Goal: Task Accomplishment & Management: Manage account settings

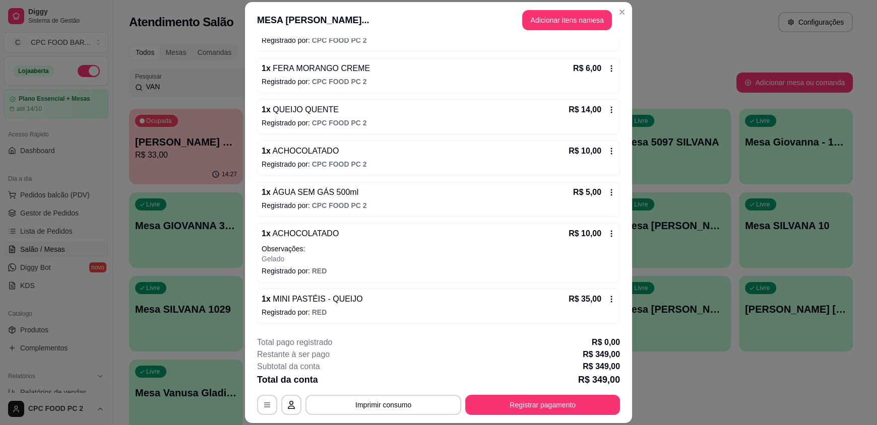
scroll to position [716, 0]
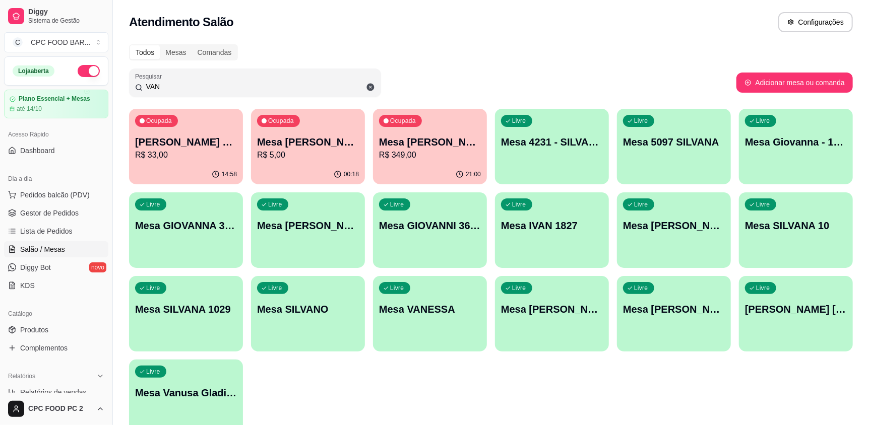
click at [237, 86] on input "VAN" at bounding box center [259, 87] width 232 height 10
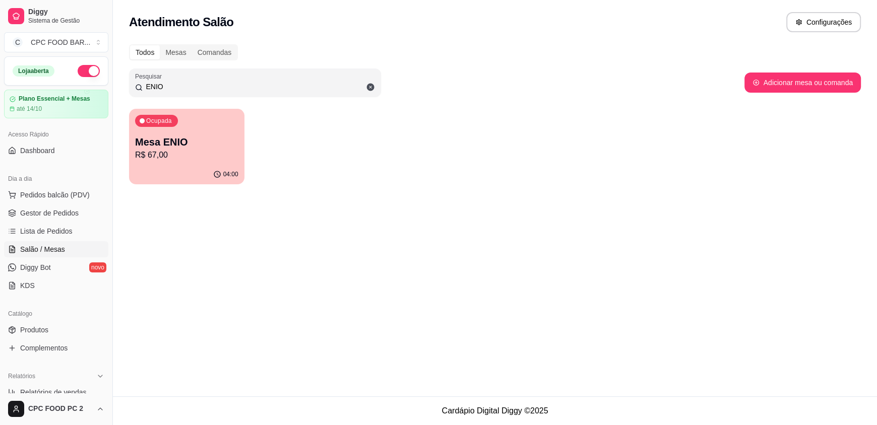
type input "ENIO"
click at [183, 136] on p "Mesa ENIO" at bounding box center [187, 143] width 100 height 14
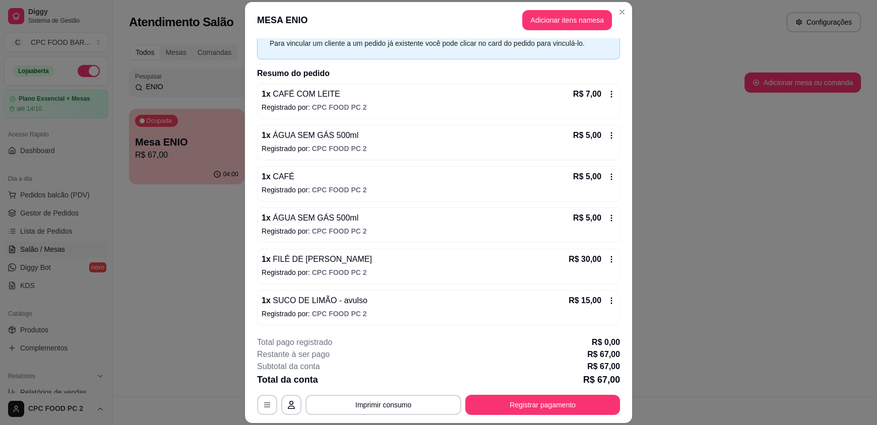
scroll to position [0, 0]
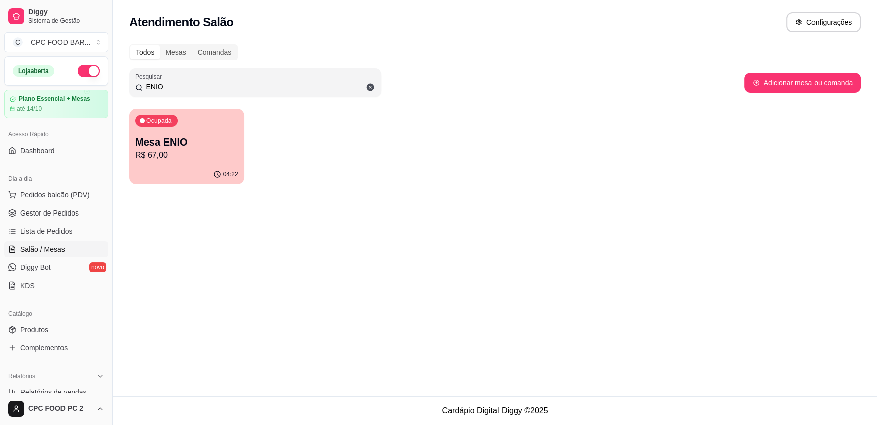
click at [189, 91] on input "ENIO" at bounding box center [259, 87] width 232 height 10
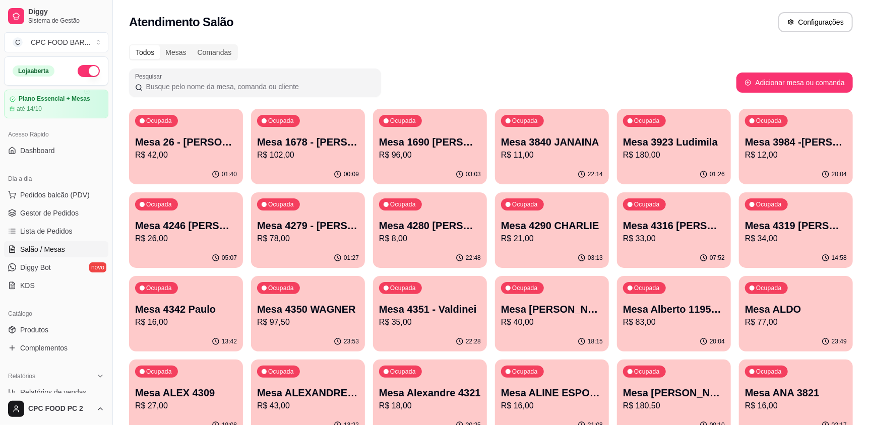
click at [176, 85] on input "Pesquisar" at bounding box center [259, 87] width 232 height 10
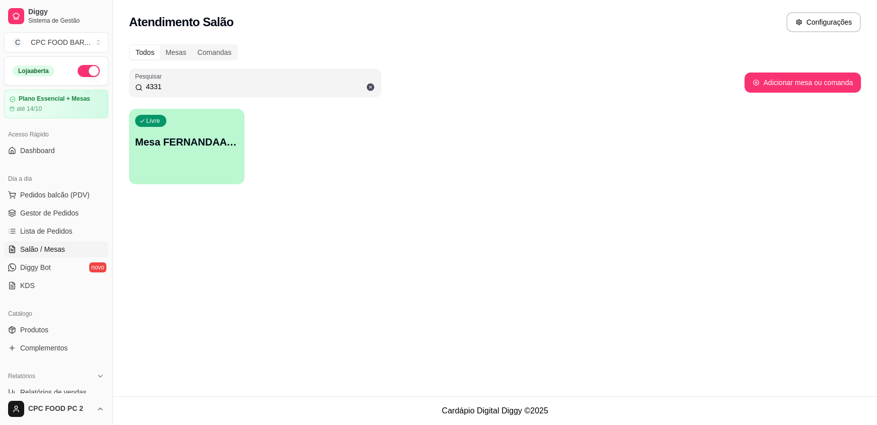
type input "4331"
click at [194, 161] on div "Livre Mesa FERNANDAA 4331" at bounding box center [187, 140] width 112 height 61
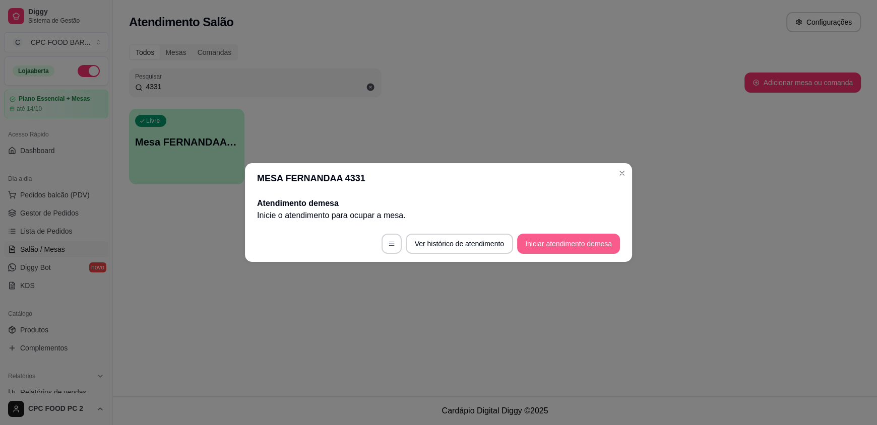
click at [540, 242] on button "Iniciar atendimento de mesa" at bounding box center [568, 244] width 103 height 20
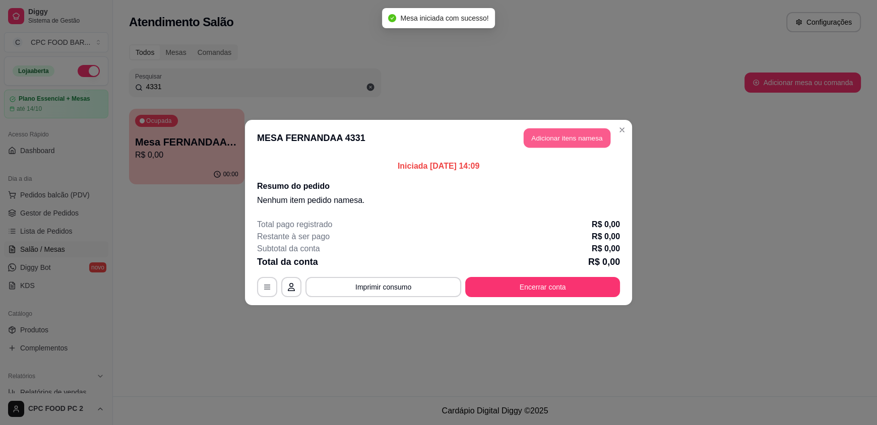
click at [561, 137] on button "Adicionar itens na mesa" at bounding box center [567, 139] width 87 height 20
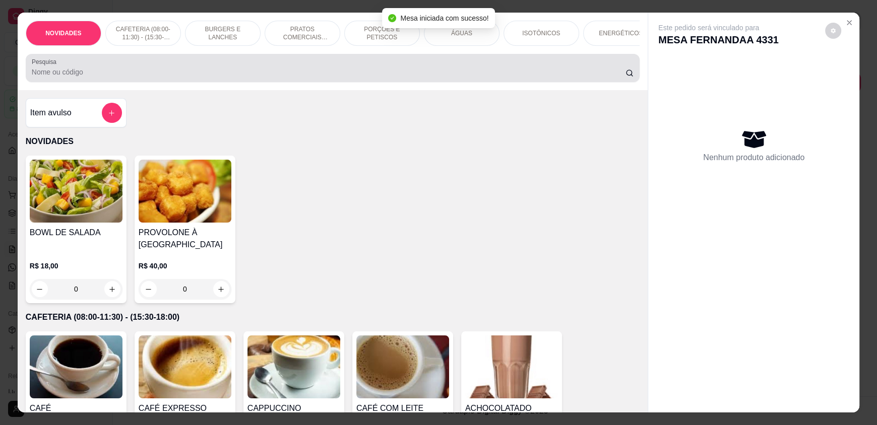
click at [208, 77] on input "Pesquisa" at bounding box center [329, 72] width 594 height 10
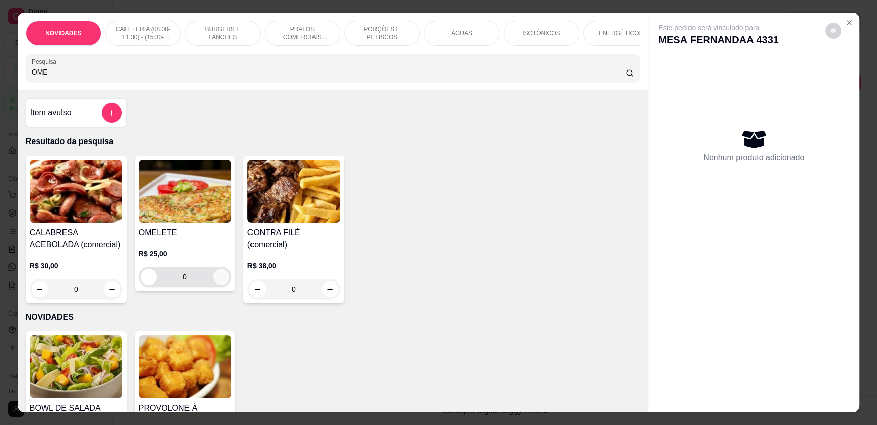
type input "OME"
click at [218, 281] on icon "increase-product-quantity" at bounding box center [221, 278] width 8 height 8
type input "1"
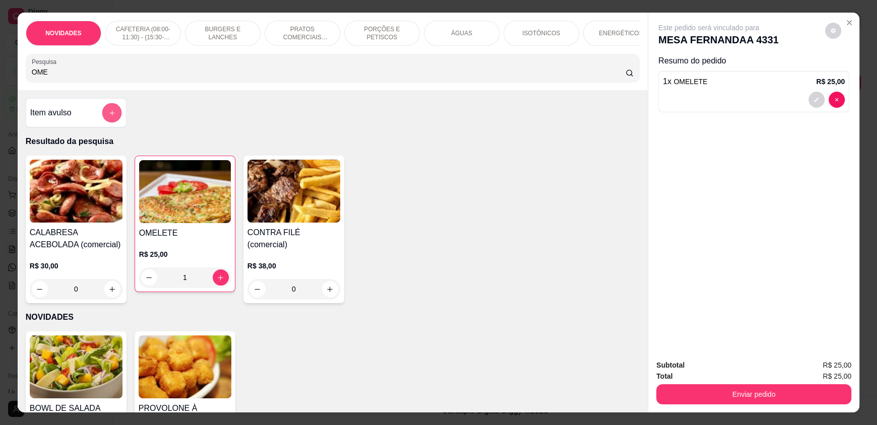
click at [102, 116] on button "add-separate-item" at bounding box center [112, 113] width 20 height 20
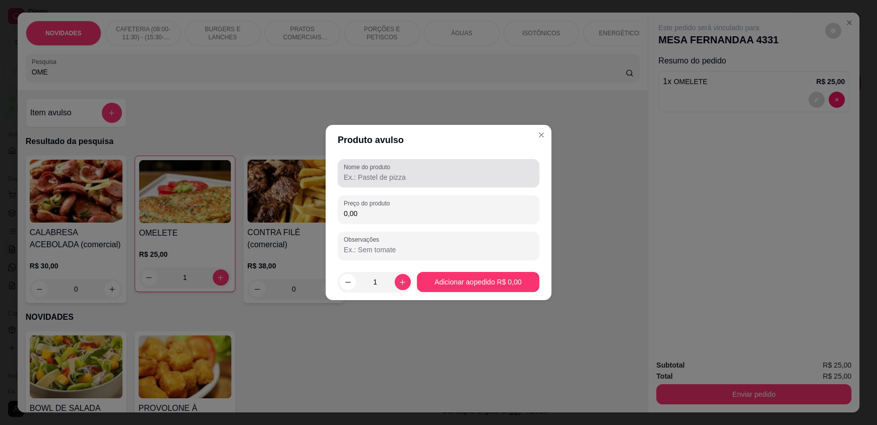
click at [375, 180] on input "Nome do produto" at bounding box center [438, 177] width 189 height 10
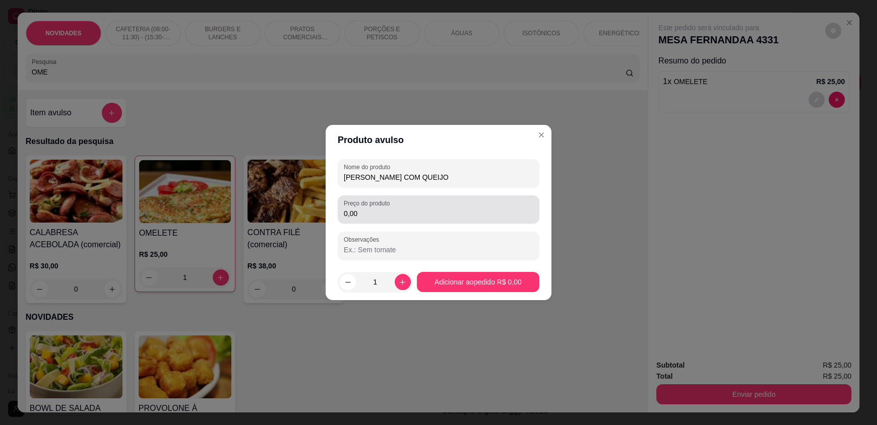
type input "[PERSON_NAME] COM QUEIJO"
click at [397, 212] on input "0,00" at bounding box center [438, 214] width 189 height 10
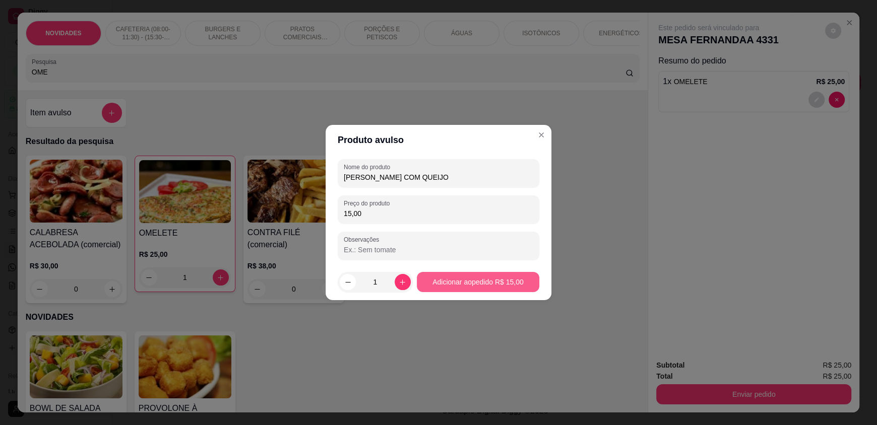
type input "15,00"
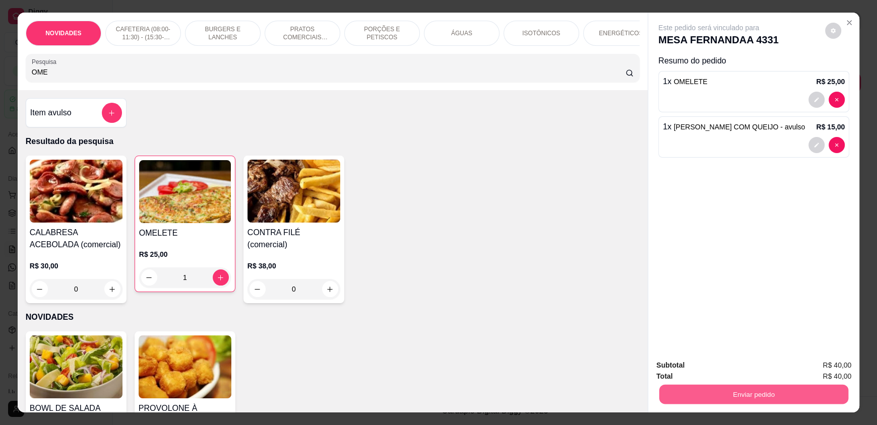
click at [777, 400] on button "Enviar pedido" at bounding box center [753, 395] width 189 height 20
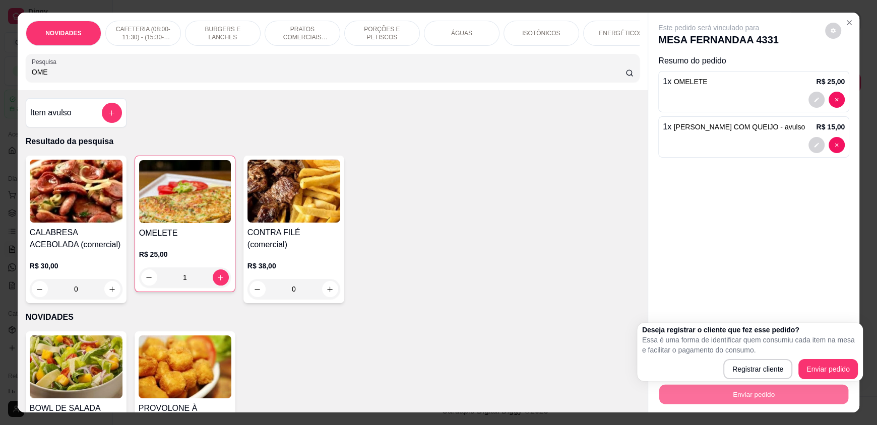
click at [402, 175] on div "CALABRESA ACEBOLADA (comercial) R$ 30,00 0 OMELETE R$ 25,00 1 CONTRA FILÉ (come…" at bounding box center [333, 230] width 614 height 148
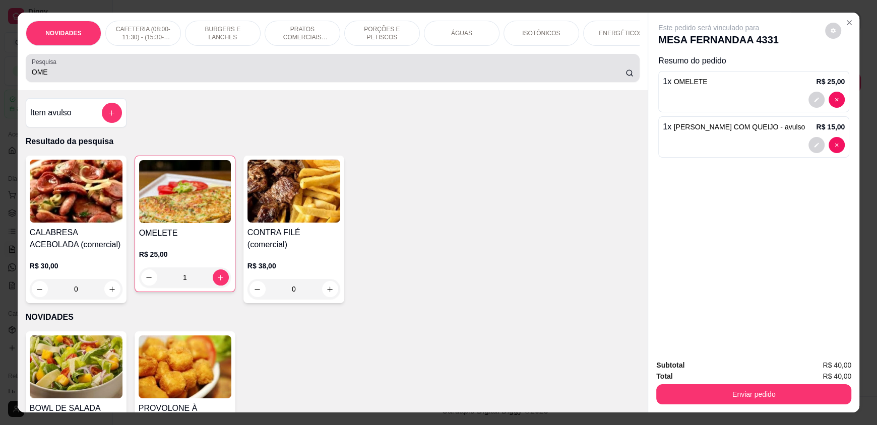
click at [142, 77] on input "OME" at bounding box center [329, 72] width 594 height 10
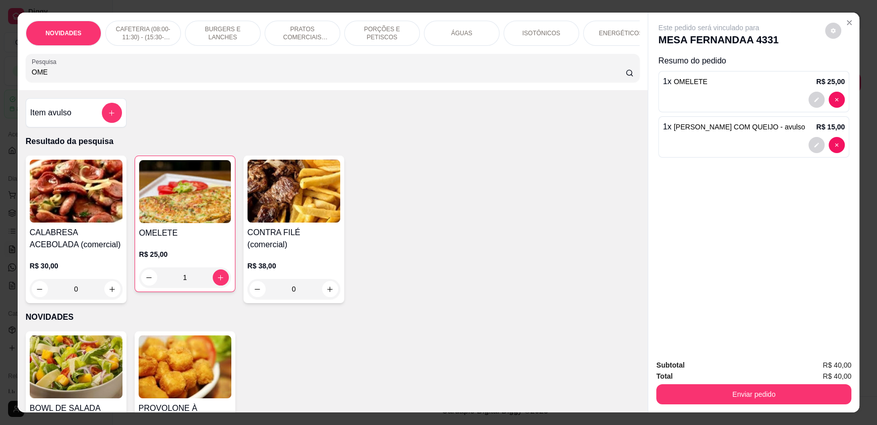
click at [142, 77] on input "OME" at bounding box center [329, 72] width 594 height 10
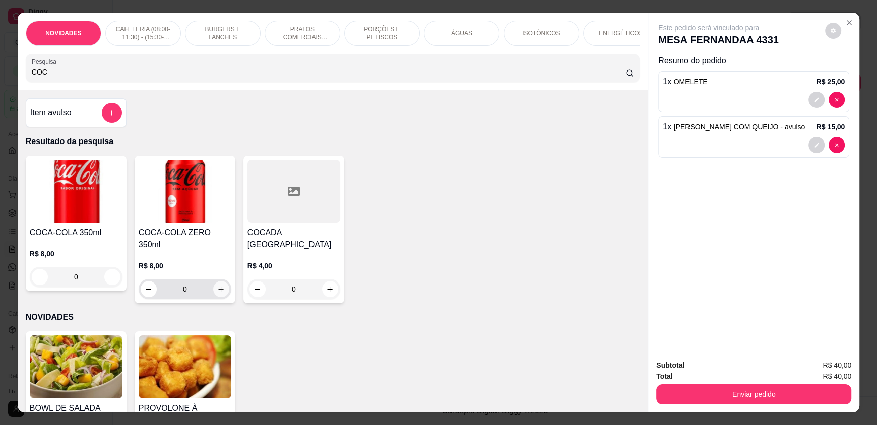
type input "COC"
click at [217, 286] on icon "increase-product-quantity" at bounding box center [221, 290] width 8 height 8
type input "1"
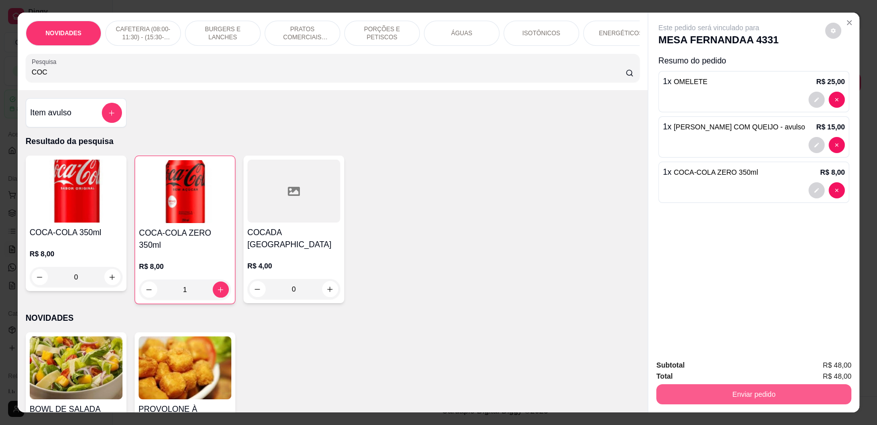
click at [759, 397] on button "Enviar pedido" at bounding box center [753, 395] width 195 height 20
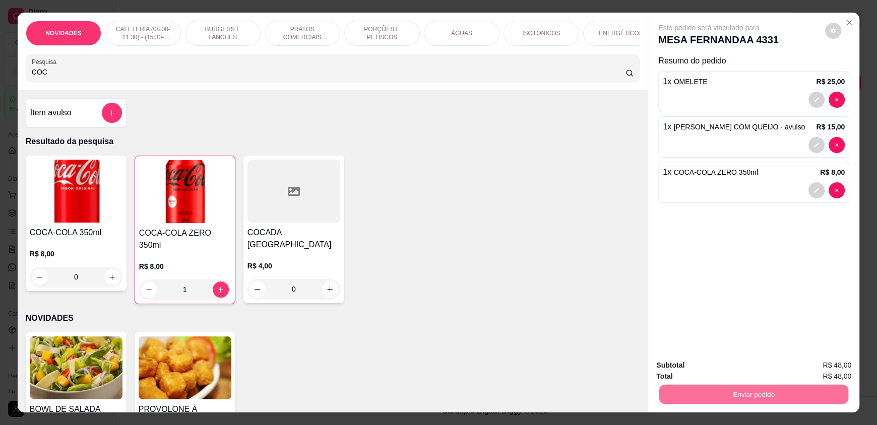
click at [813, 372] on button "Enviar pedido" at bounding box center [824, 369] width 55 height 19
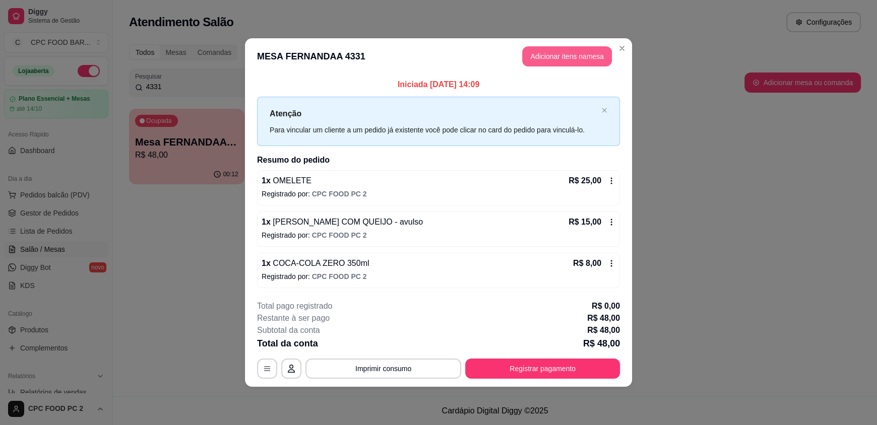
click at [568, 50] on button "Adicionar itens na mesa" at bounding box center [567, 56] width 90 height 20
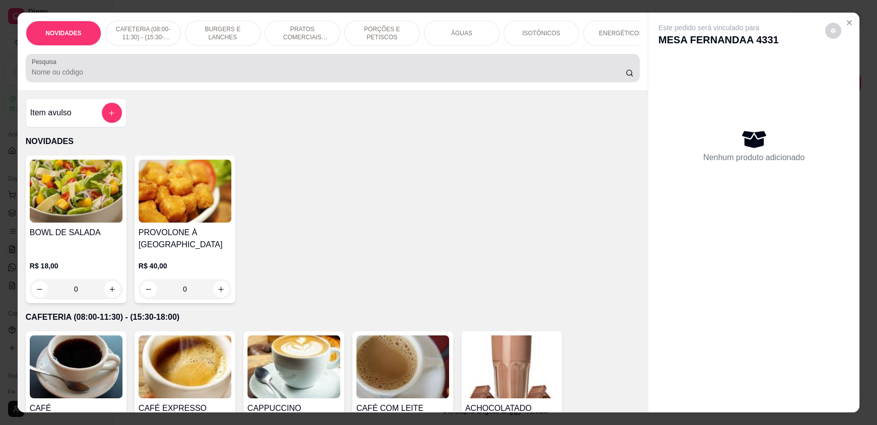
click at [194, 77] on input "Pesquisa" at bounding box center [329, 72] width 594 height 10
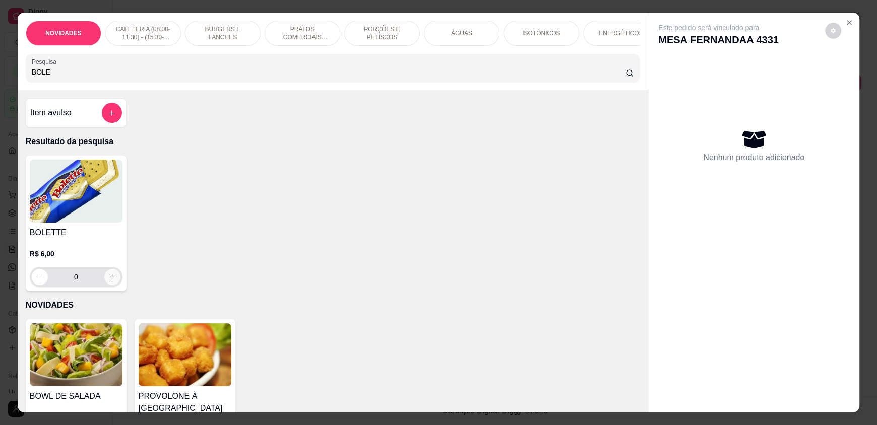
type input "BOLE"
click at [109, 281] on icon "increase-product-quantity" at bounding box center [113, 278] width 8 height 8
type input "1"
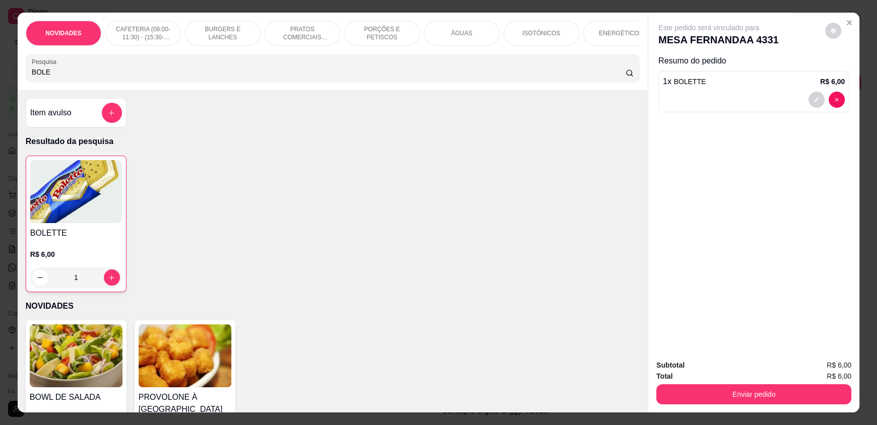
click at [101, 77] on input "BOLE" at bounding box center [329, 72] width 594 height 10
click at [99, 77] on input "BOLE" at bounding box center [329, 72] width 594 height 10
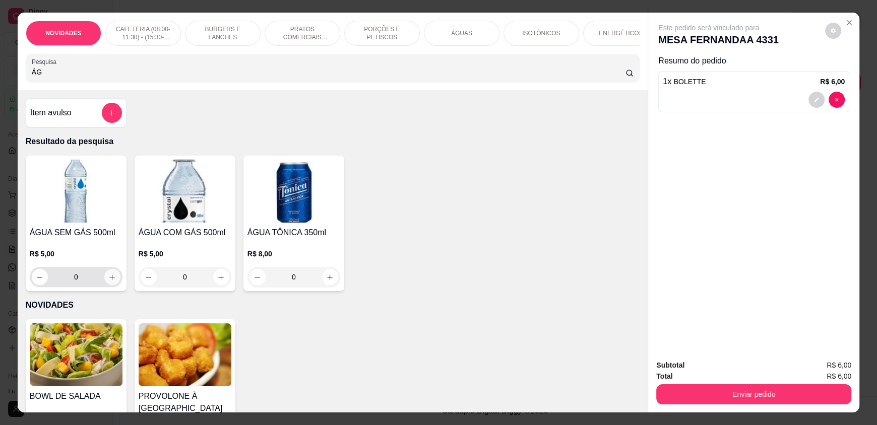
type input "ÁG"
click at [104, 285] on button "increase-product-quantity" at bounding box center [112, 277] width 16 height 16
type input "1"
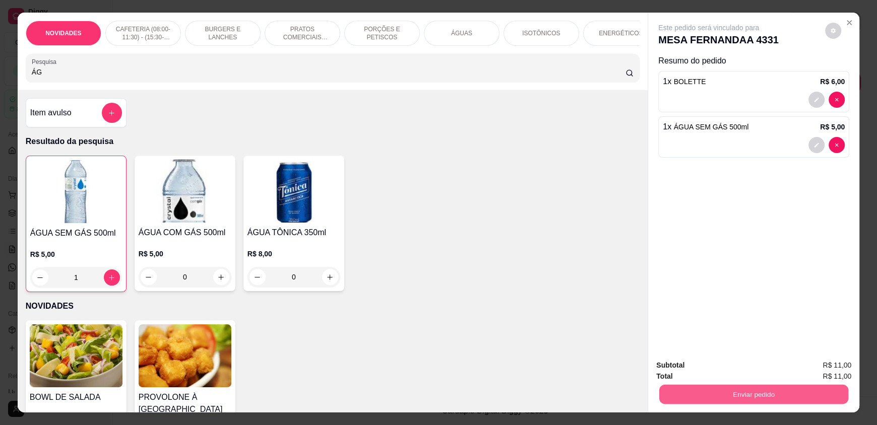
click at [760, 396] on button "Enviar pedido" at bounding box center [753, 395] width 189 height 20
click at [837, 371] on button "Enviar pedido" at bounding box center [824, 369] width 57 height 19
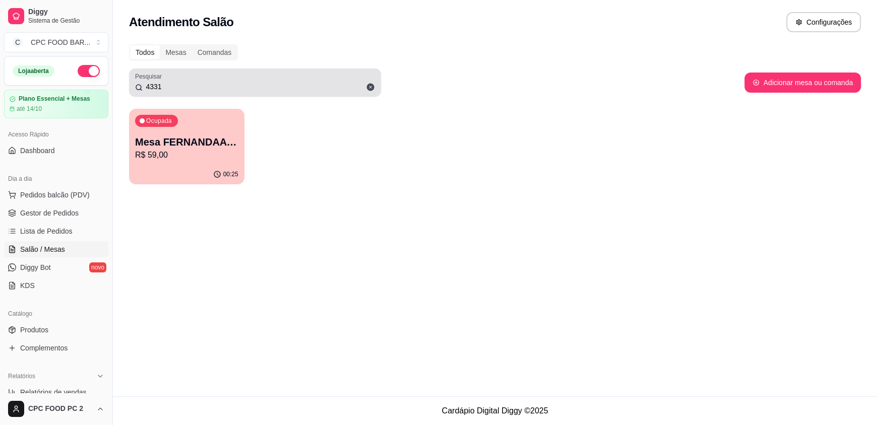
click at [164, 82] on input "4331" at bounding box center [259, 87] width 232 height 10
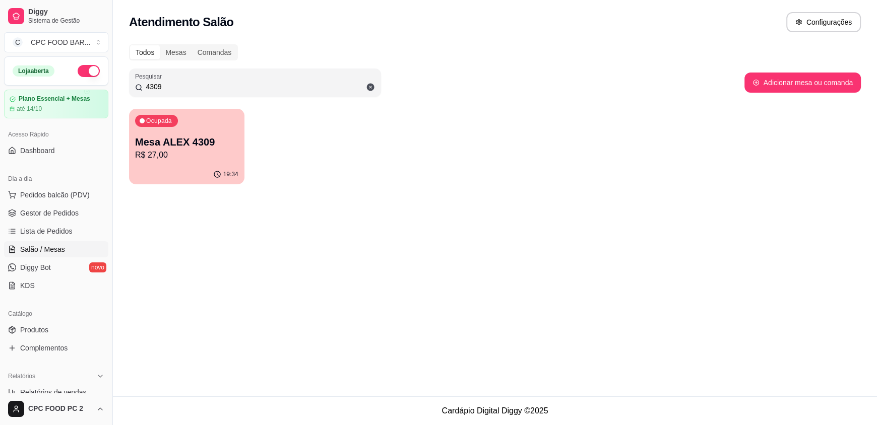
type input "4309"
click at [137, 155] on p "R$ 27,00" at bounding box center [186, 155] width 103 height 12
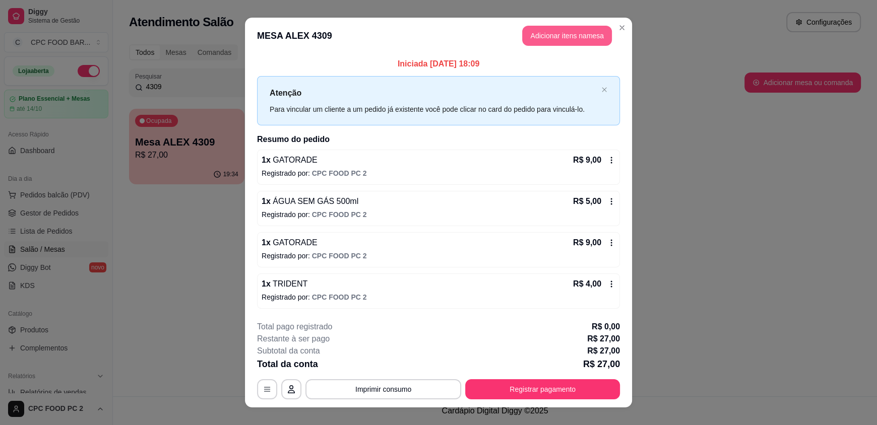
click at [549, 41] on button "Adicionar itens na mesa" at bounding box center [567, 36] width 90 height 20
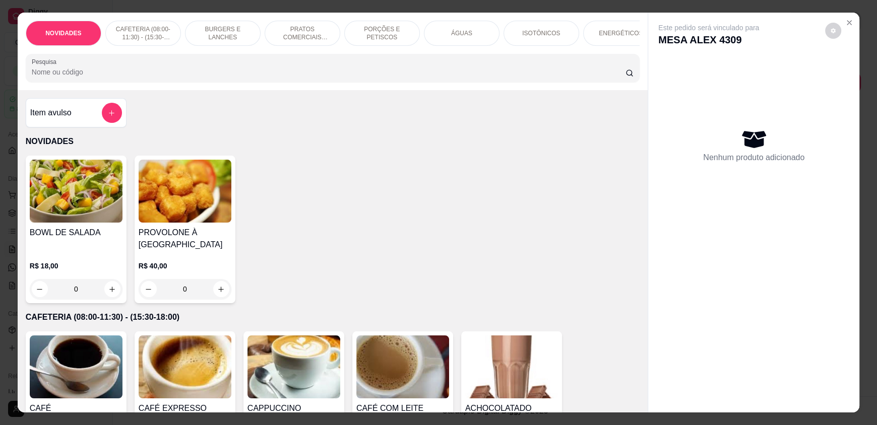
click at [474, 28] on div "ÁGUAS" at bounding box center [462, 33] width 76 height 25
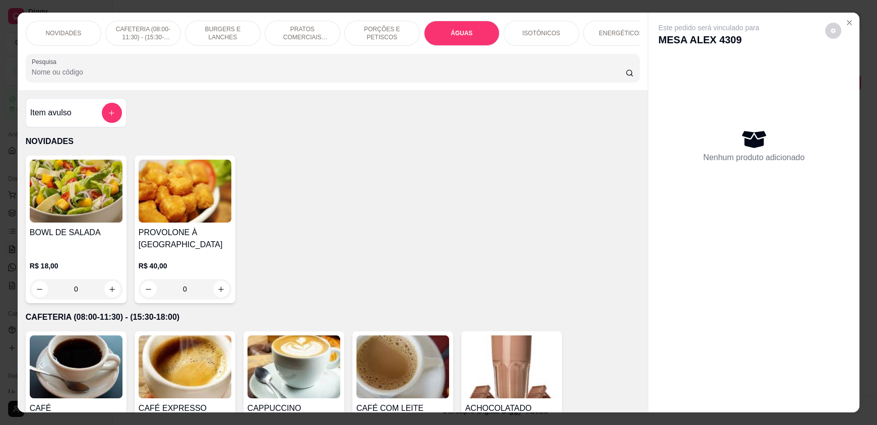
scroll to position [19, 0]
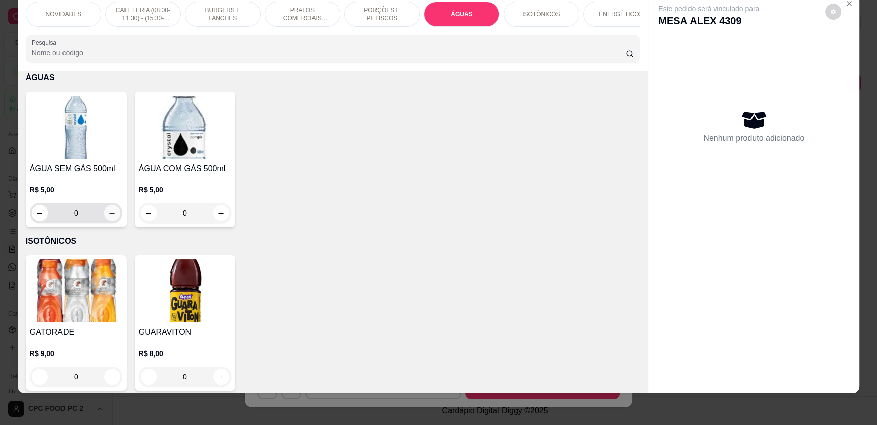
click at [111, 217] on icon "increase-product-quantity" at bounding box center [112, 214] width 8 height 8
type input "1"
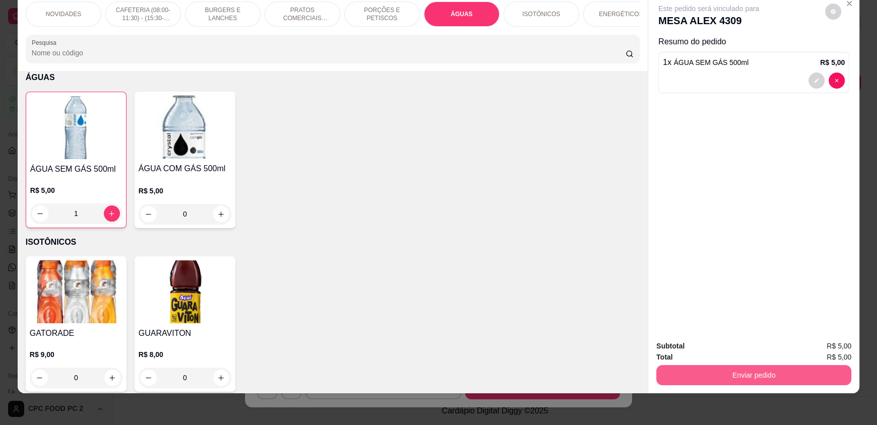
click at [699, 375] on button "Enviar pedido" at bounding box center [753, 375] width 195 height 20
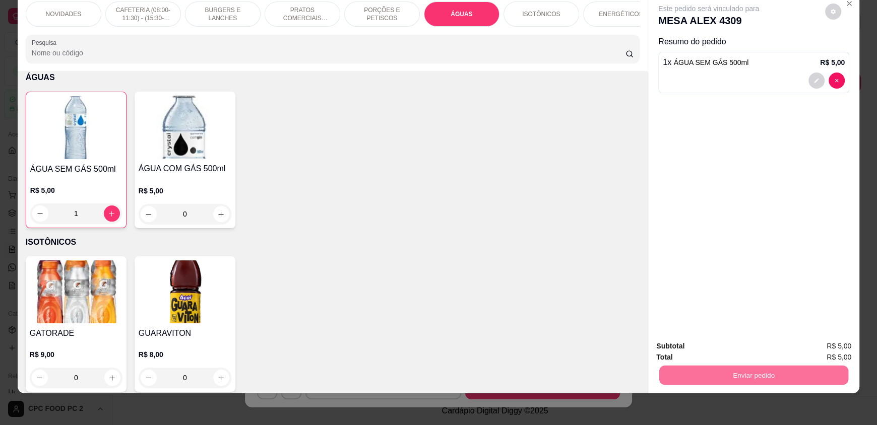
click at [824, 349] on button "Enviar pedido" at bounding box center [824, 350] width 57 height 19
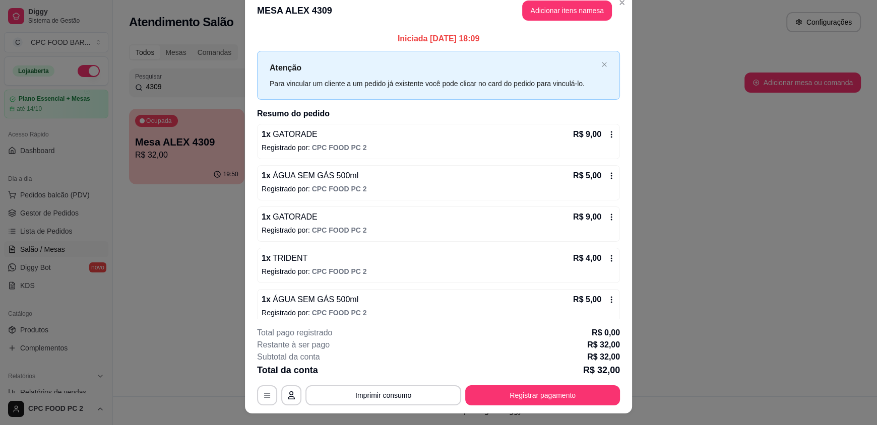
scroll to position [0, 0]
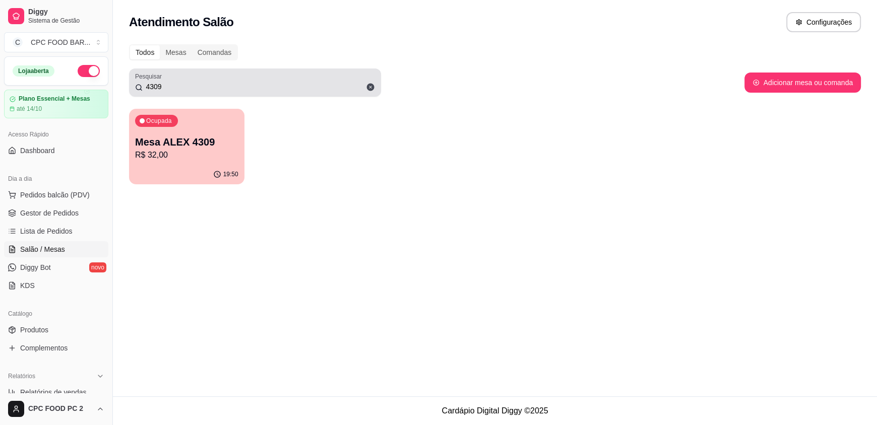
drag, startPoint x: 188, startPoint y: 77, endPoint x: 177, endPoint y: 85, distance: 13.3
click at [178, 84] on div "4309" at bounding box center [255, 83] width 240 height 20
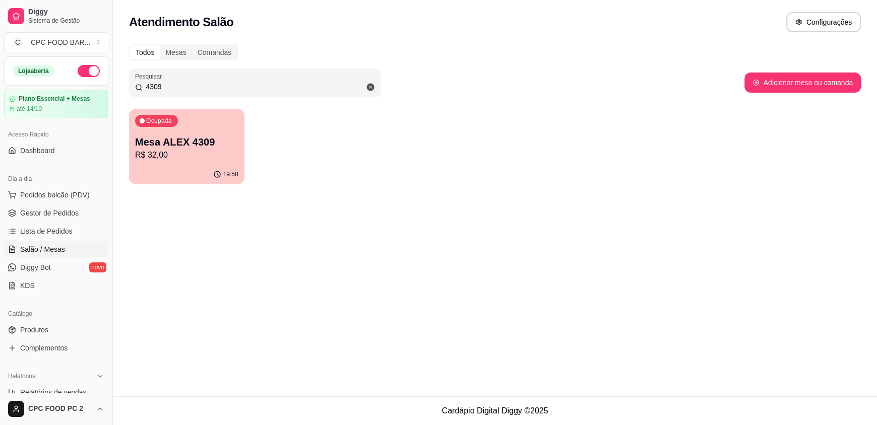
drag, startPoint x: 177, startPoint y: 85, endPoint x: 131, endPoint y: 87, distance: 46.4
click at [131, 87] on div "Pesquisar 4309" at bounding box center [255, 83] width 252 height 28
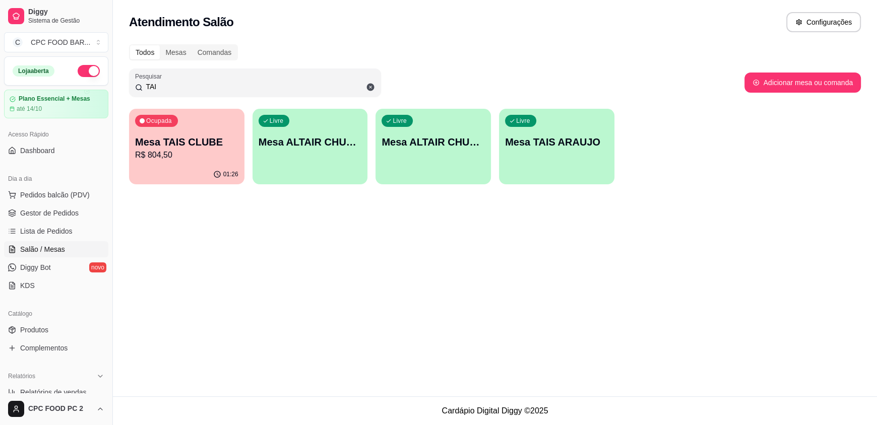
type input "TAI"
click at [207, 133] on div "Ocupada Mesa TAIS CLUBE R$ 804,50" at bounding box center [187, 137] width 112 height 54
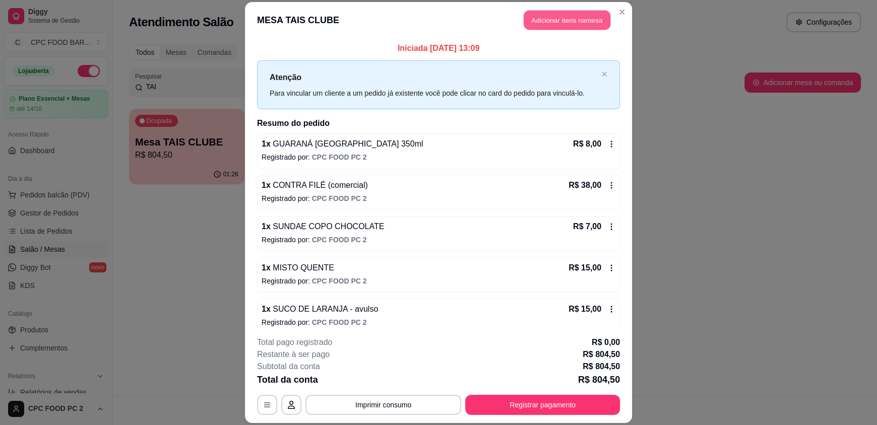
click at [572, 19] on button "Adicionar itens na mesa" at bounding box center [567, 21] width 87 height 20
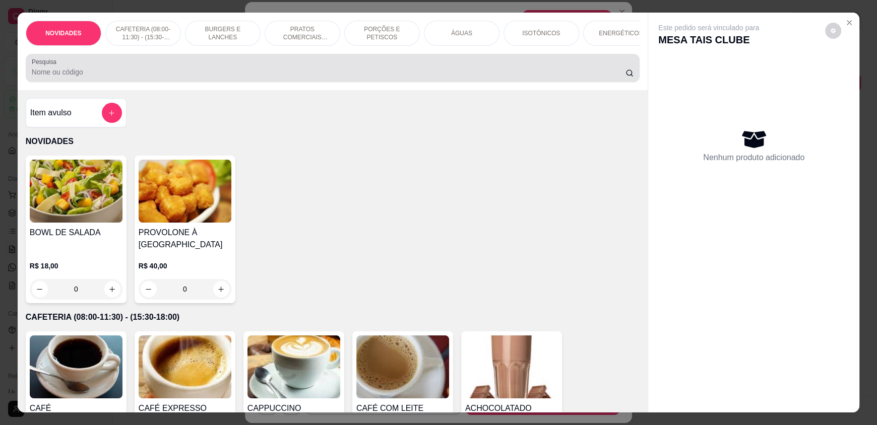
click at [276, 77] on input "Pesquisa" at bounding box center [329, 72] width 594 height 10
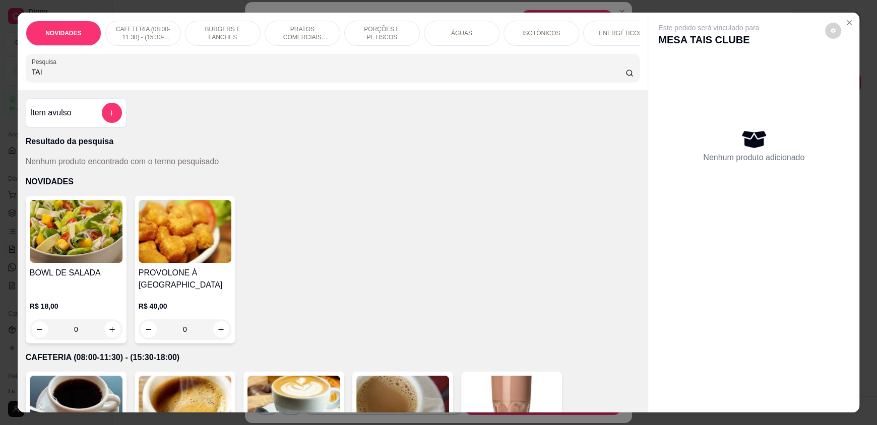
type input "TAI"
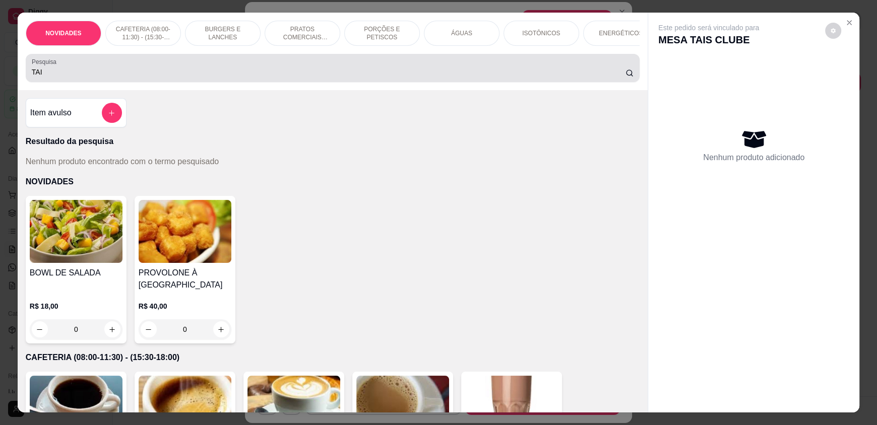
drag, startPoint x: 58, startPoint y: 89, endPoint x: 54, endPoint y: 84, distance: 6.9
click at [54, 82] on div "Pesquisa TAI" at bounding box center [333, 68] width 614 height 28
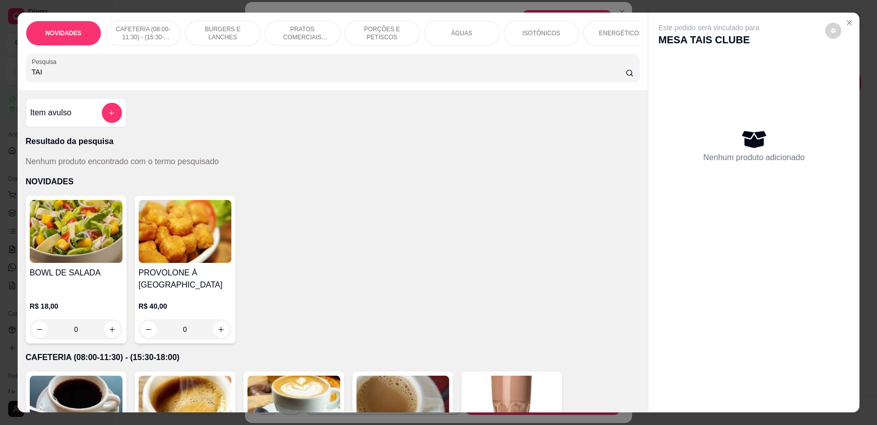
drag, startPoint x: 54, startPoint y: 83, endPoint x: 0, endPoint y: 91, distance: 54.5
click at [0, 91] on div "NOVIDADES CAFETERIA (08:00-11:30) - (15:30-18:00) BURGERS E LANCHES PRATOS COME…" at bounding box center [438, 212] width 877 height 425
type input "SUND"
click at [103, 118] on button "add-separate-item" at bounding box center [112, 113] width 20 height 20
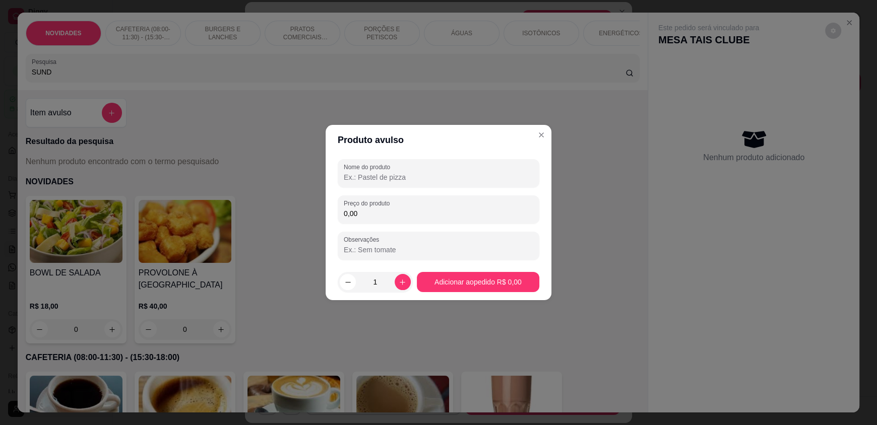
click at [475, 181] on input "Nome do produto" at bounding box center [438, 177] width 189 height 10
type input "SUNDAE CHOCOLATE"
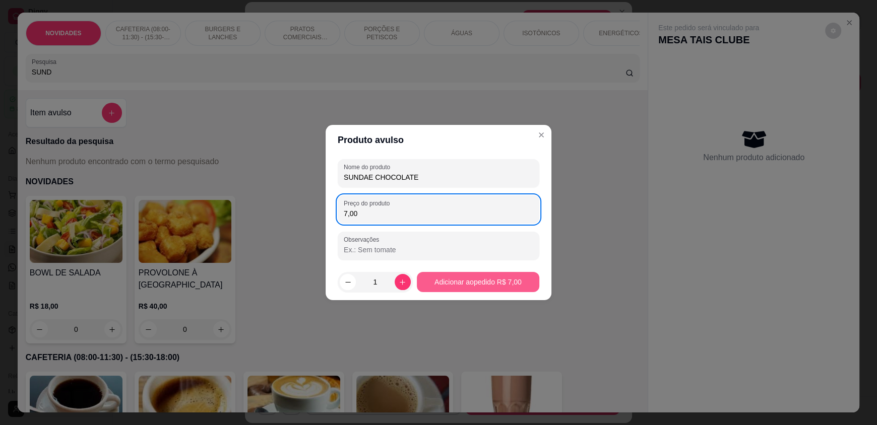
type input "7,00"
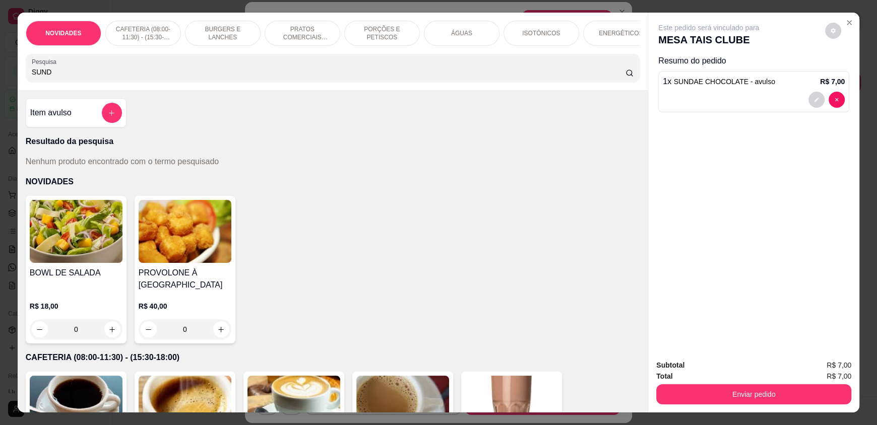
click at [102, 120] on button "add-separate-item" at bounding box center [112, 113] width 20 height 20
click at [108, 117] on icon "add-separate-item" at bounding box center [112, 113] width 8 height 8
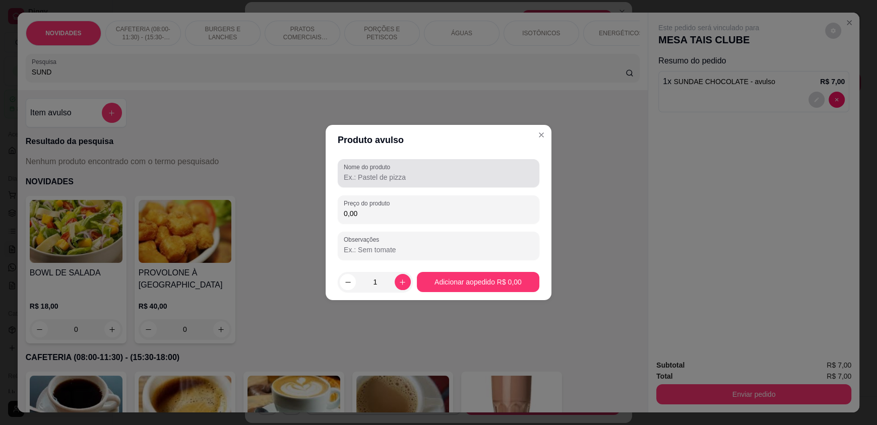
click at [416, 182] on div at bounding box center [438, 173] width 189 height 20
type input "DIVERSÃO"
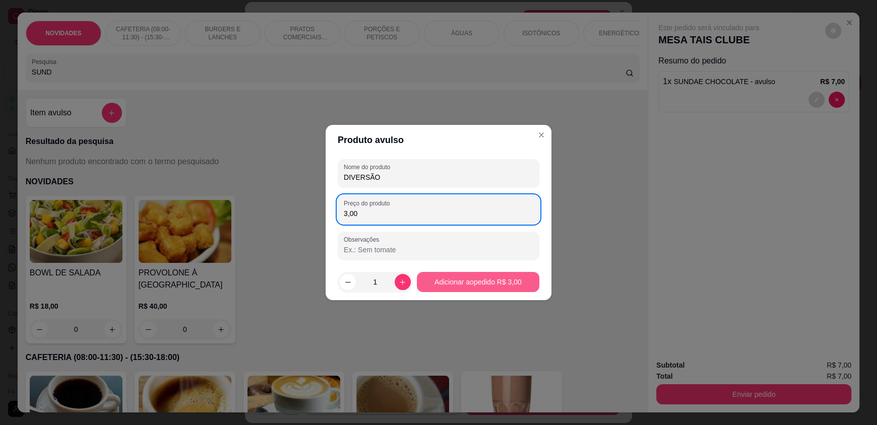
type input "3,00"
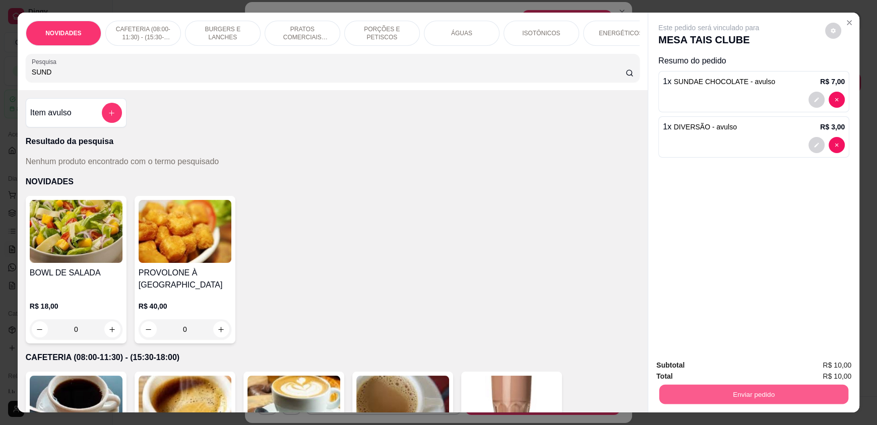
click at [750, 398] on button "Enviar pedido" at bounding box center [753, 395] width 189 height 20
click at [750, 397] on button "Enviar pedido" at bounding box center [753, 395] width 189 height 20
click at [776, 391] on button "Enviar pedido" at bounding box center [753, 395] width 189 height 20
click at [818, 366] on button "Enviar pedido" at bounding box center [824, 369] width 55 height 19
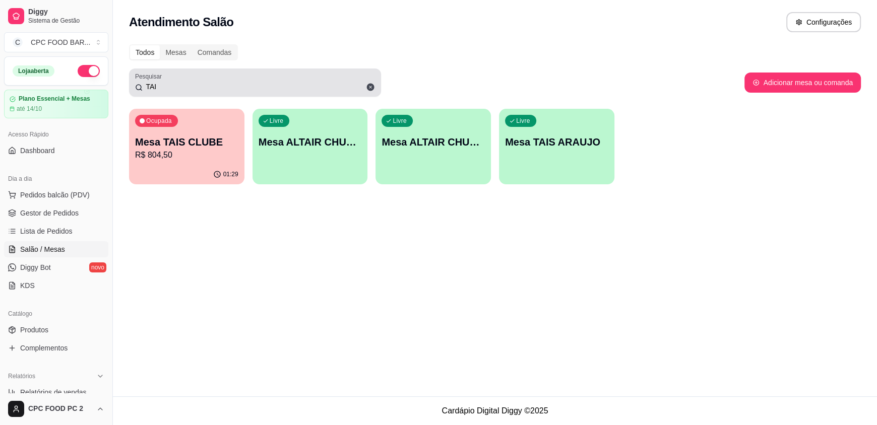
click at [372, 84] on icon at bounding box center [371, 88] width 8 height 8
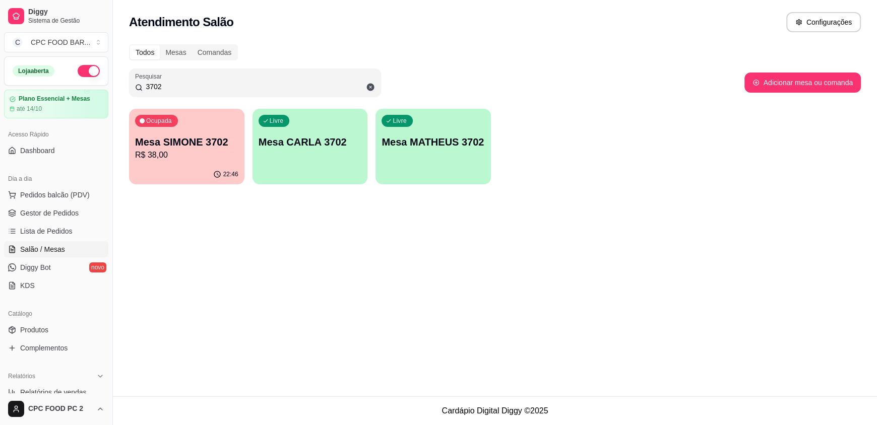
type input "3702"
click at [180, 145] on p "Mesa SIMONE 3702" at bounding box center [186, 142] width 103 height 14
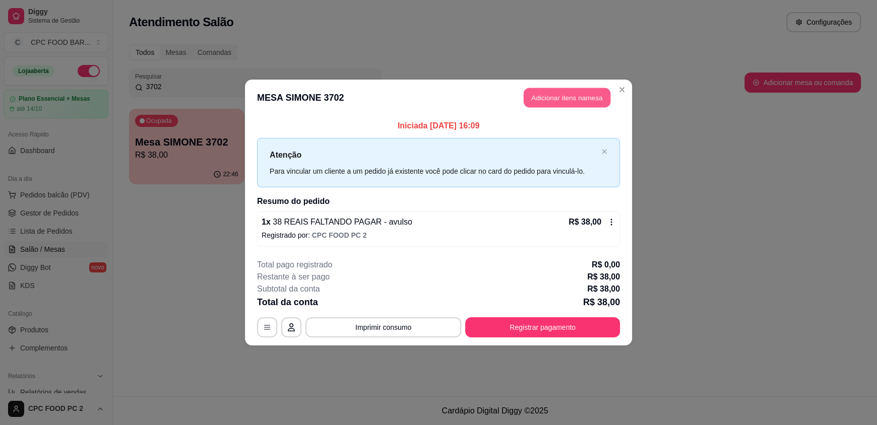
click at [542, 101] on button "Adicionar itens na mesa" at bounding box center [567, 98] width 87 height 20
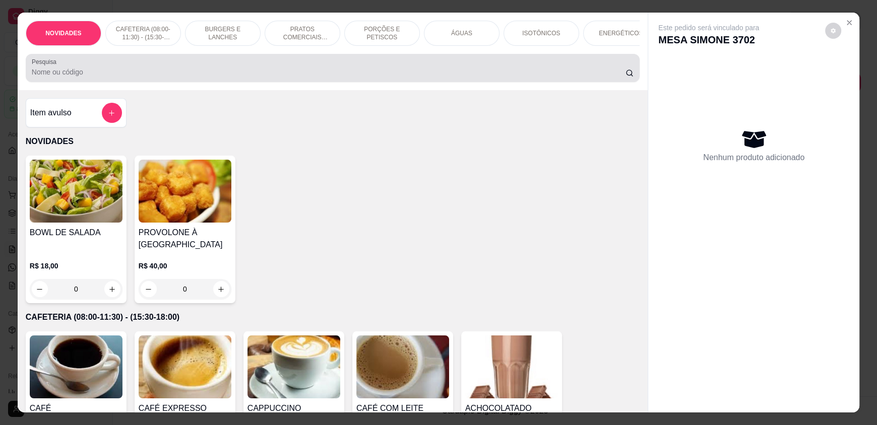
click at [385, 77] on input "Pesquisa" at bounding box center [329, 72] width 594 height 10
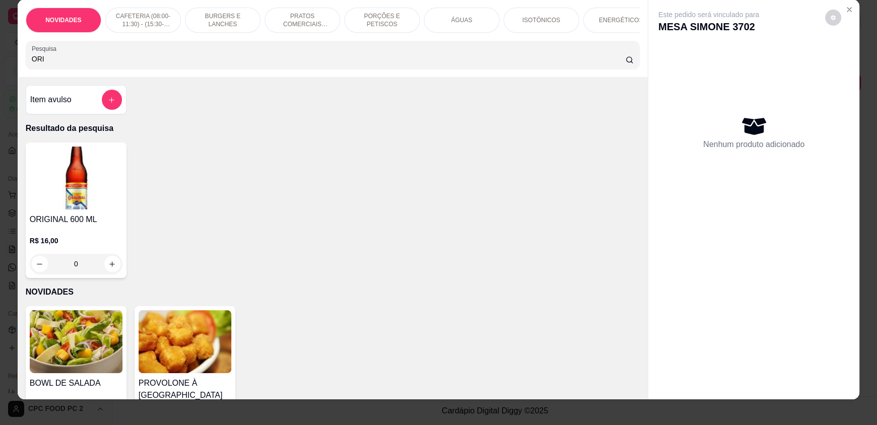
scroll to position [19, 0]
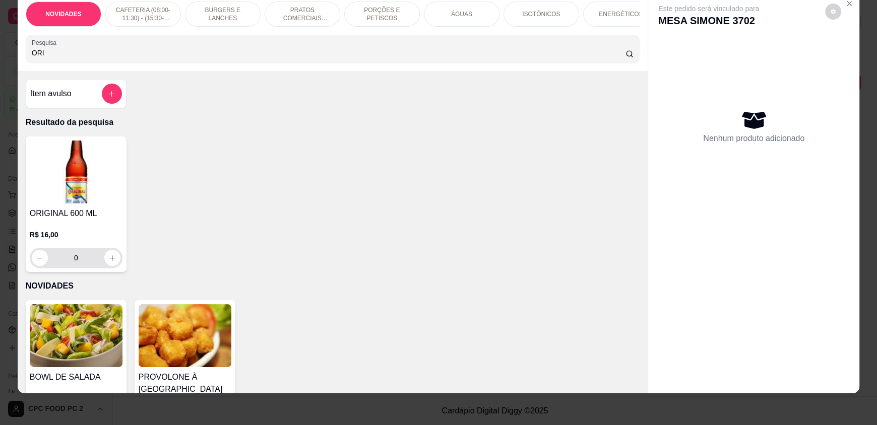
type input "ORI"
click at [112, 266] on button "increase-product-quantity" at bounding box center [112, 258] width 16 height 16
type input "1"
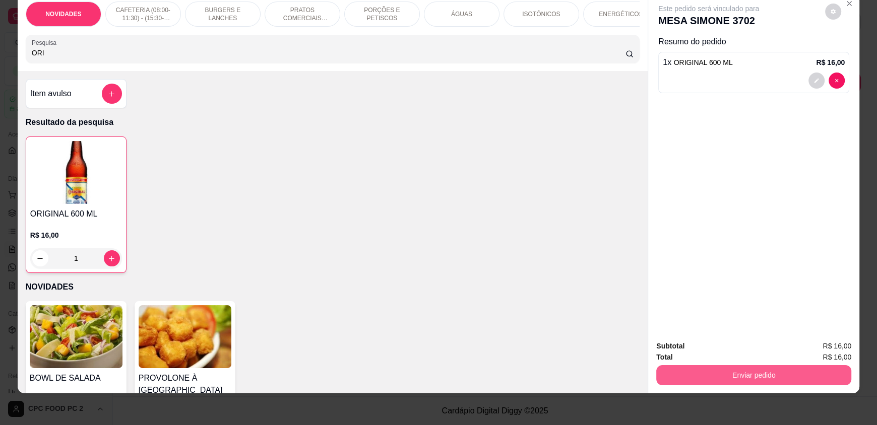
click at [783, 380] on button "Enviar pedido" at bounding box center [753, 375] width 195 height 20
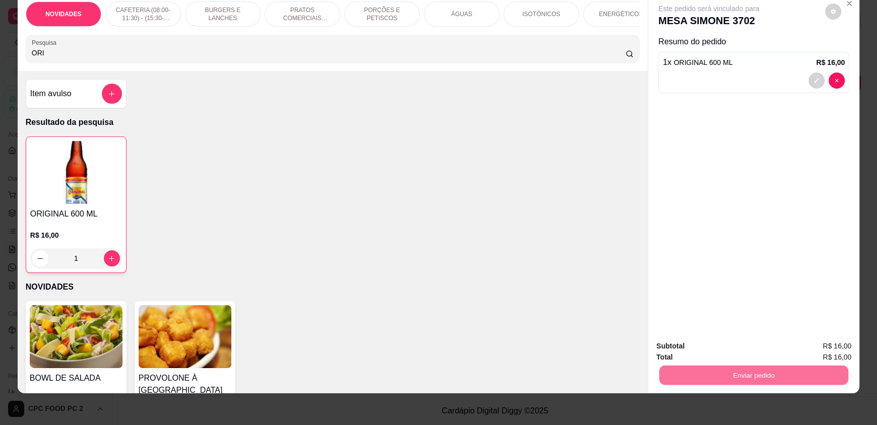
click at [830, 347] on button "Enviar pedido" at bounding box center [824, 350] width 57 height 19
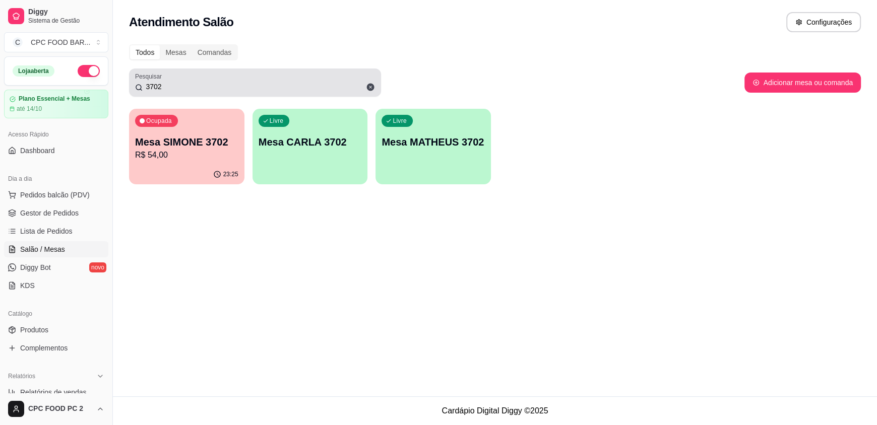
click at [235, 80] on div "3702" at bounding box center [255, 83] width 240 height 20
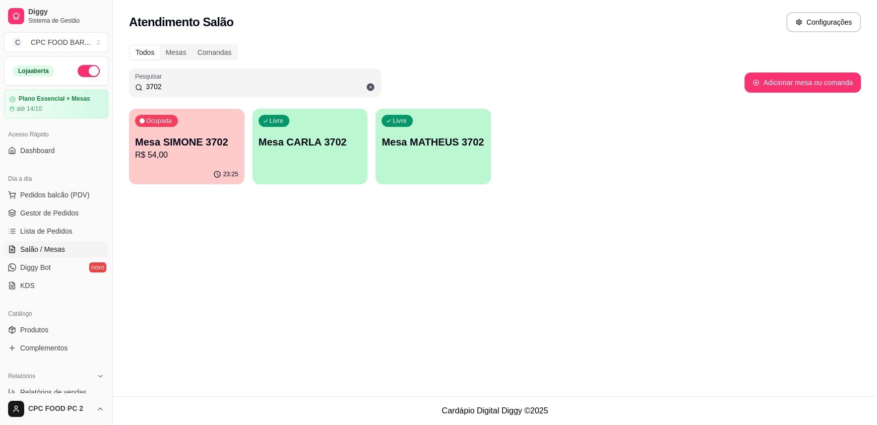
click at [227, 85] on input "3702" at bounding box center [259, 87] width 232 height 10
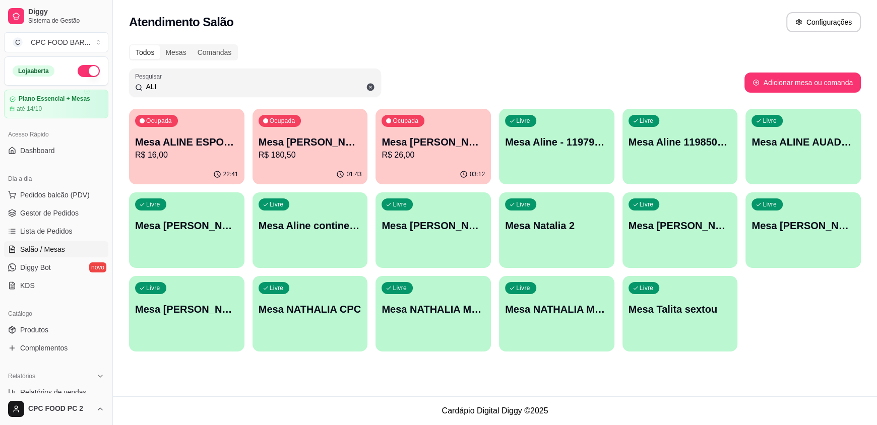
type input "ALI"
click at [795, 137] on p "Mesa ALINE AUADA 4274" at bounding box center [802, 142] width 103 height 14
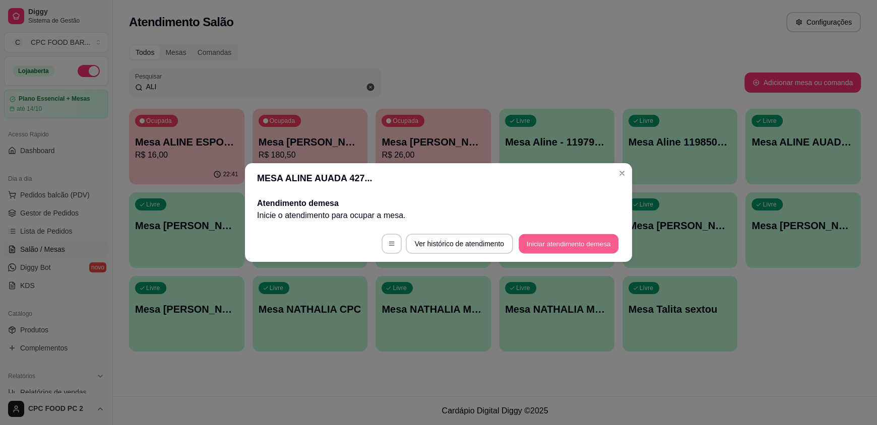
click at [553, 242] on button "Iniciar atendimento de mesa" at bounding box center [569, 244] width 100 height 20
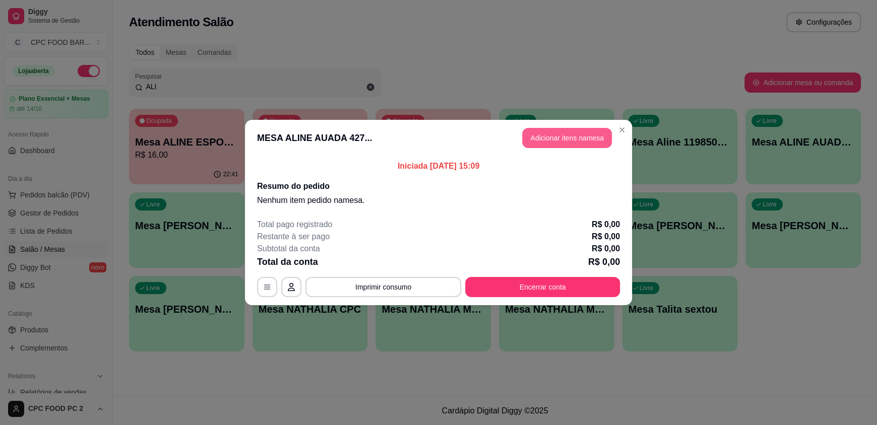
click at [561, 140] on button "Adicionar itens na mesa" at bounding box center [567, 138] width 90 height 20
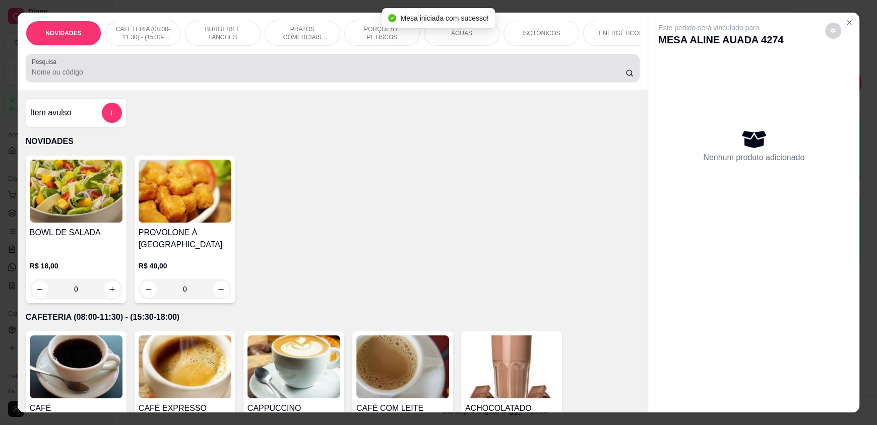
click at [468, 82] on div "Pesquisa" at bounding box center [333, 68] width 614 height 28
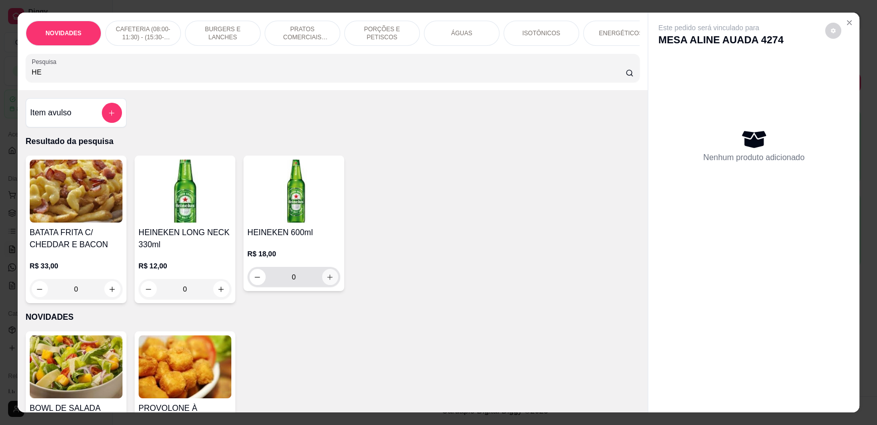
type input "HE"
click at [322, 283] on button "increase-product-quantity" at bounding box center [330, 278] width 16 height 16
type input "1"
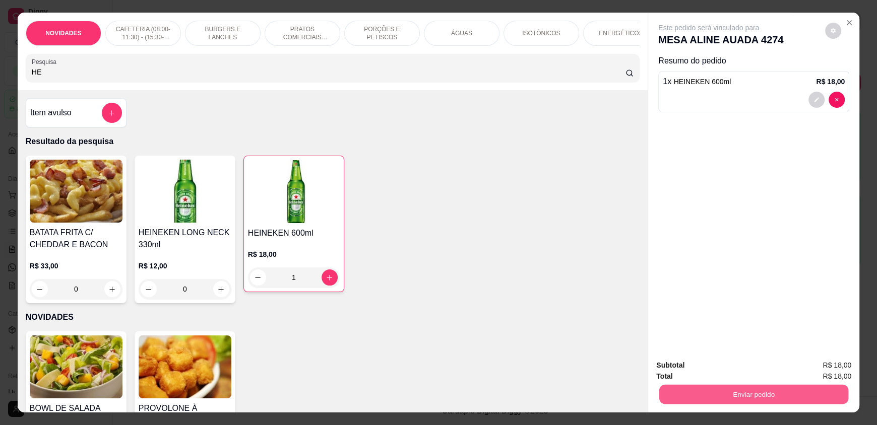
click at [732, 394] on button "Enviar pedido" at bounding box center [753, 395] width 189 height 20
click at [843, 361] on button "Enviar pedido" at bounding box center [824, 369] width 57 height 19
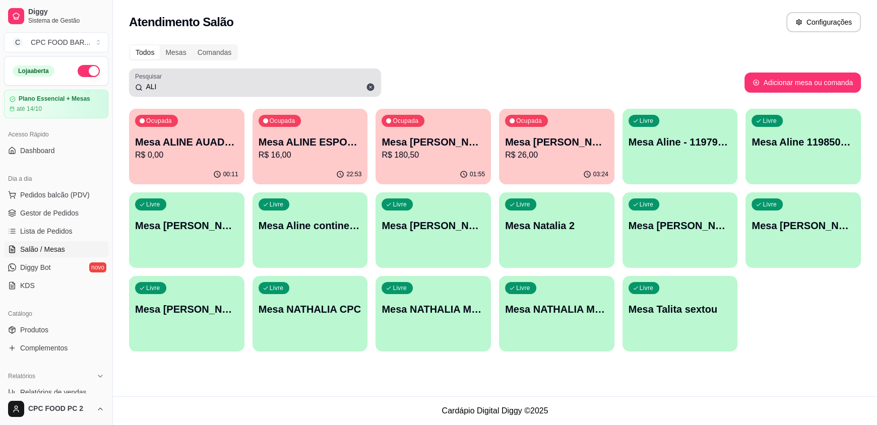
click at [238, 84] on input "ALI" at bounding box center [259, 87] width 232 height 10
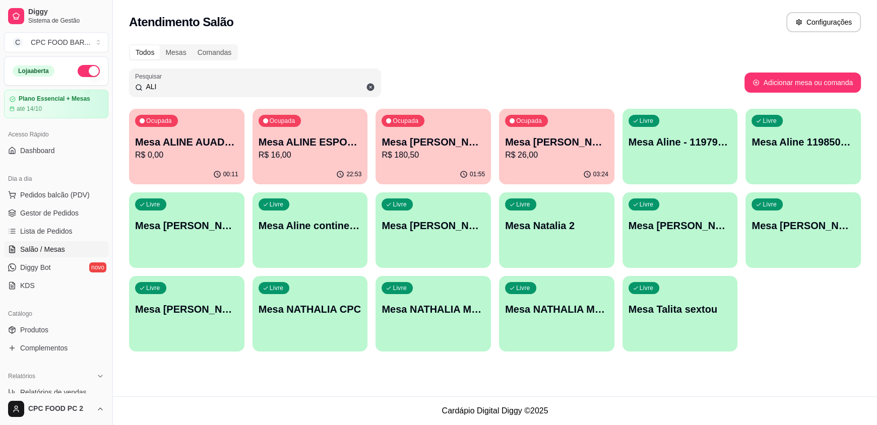
click at [236, 84] on input "ALI" at bounding box center [259, 87] width 232 height 10
click at [232, 87] on input "ALI" at bounding box center [259, 87] width 232 height 10
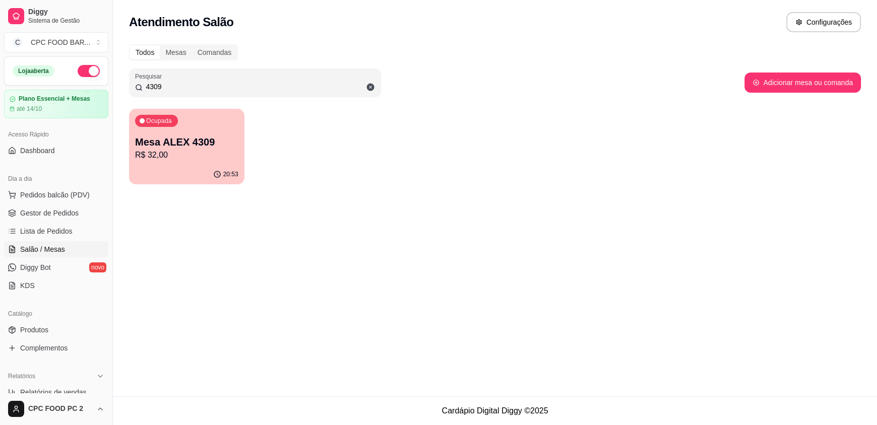
type input "4309"
click at [183, 171] on div "20:53" at bounding box center [187, 173] width 112 height 19
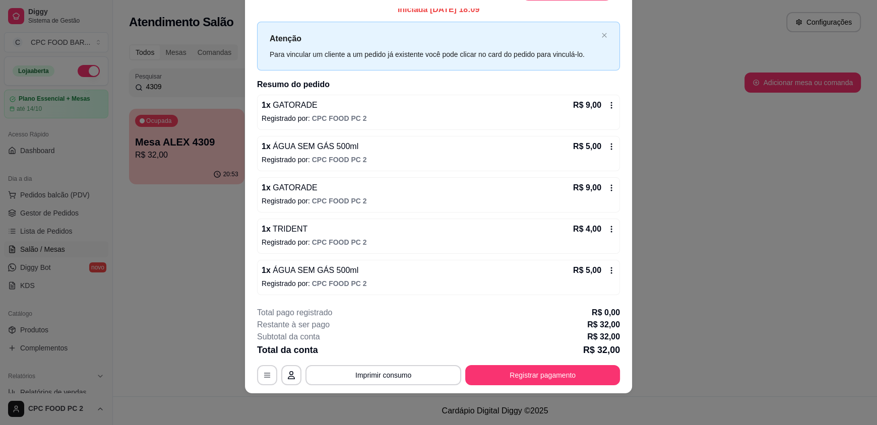
scroll to position [0, 0]
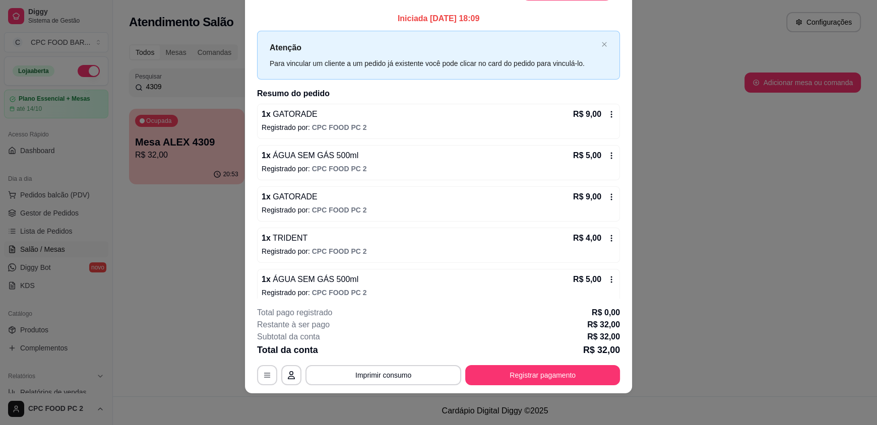
click at [607, 278] on icon at bounding box center [611, 280] width 8 height 8
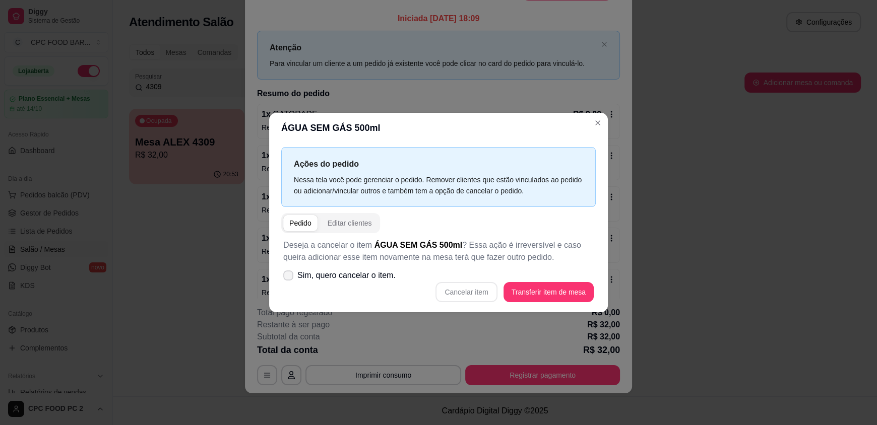
click at [287, 276] on icon at bounding box center [288, 276] width 8 height 6
click at [287, 278] on input "Sim, quero cancelar o item." at bounding box center [286, 281] width 7 height 7
checkbox input "true"
click at [460, 291] on button "Cancelar item" at bounding box center [465, 292] width 61 height 20
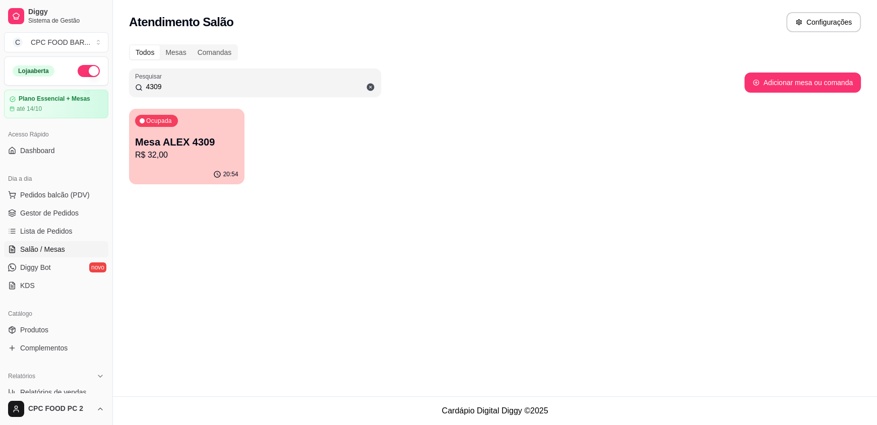
click at [186, 84] on input "4309" at bounding box center [259, 87] width 232 height 10
click at [182, 85] on input "4309" at bounding box center [259, 87] width 232 height 10
click at [180, 87] on input "4309" at bounding box center [259, 87] width 232 height 10
click at [177, 87] on input "4309" at bounding box center [259, 87] width 232 height 10
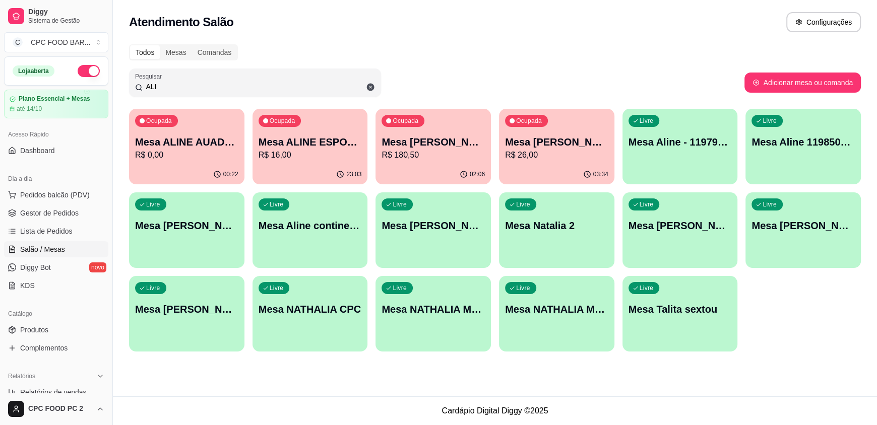
type input "ALI"
click at [183, 161] on div "Ocupada Mesa ALINE AUADA 4274 R$ 0,00" at bounding box center [186, 137] width 115 height 56
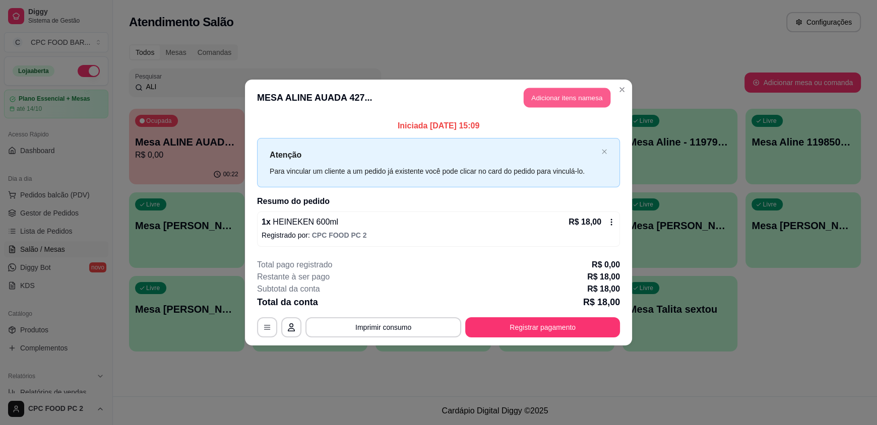
click at [538, 102] on button "Adicionar itens na mesa" at bounding box center [567, 98] width 87 height 20
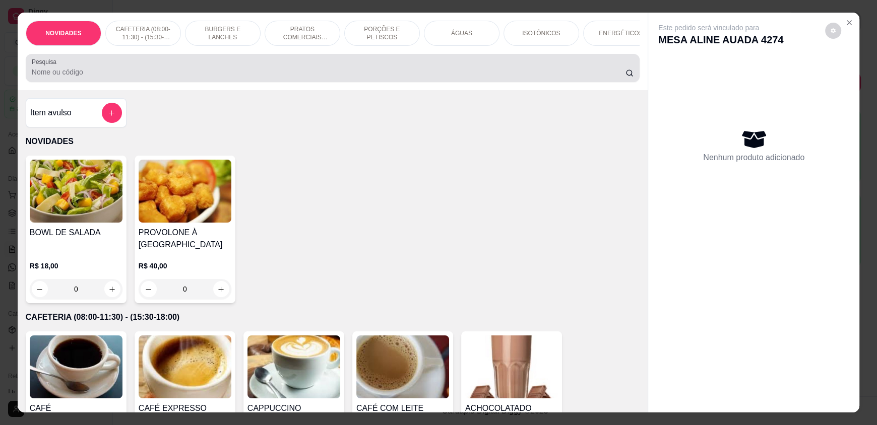
click at [421, 82] on div "Pesquisa" at bounding box center [333, 68] width 614 height 28
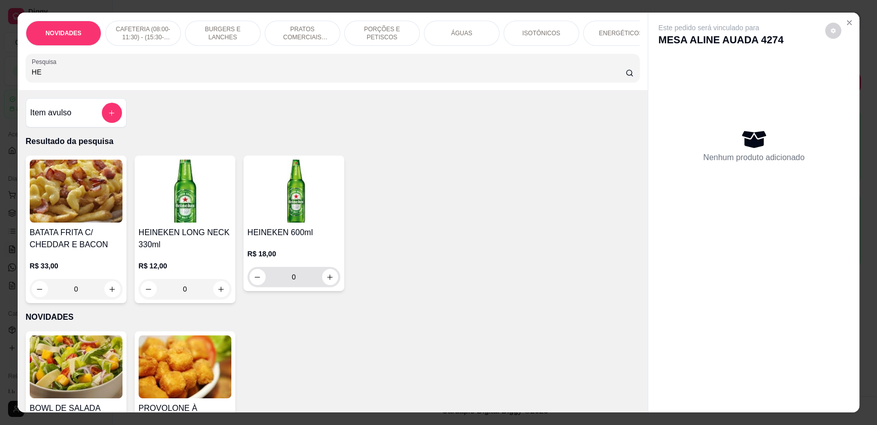
type input "HE"
click at [327, 281] on icon "increase-product-quantity" at bounding box center [331, 278] width 8 height 8
type input "1"
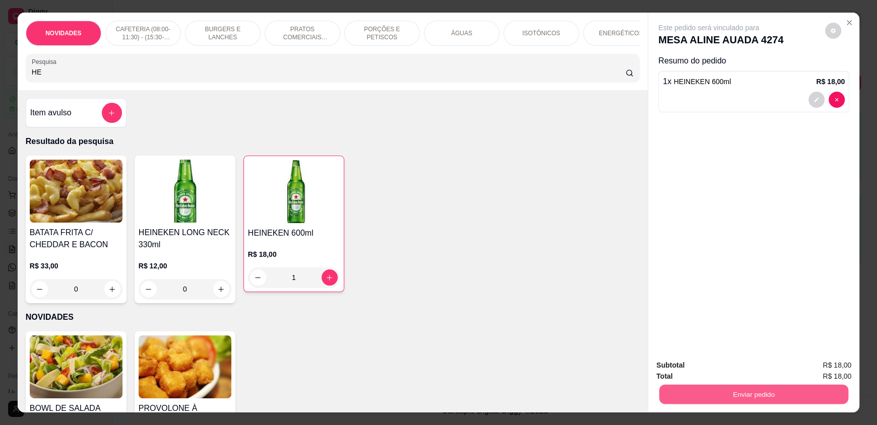
click at [700, 396] on button "Enviar pedido" at bounding box center [753, 395] width 189 height 20
click at [809, 362] on button "Enviar pedido" at bounding box center [827, 369] width 59 height 20
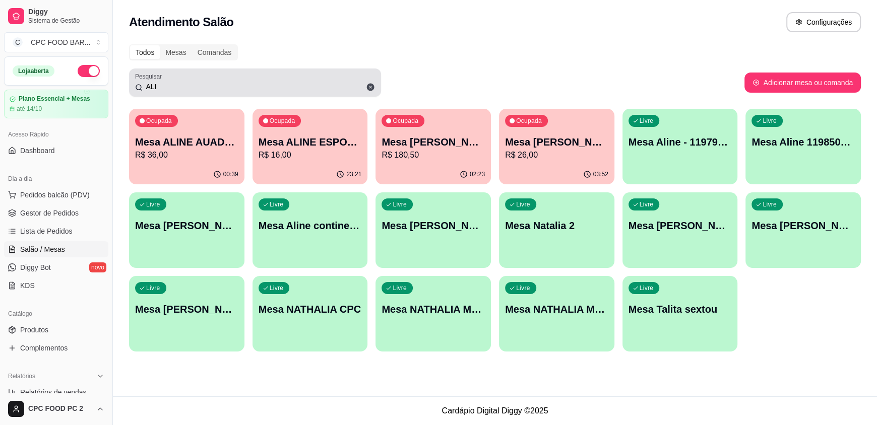
click at [270, 91] on input "ALI" at bounding box center [259, 87] width 232 height 10
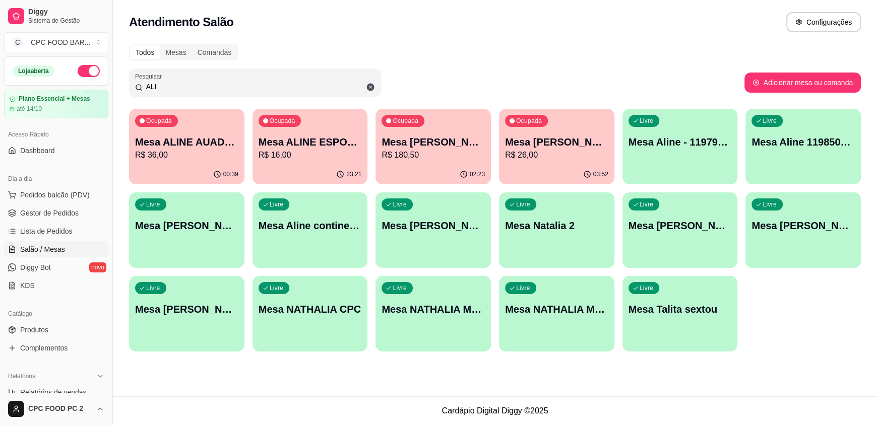
click at [271, 89] on input "ALI" at bounding box center [259, 87] width 232 height 10
click at [273, 86] on input "ALI" at bounding box center [259, 87] width 232 height 10
click at [274, 86] on input "ALI" at bounding box center [259, 87] width 232 height 10
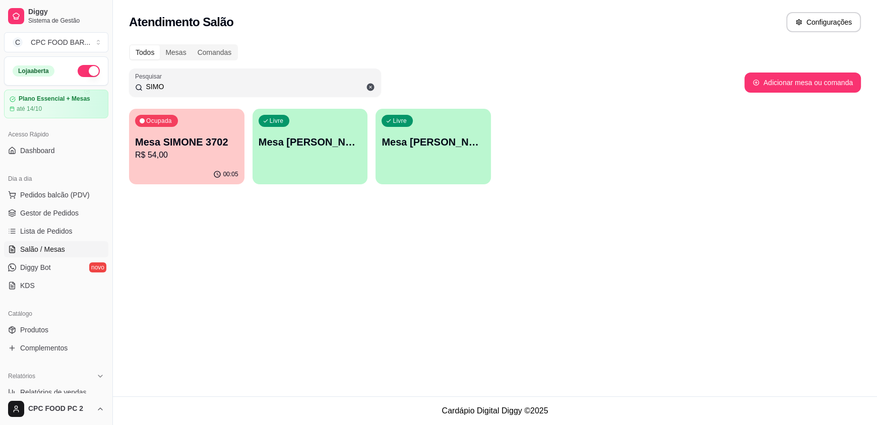
type input "SIMO"
click at [159, 160] on p "R$ 54,00" at bounding box center [186, 155] width 103 height 12
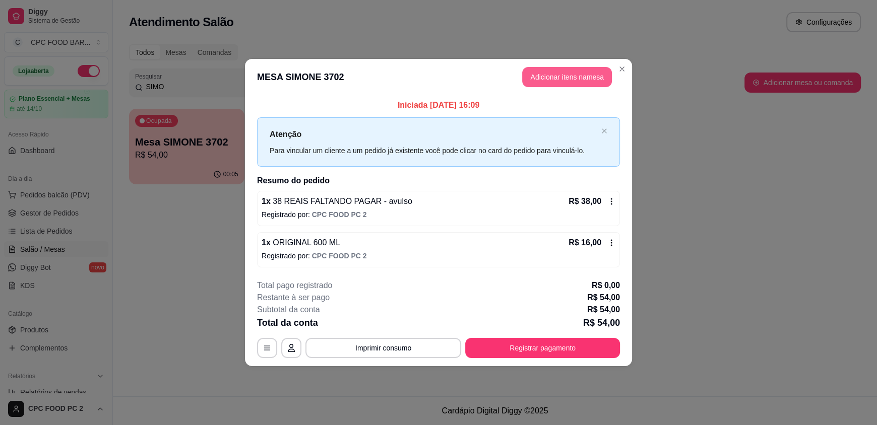
click at [528, 71] on button "Adicionar itens na mesa" at bounding box center [567, 77] width 90 height 20
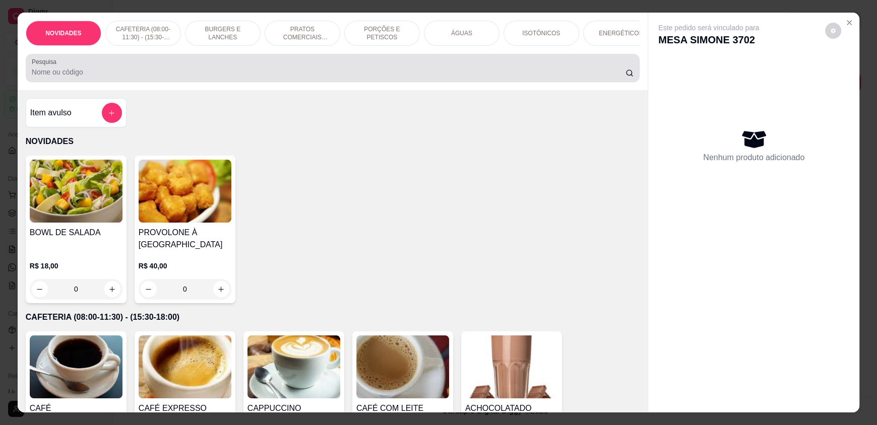
click at [381, 82] on div "Pesquisa" at bounding box center [333, 68] width 614 height 28
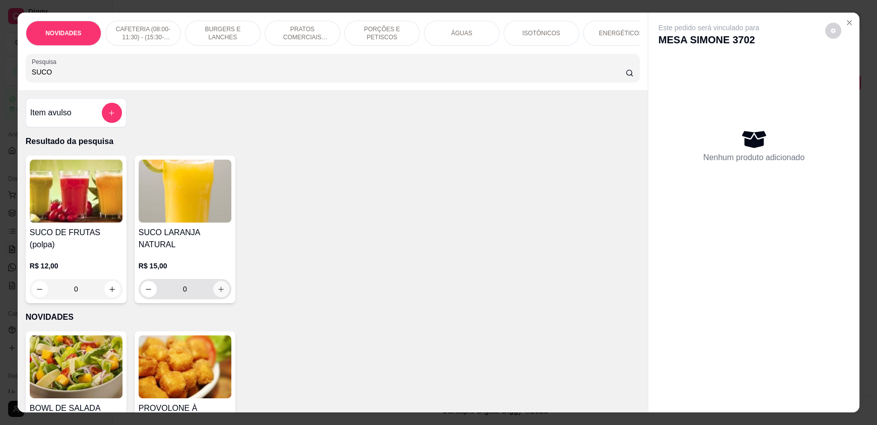
type input "SUCO"
click at [224, 285] on button "increase-product-quantity" at bounding box center [221, 289] width 16 height 16
type input "1"
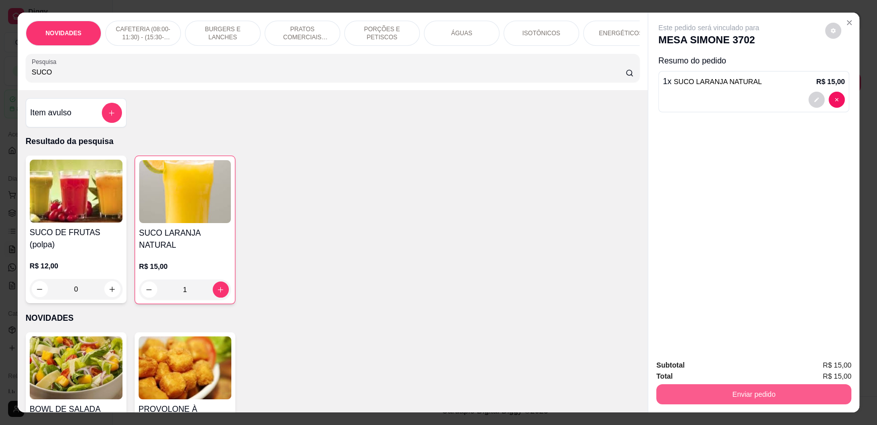
click at [707, 392] on button "Enviar pedido" at bounding box center [753, 395] width 195 height 20
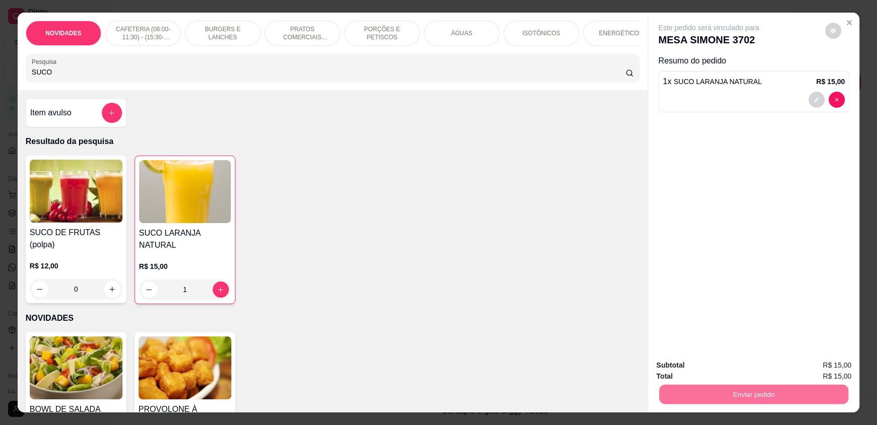
click at [838, 366] on button "Enviar pedido" at bounding box center [824, 369] width 57 height 19
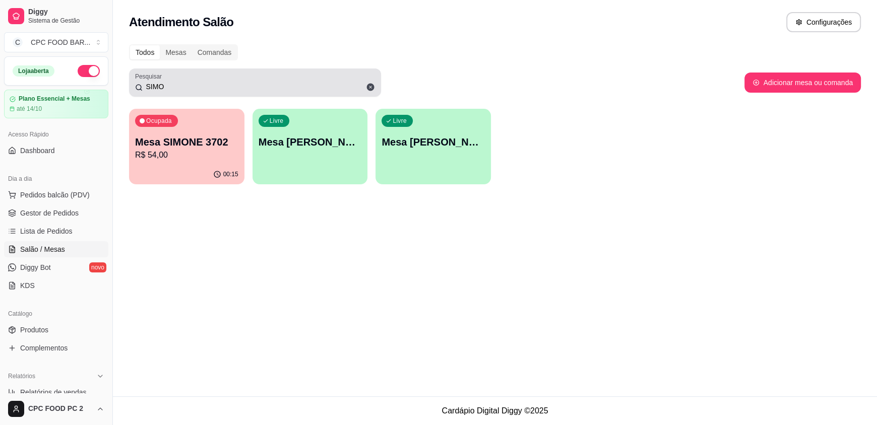
click at [172, 88] on input "SIMO" at bounding box center [259, 87] width 232 height 10
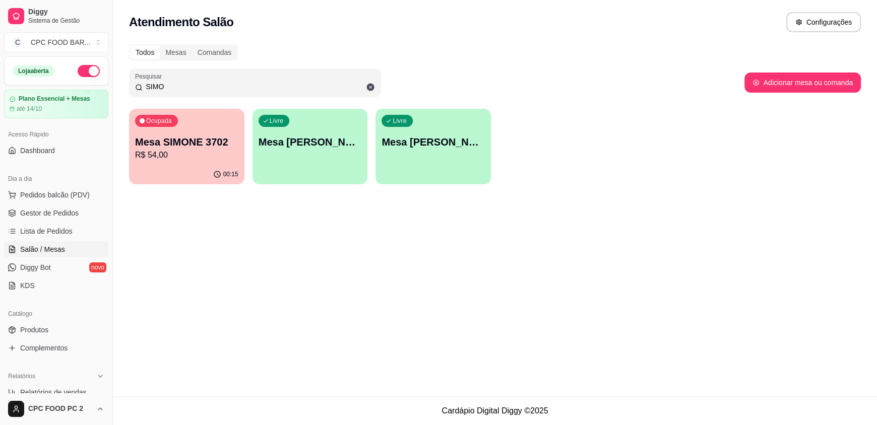
click at [171, 88] on input "SIMO" at bounding box center [259, 87] width 232 height 10
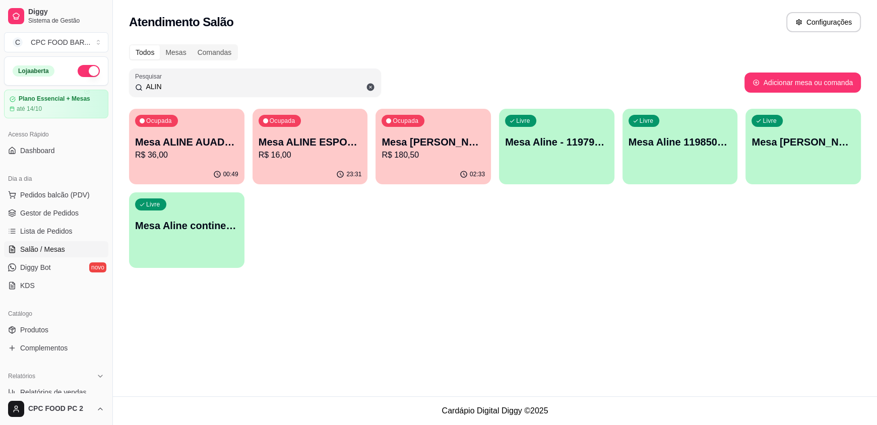
type input "ALIN"
click at [217, 158] on p "R$ 36,00" at bounding box center [187, 155] width 100 height 12
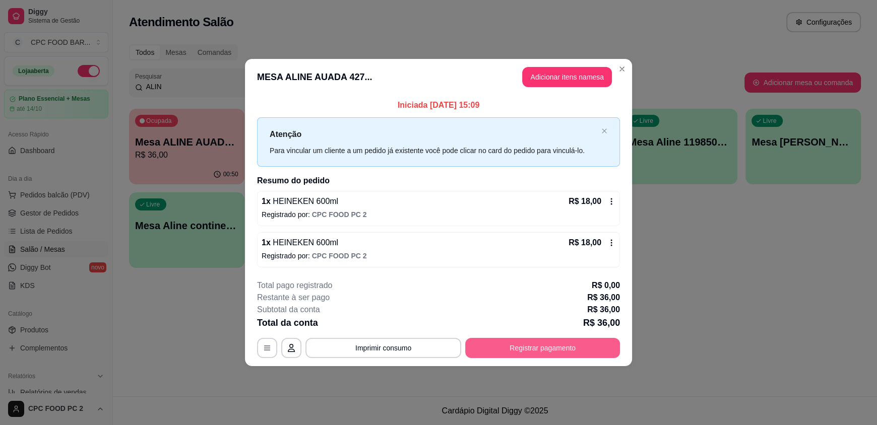
click at [508, 347] on button "Registrar pagamento" at bounding box center [542, 348] width 155 height 20
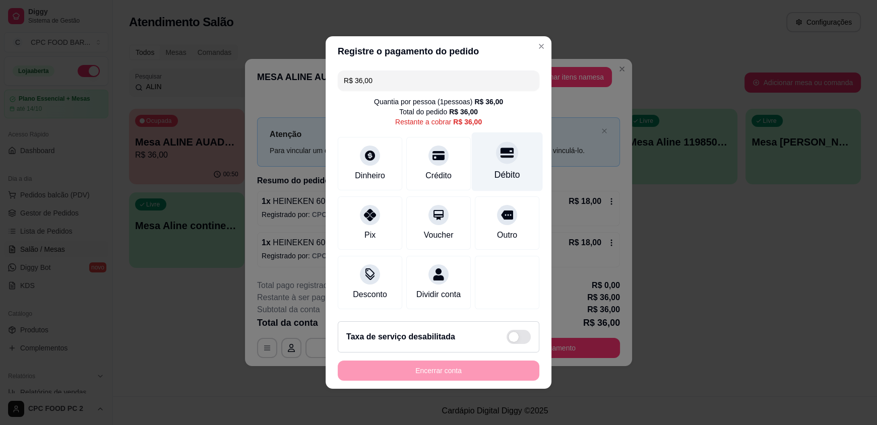
drag, startPoint x: 516, startPoint y: 171, endPoint x: 511, endPoint y: 173, distance: 5.2
click at [514, 171] on div "Débito" at bounding box center [507, 162] width 71 height 59
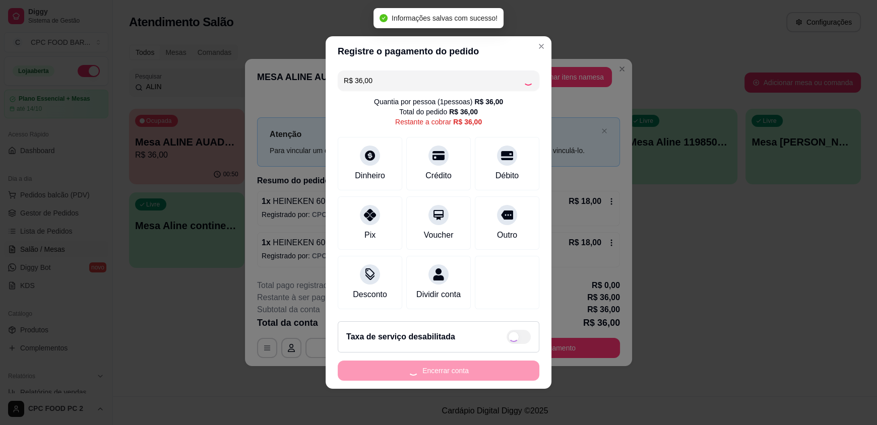
type input "R$ 0,00"
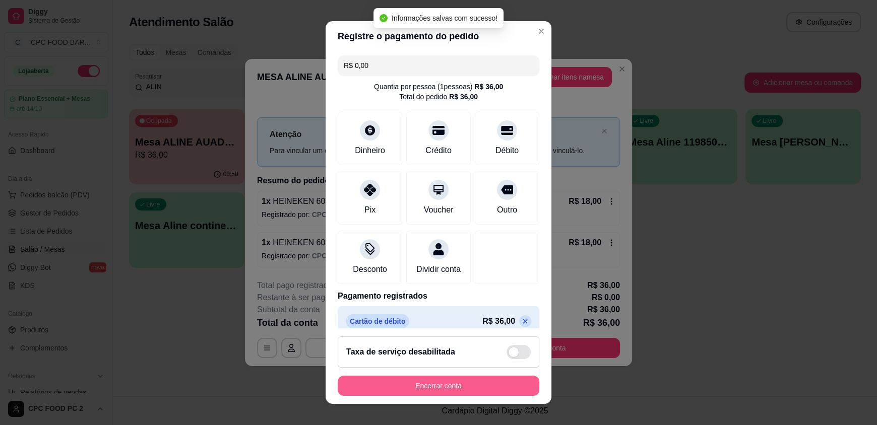
click at [412, 385] on button "Encerrar conta" at bounding box center [439, 386] width 202 height 20
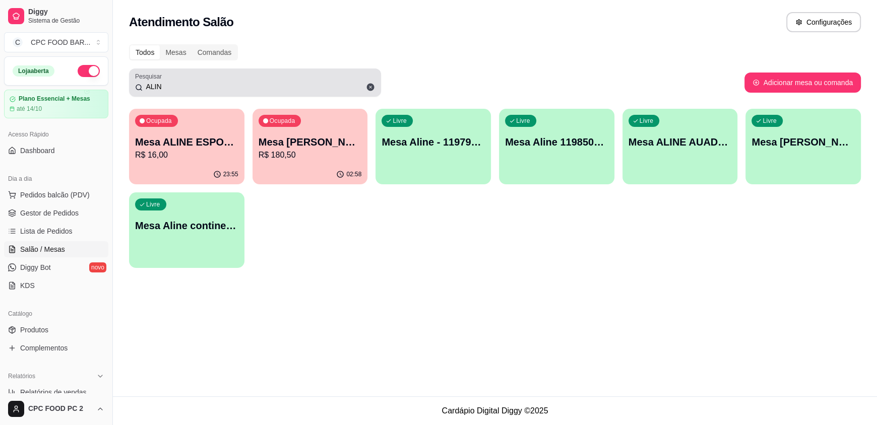
click at [171, 86] on input "ALIN" at bounding box center [259, 87] width 232 height 10
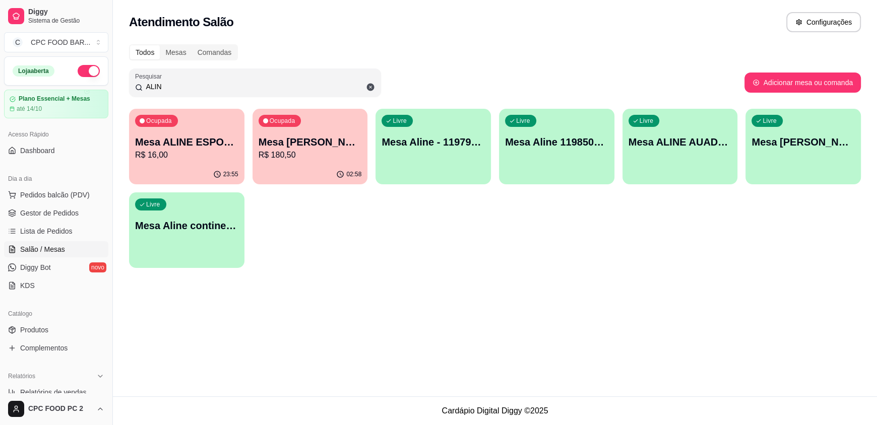
click at [171, 86] on input "ALIN" at bounding box center [259, 87] width 232 height 10
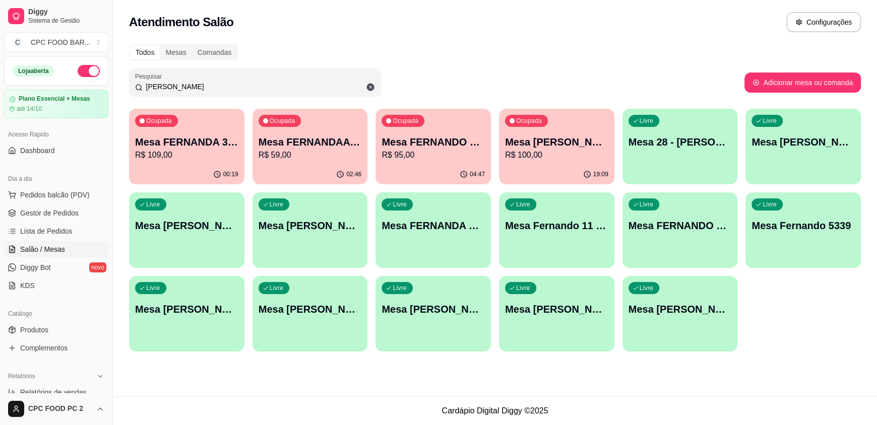
type input "[PERSON_NAME]"
click at [345, 159] on p "R$ 59,00" at bounding box center [310, 155] width 103 height 12
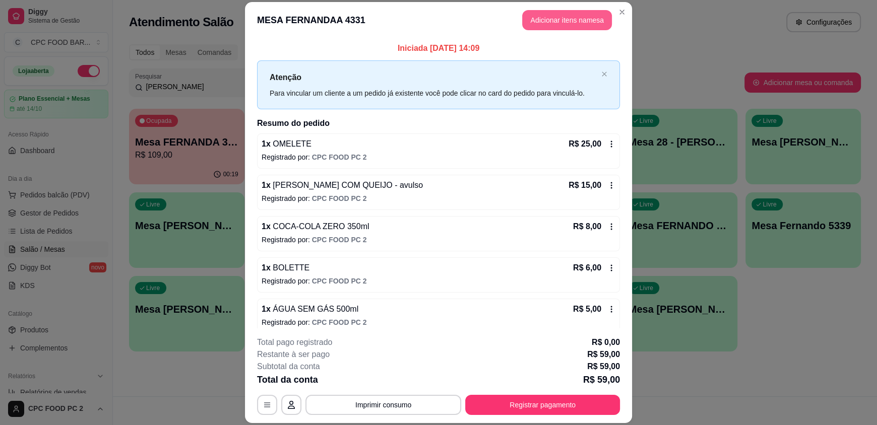
click at [567, 23] on button "Adicionar itens na mesa" at bounding box center [567, 20] width 90 height 20
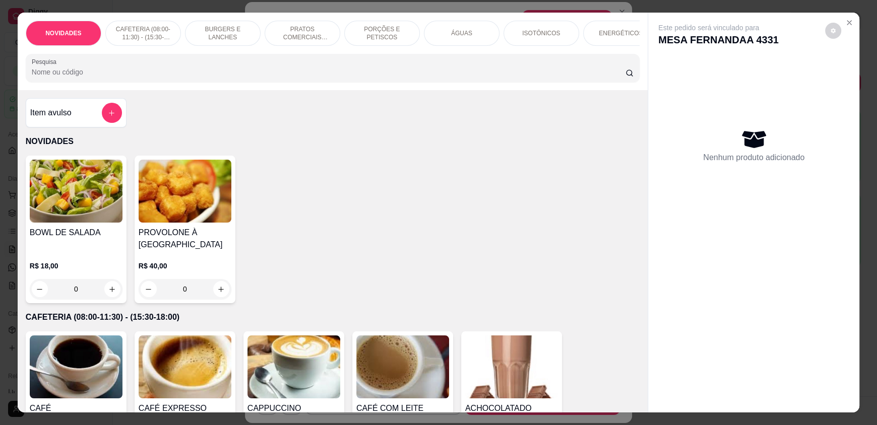
click at [196, 77] on input "Pesquisa" at bounding box center [329, 72] width 594 height 10
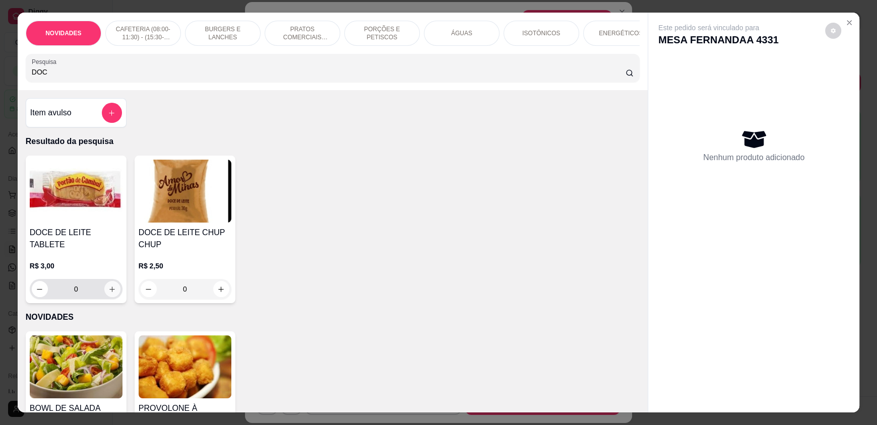
type input "DOC"
click at [109, 286] on icon "increase-product-quantity" at bounding box center [113, 290] width 8 height 8
type input "1"
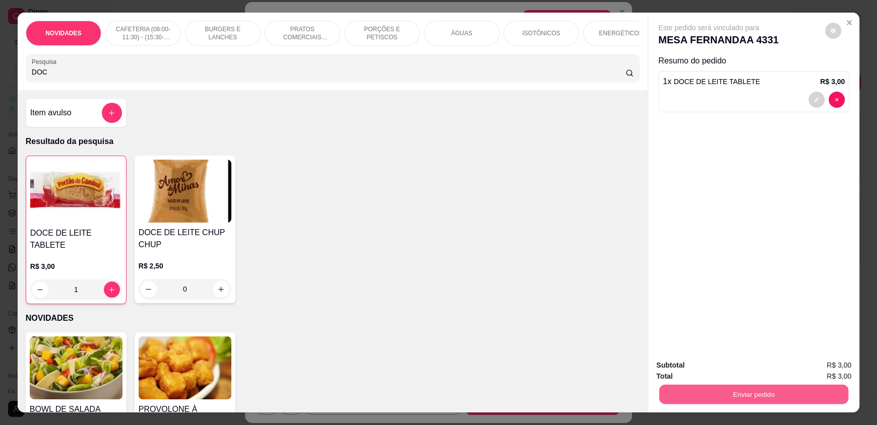
click at [685, 393] on button "Enviar pedido" at bounding box center [753, 395] width 189 height 20
click at [837, 368] on button "Enviar pedido" at bounding box center [824, 369] width 55 height 19
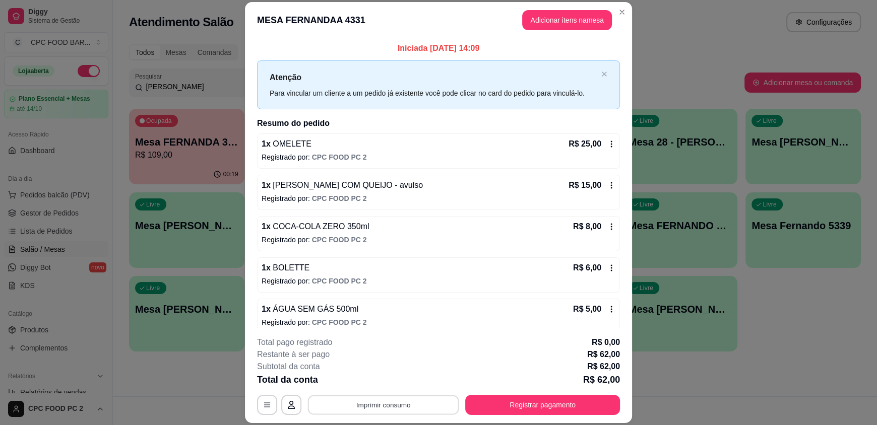
click at [377, 406] on button "Imprimir consumo" at bounding box center [383, 405] width 151 height 20
click at [381, 381] on button "IMPRESSORA" at bounding box center [382, 382] width 71 height 16
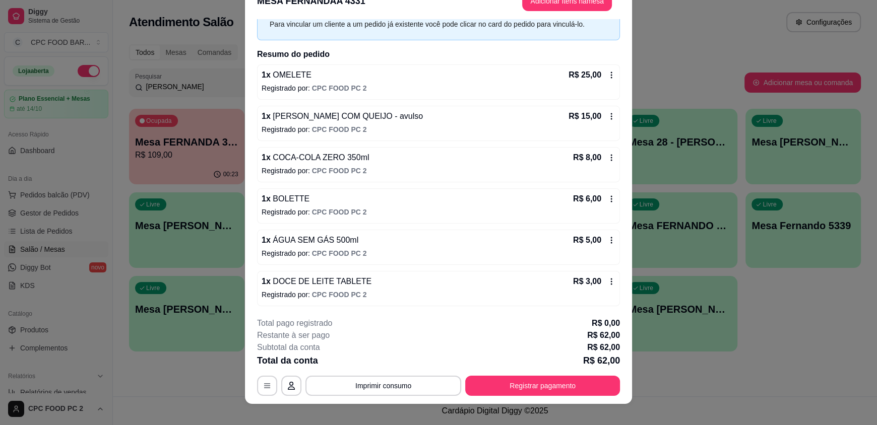
scroll to position [30, 0]
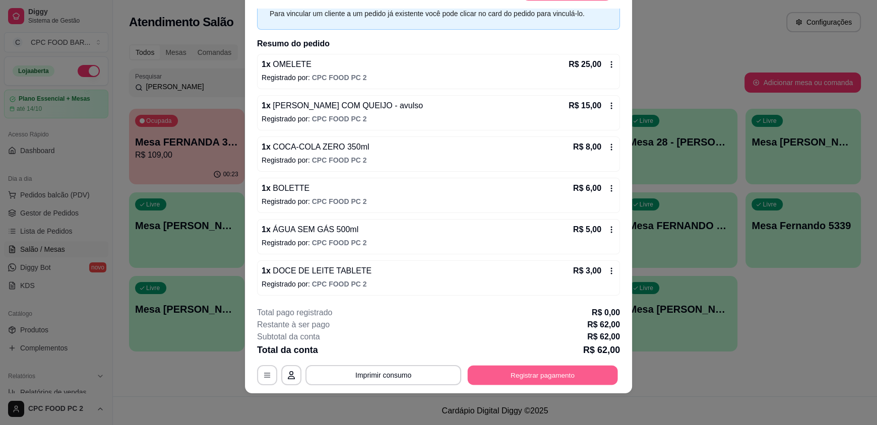
click at [533, 374] on button "Registrar pagamento" at bounding box center [543, 375] width 150 height 20
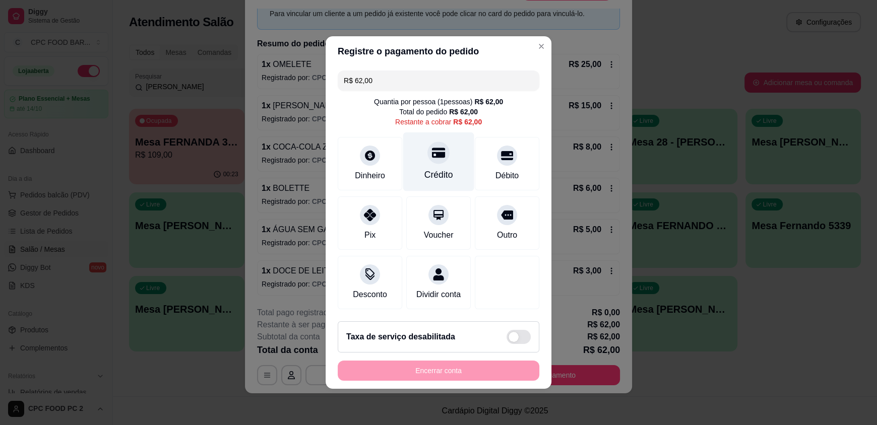
click at [439, 169] on div "Crédito" at bounding box center [438, 174] width 29 height 13
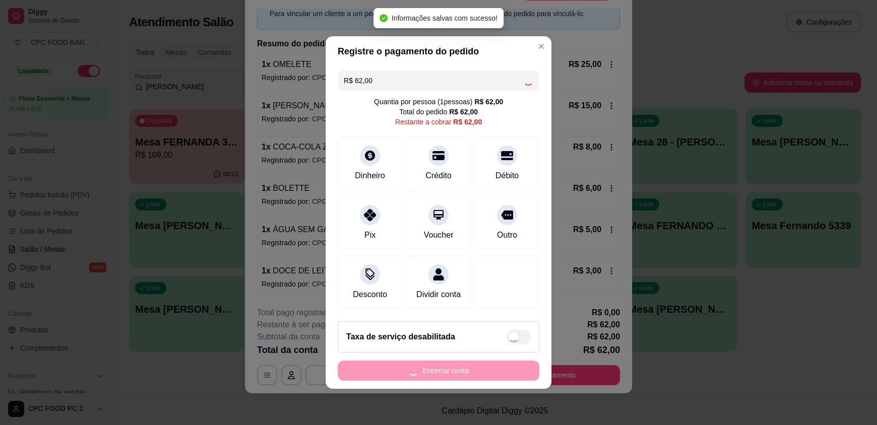
type input "R$ 0,00"
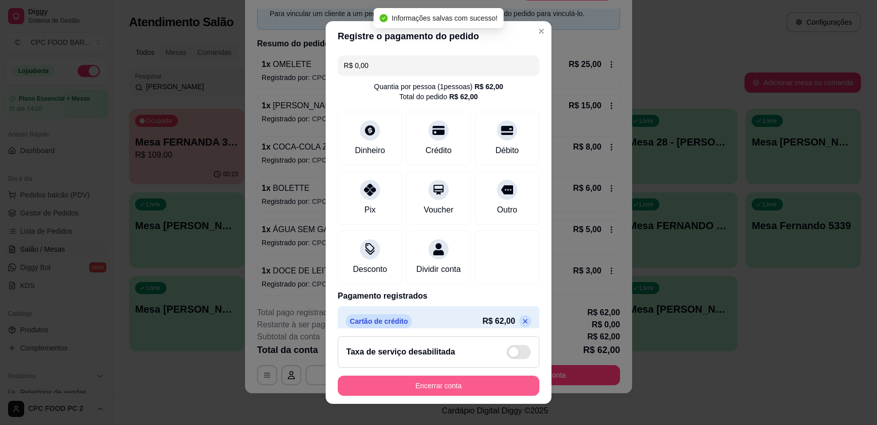
click at [445, 387] on button "Encerrar conta" at bounding box center [439, 386] width 202 height 20
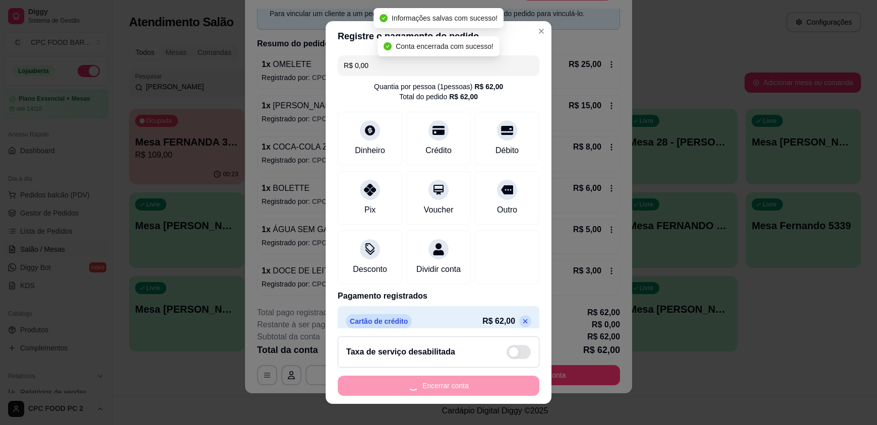
scroll to position [0, 0]
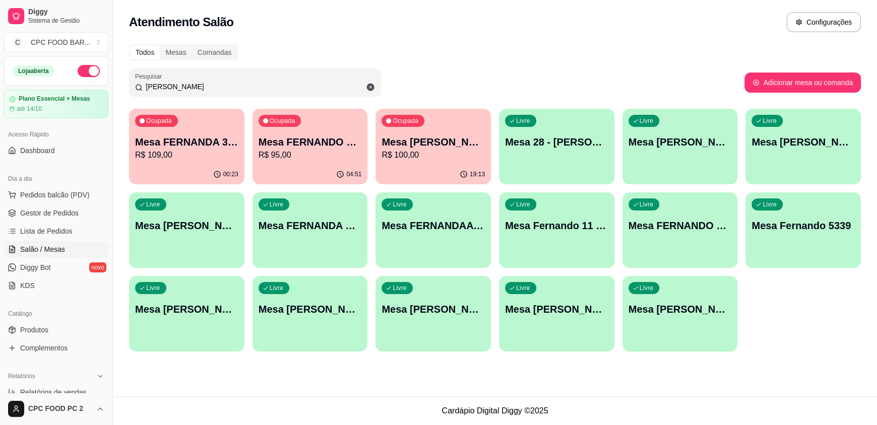
click at [185, 85] on input "[PERSON_NAME]" at bounding box center [259, 87] width 232 height 10
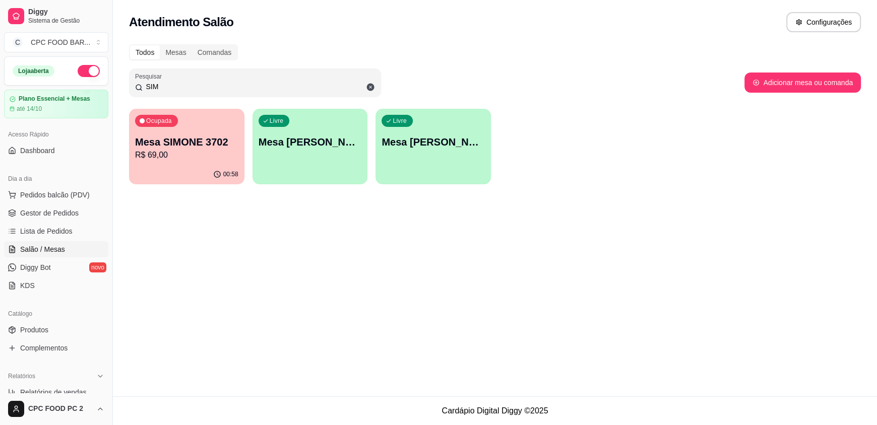
type input "SIM"
click at [184, 167] on div "00:58" at bounding box center [186, 175] width 115 height 20
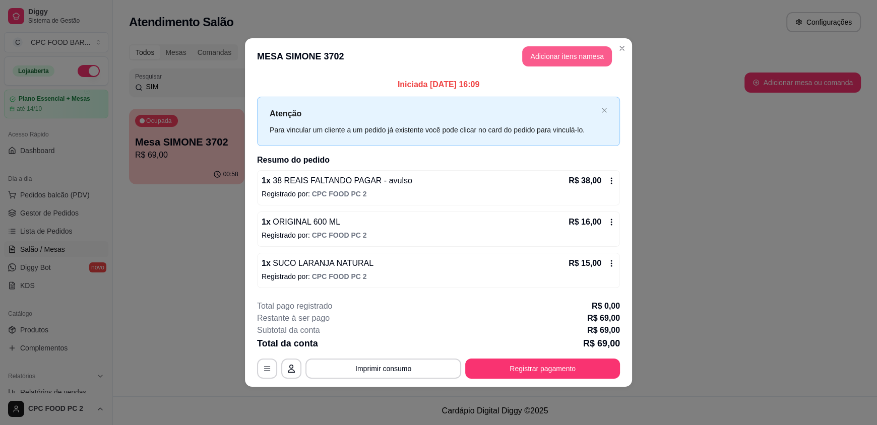
click at [560, 51] on button "Adicionar itens na mesa" at bounding box center [567, 56] width 90 height 20
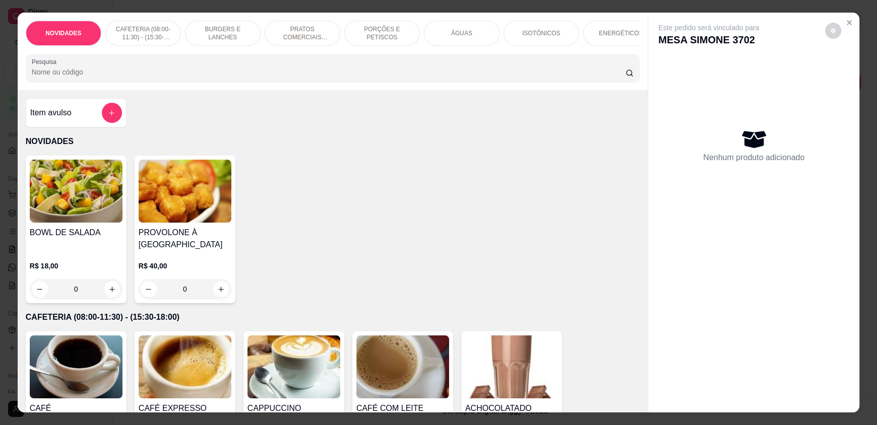
click at [483, 28] on div "ÁGUAS" at bounding box center [462, 33] width 76 height 25
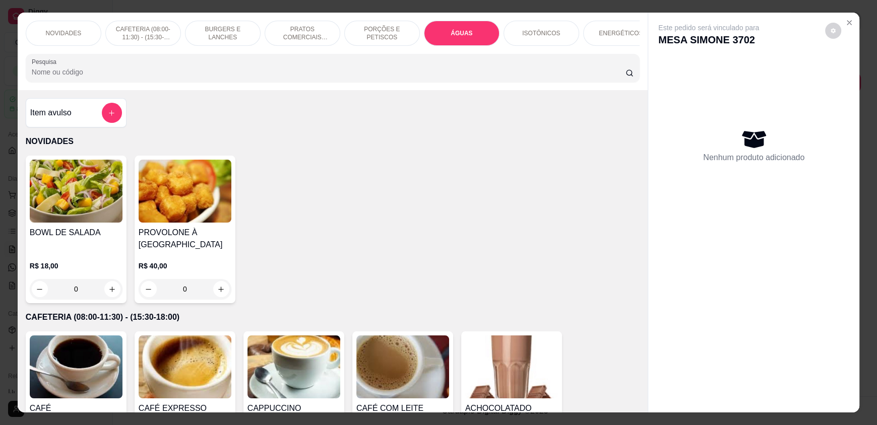
scroll to position [19, 0]
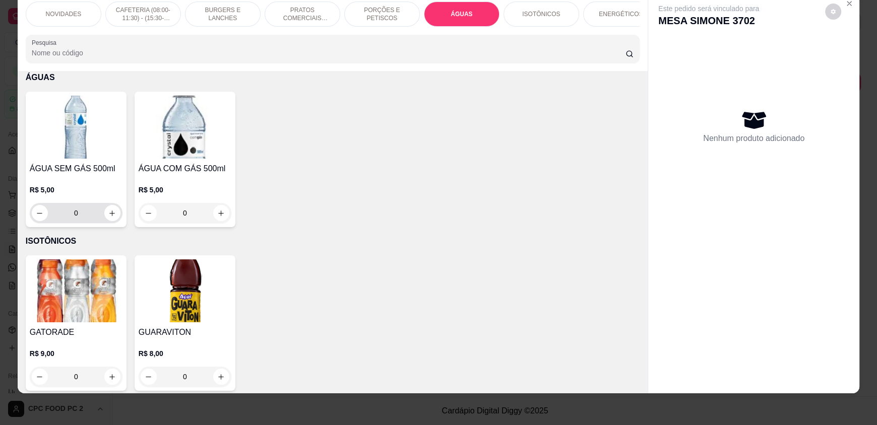
click at [111, 212] on button "increase-product-quantity" at bounding box center [112, 213] width 16 height 16
type input "1"
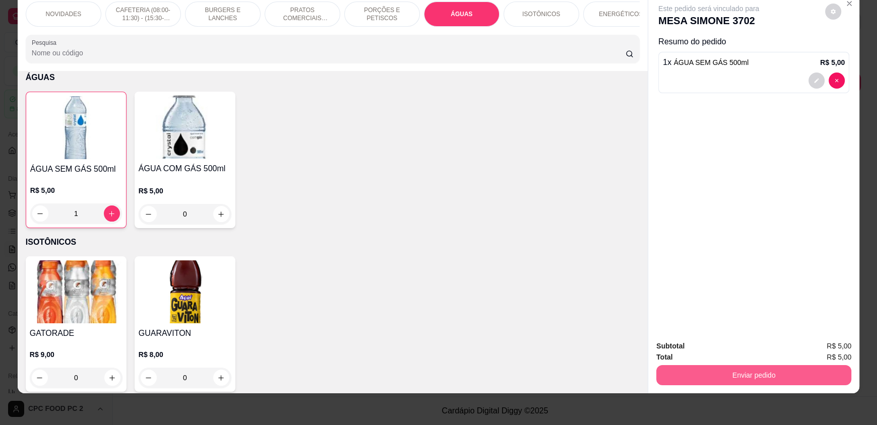
click at [731, 370] on button "Enviar pedido" at bounding box center [753, 375] width 195 height 20
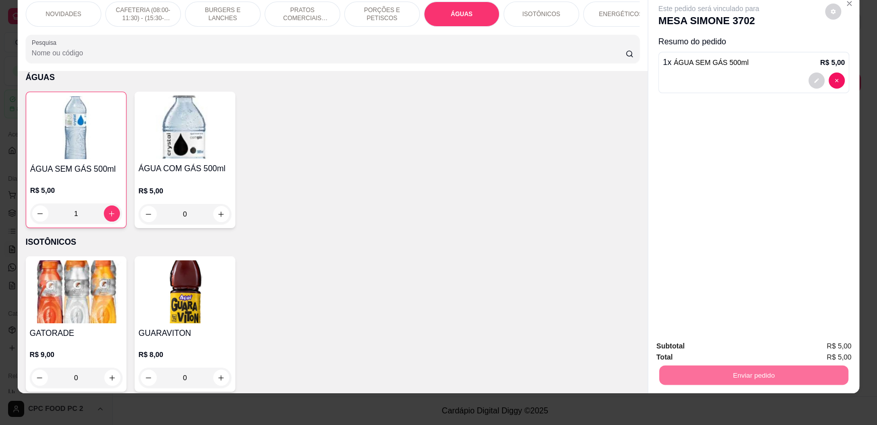
click at [826, 351] on button "Enviar pedido" at bounding box center [824, 350] width 57 height 19
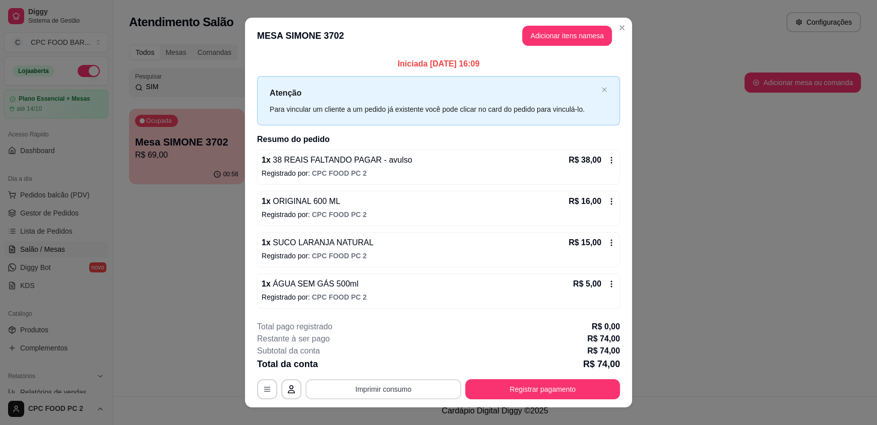
click at [365, 391] on button "Imprimir consumo" at bounding box center [383, 389] width 156 height 20
click at [396, 368] on button "IMPRESSORA" at bounding box center [382, 366] width 73 height 16
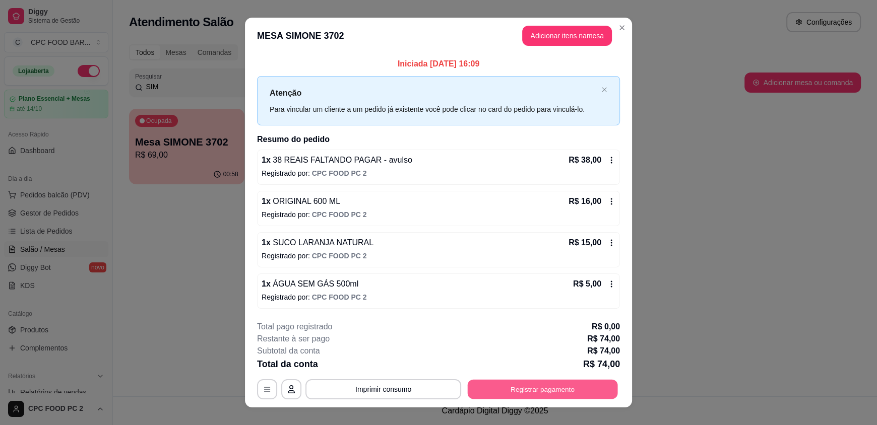
click at [503, 386] on button "Registrar pagamento" at bounding box center [543, 389] width 150 height 20
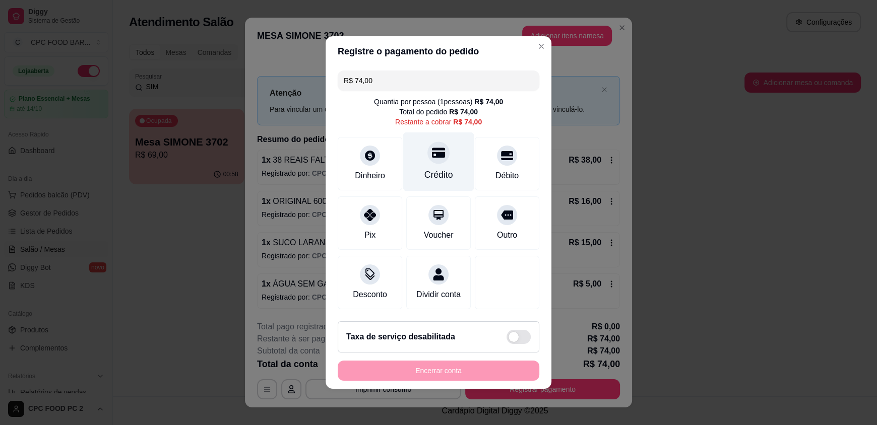
click at [430, 168] on div "Crédito" at bounding box center [438, 174] width 29 height 13
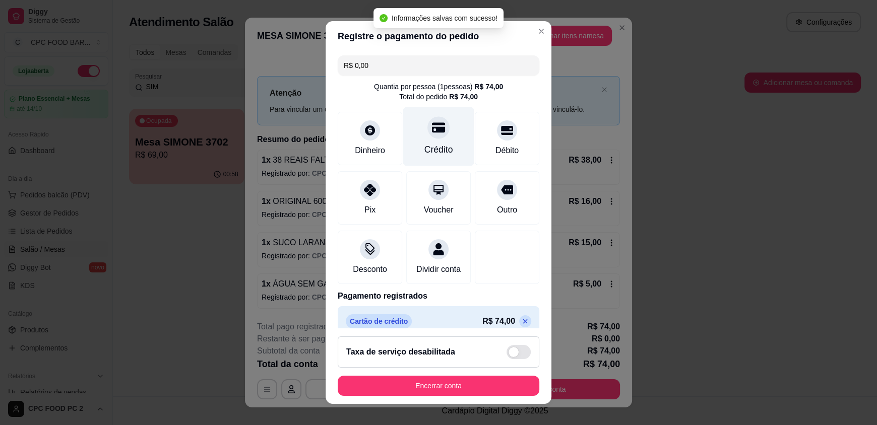
type input "R$ 0,00"
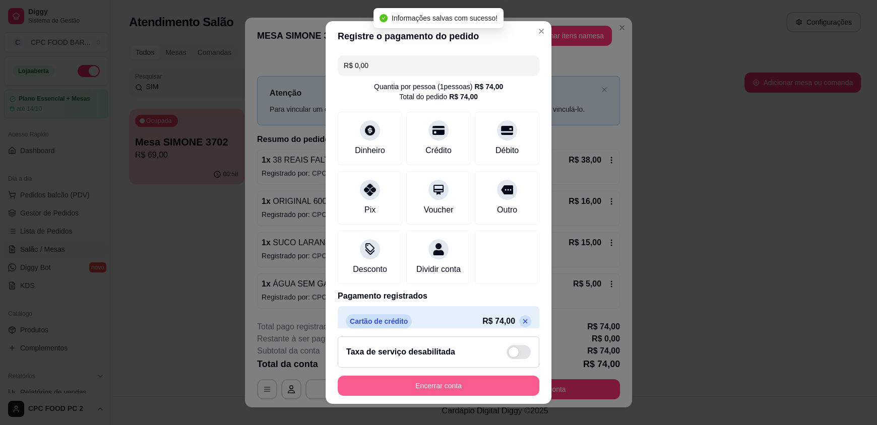
click at [417, 377] on button "Encerrar conta" at bounding box center [439, 386] width 202 height 20
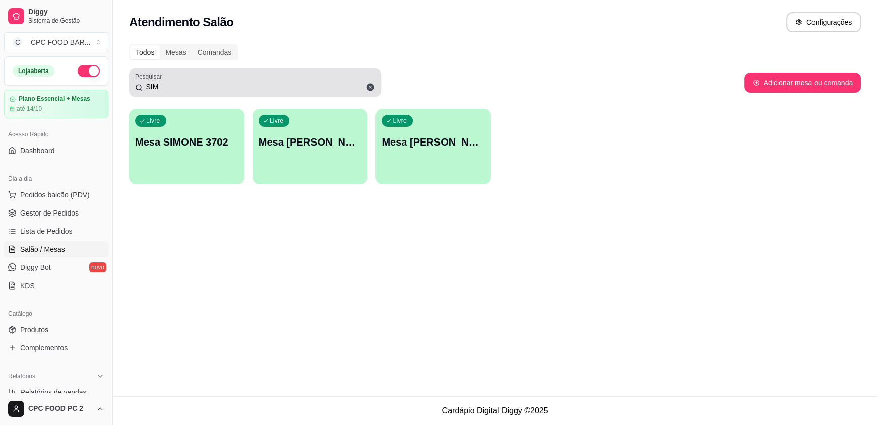
click at [367, 88] on icon at bounding box center [371, 88] width 8 height 8
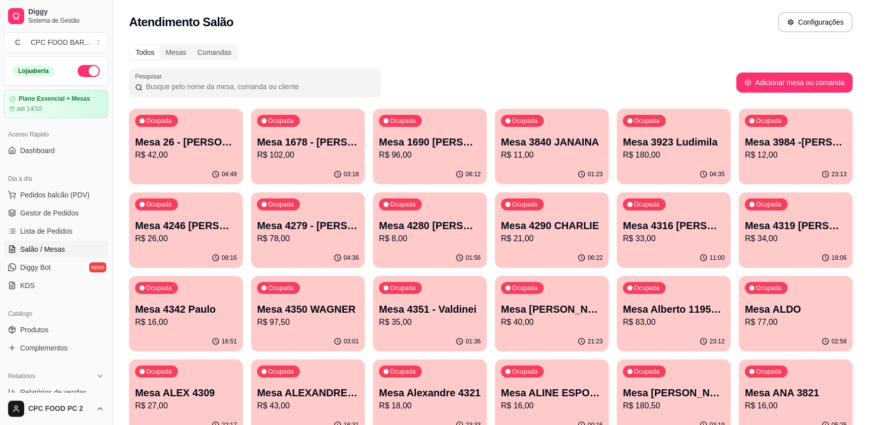
click at [191, 83] on input "Pesquisar" at bounding box center [259, 87] width 232 height 10
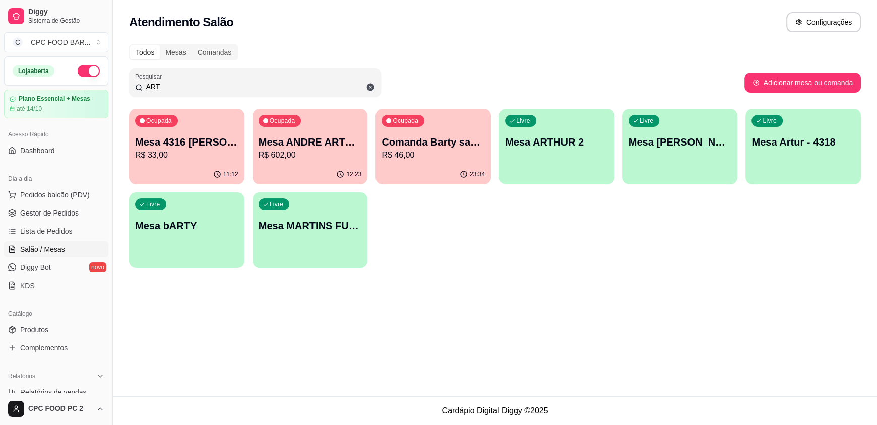
type input "ART"
click at [655, 164] on div "Livre Mesa [PERSON_NAME]" at bounding box center [680, 140] width 112 height 61
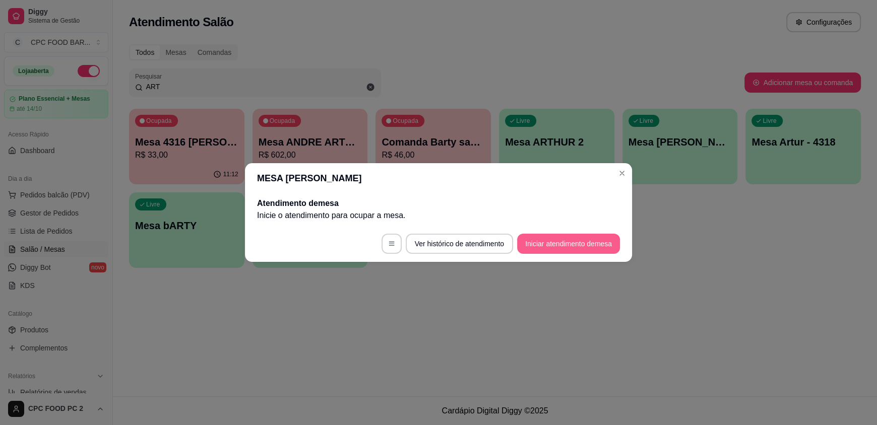
click at [584, 243] on button "Iniciar atendimento de mesa" at bounding box center [568, 244] width 103 height 20
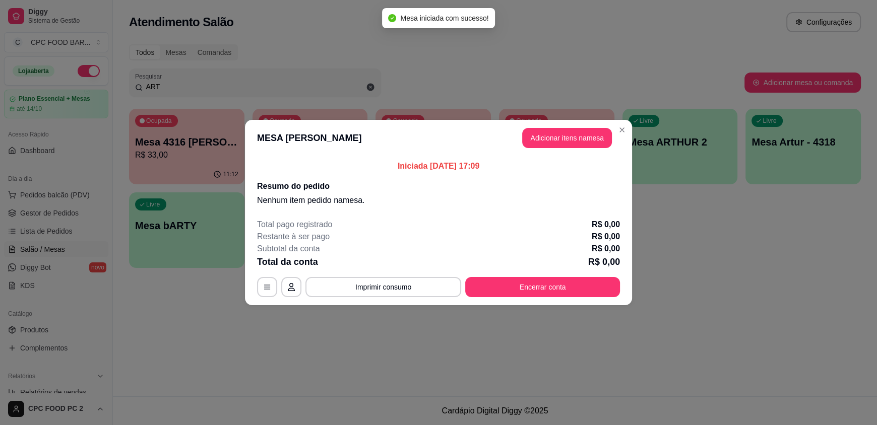
click at [569, 157] on div "Iniciada [DATE] 17:09 Resumo do pedido Nenhum item pedido na mesa ." at bounding box center [438, 183] width 387 height 54
click at [562, 144] on button "Adicionar itens na mesa" at bounding box center [567, 138] width 90 height 20
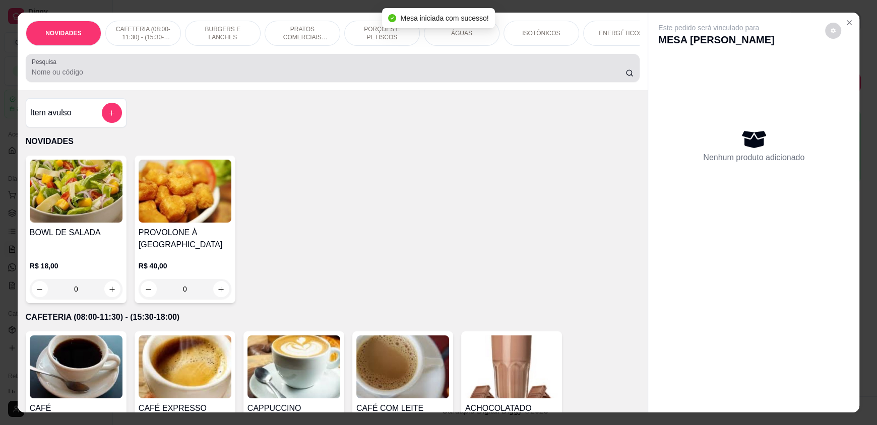
click at [432, 69] on div at bounding box center [333, 68] width 602 height 20
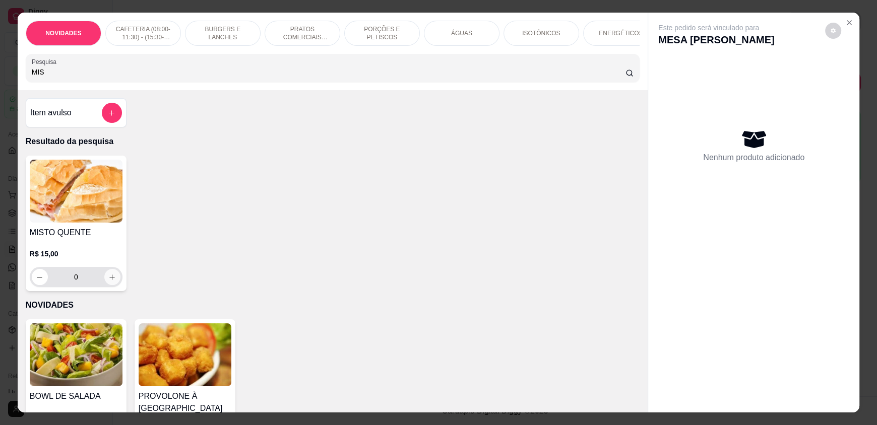
type input "MIS"
click at [108, 281] on icon "increase-product-quantity" at bounding box center [112, 278] width 8 height 8
type input "1"
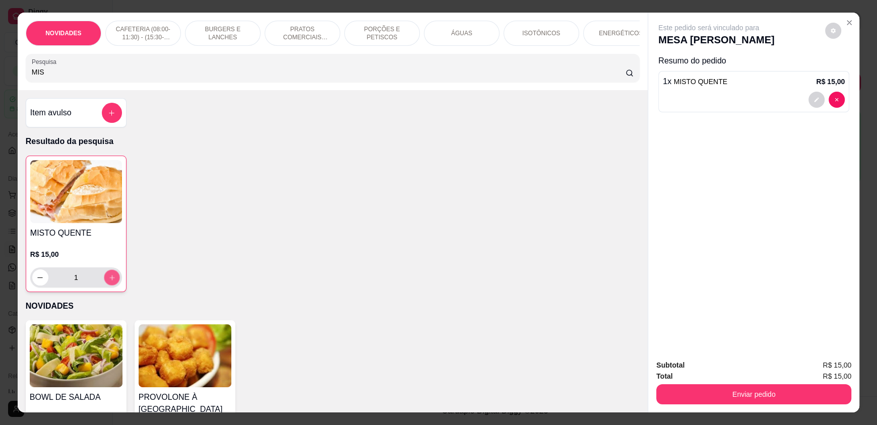
click at [108, 282] on icon "increase-product-quantity" at bounding box center [112, 278] width 8 height 8
type input "2"
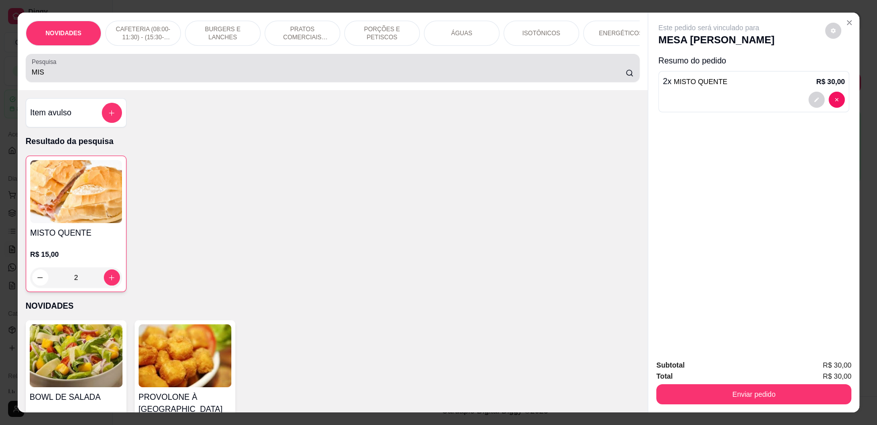
click at [46, 77] on input "MIS" at bounding box center [329, 72] width 594 height 10
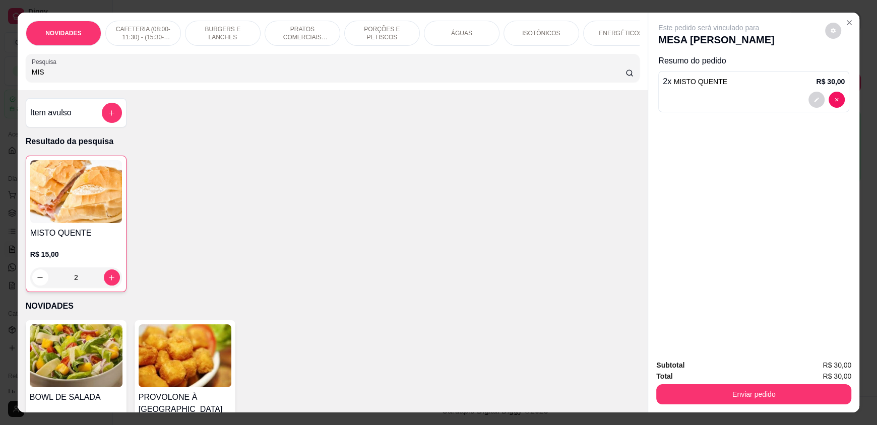
click at [46, 77] on input "MIS" at bounding box center [329, 72] width 594 height 10
type input "X"
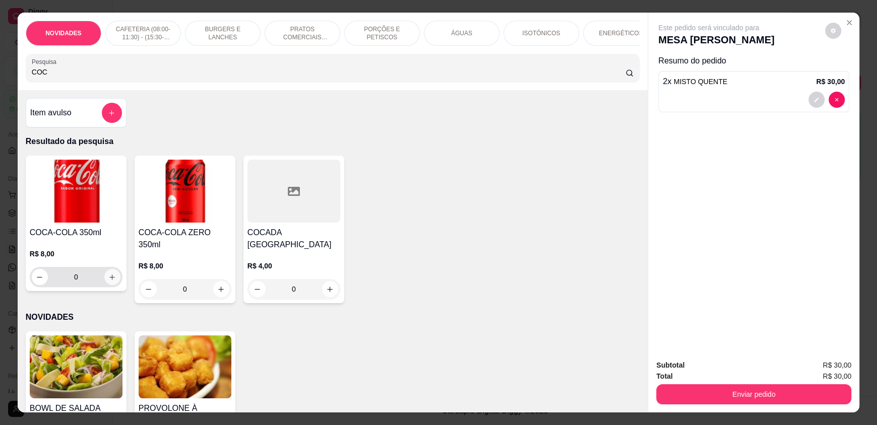
type input "COC"
click at [108, 281] on icon "increase-product-quantity" at bounding box center [112, 278] width 8 height 8
type input "1"
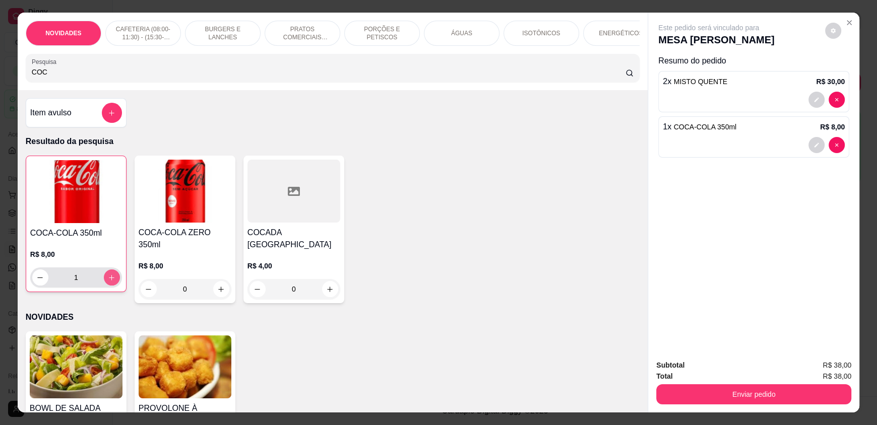
click at [108, 282] on icon "increase-product-quantity" at bounding box center [112, 278] width 8 height 8
type input "2"
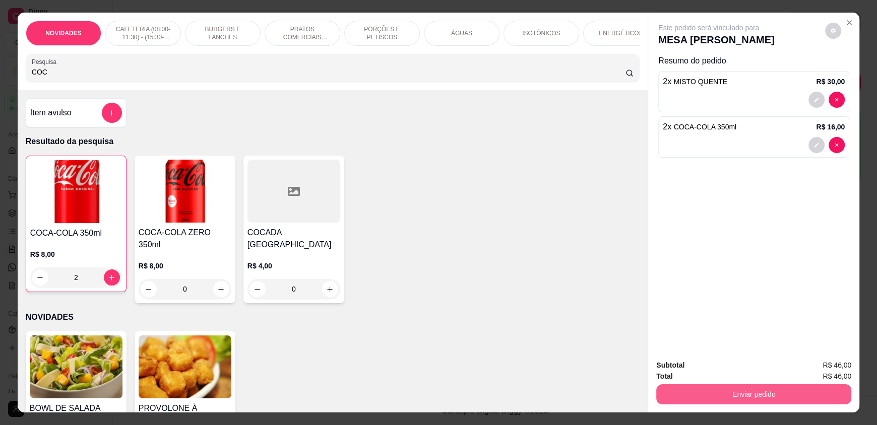
click at [701, 391] on button "Enviar pedido" at bounding box center [753, 395] width 195 height 20
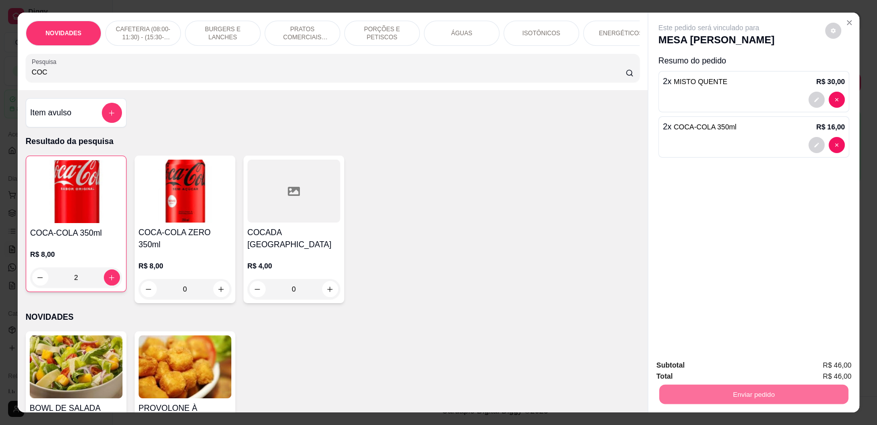
click at [824, 360] on button "Enviar pedido" at bounding box center [824, 369] width 57 height 19
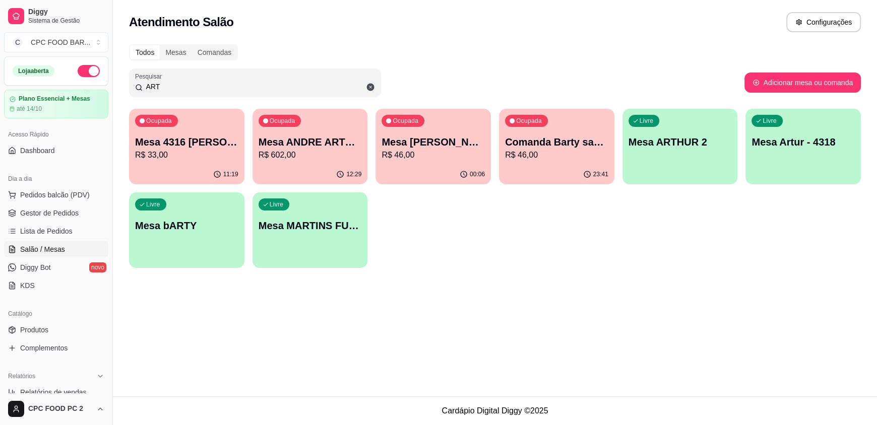
click at [208, 88] on input "ART" at bounding box center [259, 87] width 232 height 10
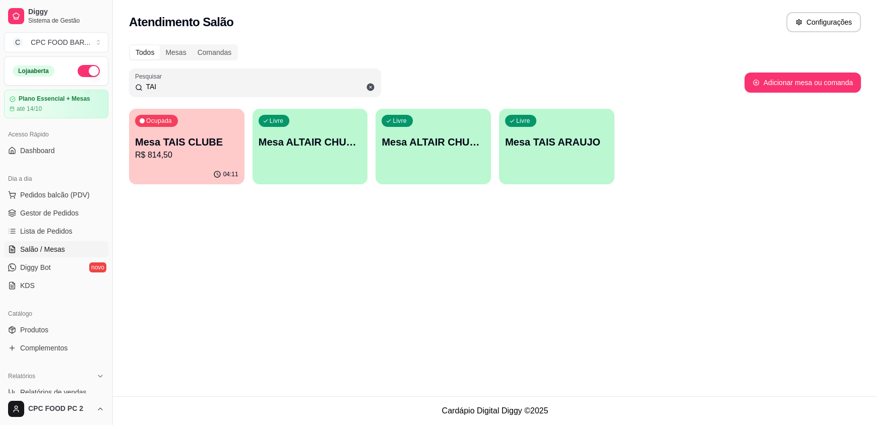
type input "TAI"
click at [222, 150] on p "R$ 814,50" at bounding box center [186, 155] width 103 height 12
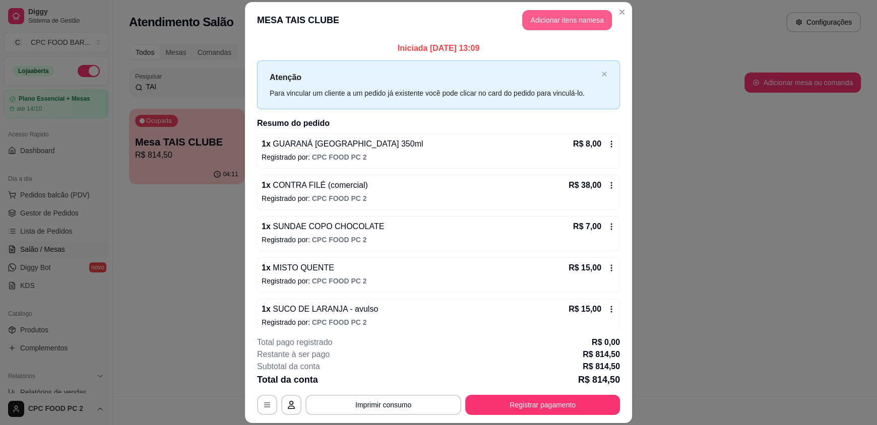
click at [548, 19] on button "Adicionar itens na mesa" at bounding box center [567, 20] width 90 height 20
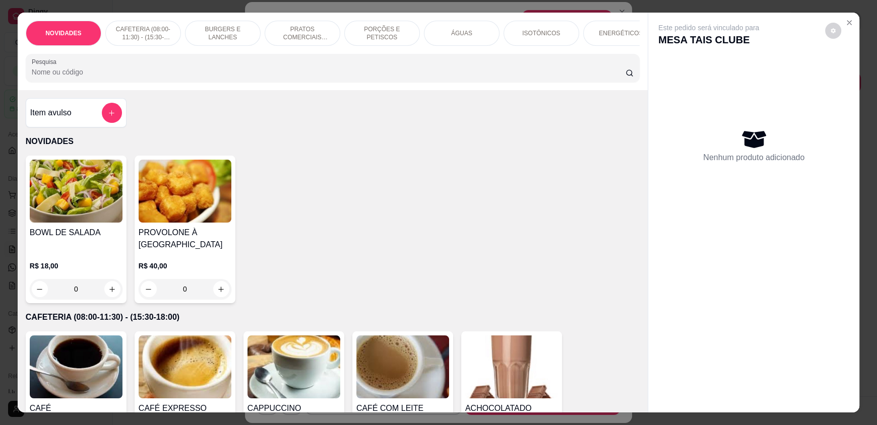
click at [173, 77] on input "Pesquisa" at bounding box center [329, 72] width 594 height 10
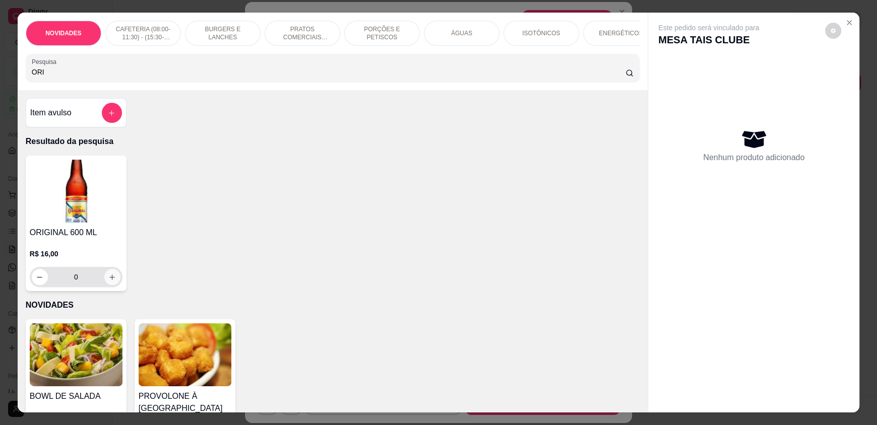
type input "ORI"
click at [109, 281] on icon "increase-product-quantity" at bounding box center [113, 278] width 8 height 8
type input "1"
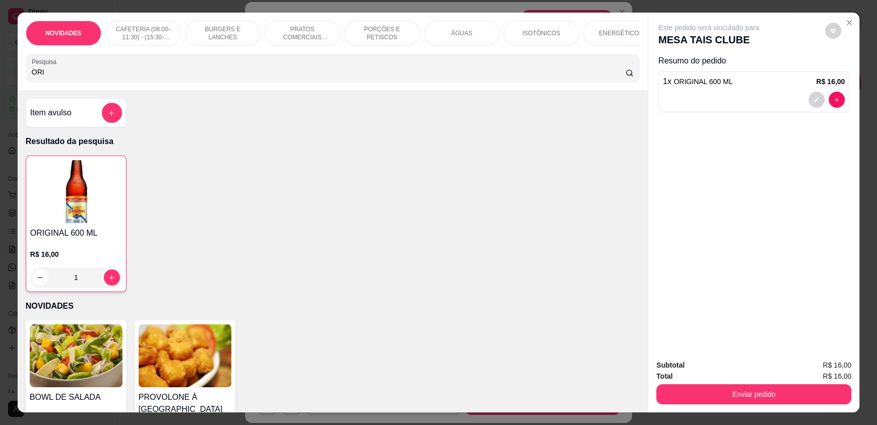
click at [96, 77] on input "ORI" at bounding box center [329, 72] width 594 height 10
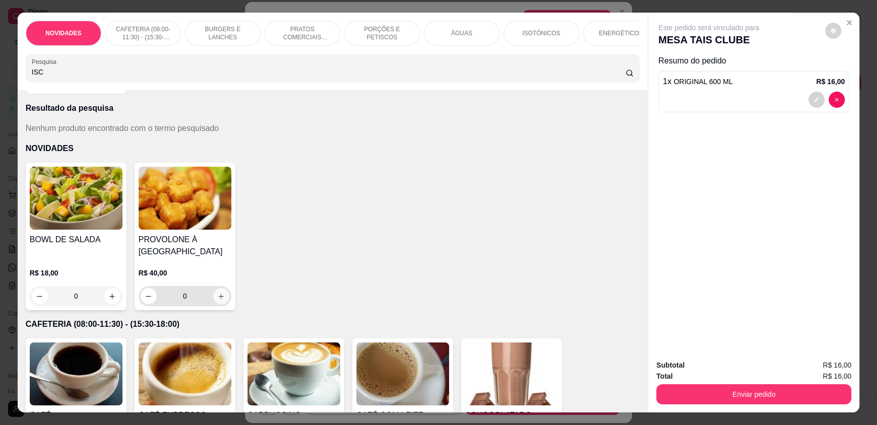
scroll to position [0, 0]
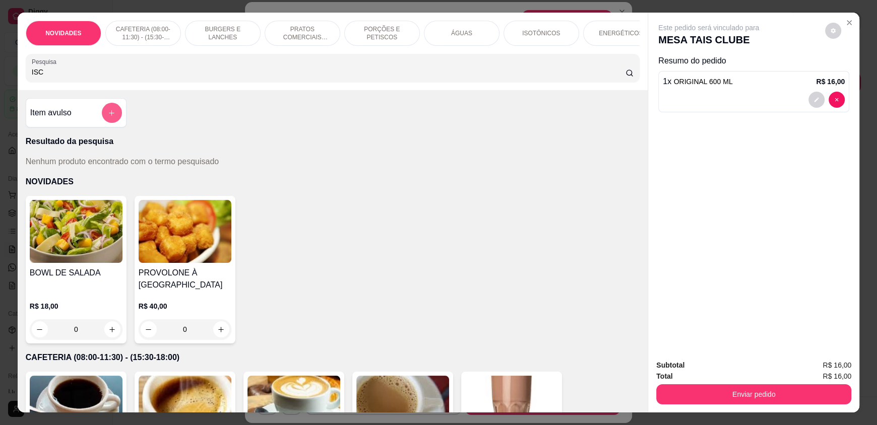
type input "ISC"
click at [105, 120] on button "add-separate-item" at bounding box center [112, 113] width 20 height 20
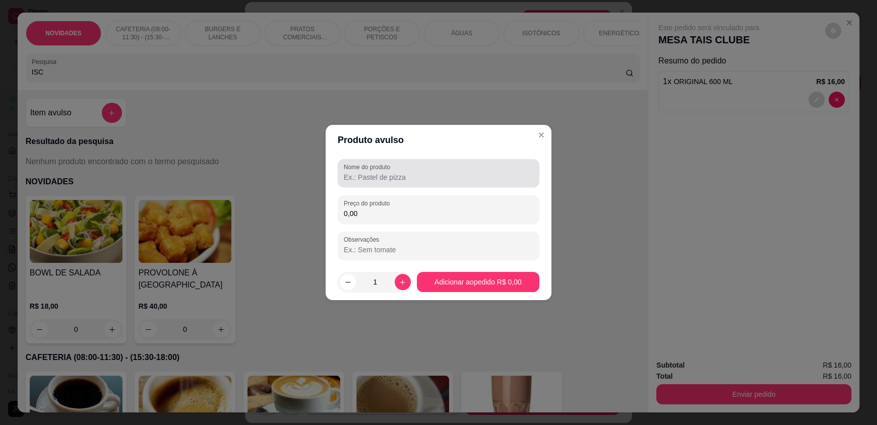
click at [365, 179] on input "Nome do produto" at bounding box center [438, 177] width 189 height 10
type input "COXINHA="
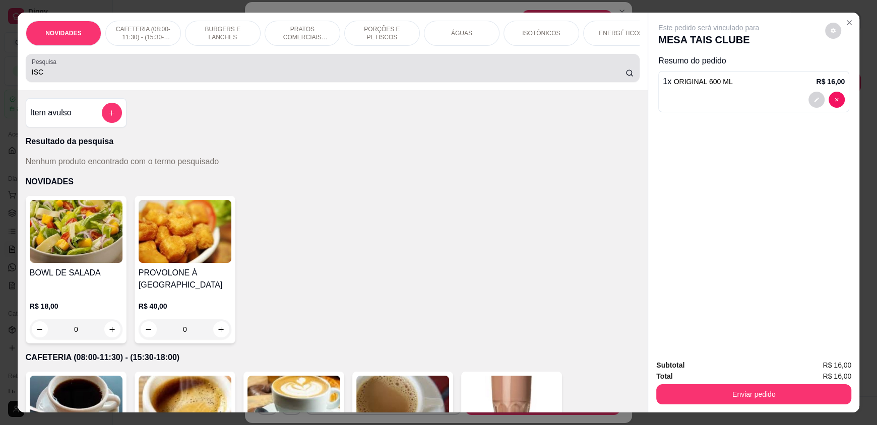
click at [77, 68] on div "ISC" at bounding box center [333, 68] width 602 height 20
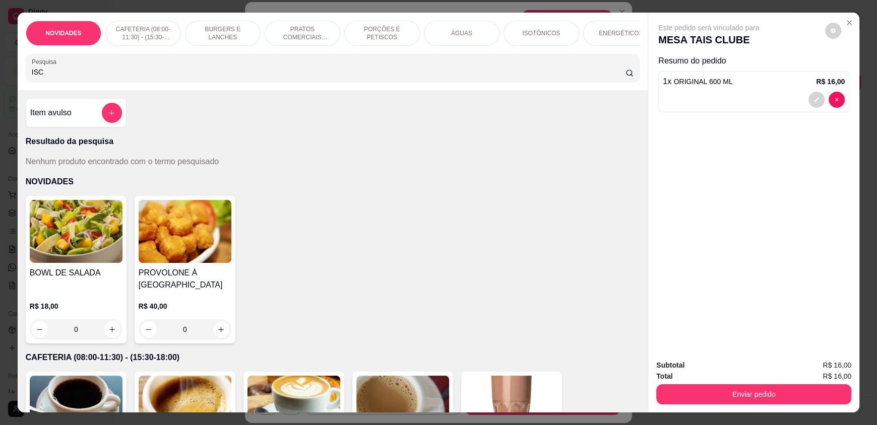
click at [73, 75] on input "ISC" at bounding box center [329, 72] width 594 height 10
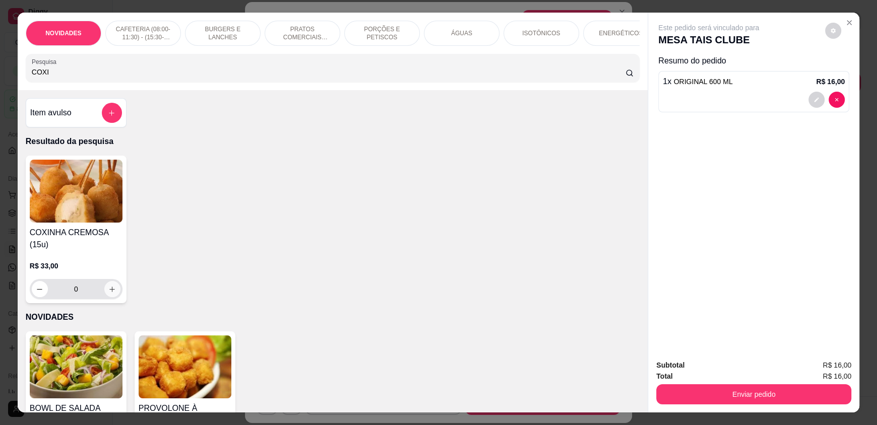
type input "COXI"
click at [110, 293] on icon "increase-product-quantity" at bounding box center [112, 290] width 8 height 8
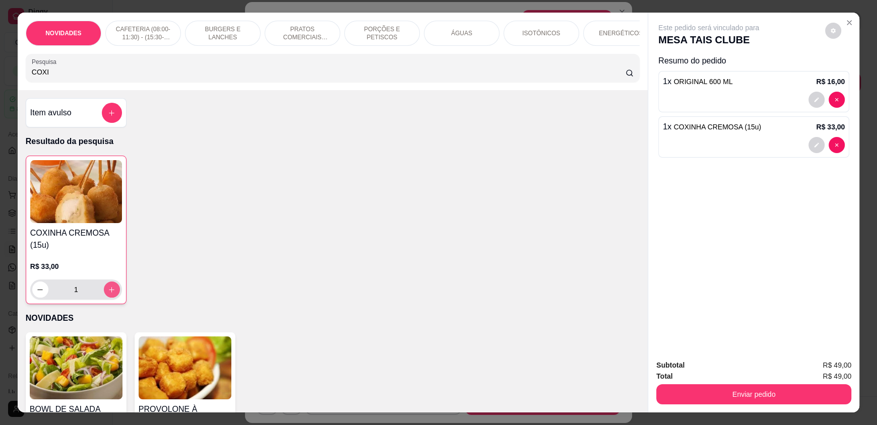
type input "1"
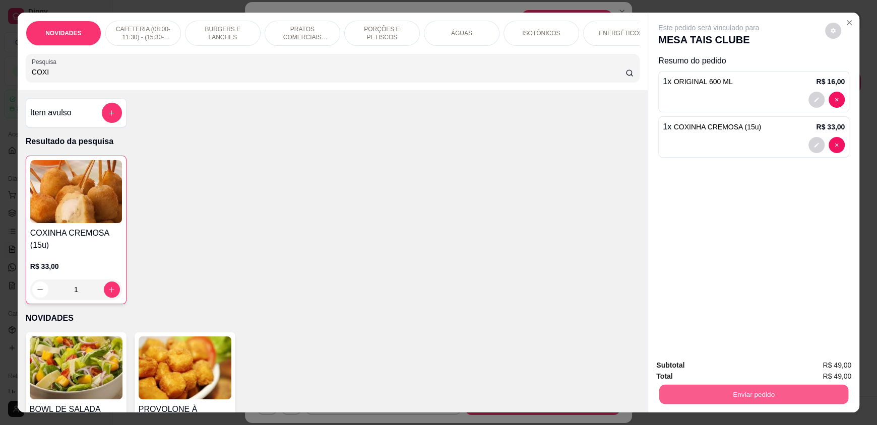
click at [719, 401] on button "Enviar pedido" at bounding box center [753, 395] width 189 height 20
click at [826, 366] on button "Enviar pedido" at bounding box center [824, 369] width 55 height 19
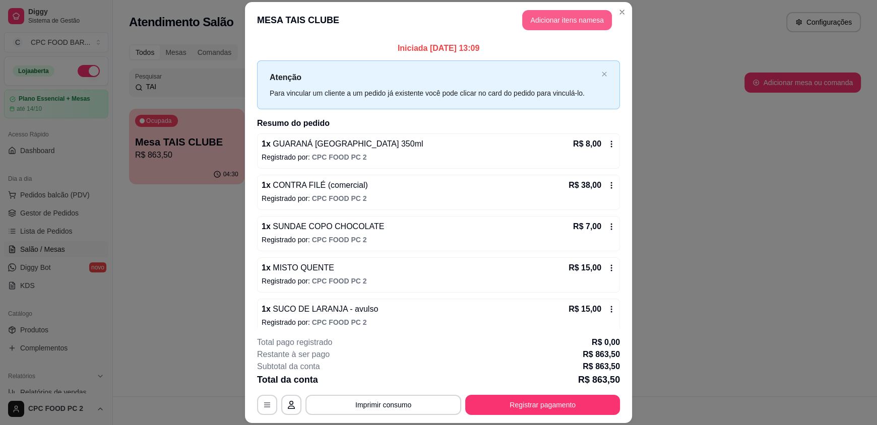
click at [544, 15] on button "Adicionar itens na mesa" at bounding box center [567, 20] width 90 height 20
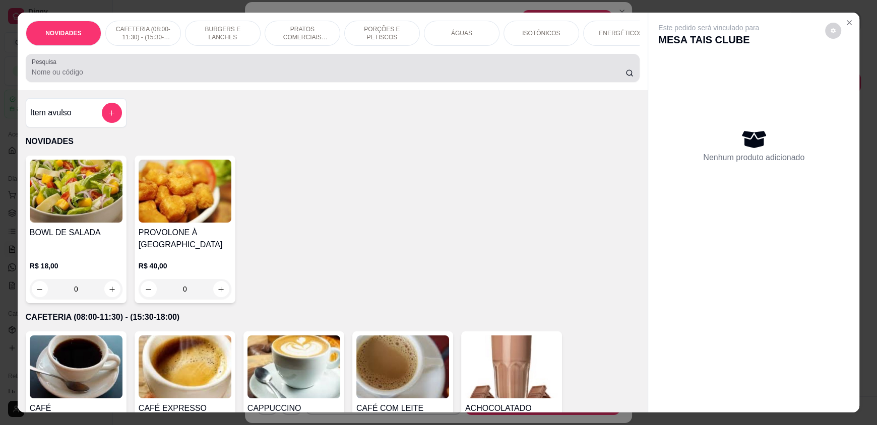
click at [335, 77] on input "Pesquisa" at bounding box center [329, 72] width 594 height 10
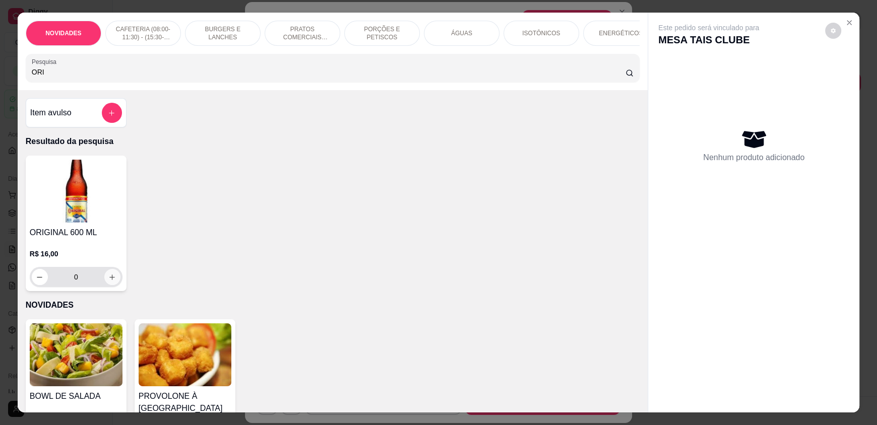
type input "ORI"
click at [106, 279] on button "increase-product-quantity" at bounding box center [112, 277] width 16 height 16
type input "1"
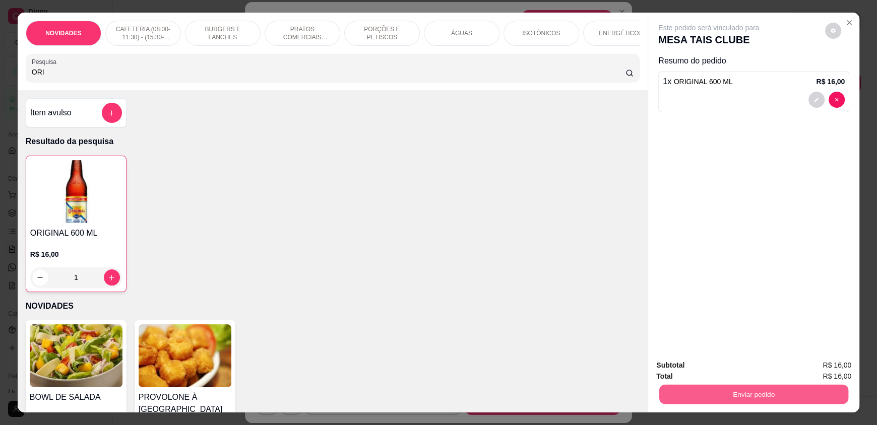
click at [775, 393] on button "Enviar pedido" at bounding box center [753, 395] width 189 height 20
click at [818, 374] on button "Enviar pedido" at bounding box center [824, 369] width 57 height 19
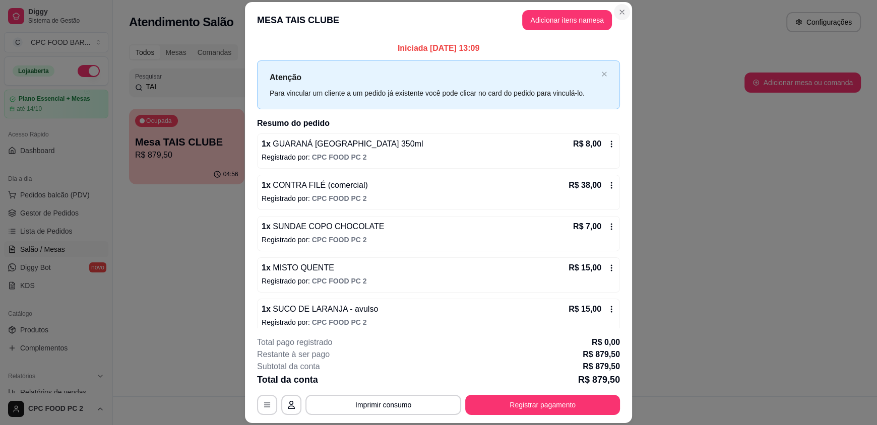
drag, startPoint x: 625, startPoint y: 18, endPoint x: 617, endPoint y: 14, distance: 8.3
click at [623, 16] on section "MESA TAIS CLUBE Adicionar itens na mesa Iniciada [DATE] 13:09 Atenção Para vinc…" at bounding box center [438, 212] width 387 height 421
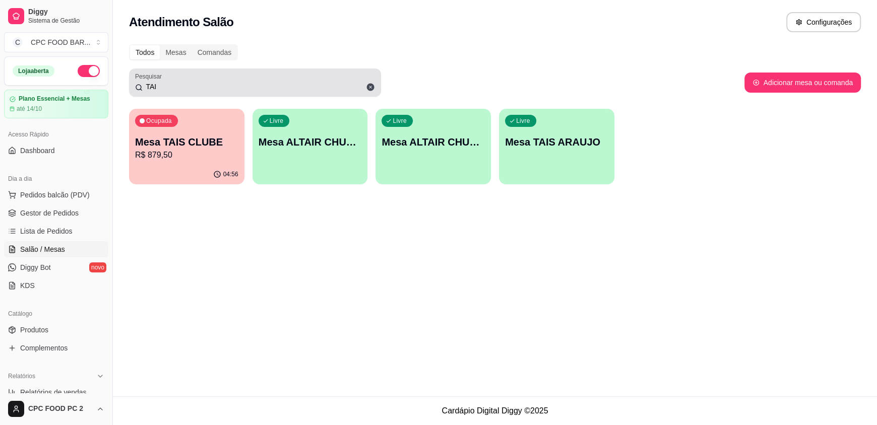
click at [210, 88] on input "TAI" at bounding box center [259, 87] width 232 height 10
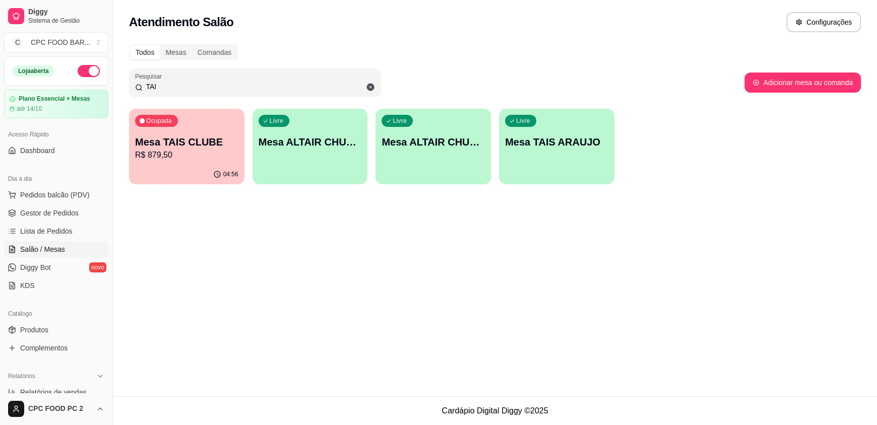
click at [209, 87] on input "TAI" at bounding box center [259, 87] width 232 height 10
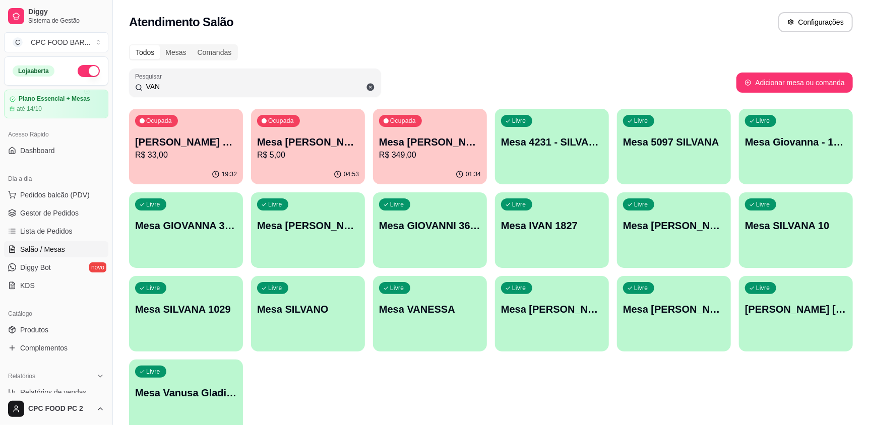
type input "VAN"
click at [397, 157] on p "R$ 349,00" at bounding box center [430, 155] width 102 height 12
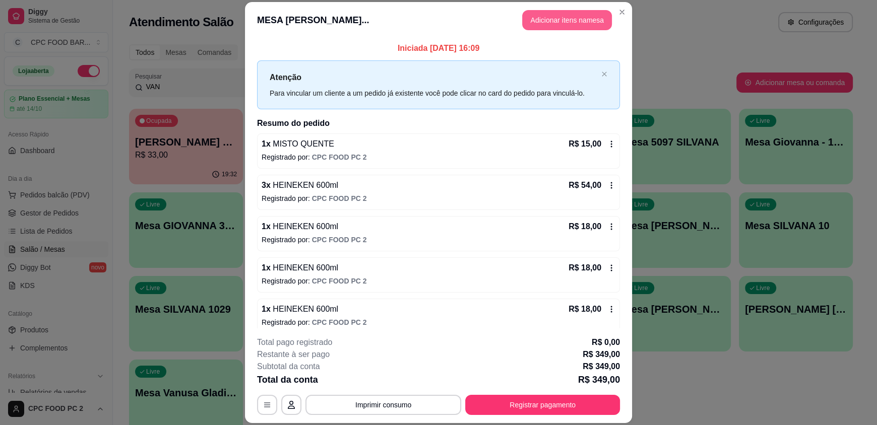
click at [545, 13] on button "Adicionar itens na mesa" at bounding box center [567, 20] width 90 height 20
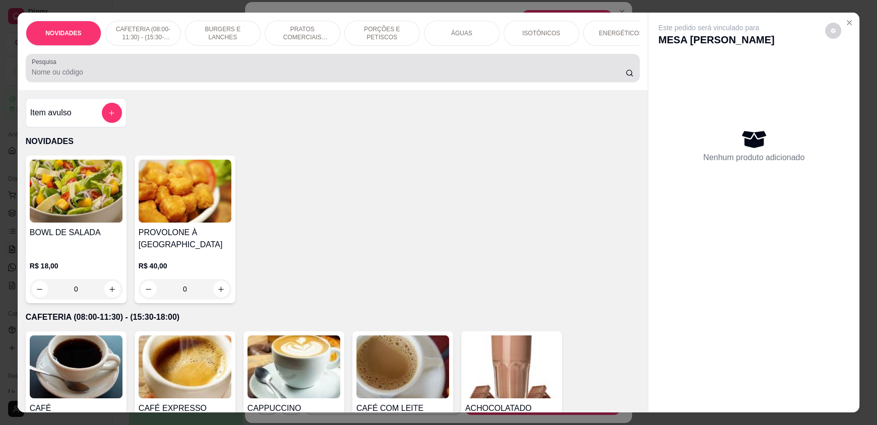
click at [388, 74] on div at bounding box center [333, 68] width 602 height 20
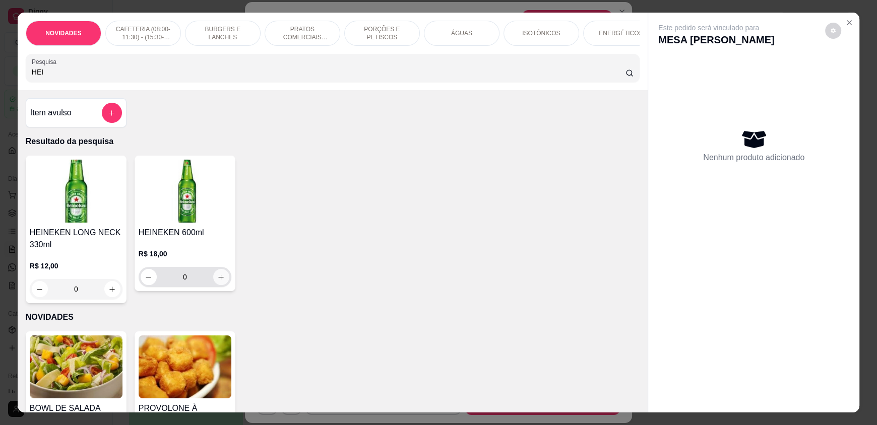
type input "HEI"
click at [218, 278] on button "increase-product-quantity" at bounding box center [221, 278] width 16 height 16
type input "1"
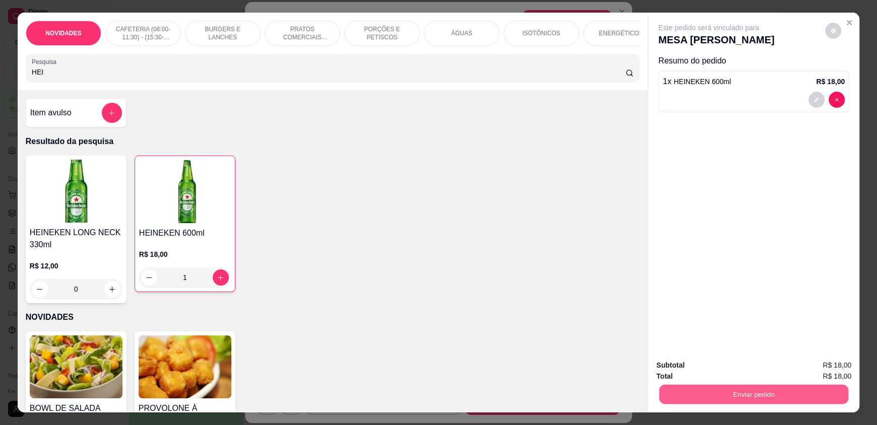
click at [696, 391] on button "Enviar pedido" at bounding box center [753, 395] width 189 height 20
click at [811, 370] on button "Enviar pedido" at bounding box center [824, 369] width 55 height 19
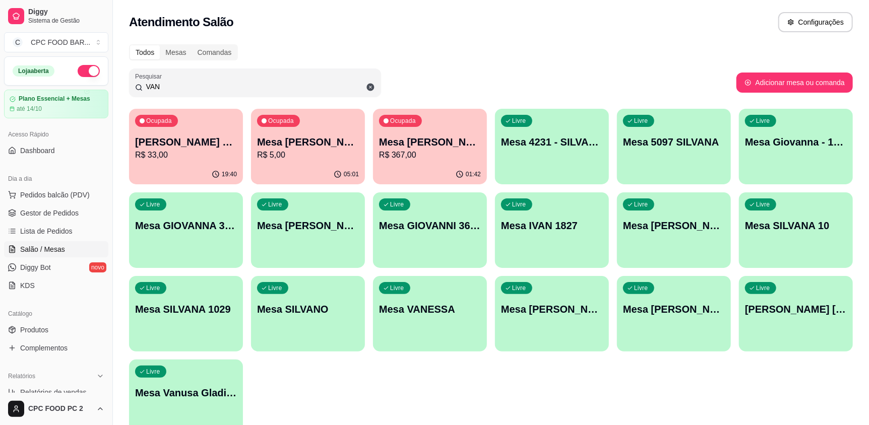
click at [237, 88] on input "VAN" at bounding box center [259, 87] width 232 height 10
click at [236, 87] on input "VAN" at bounding box center [259, 87] width 232 height 10
click at [231, 86] on input "VAN" at bounding box center [259, 87] width 232 height 10
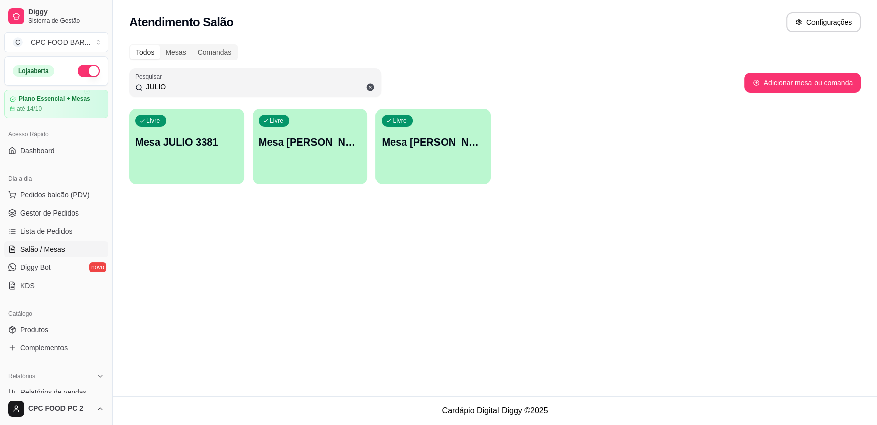
type input "JULIO"
click at [179, 165] on div "Livre Mesa JULIO 3381" at bounding box center [186, 140] width 115 height 63
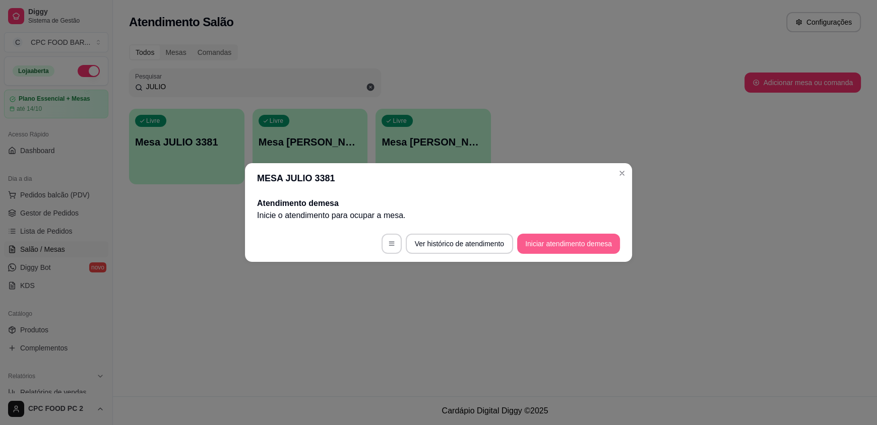
click at [545, 245] on button "Iniciar atendimento de mesa" at bounding box center [568, 244] width 103 height 20
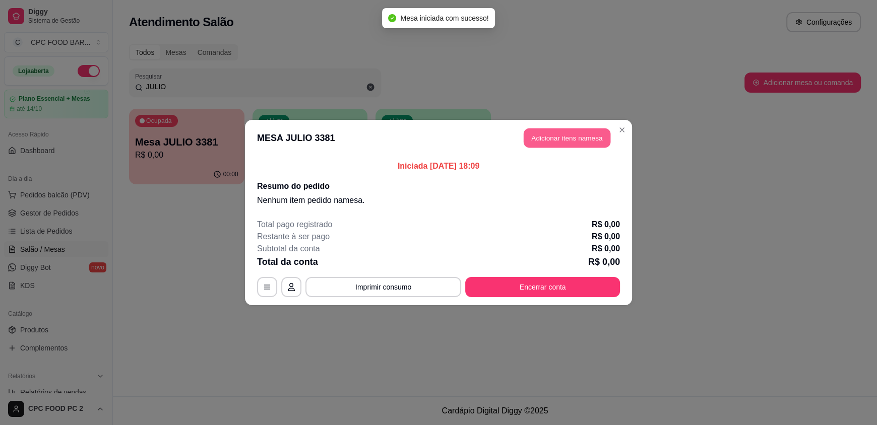
click at [585, 144] on button "Adicionar itens na mesa" at bounding box center [567, 139] width 87 height 20
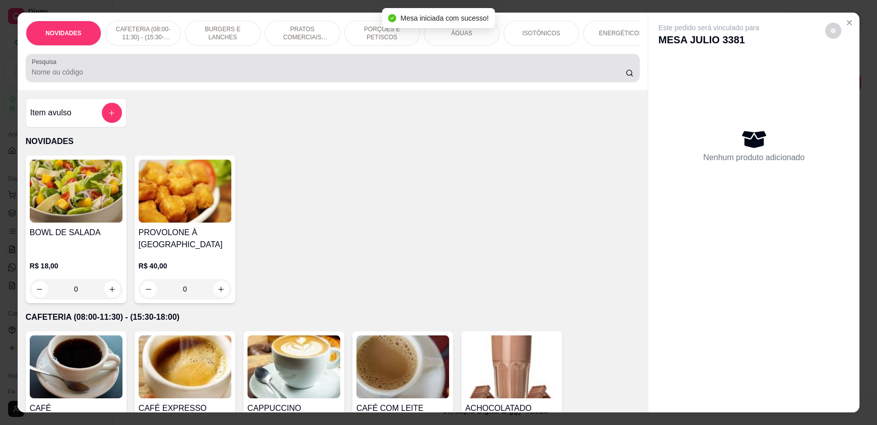
click at [244, 73] on div at bounding box center [333, 68] width 602 height 20
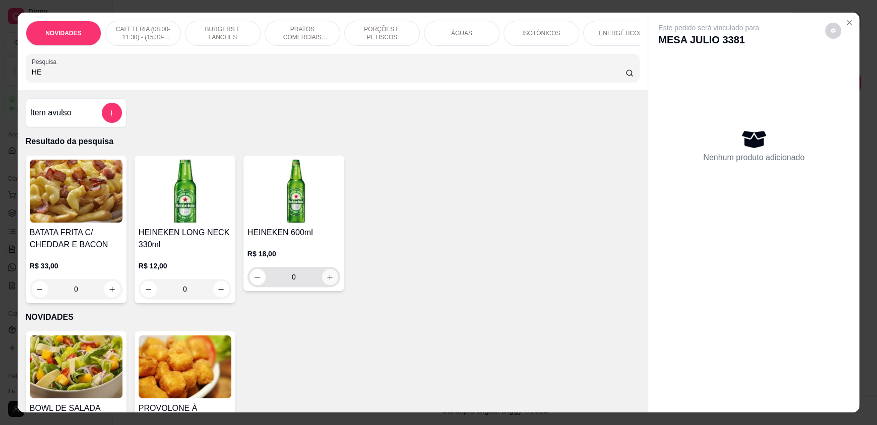
type input "HE"
click at [322, 285] on button "increase-product-quantity" at bounding box center [330, 277] width 16 height 16
type input "1"
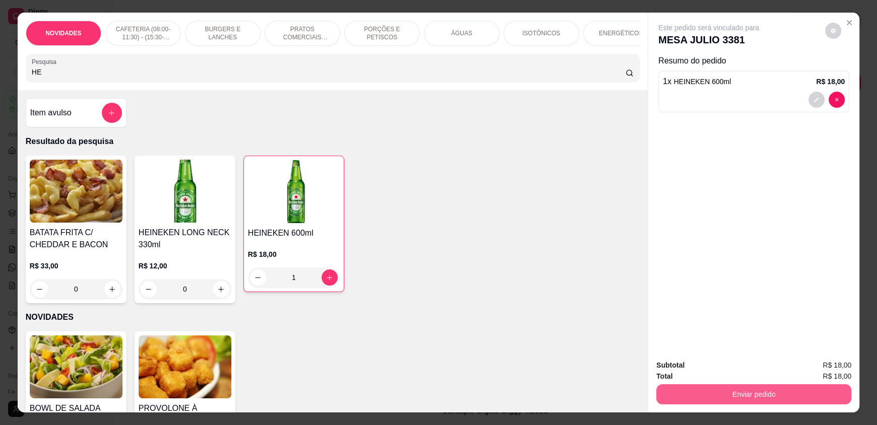
click at [793, 385] on button "Enviar pedido" at bounding box center [753, 395] width 195 height 20
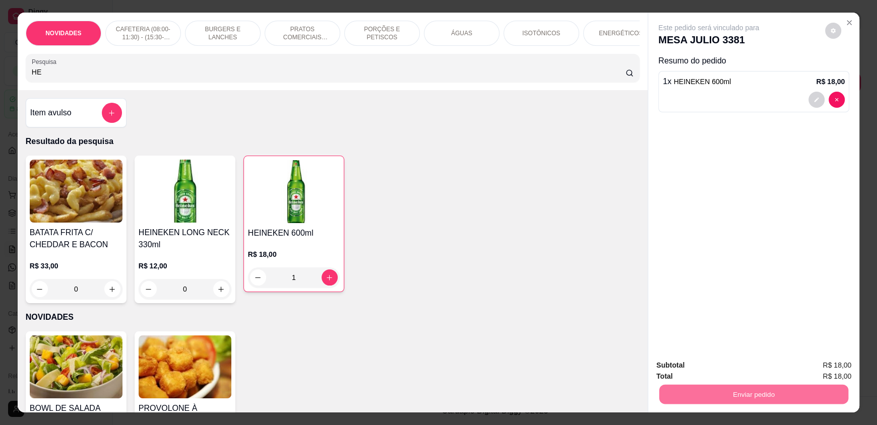
click at [818, 375] on button "Enviar pedido" at bounding box center [824, 369] width 55 height 19
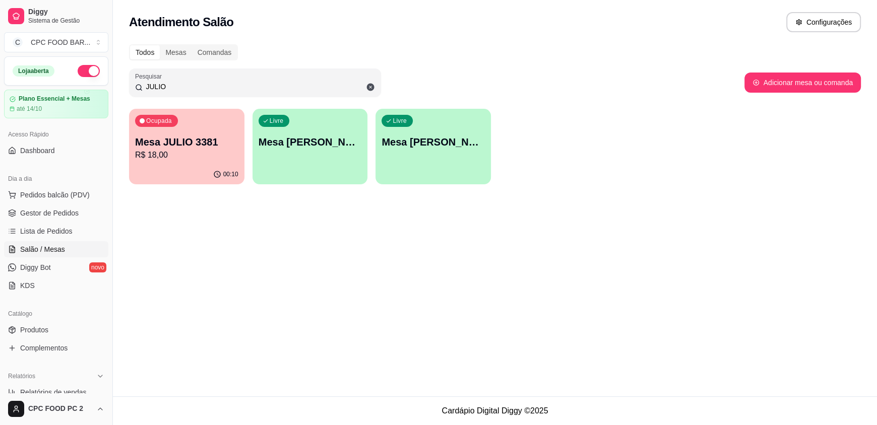
drag, startPoint x: 178, startPoint y: 84, endPoint x: 95, endPoint y: 81, distance: 83.2
click at [96, 83] on div "Diggy Sistema de Gestão C CPC FOOD BAR ... Loja aberta Plano Essencial + Mesas …" at bounding box center [438, 212] width 877 height 425
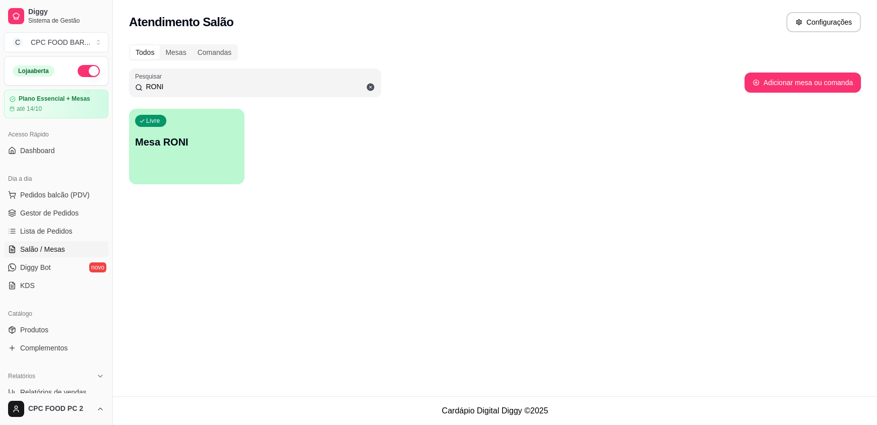
type input "RONI"
click at [213, 167] on div "Livre Mesa RONI" at bounding box center [186, 140] width 115 height 63
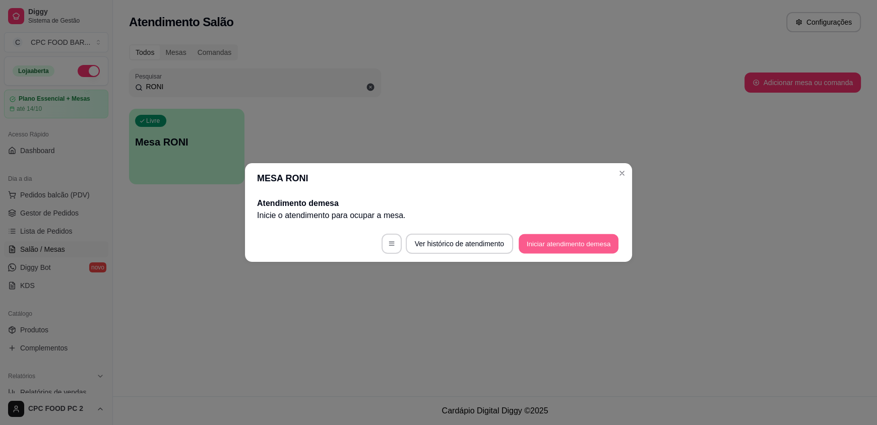
click at [583, 246] on button "Iniciar atendimento de mesa" at bounding box center [569, 244] width 100 height 20
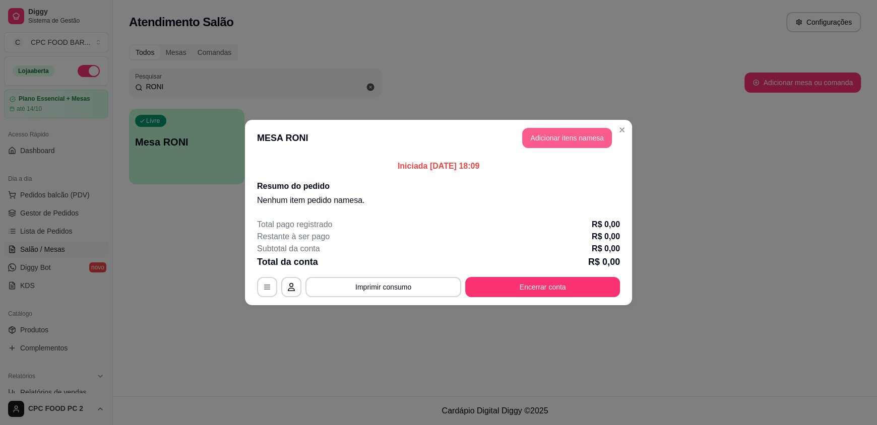
click at [586, 137] on button "Adicionar itens na mesa" at bounding box center [567, 138] width 90 height 20
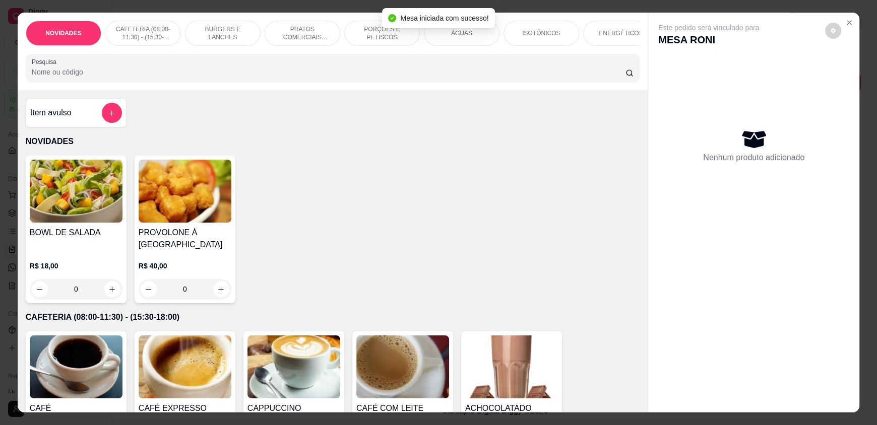
click at [357, 77] on input "Pesquisa" at bounding box center [329, 72] width 594 height 10
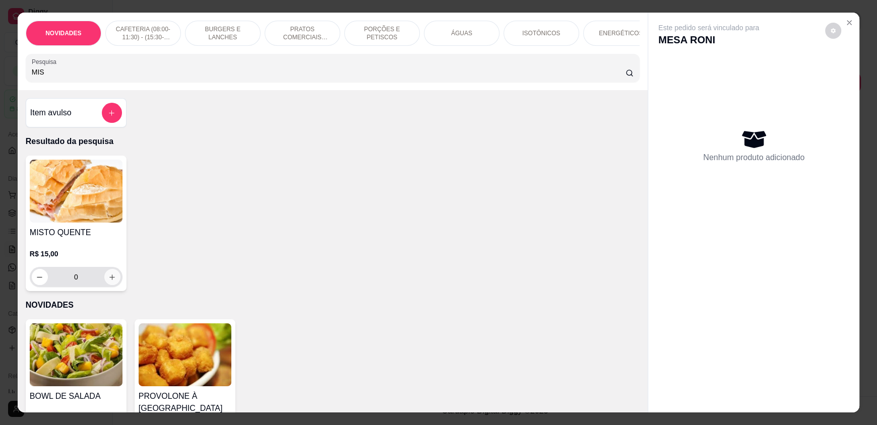
type input "MIS"
click at [111, 281] on icon "increase-product-quantity" at bounding box center [112, 278] width 8 height 8
type input "1"
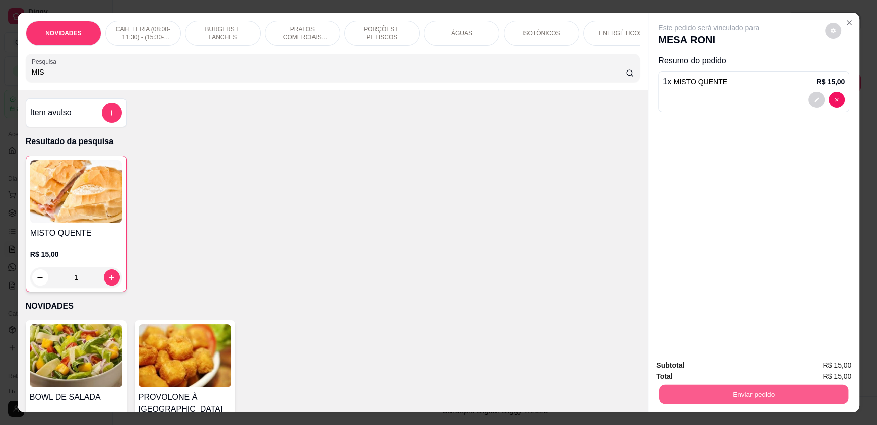
click at [711, 391] on button "Enviar pedido" at bounding box center [753, 395] width 189 height 20
click at [833, 368] on button "Enviar pedido" at bounding box center [824, 369] width 57 height 19
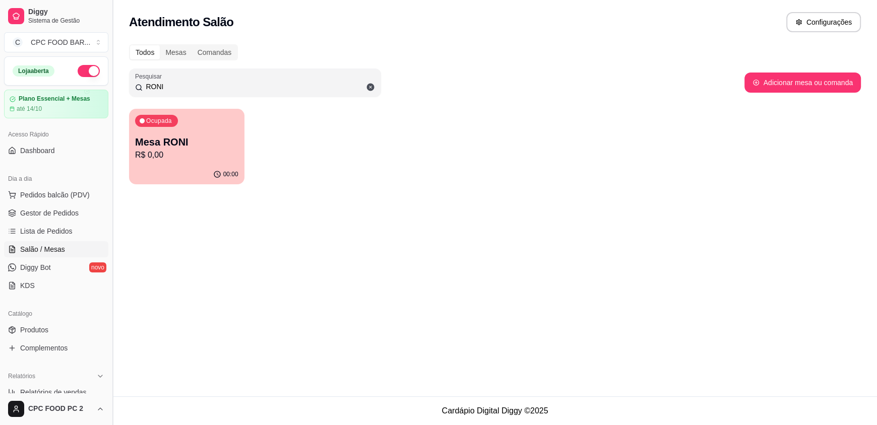
drag, startPoint x: 173, startPoint y: 82, endPoint x: 108, endPoint y: 80, distance: 65.0
click at [108, 80] on div "Diggy Sistema de Gestão C CPC FOOD BAR ... Loja aberta Plano Essencial + Mesas …" at bounding box center [438, 212] width 877 height 425
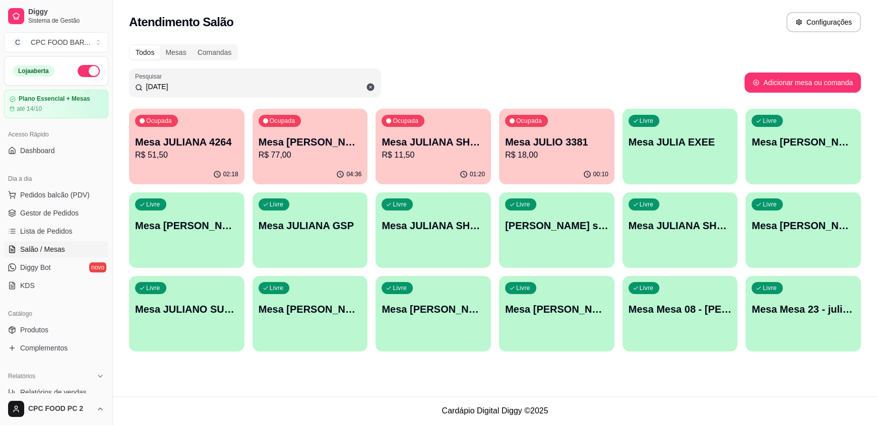
type input "[DATE]"
click at [546, 136] on p "Mesa JULIO 3381" at bounding box center [556, 143] width 100 height 14
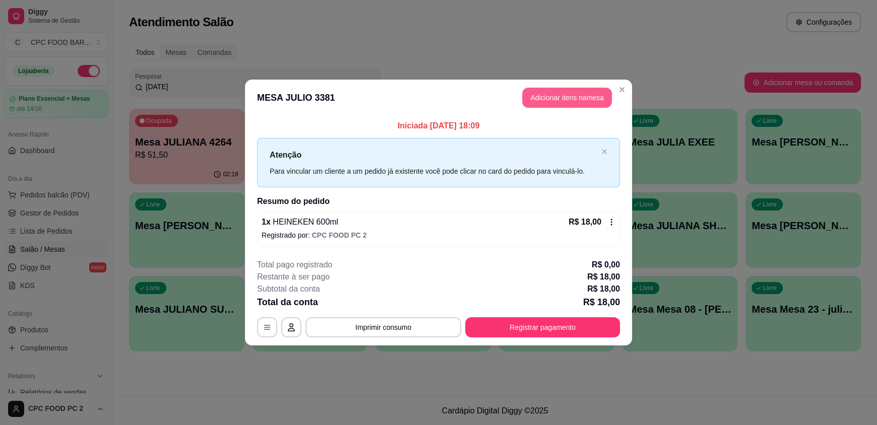
click at [553, 96] on button "Adicionar itens na mesa" at bounding box center [567, 98] width 90 height 20
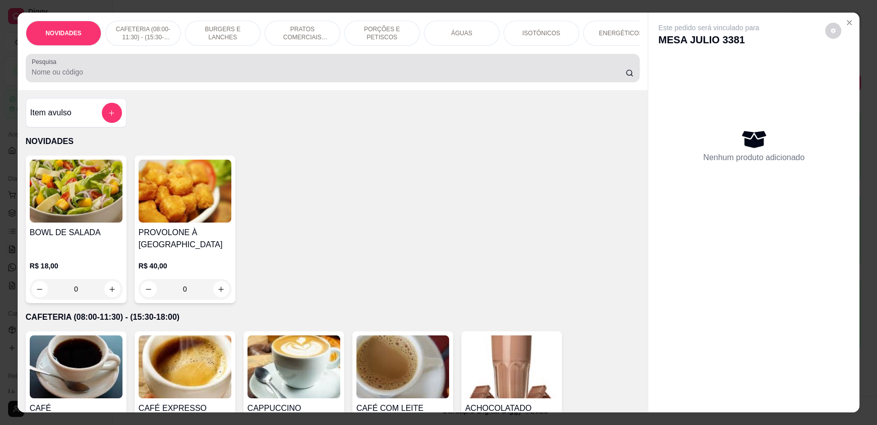
click at [432, 77] on input "Pesquisa" at bounding box center [329, 72] width 594 height 10
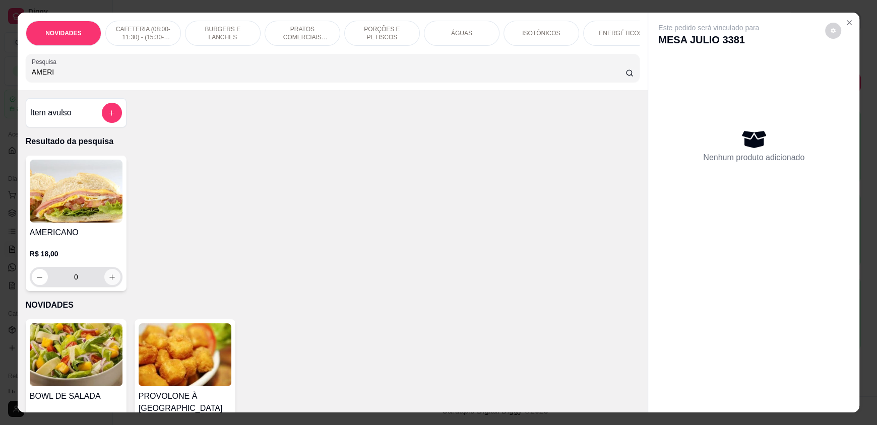
type input "AMERI"
click at [111, 281] on icon "increase-product-quantity" at bounding box center [112, 278] width 8 height 8
type input "1"
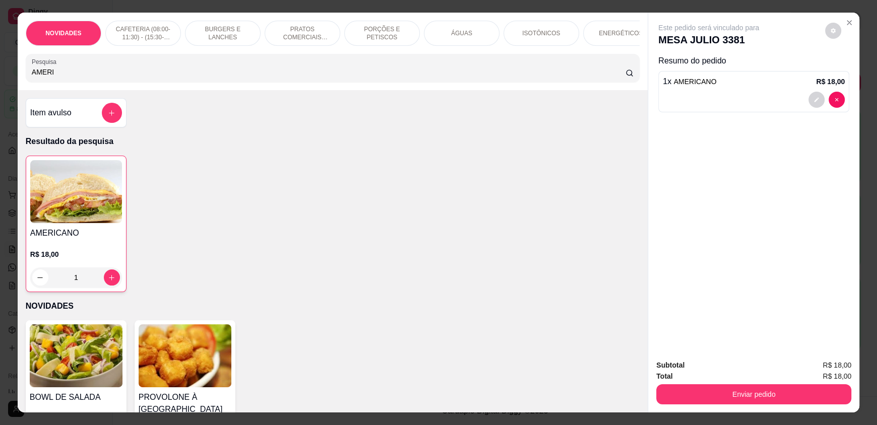
click at [147, 33] on p "CAFETERIA (08:00-11:30) - (15:30-18:00)" at bounding box center [143, 33] width 58 height 16
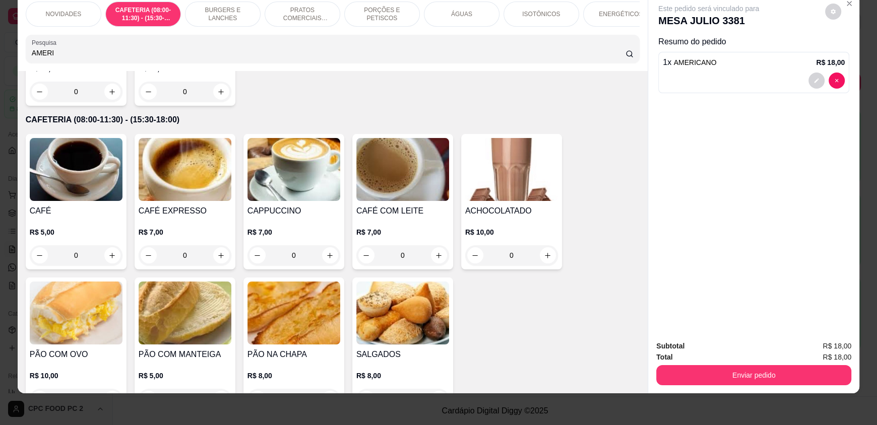
scroll to position [335, 0]
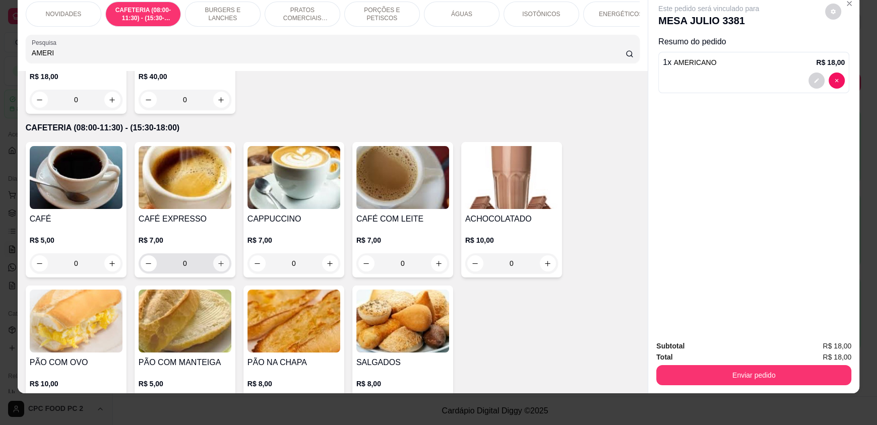
click at [213, 267] on button "increase-product-quantity" at bounding box center [221, 263] width 16 height 16
type input "1"
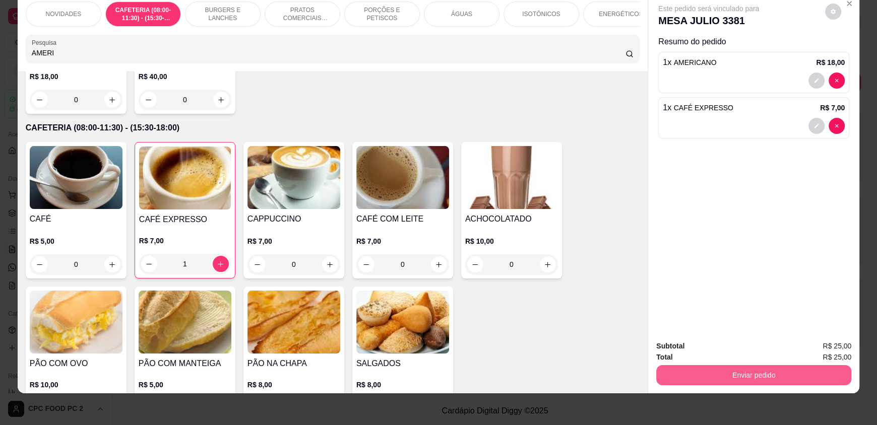
click at [733, 370] on button "Enviar pedido" at bounding box center [753, 375] width 195 height 20
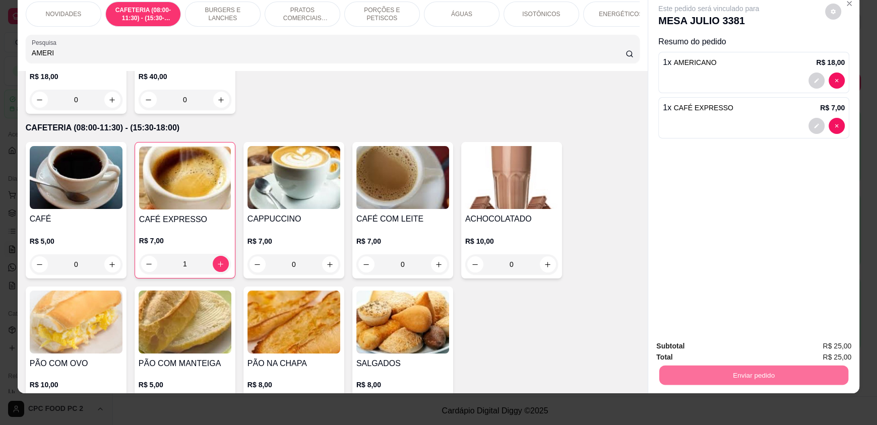
click at [818, 345] on button "Enviar pedido" at bounding box center [824, 350] width 55 height 19
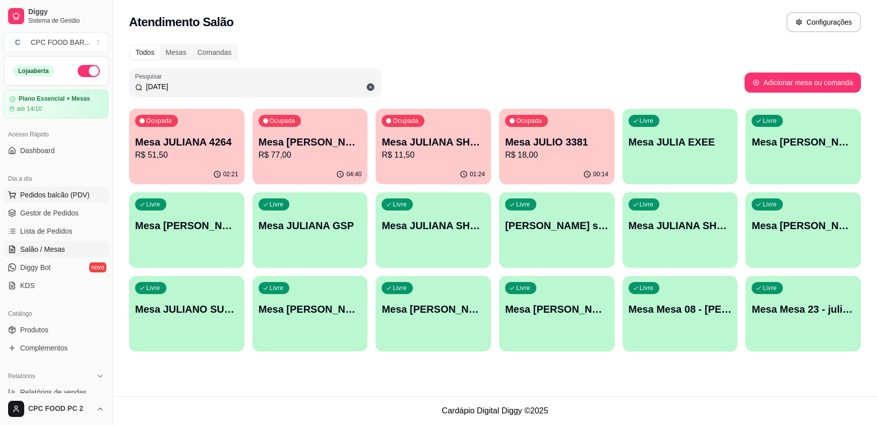
click at [38, 193] on span "Pedidos balcão (PDV)" at bounding box center [55, 195] width 70 height 10
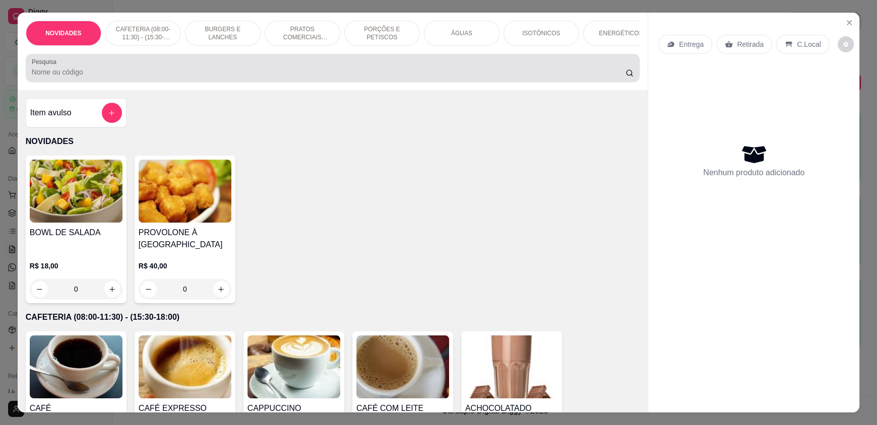
click at [179, 77] on input "Pesquisa" at bounding box center [329, 72] width 594 height 10
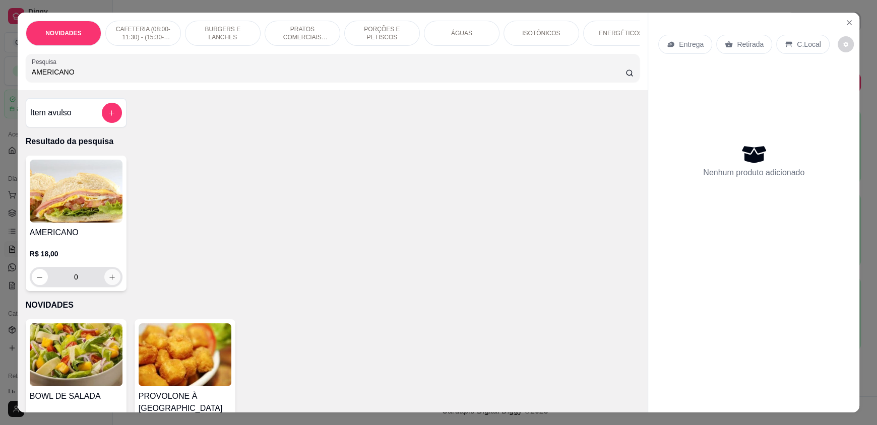
type input "AMERICANO"
click at [110, 281] on icon "increase-product-quantity" at bounding box center [113, 278] width 8 height 8
type input "1"
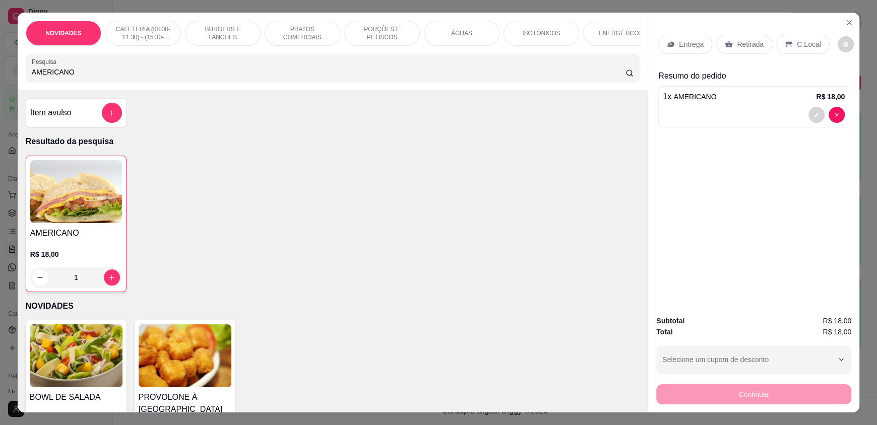
drag, startPoint x: 81, startPoint y: 83, endPoint x: 0, endPoint y: 75, distance: 81.6
click at [0, 75] on div "NOVIDADES CAFETERIA (08:00-11:30) - (15:30-18:00) BURGERS E LANCHES PRATOS COME…" at bounding box center [438, 212] width 877 height 425
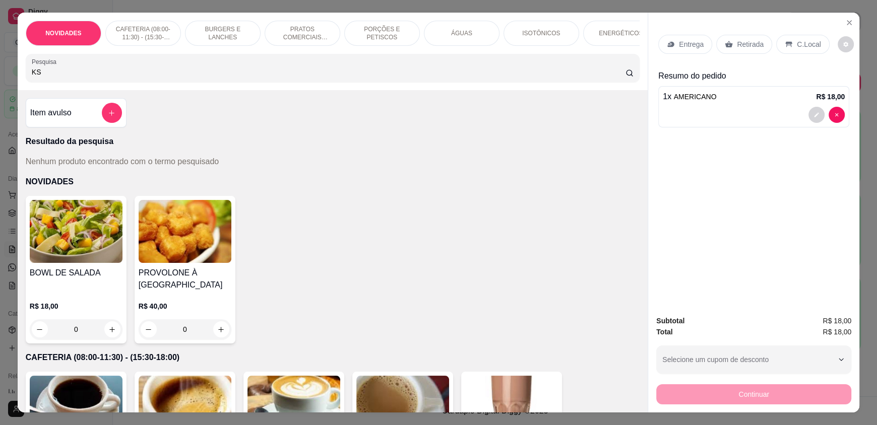
type input "KS"
click at [109, 115] on icon "add-separate-item" at bounding box center [111, 112] width 5 height 5
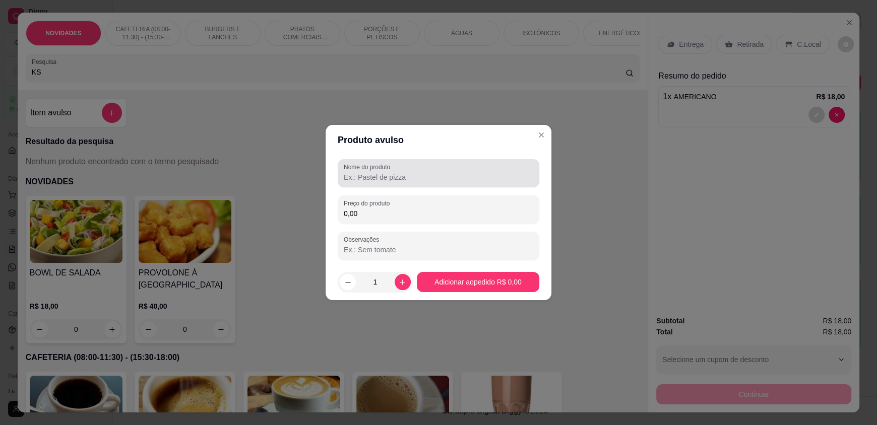
click at [353, 178] on input "Nome do produto" at bounding box center [438, 177] width 189 height 10
type input "coca ks"
type input "0,00"
drag, startPoint x: 370, startPoint y: 178, endPoint x: 279, endPoint y: 179, distance: 91.7
click at [279, 179] on div "Produto avulso Nome do produto coca ks Preço do produto 0,00 Observações 1 Adic…" at bounding box center [438, 212] width 877 height 425
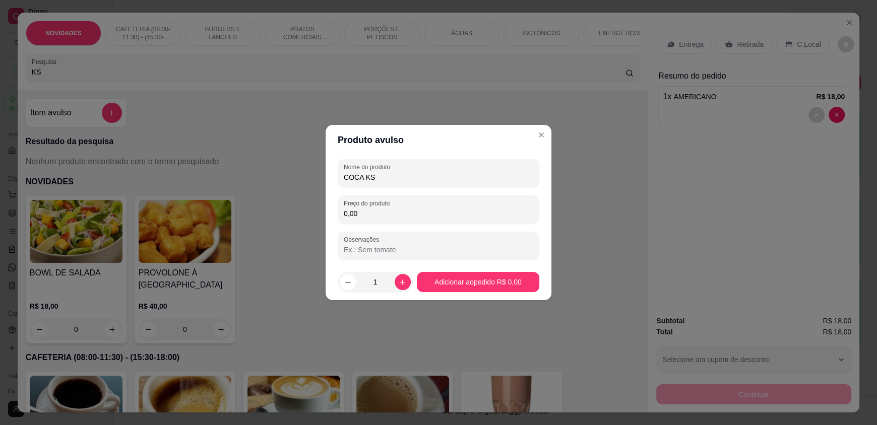
type input "COCA KS"
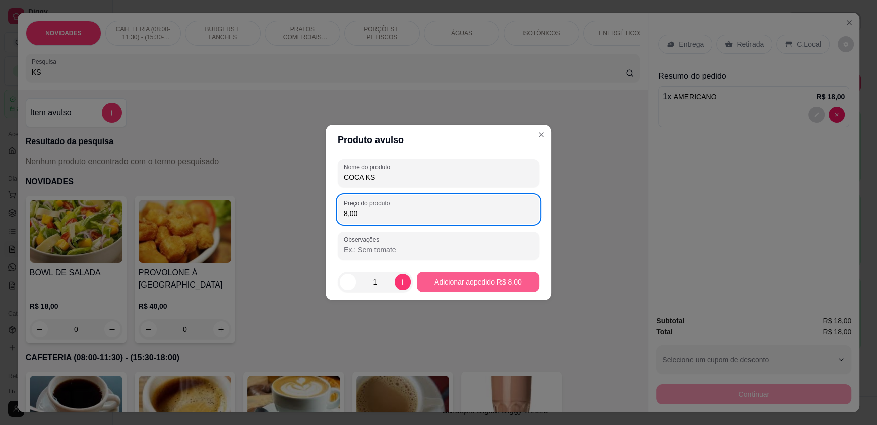
type input "8,00"
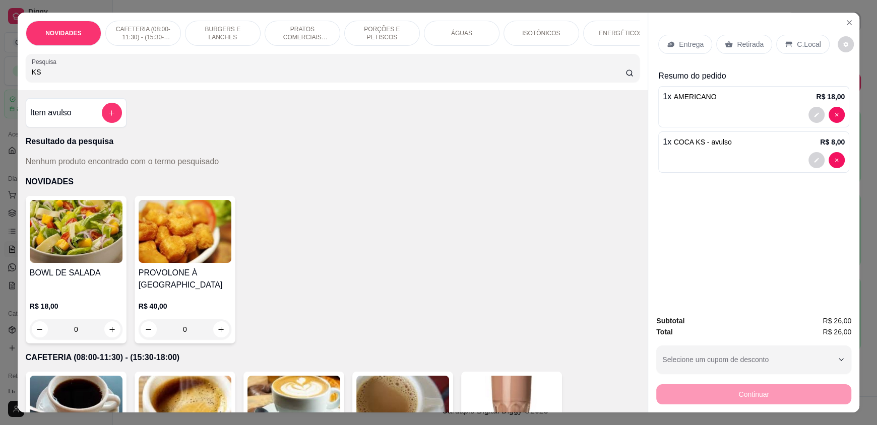
click at [790, 48] on div "C.Local" at bounding box center [802, 44] width 53 height 19
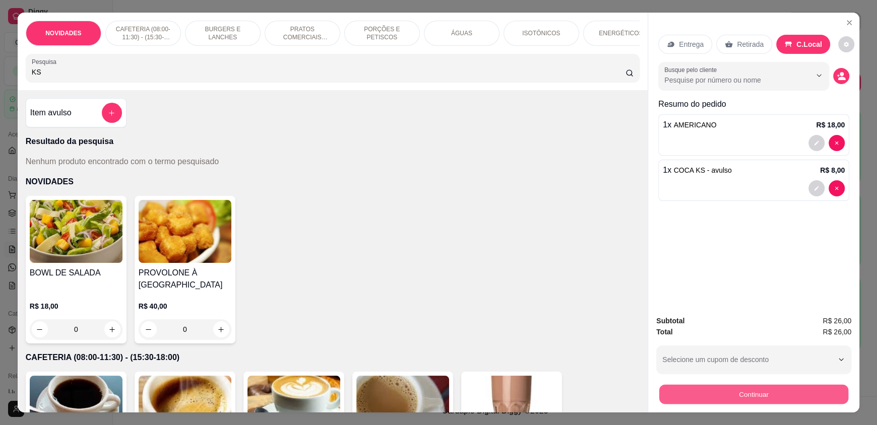
click at [754, 392] on button "Continuar" at bounding box center [753, 395] width 189 height 20
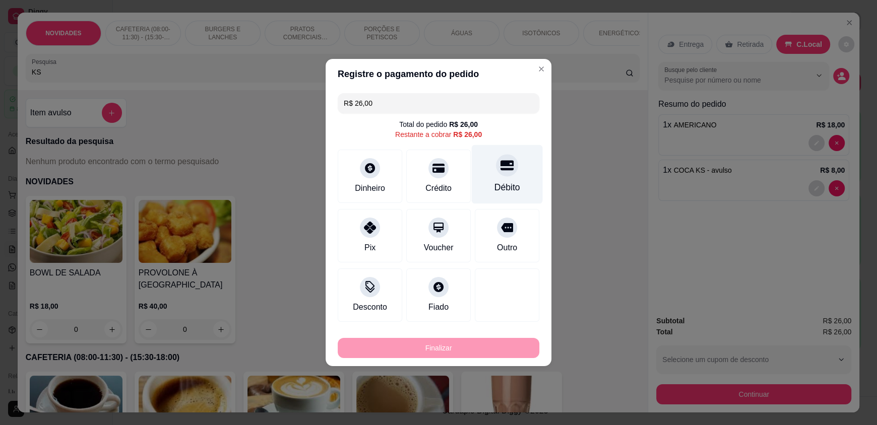
click at [491, 178] on div "Débito" at bounding box center [507, 174] width 71 height 59
type input "R$ 0,00"
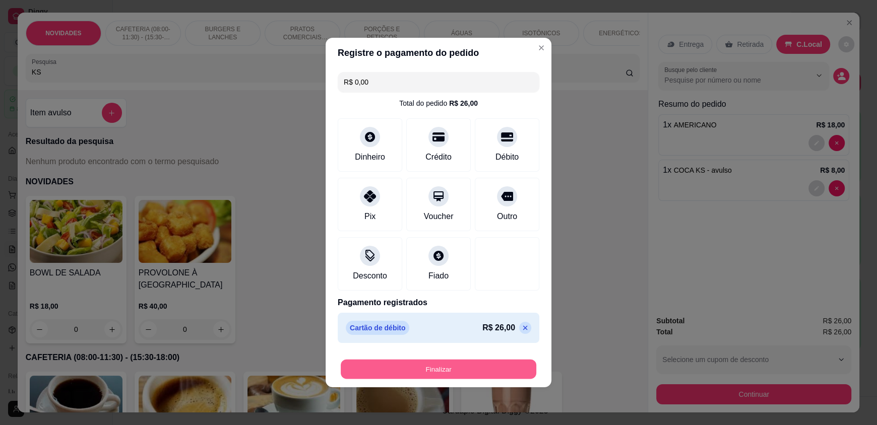
click at [432, 363] on button "Finalizar" at bounding box center [439, 370] width 196 height 20
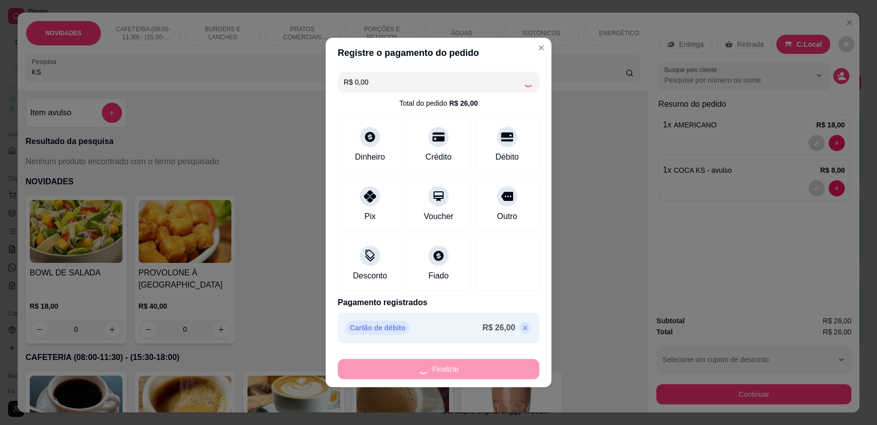
type input "0"
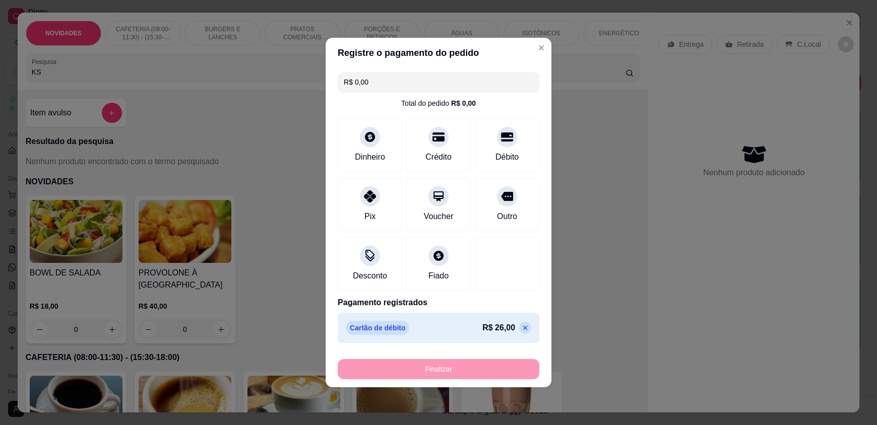
type input "-R$ 26,00"
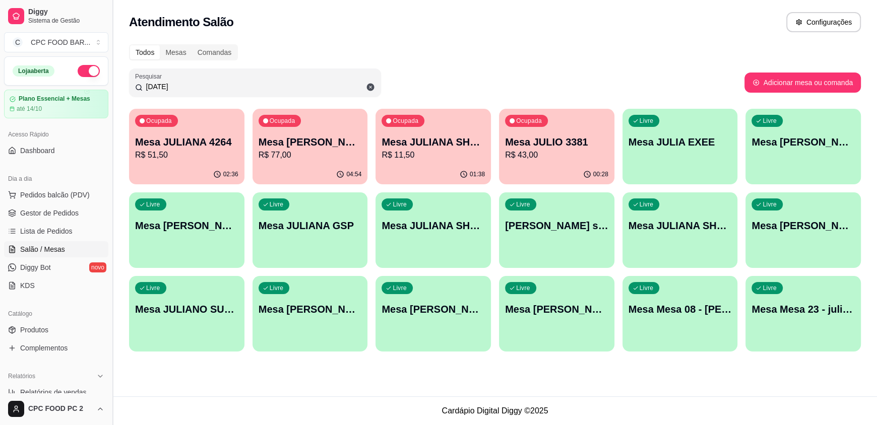
drag, startPoint x: 203, startPoint y: 84, endPoint x: 108, endPoint y: 91, distance: 95.0
click at [108, 91] on div "Diggy Sistema de Gestão C CPC FOOD BAR ... Loja aberta Plano Essencial + Mesas …" at bounding box center [438, 212] width 877 height 425
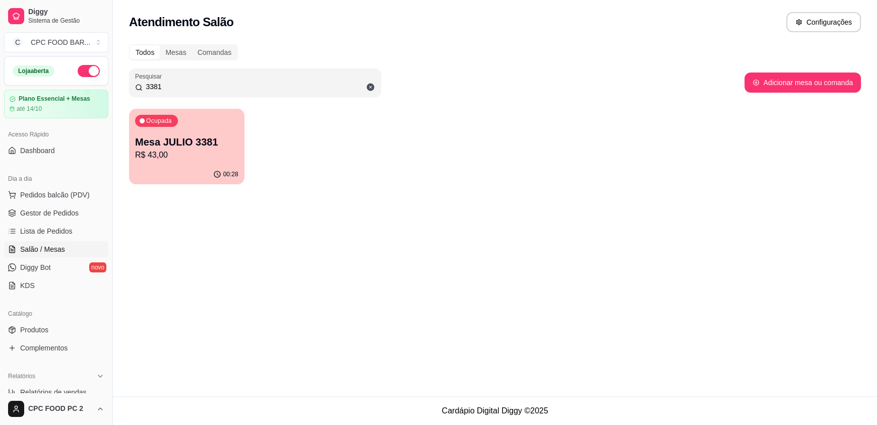
type input "3381"
click at [201, 169] on div "00:28" at bounding box center [187, 173] width 112 height 19
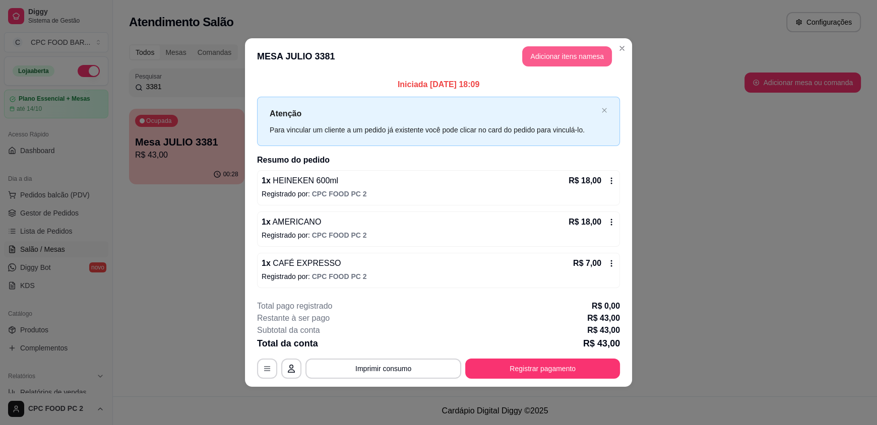
click at [541, 60] on button "Adicionar itens na mesa" at bounding box center [567, 56] width 90 height 20
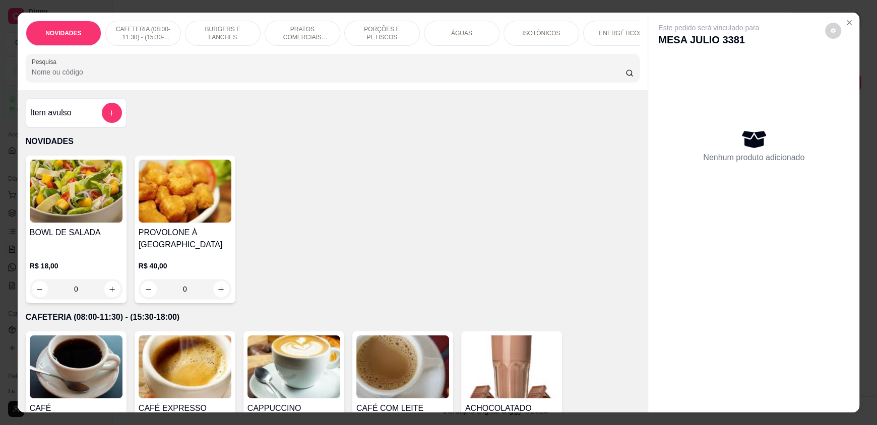
click at [449, 38] on div "ÁGUAS" at bounding box center [462, 33] width 76 height 25
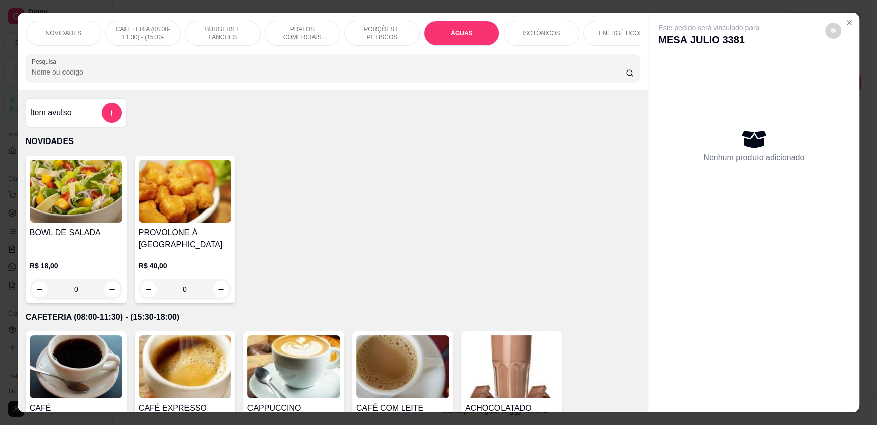
scroll to position [19, 0]
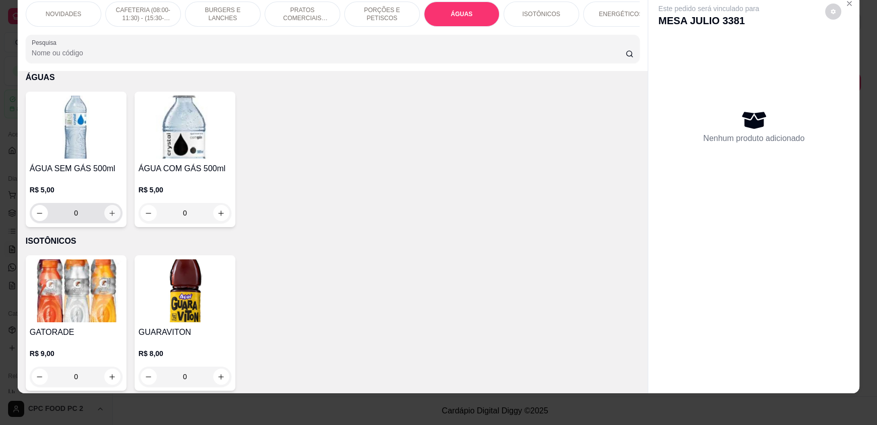
click at [101, 214] on div "0" at bounding box center [76, 213] width 89 height 20
click at [108, 217] on icon "increase-product-quantity" at bounding box center [112, 214] width 8 height 8
type input "1"
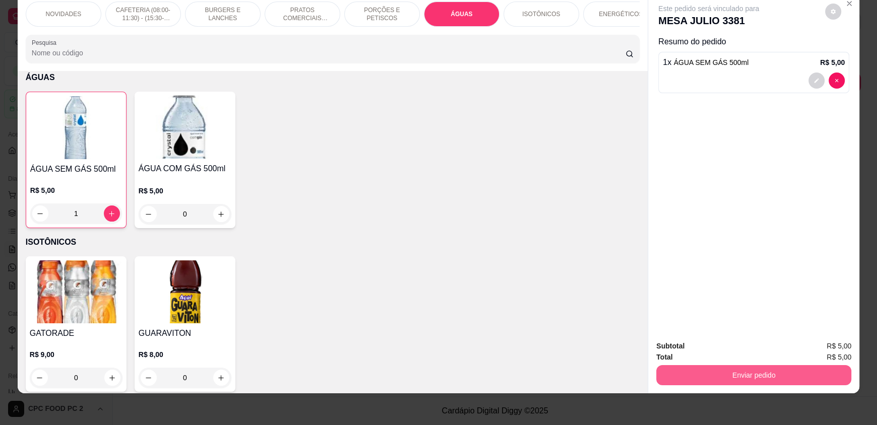
click at [788, 375] on button "Enviar pedido" at bounding box center [753, 375] width 195 height 20
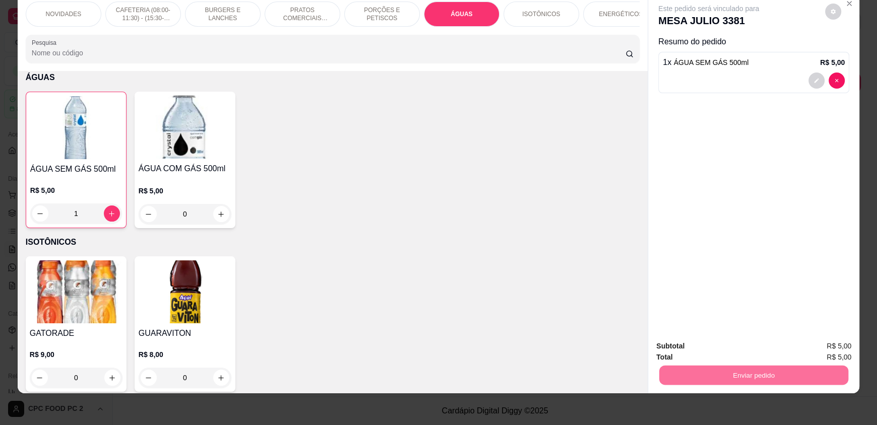
click at [817, 341] on button "Enviar pedido" at bounding box center [824, 350] width 55 height 19
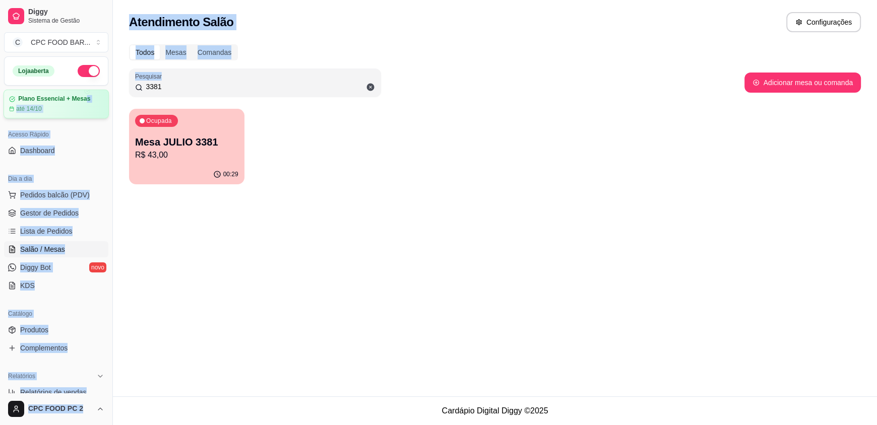
drag, startPoint x: 179, startPoint y: 77, endPoint x: 84, endPoint y: 98, distance: 98.1
click at [84, 98] on div "Diggy Sistema de Gestão C CPC FOOD BAR ... Loja aberta Plano Essencial + Mesas …" at bounding box center [438, 212] width 877 height 425
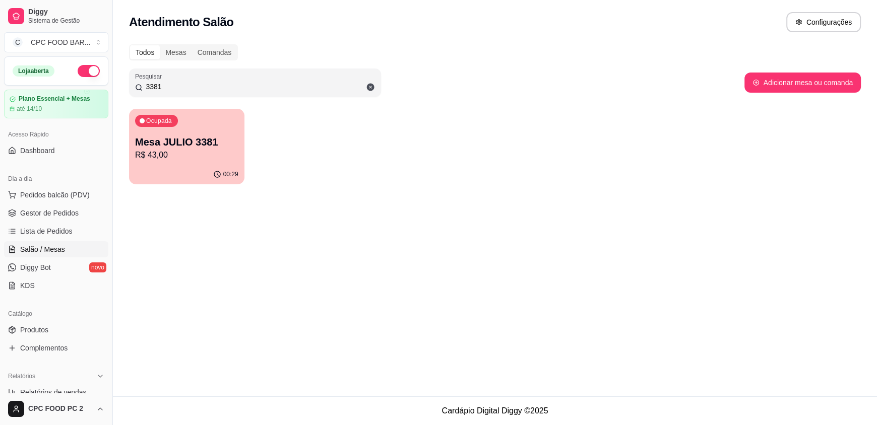
drag, startPoint x: 169, startPoint y: 87, endPoint x: 92, endPoint y: 69, distance: 79.7
click at [100, 81] on div "Diggy Sistema de Gestão C CPC FOOD BAR ... Loja aberta Plano Essencial + Mesas …" at bounding box center [438, 212] width 877 height 425
click at [369, 89] on icon at bounding box center [371, 88] width 8 height 8
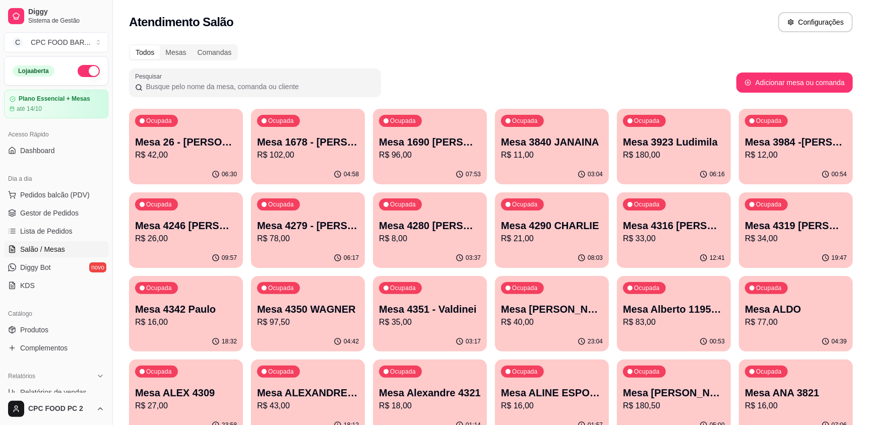
click at [349, 87] on input "Pesquisar" at bounding box center [259, 87] width 232 height 10
click at [160, 87] on input "Pesquisar" at bounding box center [259, 87] width 232 height 10
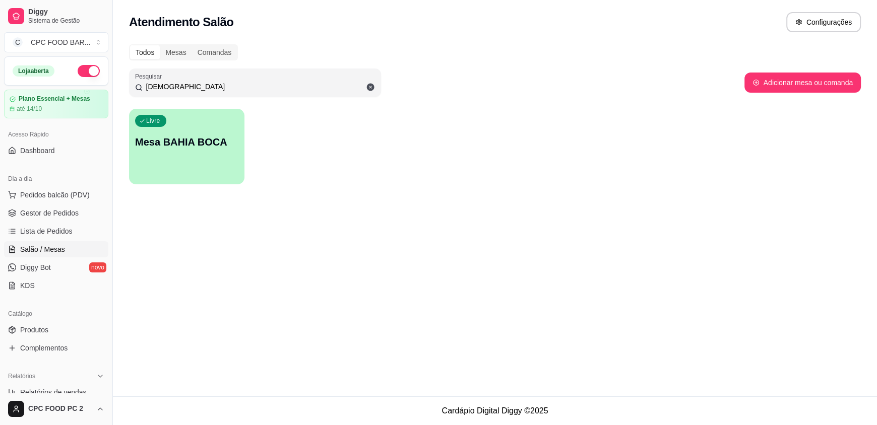
type input "BAHI"
click at [191, 145] on p "Mesa BAHIA BOCA" at bounding box center [187, 143] width 100 height 14
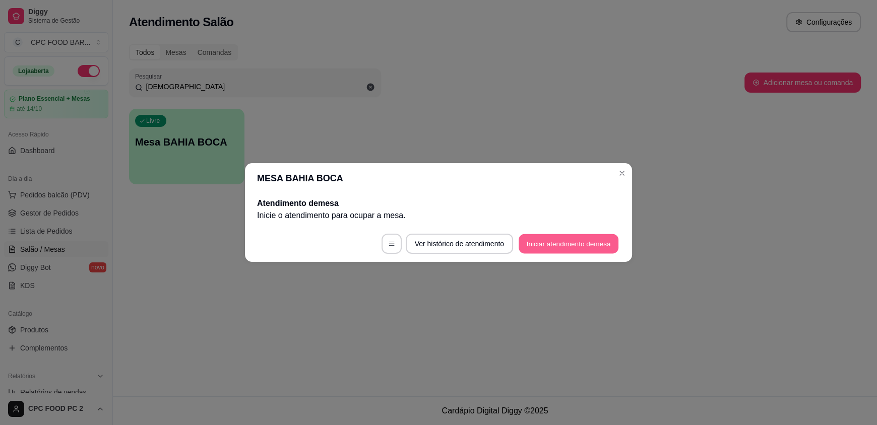
click at [542, 241] on button "Iniciar atendimento de mesa" at bounding box center [569, 244] width 100 height 20
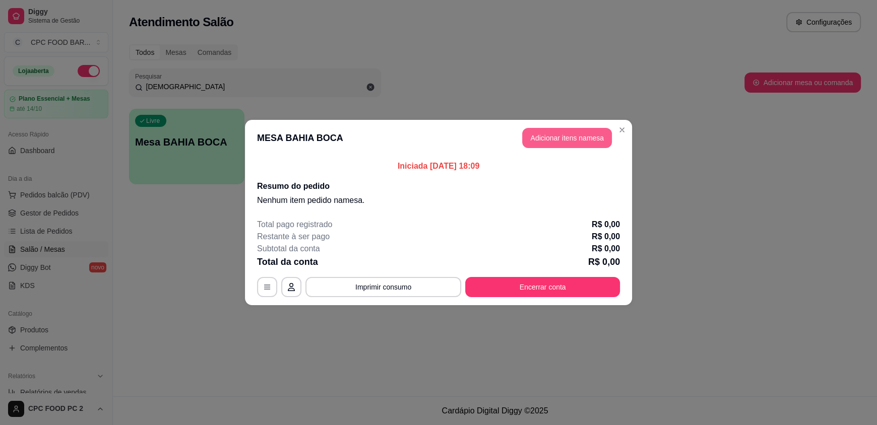
click at [549, 134] on button "Adicionar itens na mesa" at bounding box center [567, 138] width 90 height 20
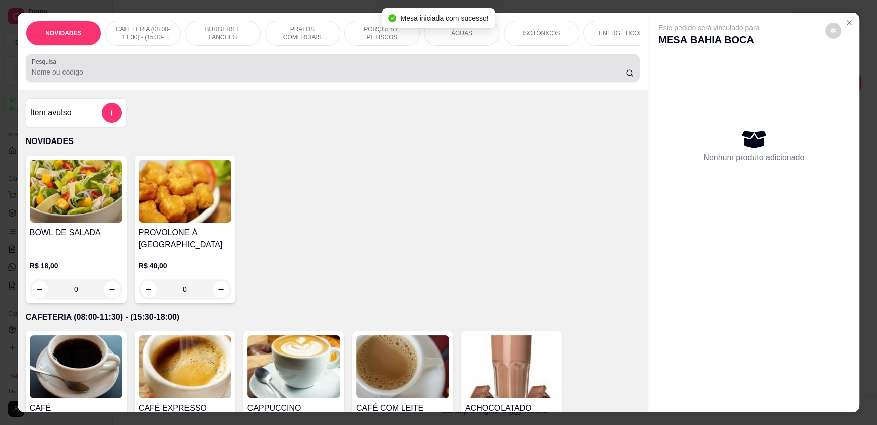
click at [187, 82] on div "Pesquisa" at bounding box center [333, 68] width 614 height 28
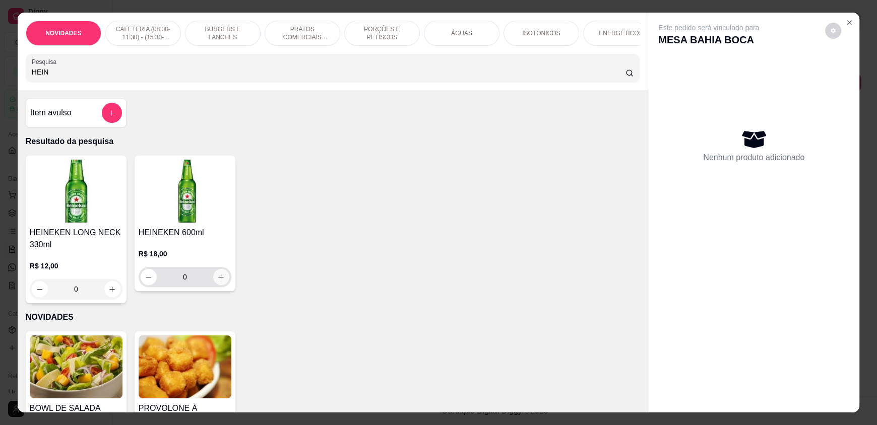
type input "HEIN"
click at [217, 281] on icon "increase-product-quantity" at bounding box center [221, 278] width 8 height 8
type input "1"
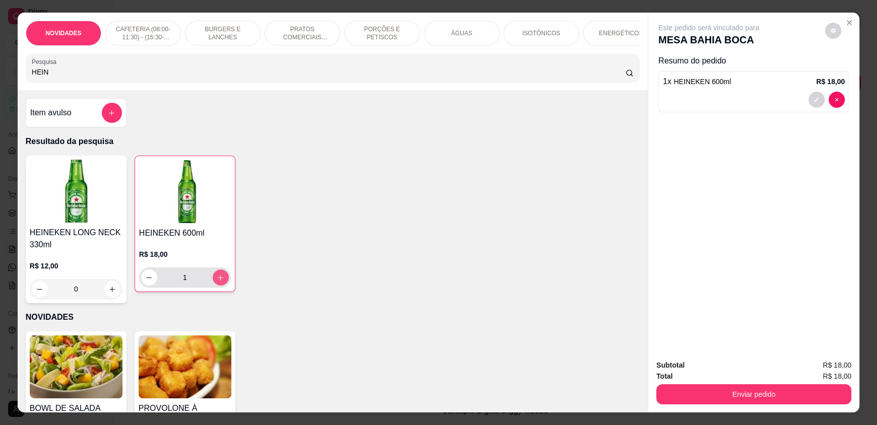
click at [217, 281] on icon "increase-product-quantity" at bounding box center [221, 278] width 8 height 8
type input "2"
click at [217, 281] on icon "increase-product-quantity" at bounding box center [221, 278] width 8 height 8
type input "3"
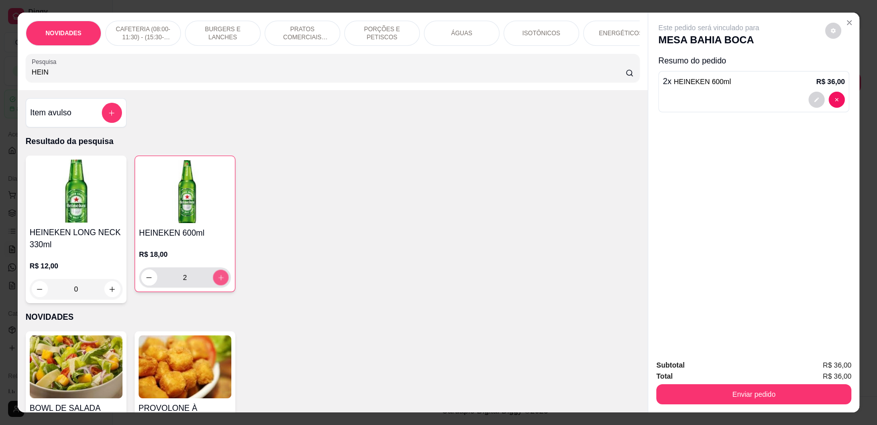
type input "3"
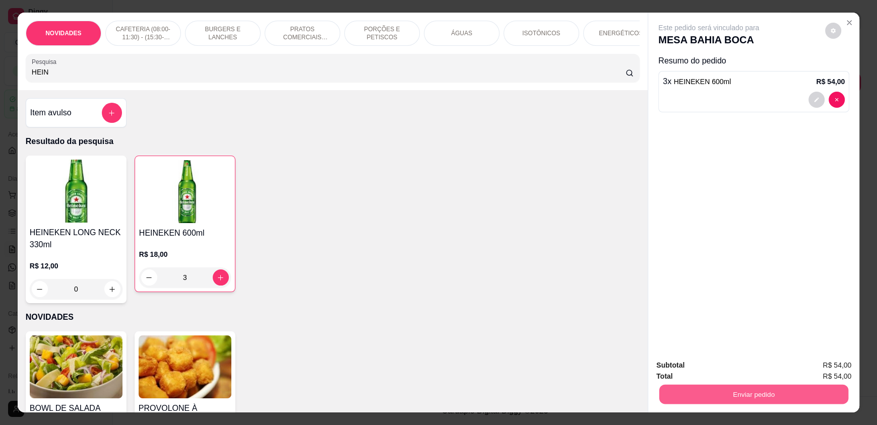
click at [705, 391] on button "Enviar pedido" at bounding box center [753, 395] width 189 height 20
click at [835, 368] on button "Enviar pedido" at bounding box center [827, 370] width 57 height 20
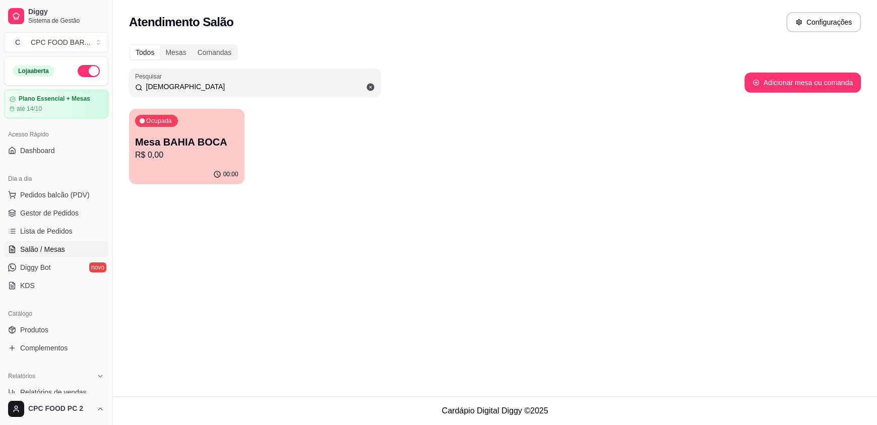
drag, startPoint x: 224, startPoint y: 90, endPoint x: 203, endPoint y: 86, distance: 21.0
click at [203, 87] on input "BAHI" at bounding box center [259, 87] width 232 height 10
type input "B"
type input "TELE"
click at [175, 138] on p "Mesa [PERSON_NAME]" at bounding box center [187, 143] width 100 height 14
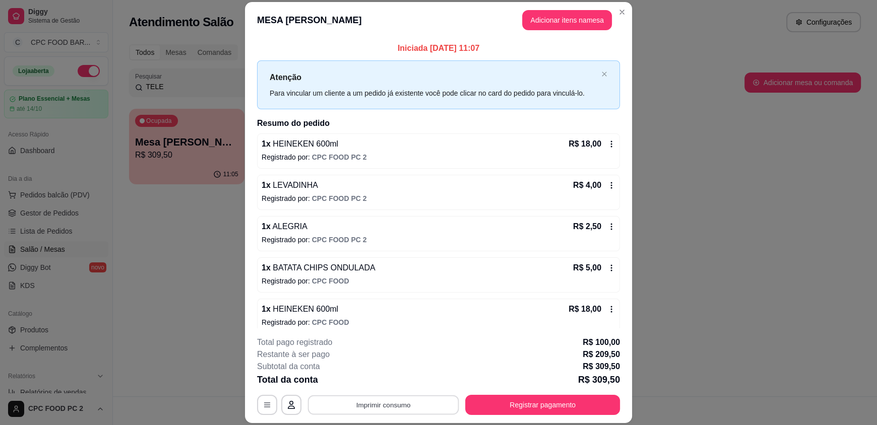
click at [361, 403] on button "Imprimir consumo" at bounding box center [383, 405] width 151 height 20
click at [377, 382] on button "IMPRESSORA" at bounding box center [382, 382] width 73 height 16
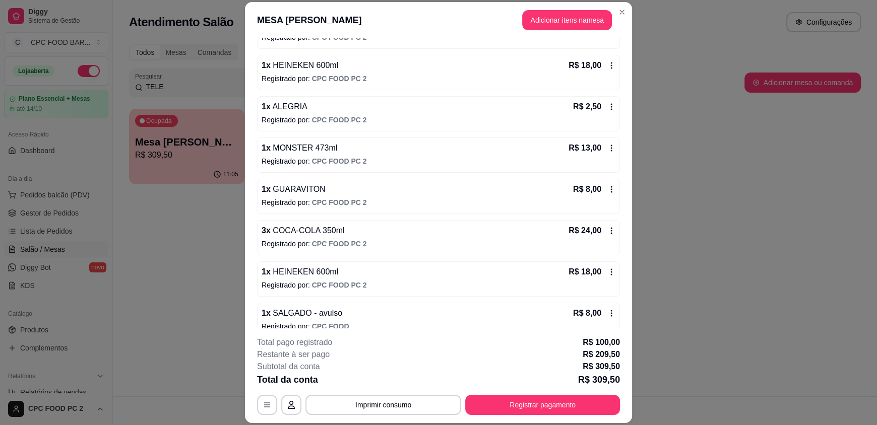
scroll to position [613, 0]
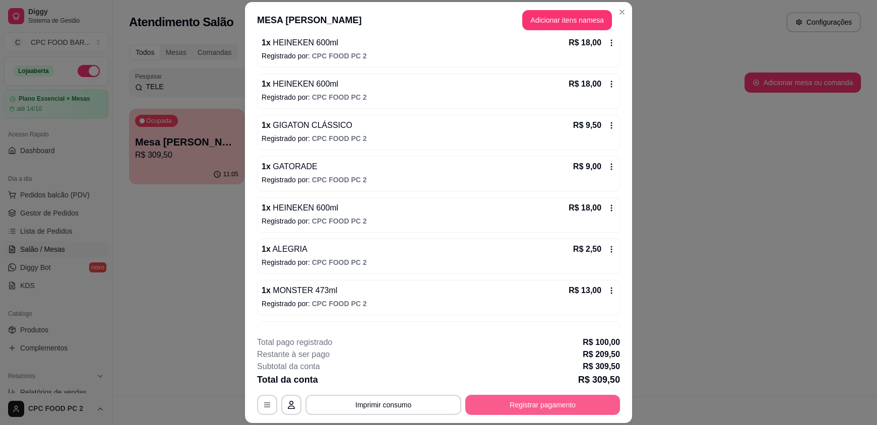
click at [526, 404] on button "Registrar pagamento" at bounding box center [542, 405] width 155 height 20
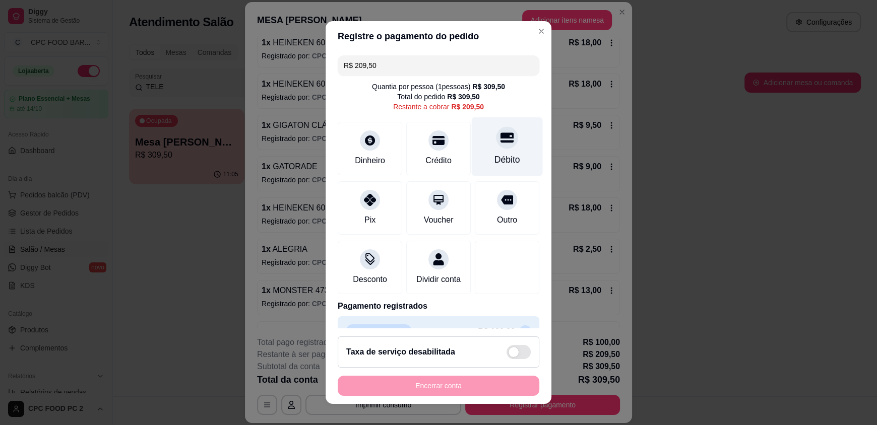
click at [494, 158] on div "Débito" at bounding box center [507, 159] width 26 height 13
type input "R$ 0,00"
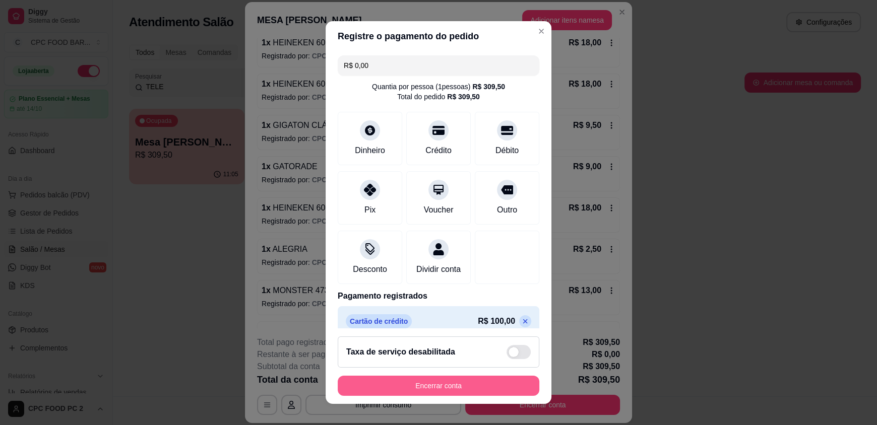
click at [442, 387] on button "Encerrar conta" at bounding box center [439, 386] width 202 height 20
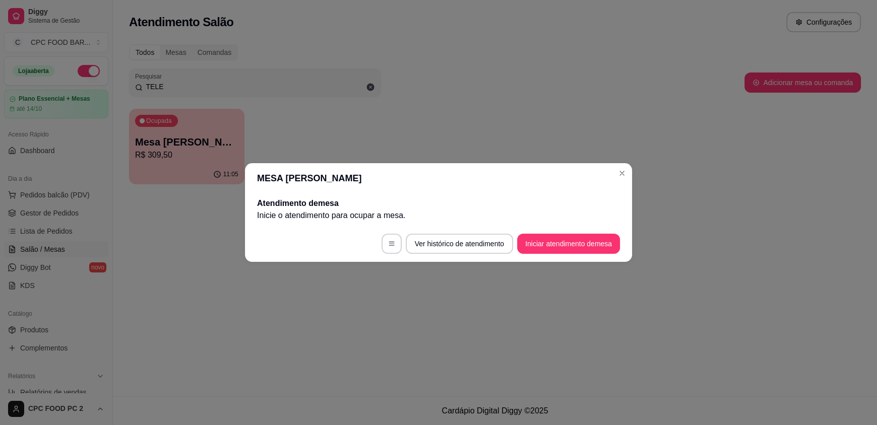
scroll to position [0, 0]
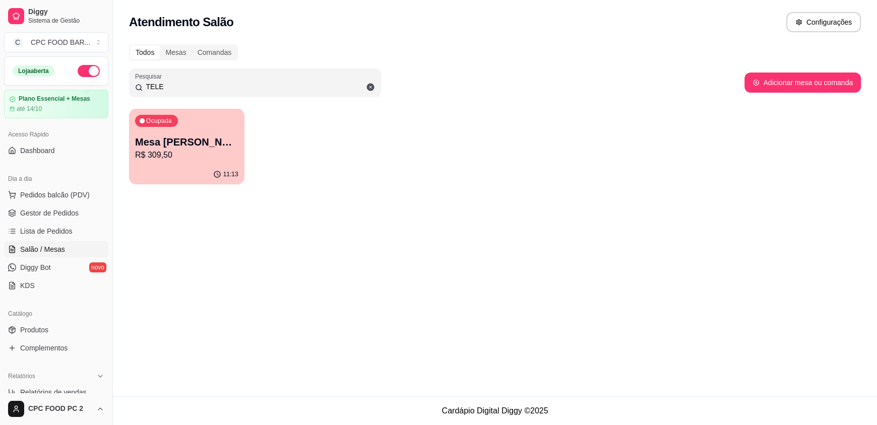
drag, startPoint x: 172, startPoint y: 84, endPoint x: 120, endPoint y: 76, distance: 53.0
click at [124, 84] on div "Todos Mesas Comandas Pesquisar TELE Adicionar mesa ou comanda Ocupada Mesa RODR…" at bounding box center [495, 117] width 764 height 158
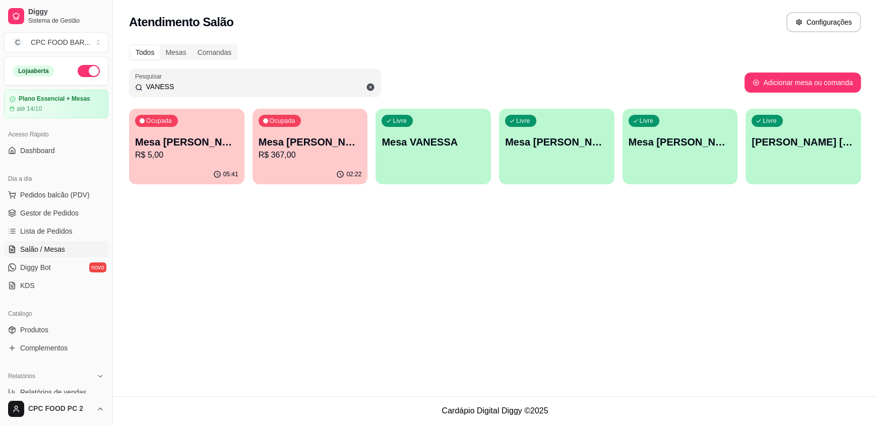
type input "VANESS"
click at [285, 126] on div "Ocupada" at bounding box center [280, 121] width 43 height 12
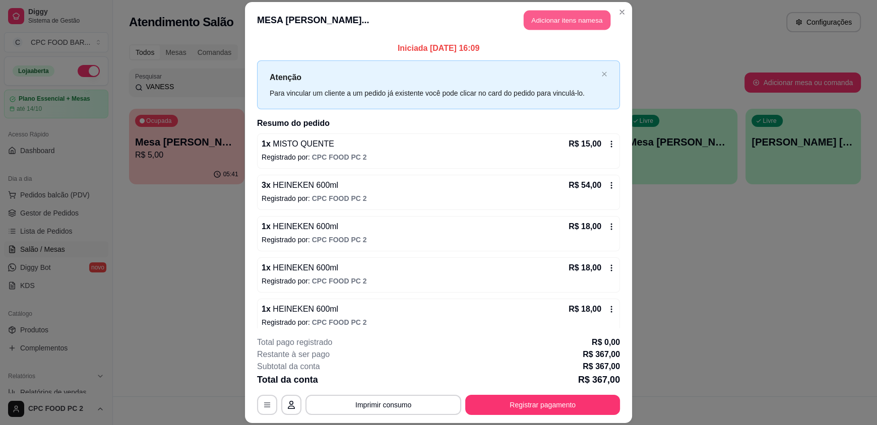
click at [573, 23] on button "Adicionar itens na mesa" at bounding box center [567, 21] width 87 height 20
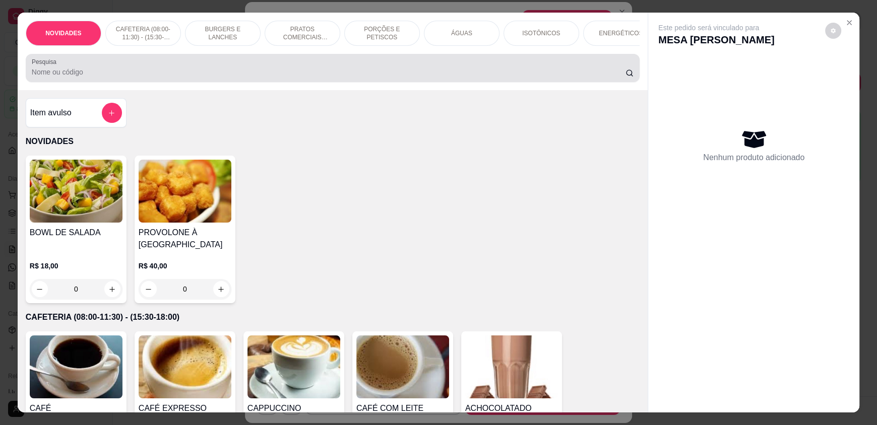
click at [368, 82] on div "Pesquisa" at bounding box center [333, 68] width 614 height 28
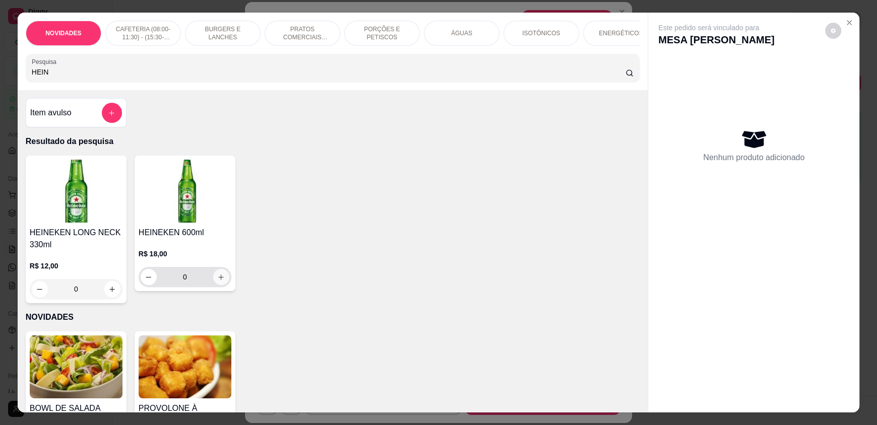
type input "HEIN"
click at [218, 281] on icon "increase-product-quantity" at bounding box center [222, 278] width 8 height 8
type input "1"
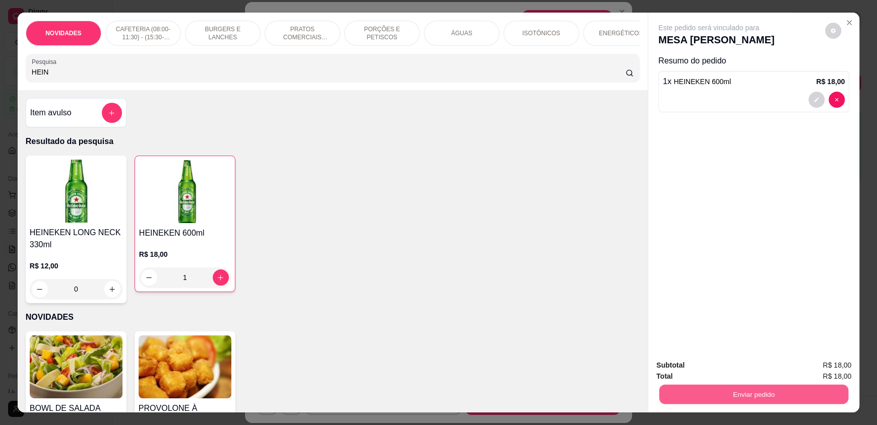
click at [799, 396] on button "Enviar pedido" at bounding box center [753, 395] width 189 height 20
click at [822, 364] on button "Enviar pedido" at bounding box center [824, 369] width 55 height 19
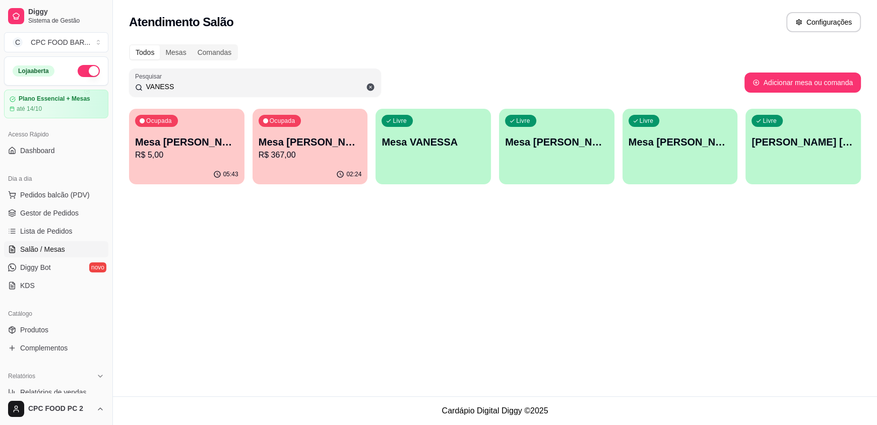
drag, startPoint x: 178, startPoint y: 85, endPoint x: 132, endPoint y: 83, distance: 45.9
click at [132, 83] on div "Pesquisar VANESS" at bounding box center [255, 83] width 252 height 28
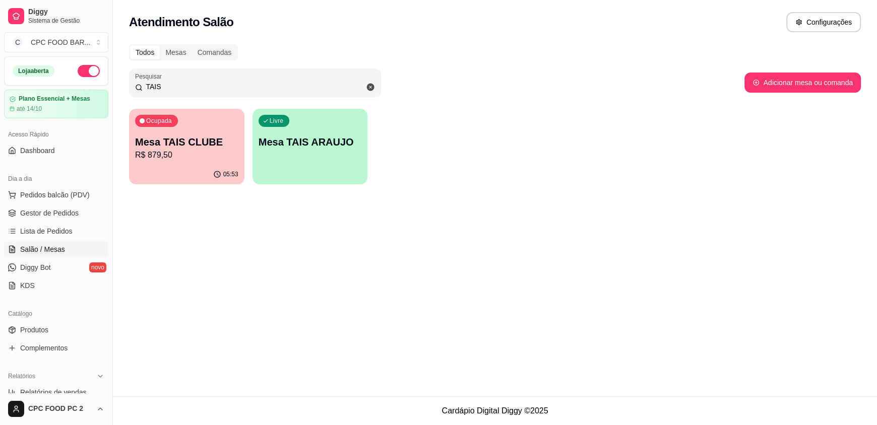
type input "TAIS"
click at [221, 145] on p "Mesa TAIS CLUBE" at bounding box center [187, 143] width 100 height 14
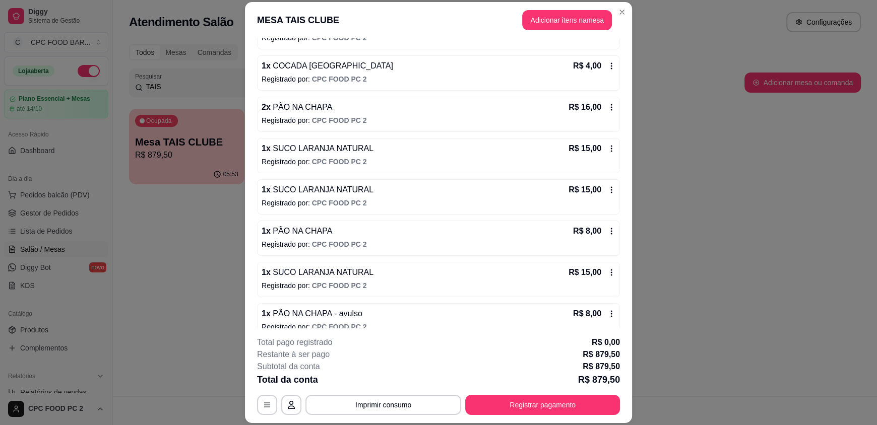
scroll to position [1516, 0]
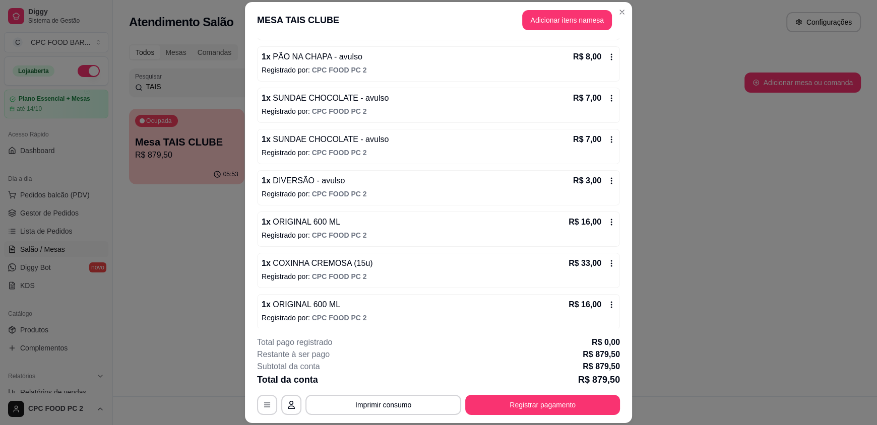
click at [607, 220] on icon at bounding box center [611, 222] width 8 height 8
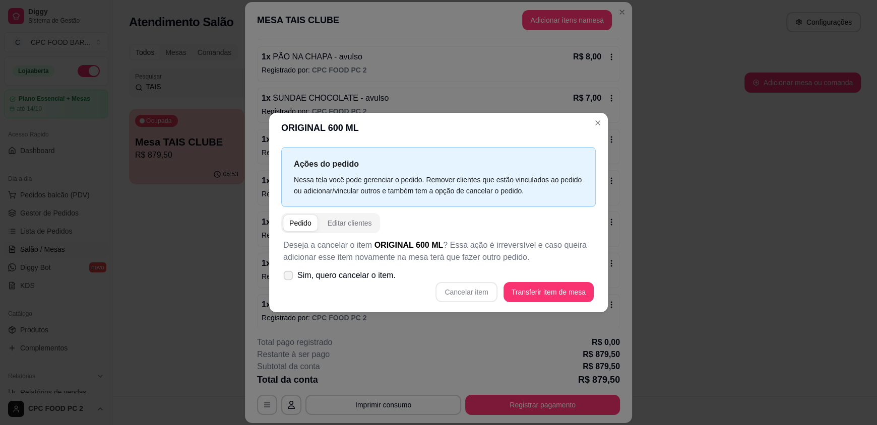
click at [325, 271] on span "Sim, quero cancelar o item." at bounding box center [346, 276] width 98 height 12
click at [289, 278] on input "Sim, quero cancelar o item." at bounding box center [286, 281] width 7 height 7
checkbox input "true"
click at [488, 296] on button "Cancelar item" at bounding box center [466, 293] width 60 height 20
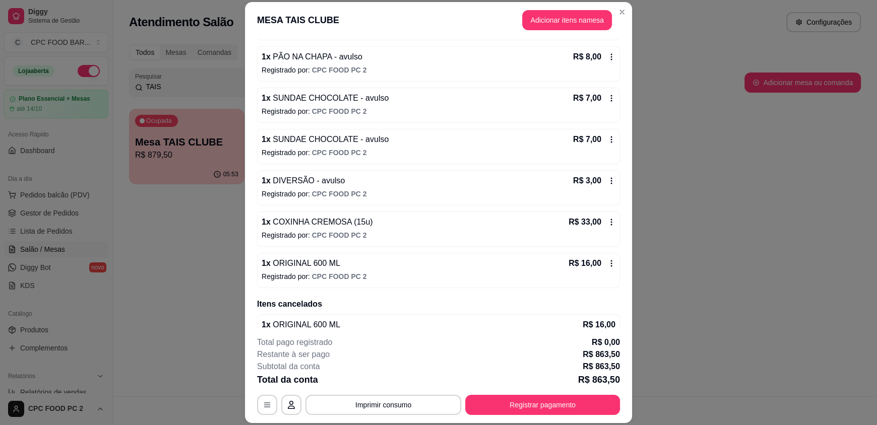
click at [607, 260] on icon at bounding box center [611, 264] width 8 height 8
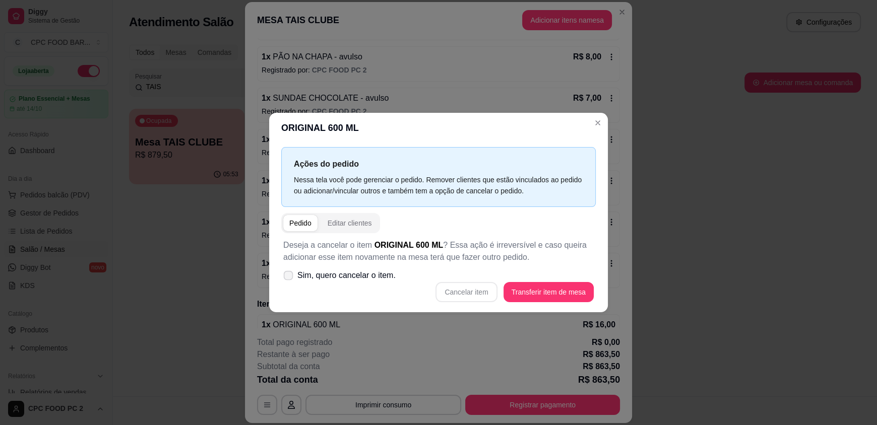
click at [369, 278] on span "Sim, quero cancelar o item." at bounding box center [346, 276] width 98 height 12
click at [289, 278] on input "Sim, quero cancelar o item." at bounding box center [286, 281] width 7 height 7
checkbox input "true"
click at [452, 289] on button "Cancelar item" at bounding box center [465, 292] width 61 height 20
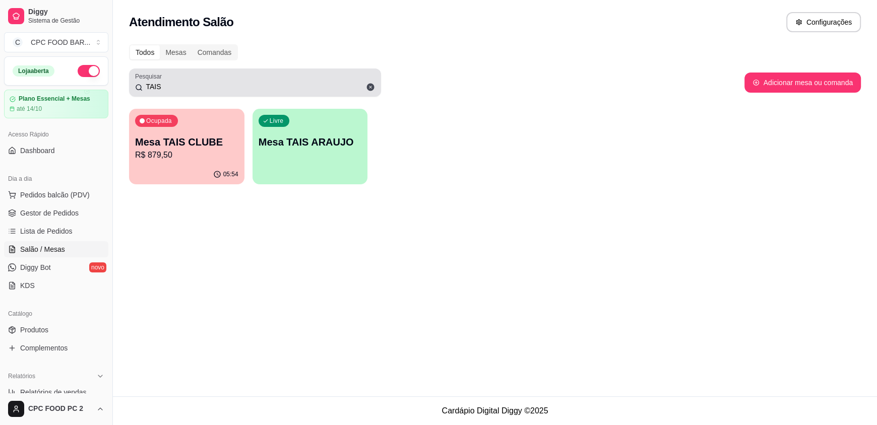
click at [366, 87] on icon at bounding box center [370, 87] width 9 height 9
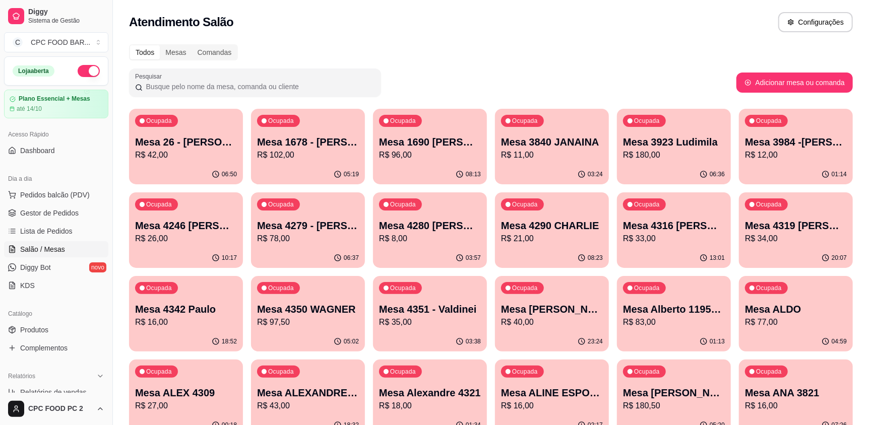
click at [367, 87] on input "Pesquisar" at bounding box center [259, 87] width 232 height 10
click at [55, 195] on span "Pedidos balcão (PDV)" at bounding box center [55, 195] width 70 height 10
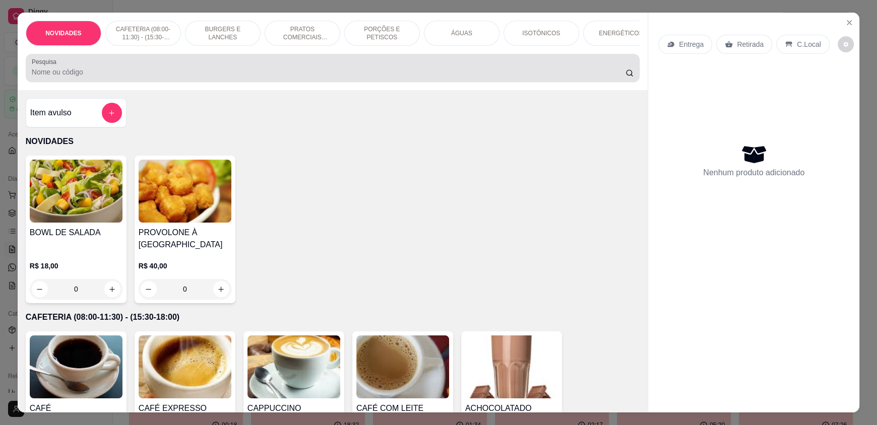
click at [153, 77] on input "Pesquisa" at bounding box center [329, 72] width 594 height 10
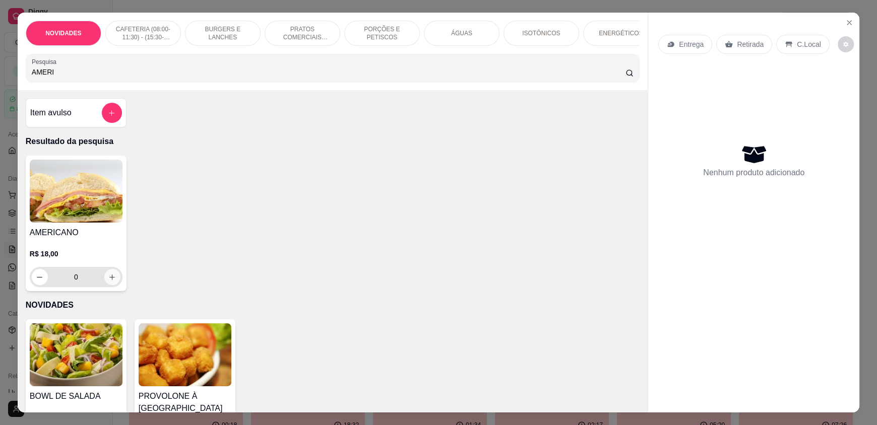
type input "AMERI"
click at [111, 280] on icon "increase-product-quantity" at bounding box center [113, 278] width 6 height 6
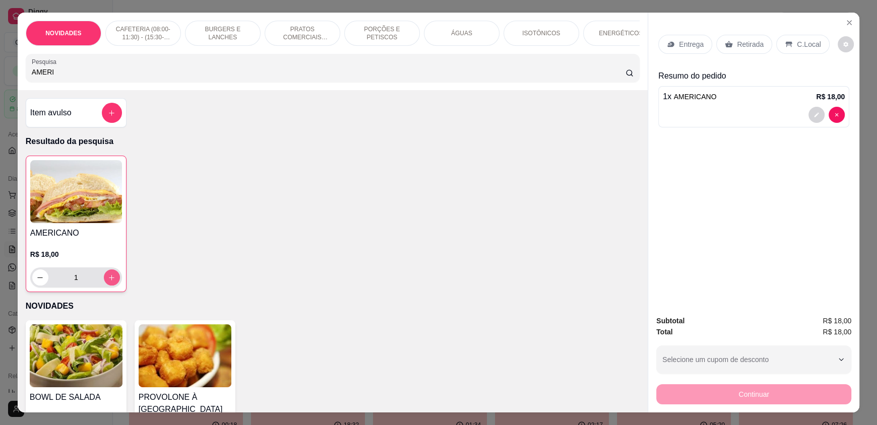
type input "1"
click at [797, 42] on p "C.Local" at bounding box center [809, 44] width 24 height 10
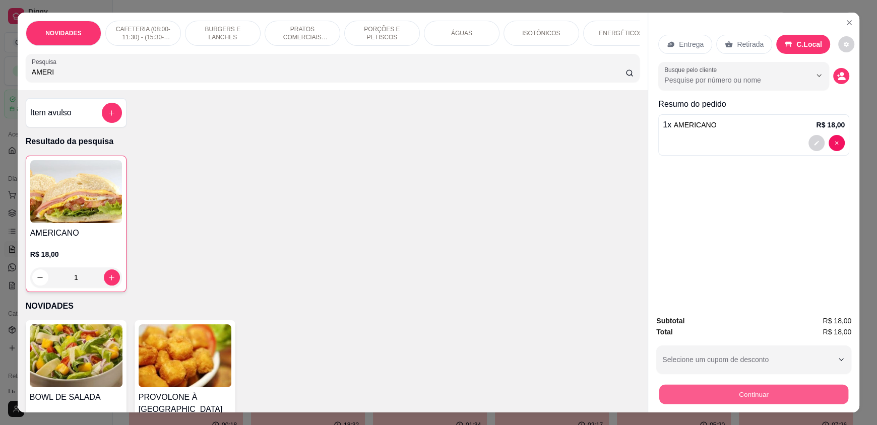
click at [770, 394] on button "Continuar" at bounding box center [753, 395] width 189 height 20
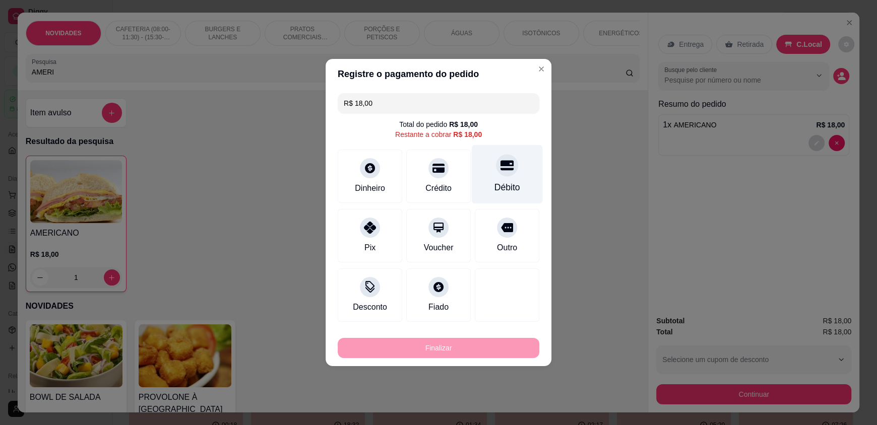
click at [512, 167] on div "Débito" at bounding box center [507, 174] width 71 height 59
type input "R$ 0,00"
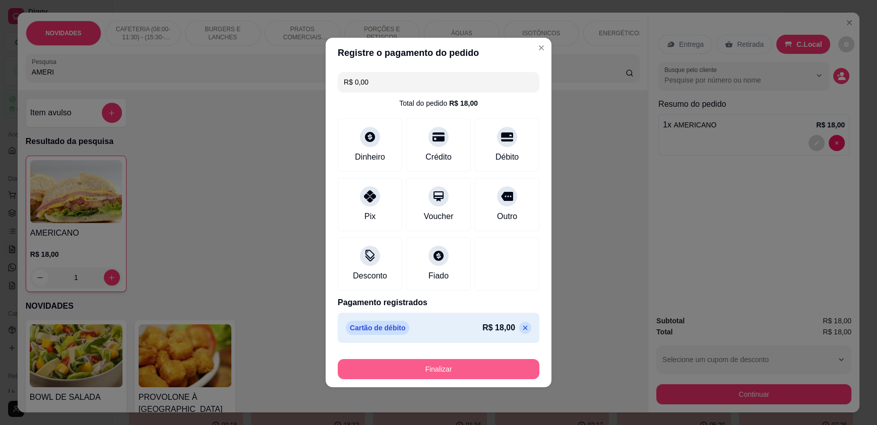
click at [466, 365] on button "Finalizar" at bounding box center [439, 369] width 202 height 20
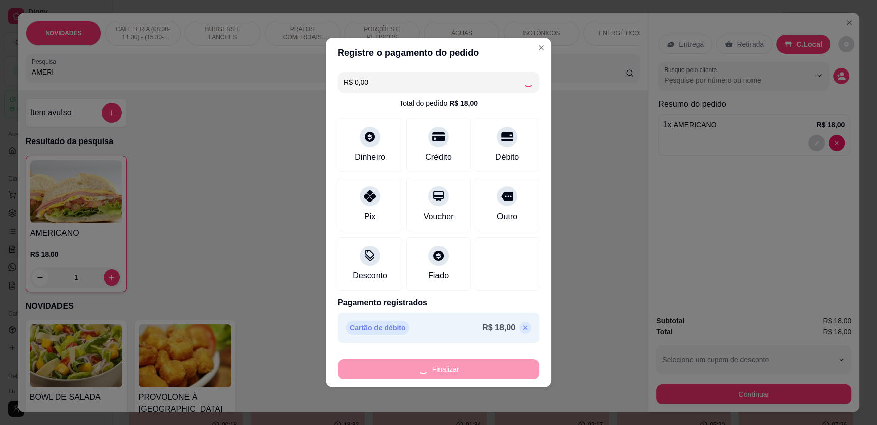
type input "0"
type input "-R$ 18,00"
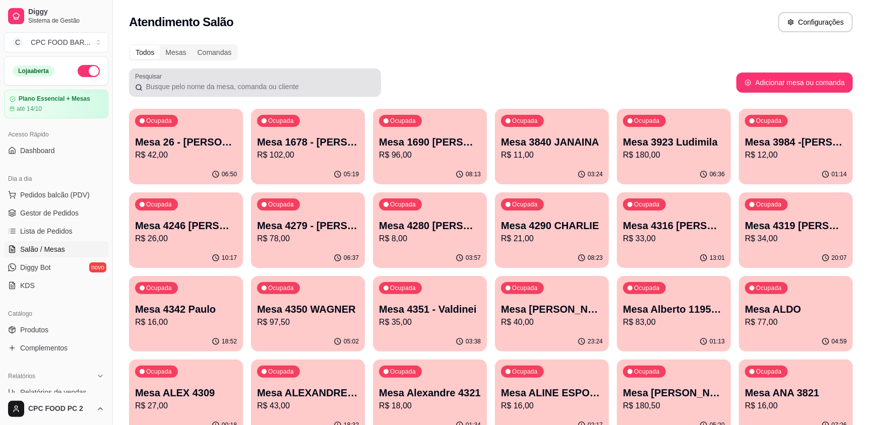
click at [228, 84] on input "Pesquisar" at bounding box center [259, 87] width 232 height 10
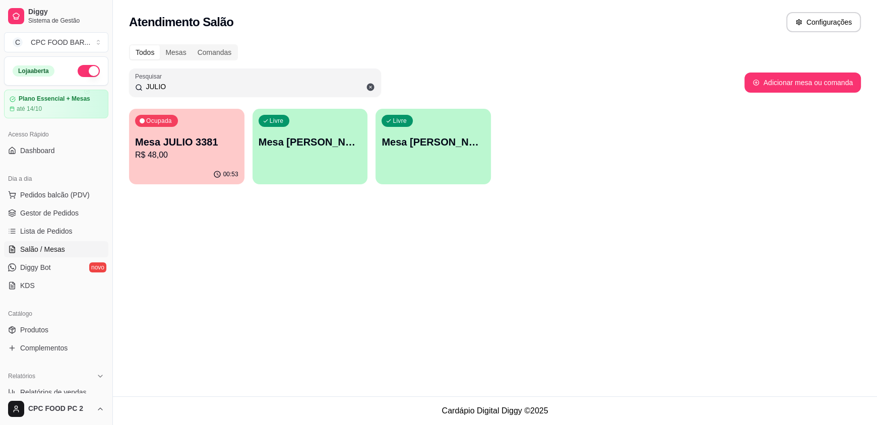
type input "JULIO"
click at [163, 152] on p "R$ 48,00" at bounding box center [187, 155] width 100 height 12
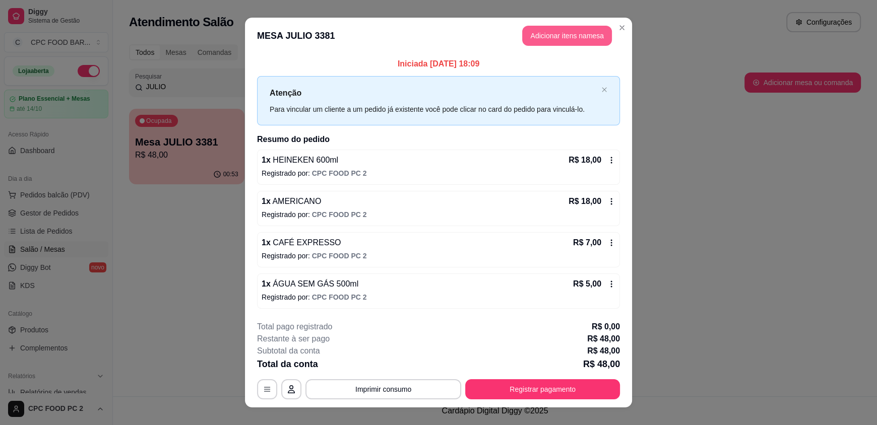
click at [564, 41] on button "Adicionar itens na mesa" at bounding box center [567, 36] width 90 height 20
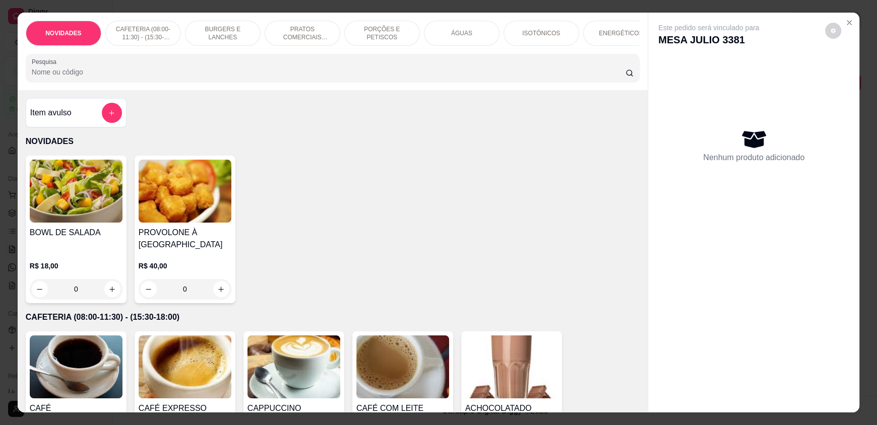
click at [318, 75] on input "Pesquisa" at bounding box center [329, 72] width 594 height 10
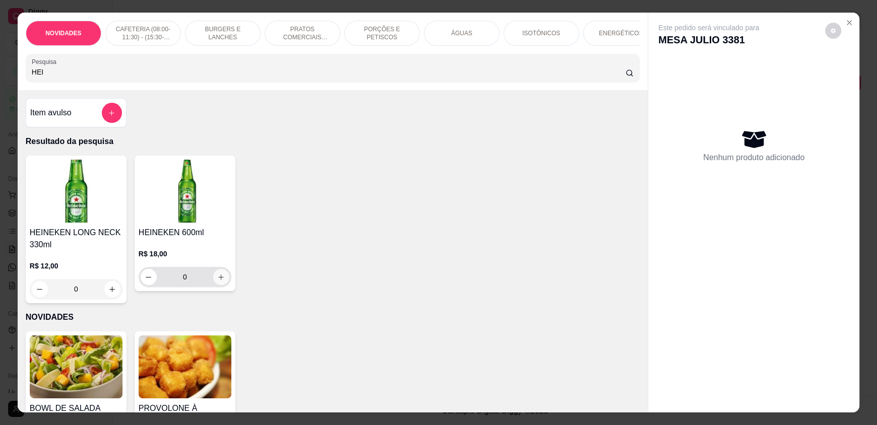
type input "HEI"
click at [217, 281] on icon "increase-product-quantity" at bounding box center [221, 278] width 8 height 8
type input "1"
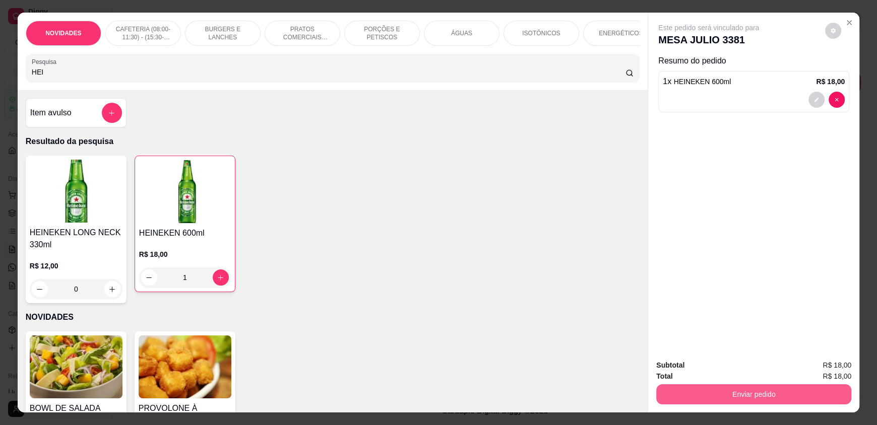
click at [786, 391] on button "Enviar pedido" at bounding box center [753, 395] width 195 height 20
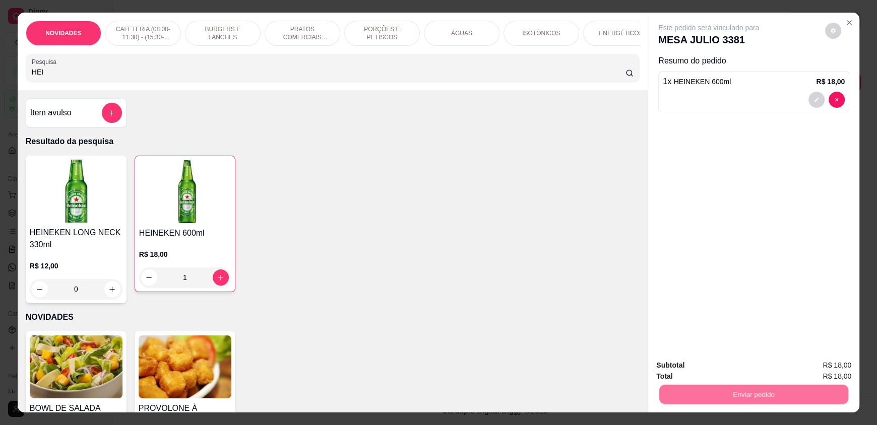
click at [817, 364] on button "Enviar pedido" at bounding box center [824, 369] width 57 height 19
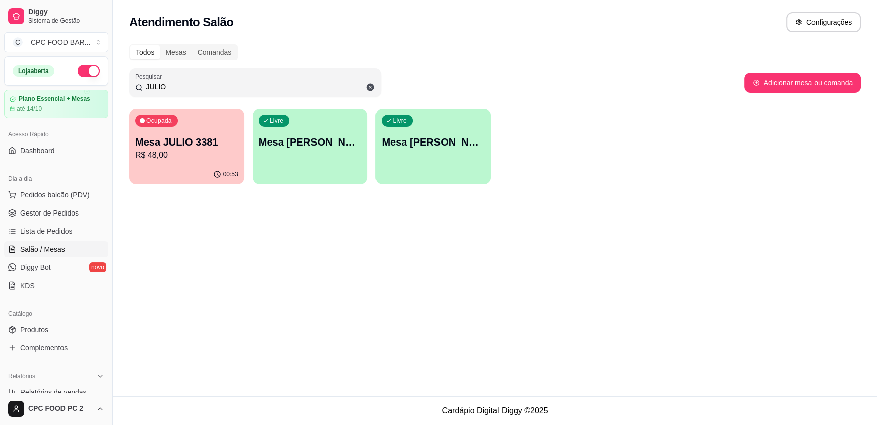
drag, startPoint x: 83, startPoint y: 101, endPoint x: 1, endPoint y: 90, distance: 82.3
click at [0, 102] on div "Diggy Sistema de Gestão C CPC FOOD BAR ... Loja aberta Plano Essencial + Mesas …" at bounding box center [438, 212] width 877 height 425
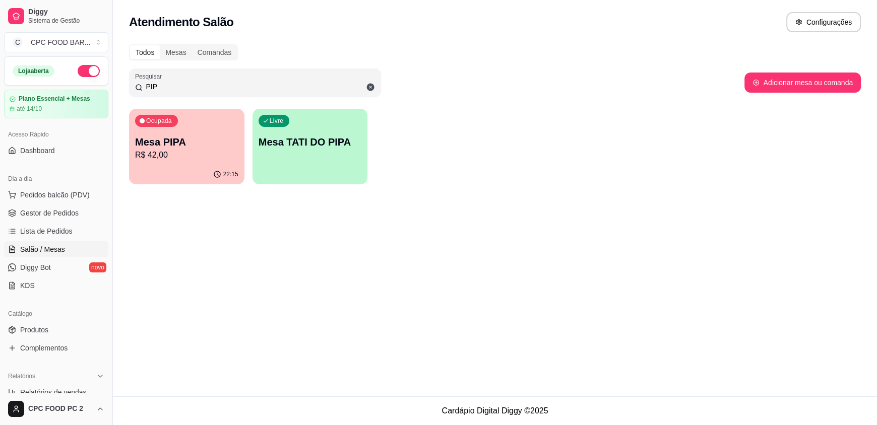
type input "PIP"
click at [175, 150] on p "R$ 42,00" at bounding box center [186, 155] width 103 height 12
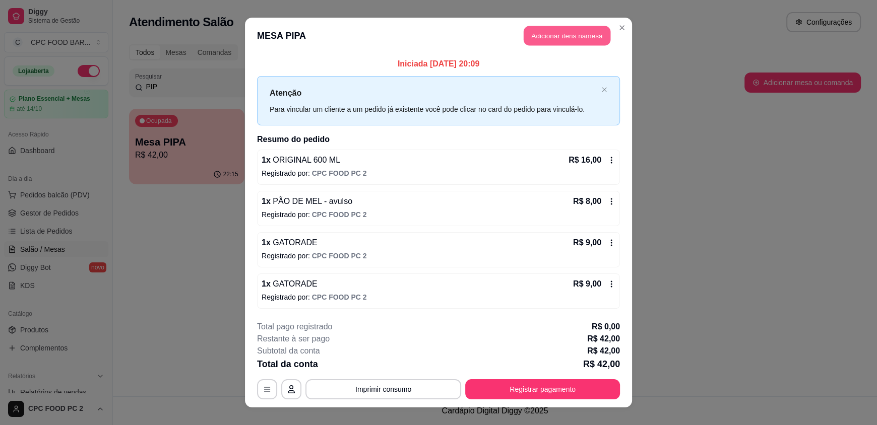
click at [554, 39] on button "Adicionar itens na mesa" at bounding box center [567, 36] width 87 height 20
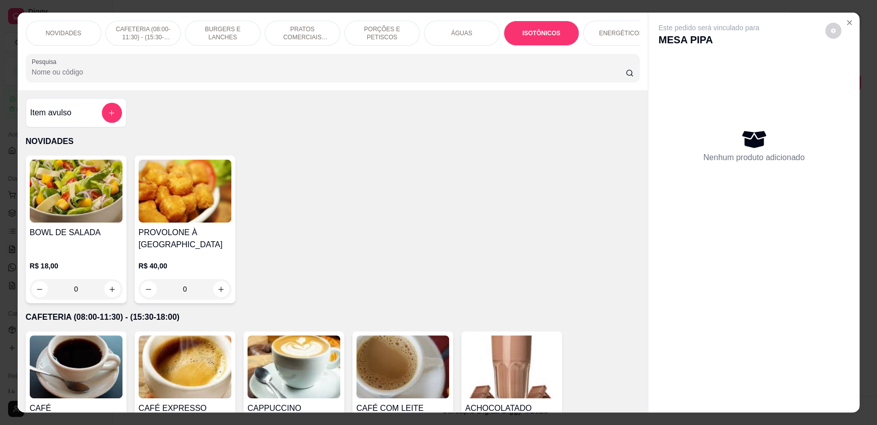
scroll to position [19, 0]
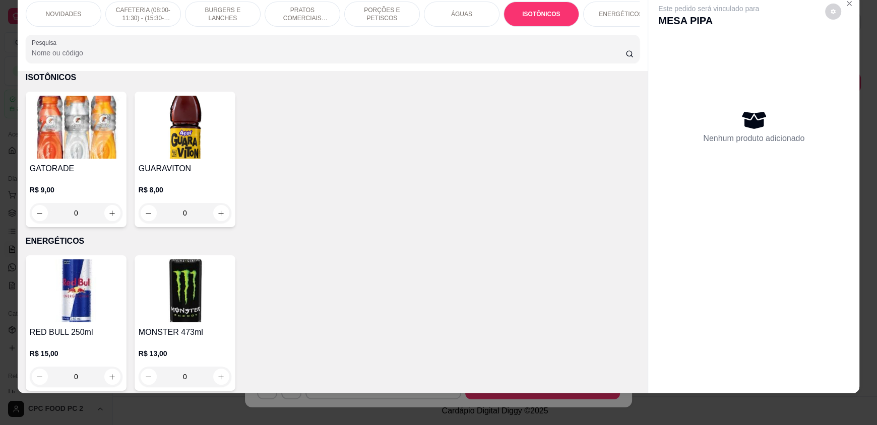
click at [379, 58] on input "Pesquisa" at bounding box center [329, 53] width 594 height 10
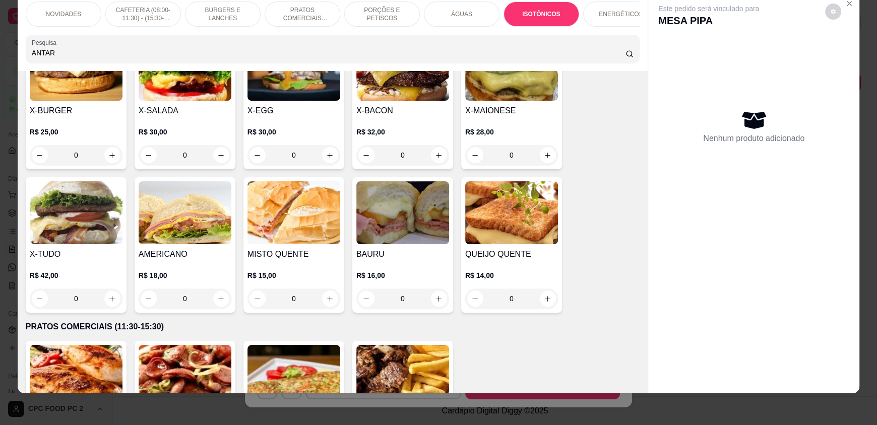
scroll to position [675, 0]
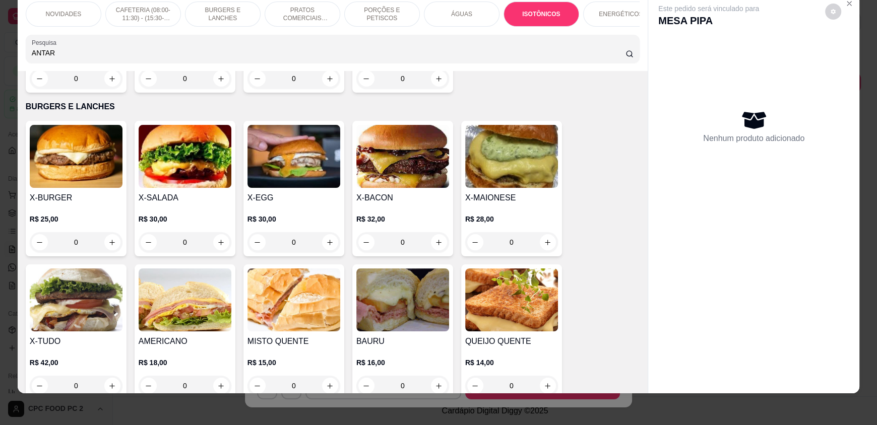
type input "ANTAR"
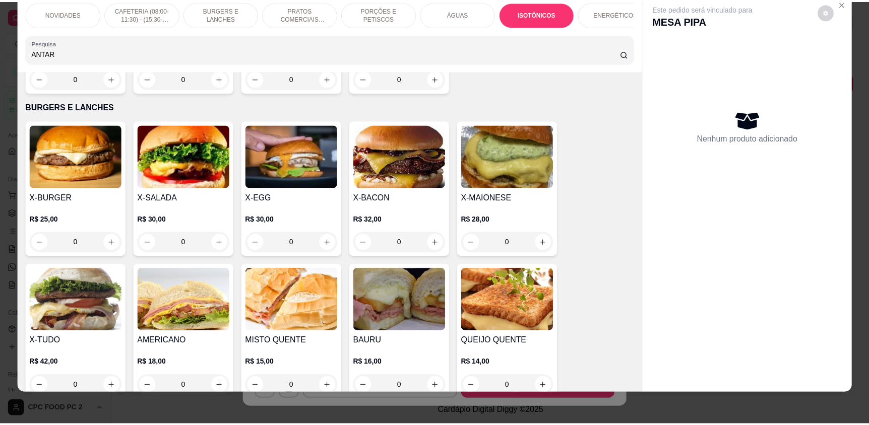
scroll to position [0, 0]
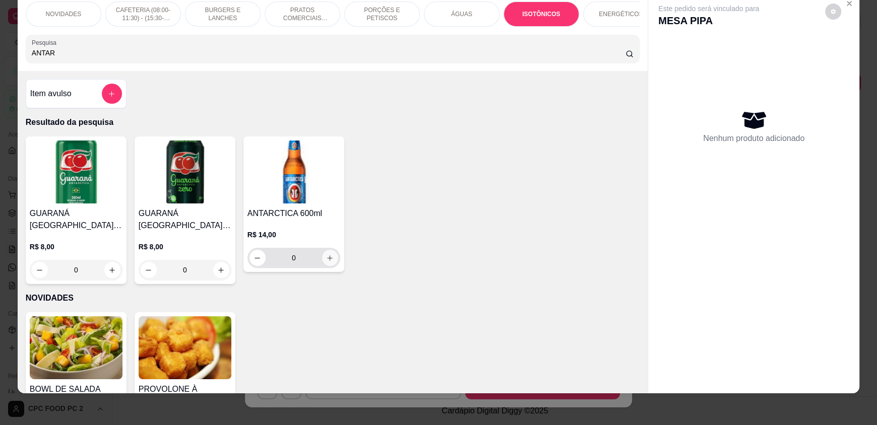
click at [326, 262] on icon "increase-product-quantity" at bounding box center [330, 258] width 8 height 8
type input "1"
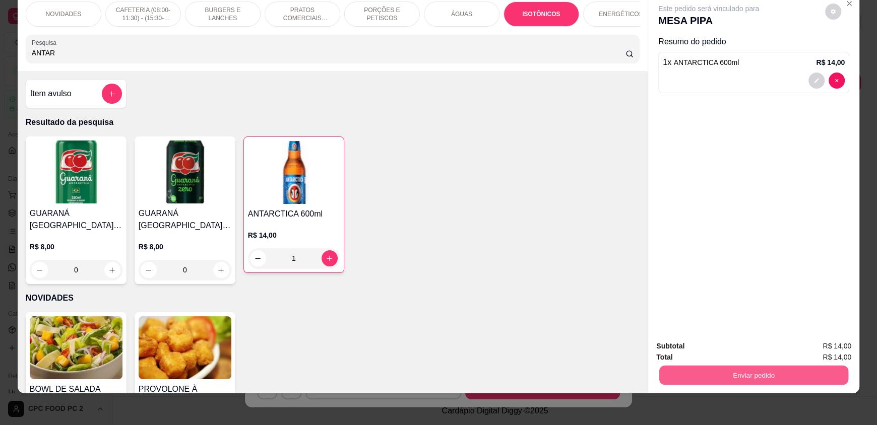
click at [747, 380] on button "Enviar pedido" at bounding box center [753, 375] width 189 height 20
click at [808, 351] on button "Enviar pedido" at bounding box center [824, 350] width 57 height 19
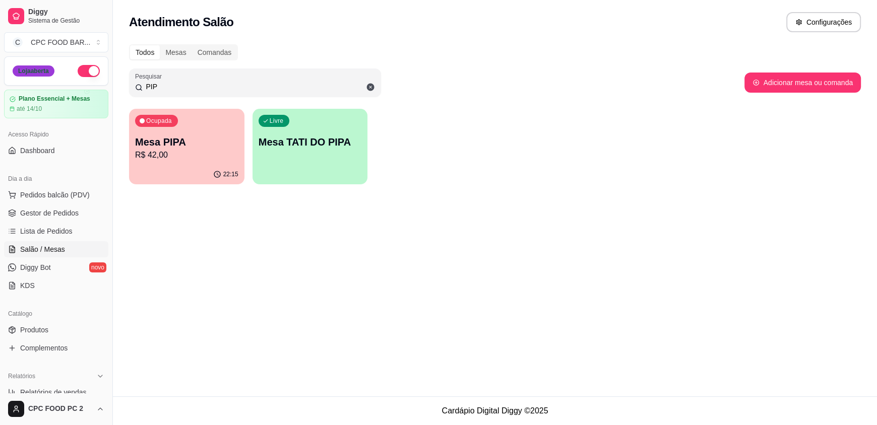
drag, startPoint x: 174, startPoint y: 87, endPoint x: 41, endPoint y: 66, distance: 135.1
click at [46, 72] on div "Diggy Sistema de Gestão C CPC FOOD BAR ... Loja aberta Plano Essencial + Mesas …" at bounding box center [438, 212] width 877 height 425
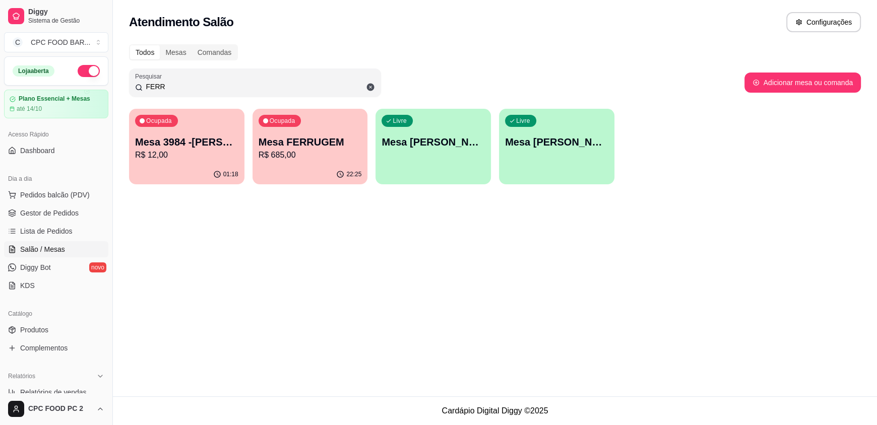
type input "FERR"
click at [297, 137] on p "Mesa FERRUGEM" at bounding box center [310, 142] width 103 height 14
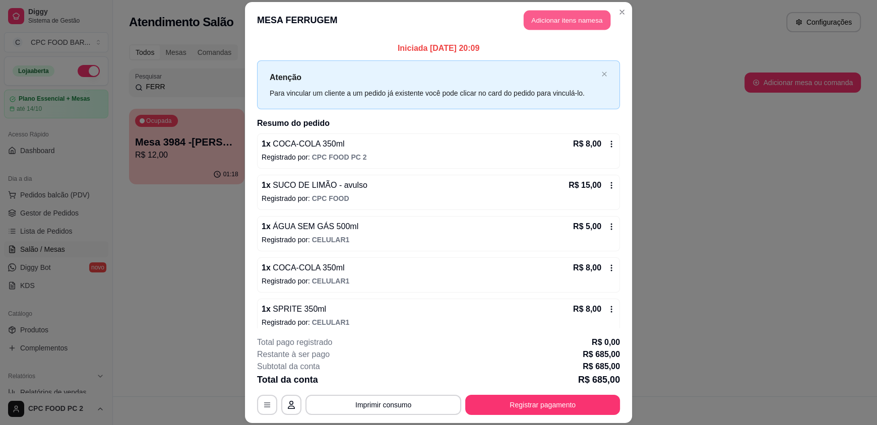
click at [550, 17] on button "Adicionar itens na mesa" at bounding box center [567, 21] width 87 height 20
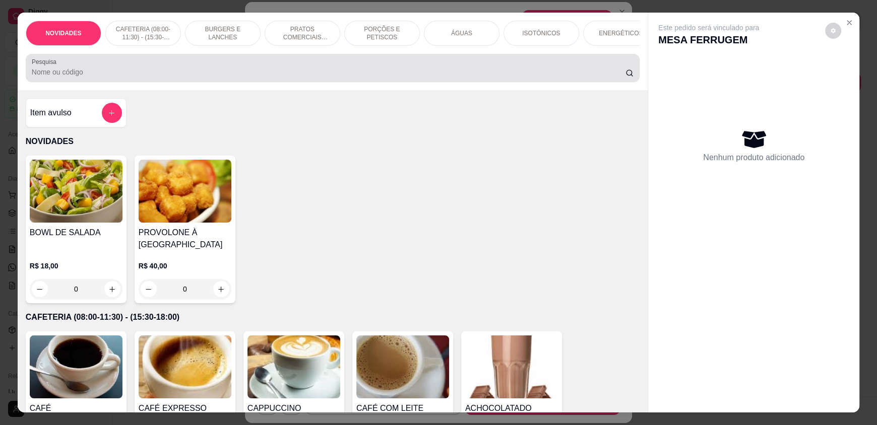
click at [467, 77] on input "Pesquisa" at bounding box center [329, 72] width 594 height 10
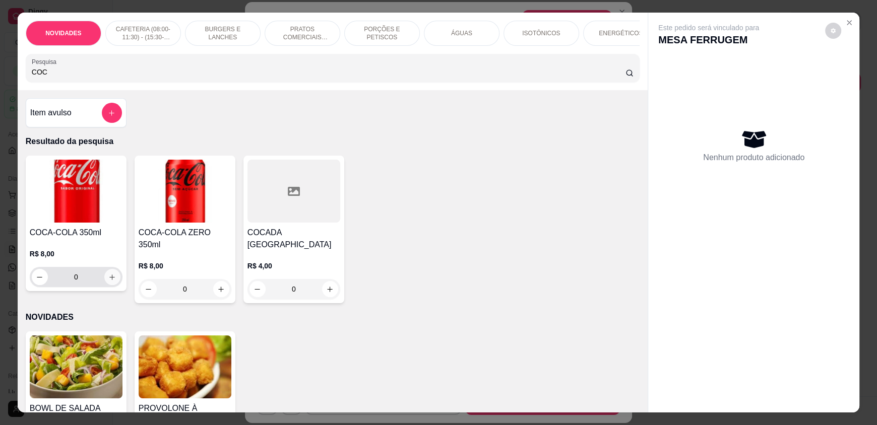
type input "COC"
click at [110, 280] on icon "increase-product-quantity" at bounding box center [112, 277] width 5 height 5
type input "1"
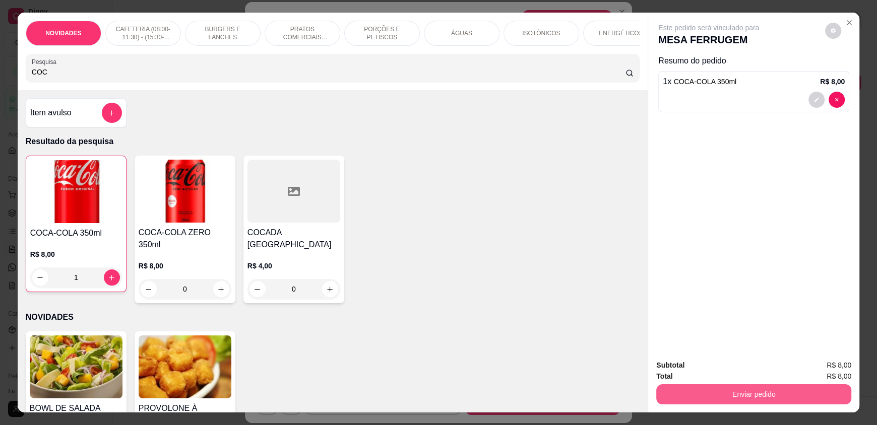
click at [817, 392] on button "Enviar pedido" at bounding box center [753, 395] width 195 height 20
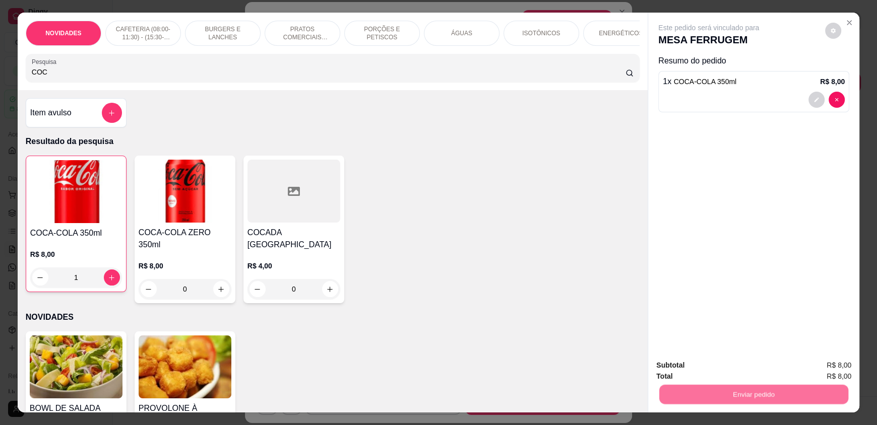
click at [828, 365] on button "Enviar pedido" at bounding box center [824, 369] width 57 height 19
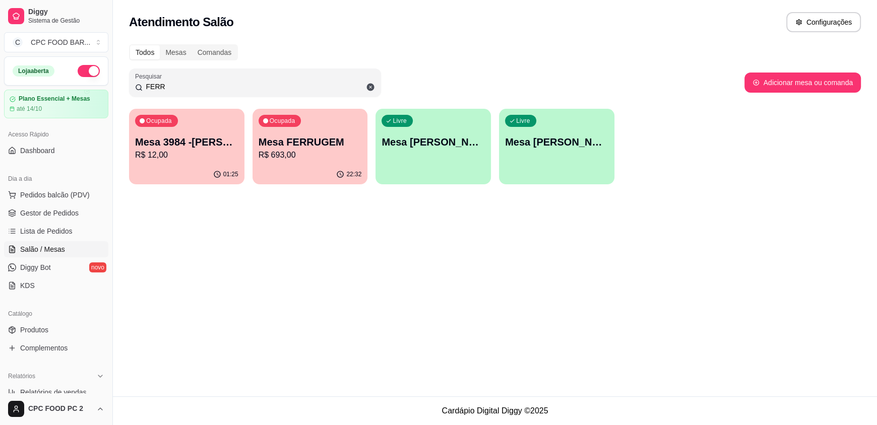
drag, startPoint x: 169, startPoint y: 91, endPoint x: 116, endPoint y: 88, distance: 52.5
click at [116, 88] on div "Todos Mesas Comandas Pesquisar FERR Adicionar mesa ou comanda Ocupada Mesa 3984…" at bounding box center [495, 117] width 764 height 158
type input "H"
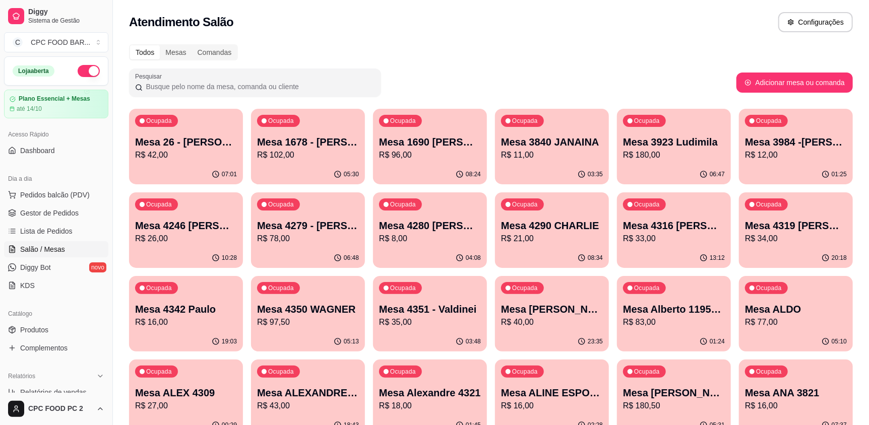
click at [157, 91] on div at bounding box center [255, 83] width 240 height 20
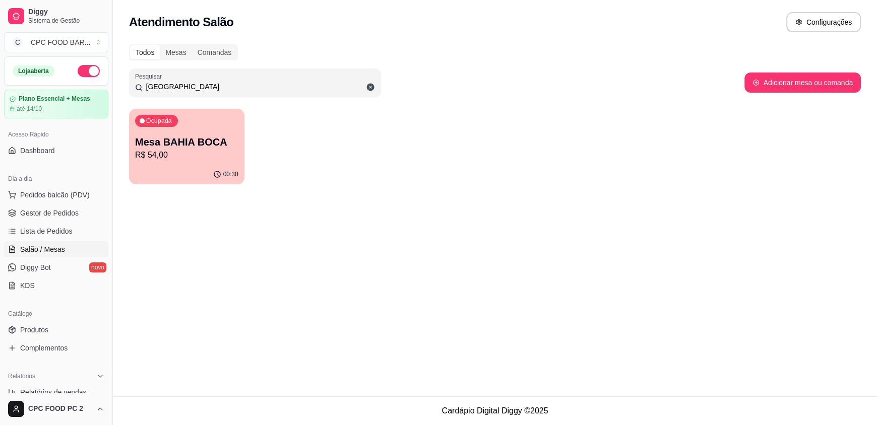
type input "BAHIA"
click at [184, 126] on div "Ocupada Mesa BAHIA BOCA R$ 54,00" at bounding box center [186, 137] width 115 height 56
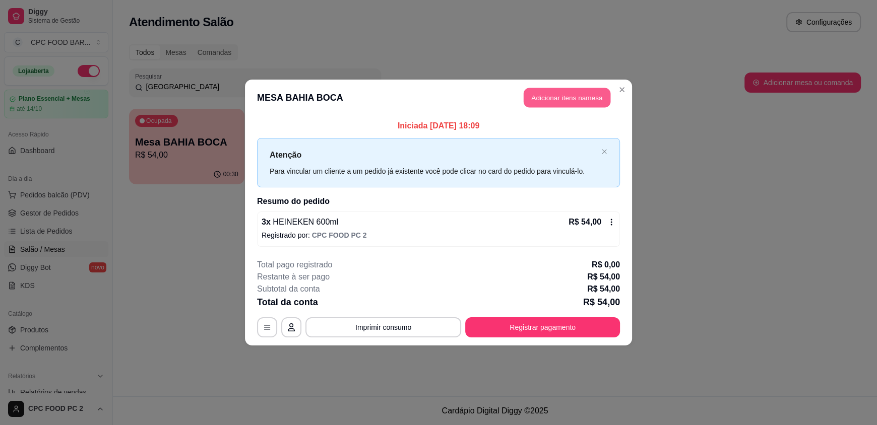
click at [556, 97] on button "Adicionar itens na mesa" at bounding box center [567, 98] width 87 height 20
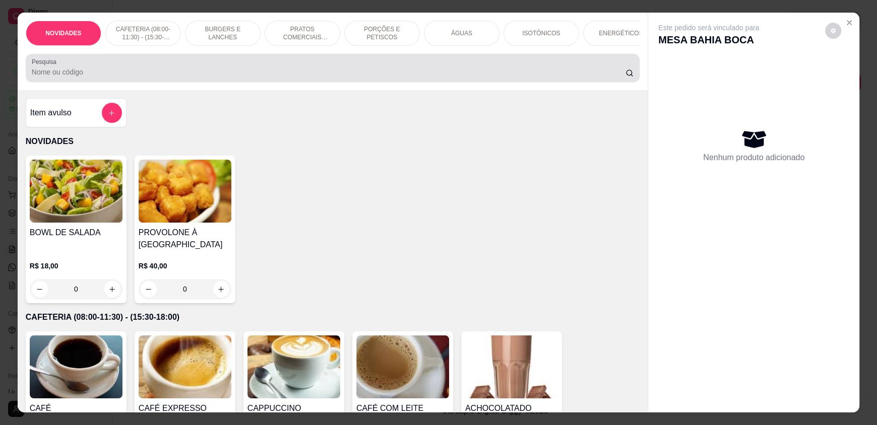
click at [251, 75] on input "Pesquisa" at bounding box center [329, 72] width 594 height 10
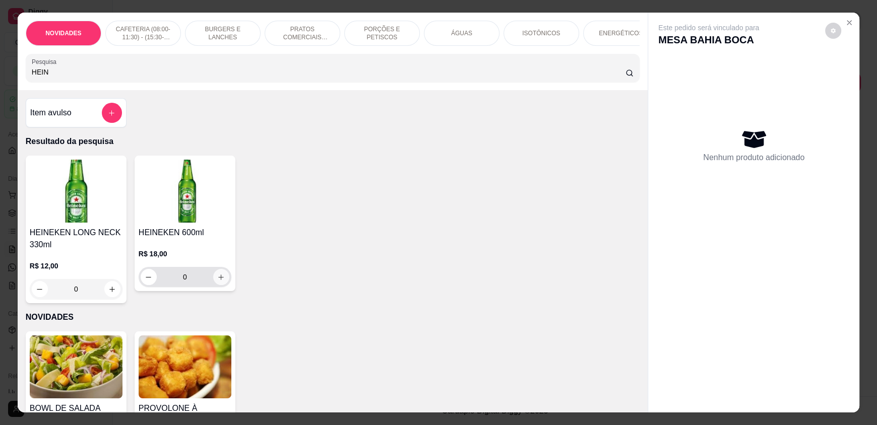
type input "HEIN"
click at [219, 281] on icon "increase-product-quantity" at bounding box center [221, 278] width 8 height 8
type input "1"
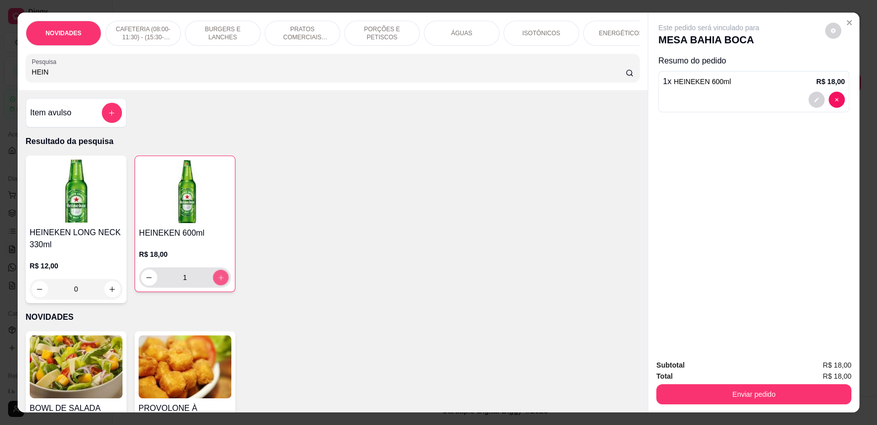
click at [219, 282] on icon "increase-product-quantity" at bounding box center [221, 278] width 8 height 8
type input "2"
click at [219, 282] on icon "increase-product-quantity" at bounding box center [221, 278] width 8 height 8
type input "3"
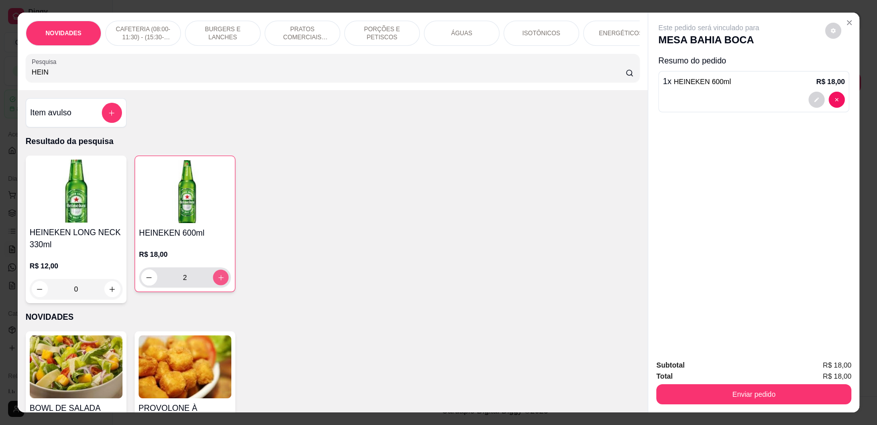
type input "3"
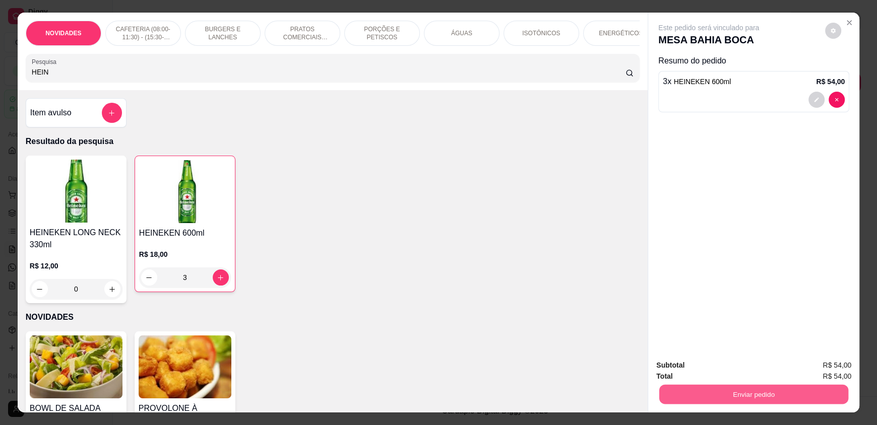
click at [814, 398] on button "Enviar pedido" at bounding box center [753, 395] width 189 height 20
click at [825, 370] on button "Enviar pedido" at bounding box center [824, 369] width 55 height 19
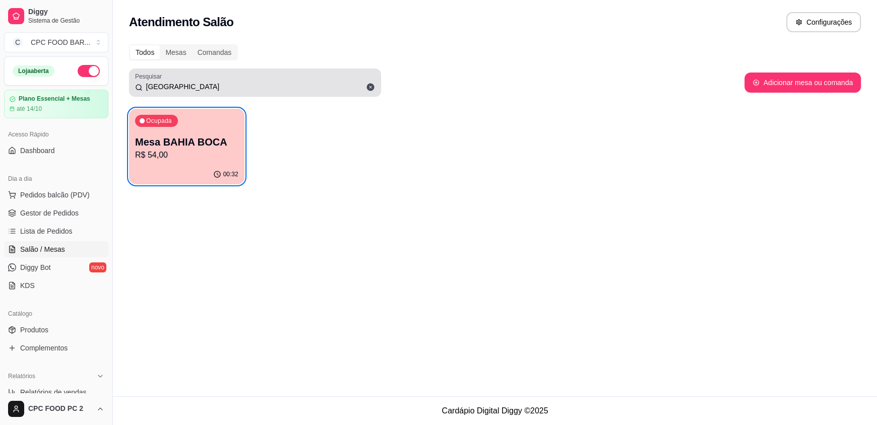
click at [196, 80] on div "BAHIA" at bounding box center [255, 83] width 240 height 20
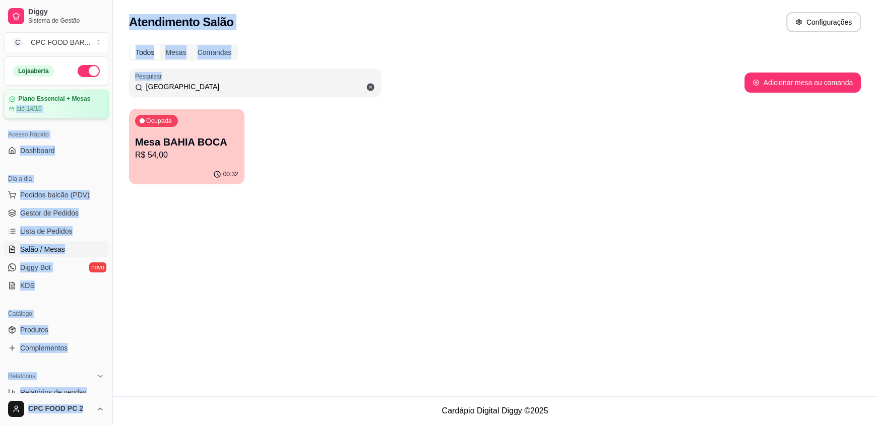
drag, startPoint x: 193, startPoint y: 81, endPoint x: 97, endPoint y: 96, distance: 97.0
click at [99, 99] on div "Diggy Sistema de Gestão C CPC FOOD BAR ... Loja aberta Plano Essencial + Mesas …" at bounding box center [438, 212] width 877 height 425
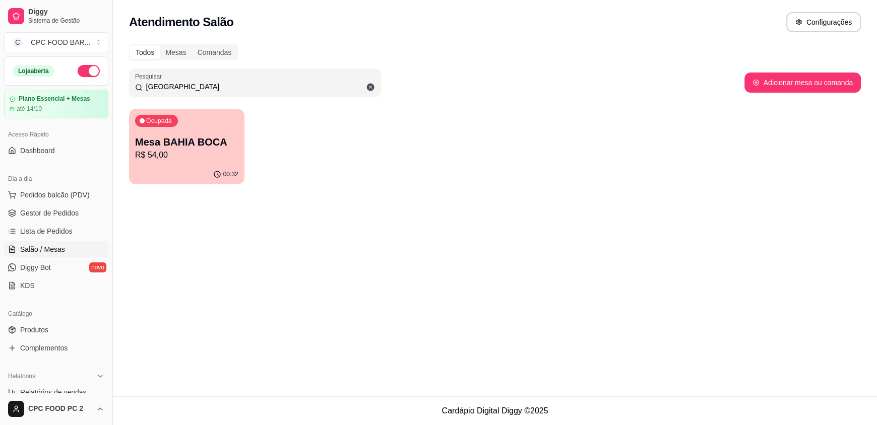
click at [324, 225] on div "Atendimento Salão Configurações Todos Mesas Comandas Pesquisar BAHIA Adicionar …" at bounding box center [495, 198] width 764 height 397
drag, startPoint x: 188, startPoint y: 92, endPoint x: 126, endPoint y: 89, distance: 62.5
click at [126, 89] on div "Todos Mesas Comandas Pesquisar BAHIA Adicionar mesa ou comanda Ocupada Mesa BAH…" at bounding box center [495, 117] width 764 height 158
drag, startPoint x: 164, startPoint y: 85, endPoint x: 125, endPoint y: 44, distance: 57.0
click at [126, 64] on div "Todos Mesas Comandas Pesquisar BAHIA Adicionar mesa ou comanda Ocupada Mesa BAH…" at bounding box center [495, 117] width 764 height 158
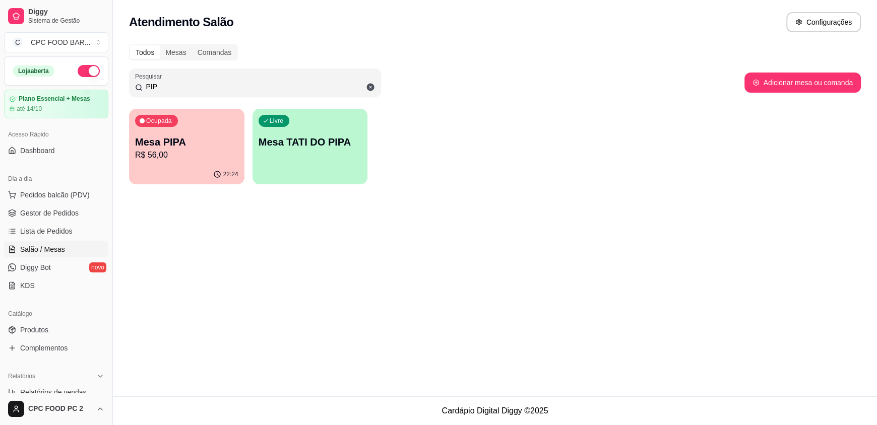
type input "PIP"
click at [213, 162] on div "Ocupada Mesa PIPA R$ 56,00" at bounding box center [186, 137] width 115 height 56
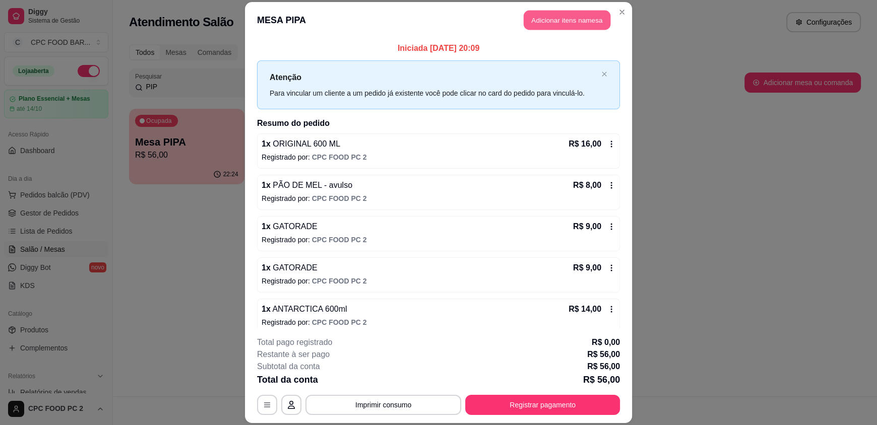
click at [573, 21] on button "Adicionar itens na mesa" at bounding box center [567, 21] width 87 height 20
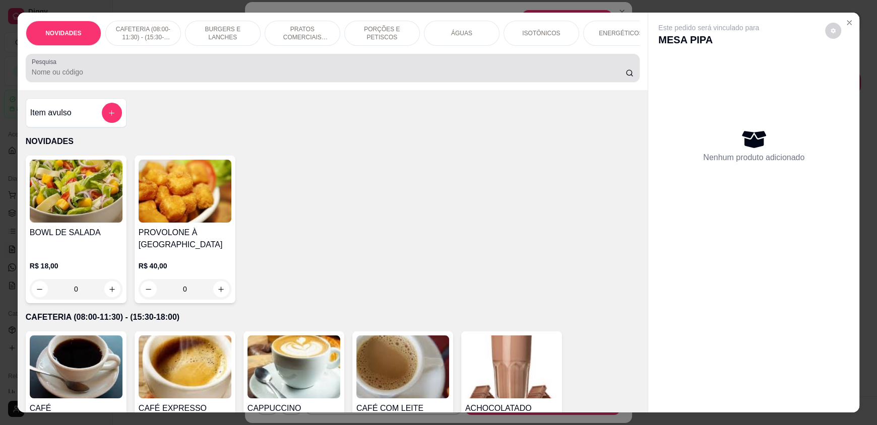
click at [418, 82] on div "Pesquisa" at bounding box center [333, 68] width 614 height 28
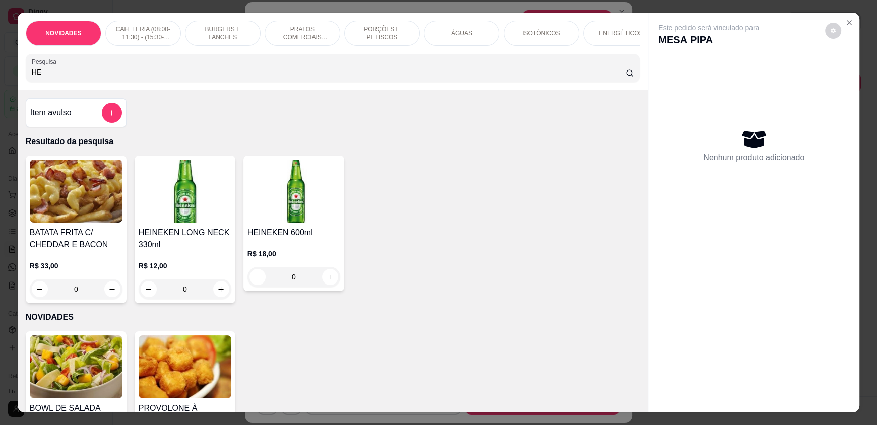
type input "H"
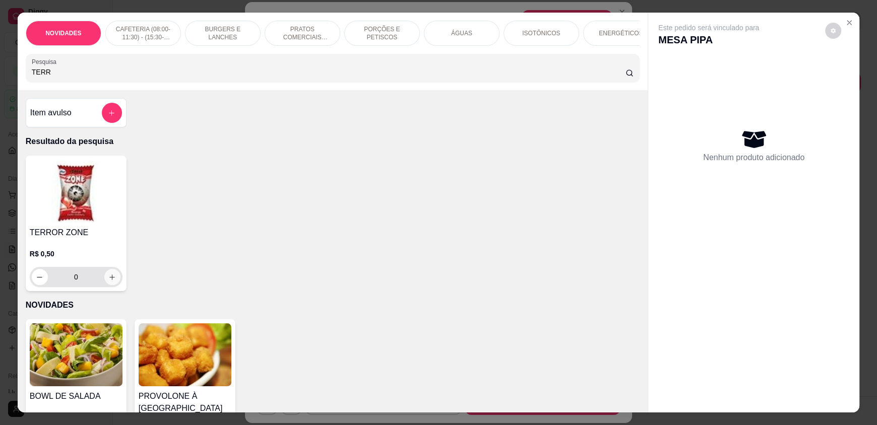
type input "TERR"
click at [106, 280] on button "increase-product-quantity" at bounding box center [112, 278] width 16 height 16
type input "1"
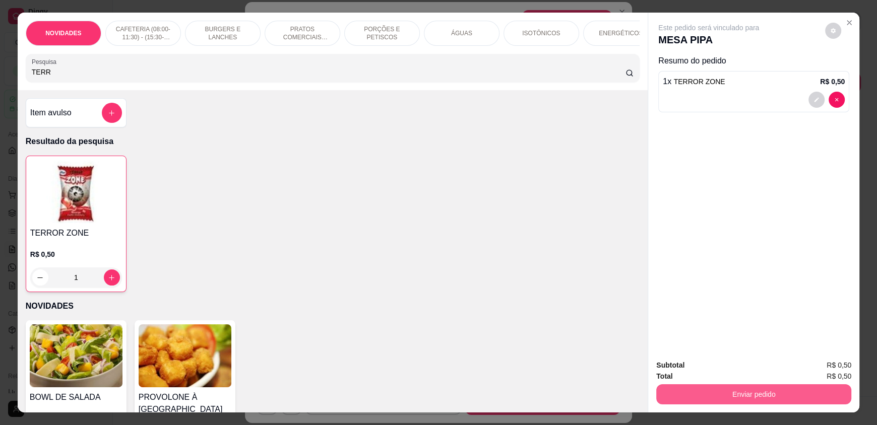
click at [784, 401] on button "Enviar pedido" at bounding box center [753, 395] width 195 height 20
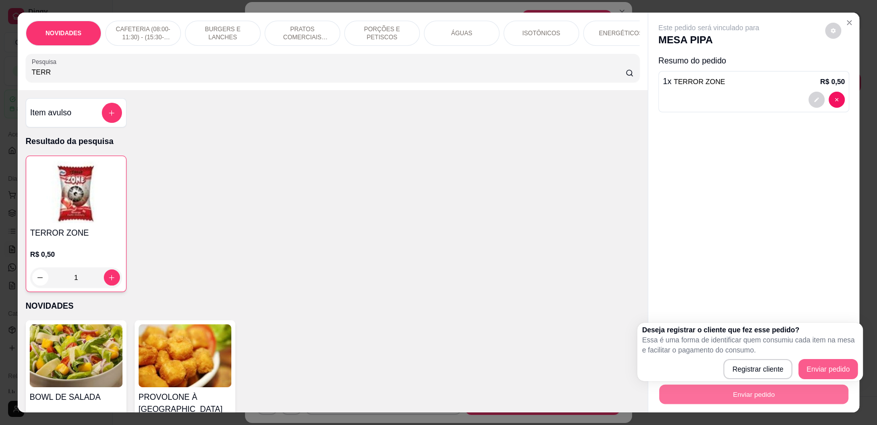
click at [812, 364] on button "Enviar pedido" at bounding box center [827, 369] width 59 height 20
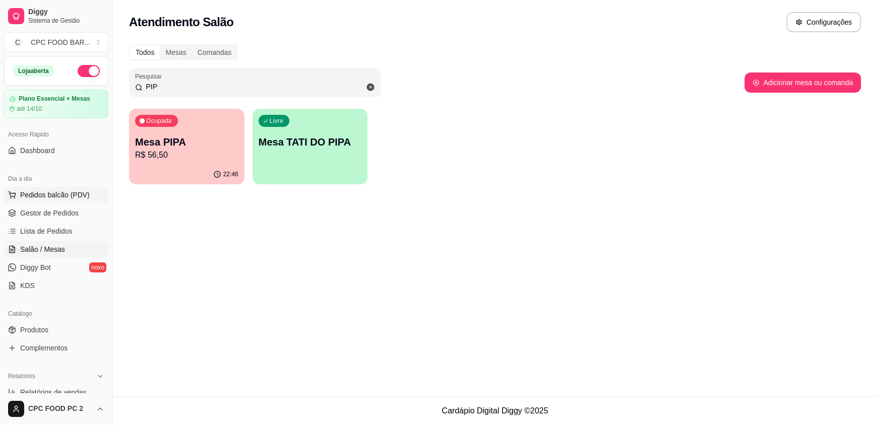
click at [44, 193] on span "Pedidos balcão (PDV)" at bounding box center [55, 195] width 70 height 10
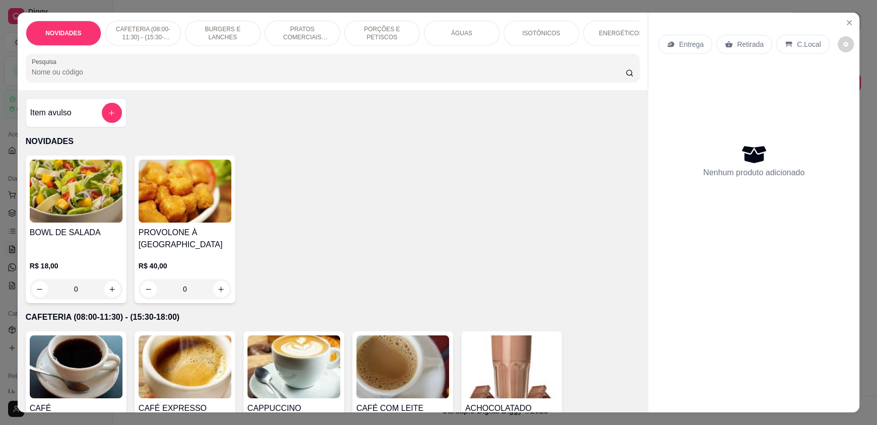
click at [81, 77] on input "Pesquisa" at bounding box center [329, 72] width 594 height 10
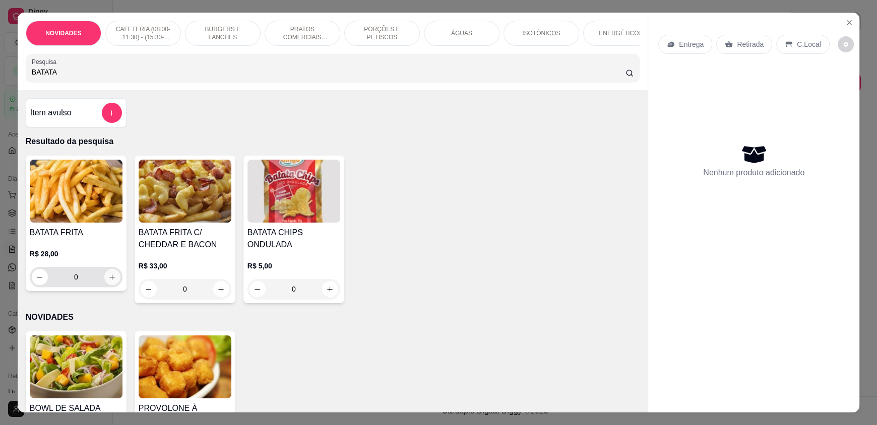
type input "BATATA"
click at [109, 281] on icon "increase-product-quantity" at bounding box center [113, 278] width 8 height 8
type input "1"
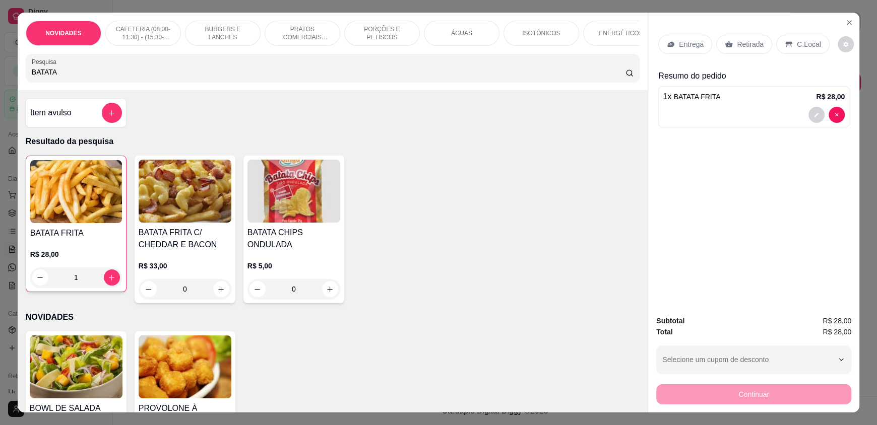
drag, startPoint x: 137, startPoint y: 76, endPoint x: 0, endPoint y: 82, distance: 137.2
click at [0, 82] on div "NOVIDADES CAFETERIA (08:00-11:30) - (15:30-18:00) BURGERS E LANCHES PRATOS COME…" at bounding box center [438, 212] width 877 height 425
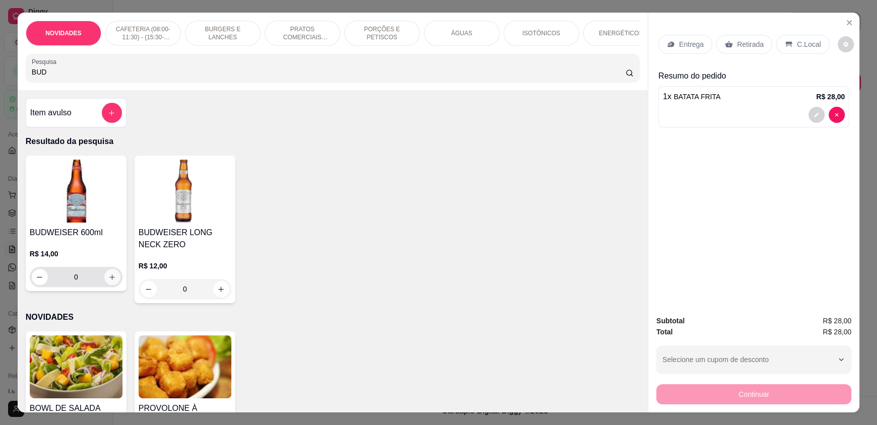
type input "BUD"
click at [110, 280] on icon "increase-product-quantity" at bounding box center [112, 277] width 5 height 5
type input "1"
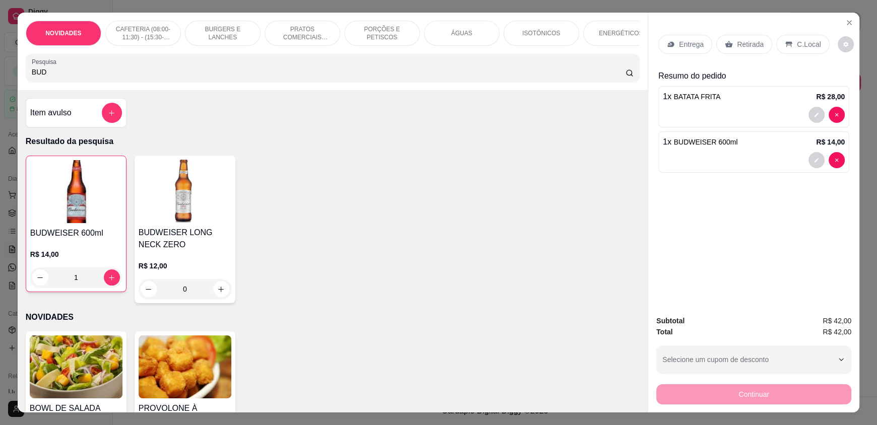
drag, startPoint x: 68, startPoint y: 83, endPoint x: 0, endPoint y: 84, distance: 67.5
click at [0, 84] on div "NOVIDADES CAFETERIA (08:00-11:30) - (15:30-18:00) BURGERS E LANCHES PRATOS COME…" at bounding box center [438, 212] width 877 height 425
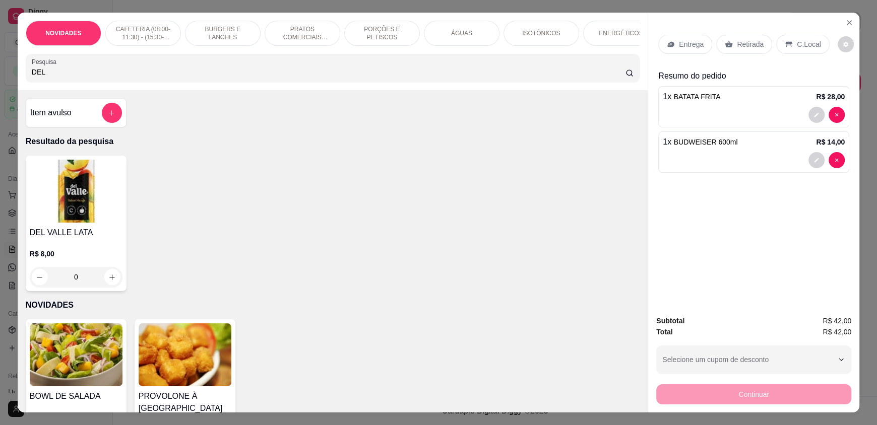
type input "DEL"
click at [105, 286] on div "0" at bounding box center [76, 277] width 93 height 20
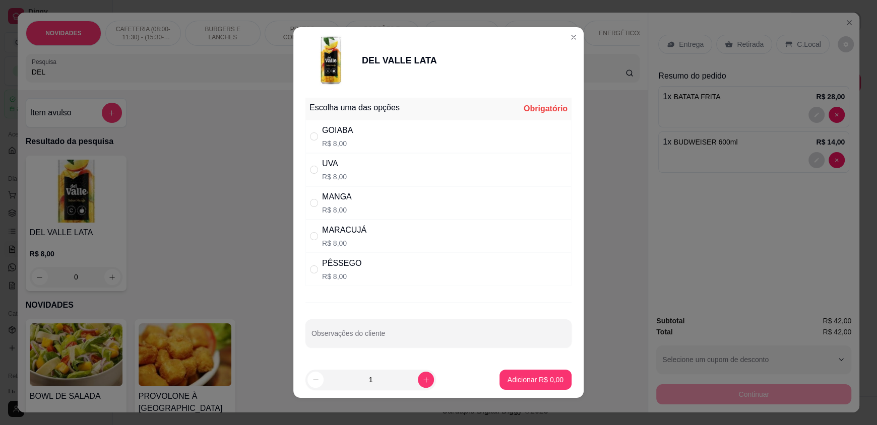
click at [403, 276] on div "PÊSSEGO R$ 8,00" at bounding box center [438, 269] width 266 height 33
radio input "true"
click at [526, 375] on p "Adicionar R$ 8,00" at bounding box center [535, 380] width 56 height 10
type input "1"
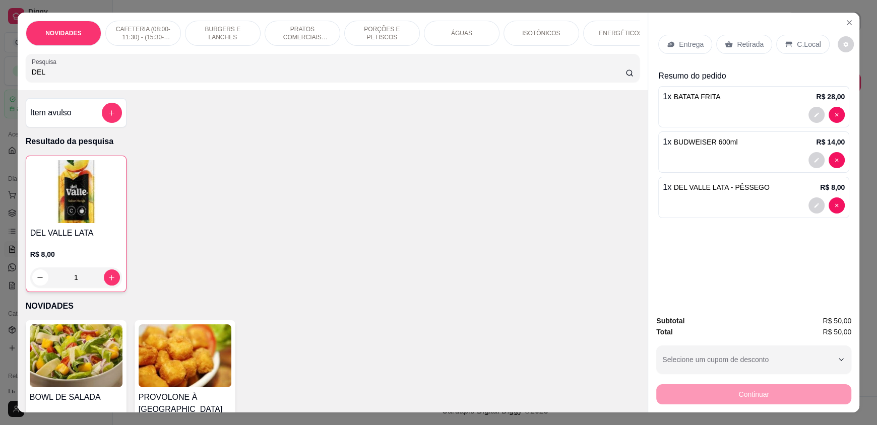
click at [797, 44] on p "C.Local" at bounding box center [809, 44] width 24 height 10
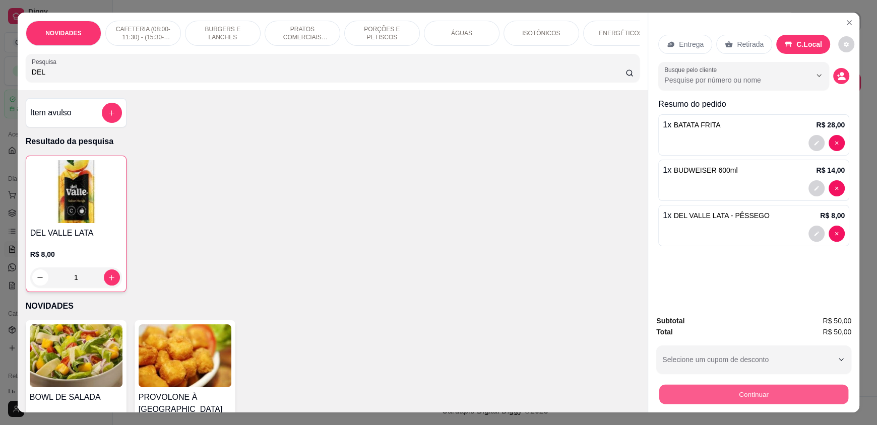
click at [770, 396] on button "Continuar" at bounding box center [753, 395] width 189 height 20
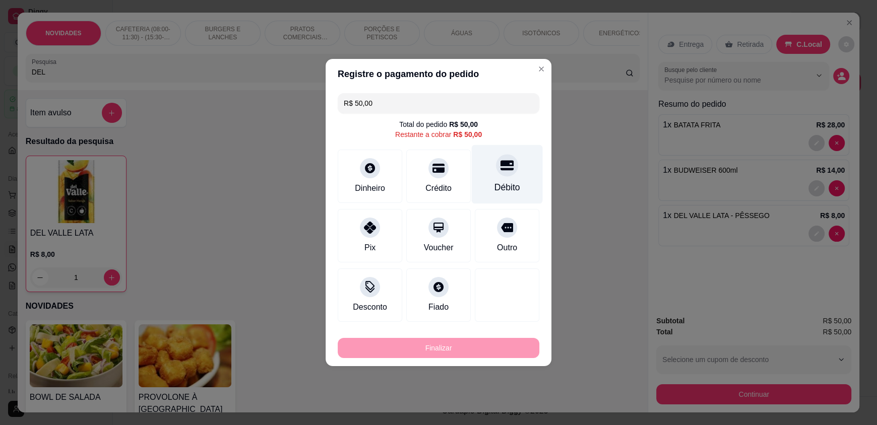
click at [497, 175] on div at bounding box center [507, 165] width 22 height 22
type input "R$ 0,00"
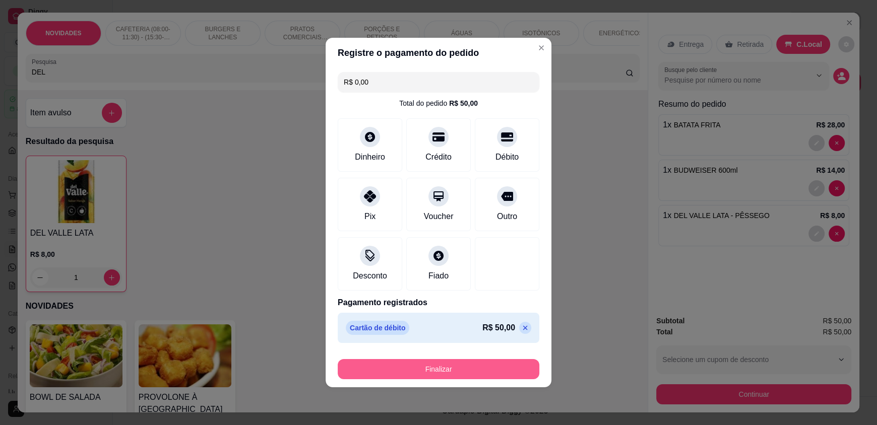
click at [430, 367] on button "Finalizar" at bounding box center [439, 369] width 202 height 20
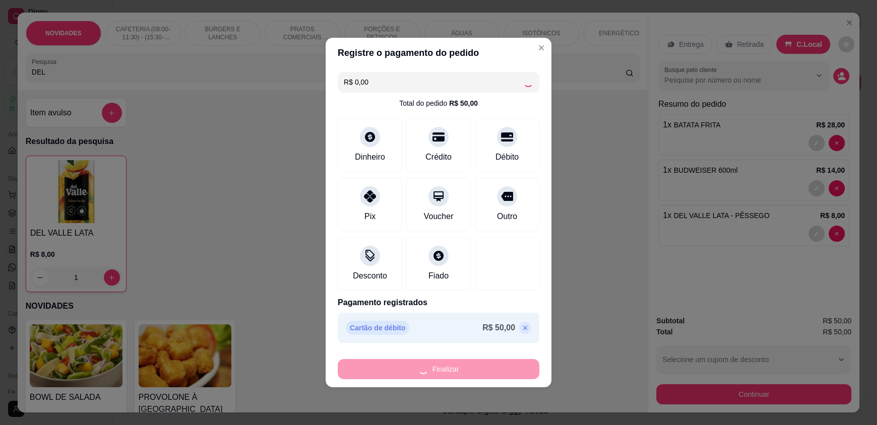
type input "0"
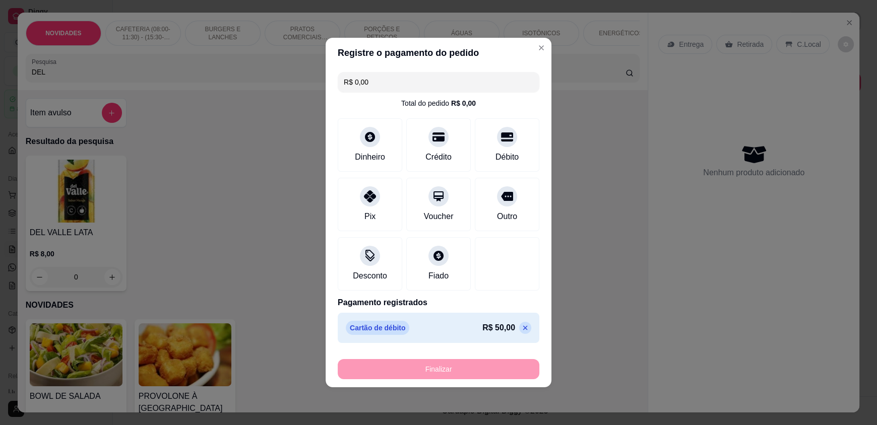
type input "-R$ 50,00"
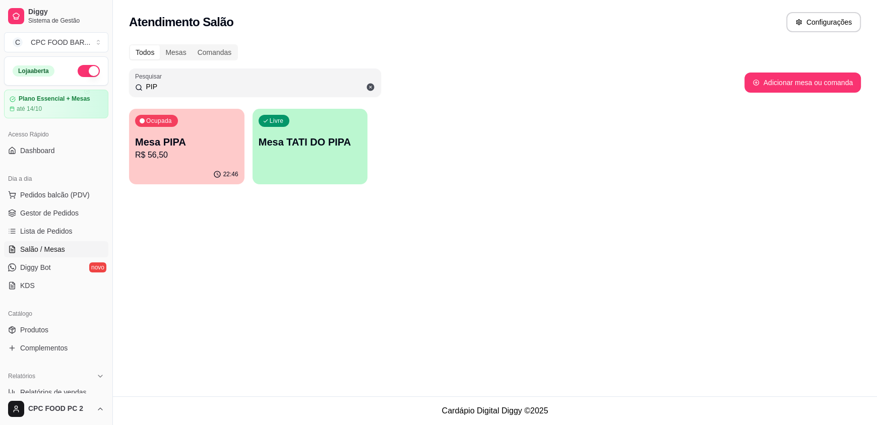
drag, startPoint x: 170, startPoint y: 87, endPoint x: 45, endPoint y: 86, distance: 124.5
click at [45, 86] on div "Diggy Sistema de Gestão C CPC FOOD BAR ... Loja aberta Plano Essencial + Mesas …" at bounding box center [438, 212] width 877 height 425
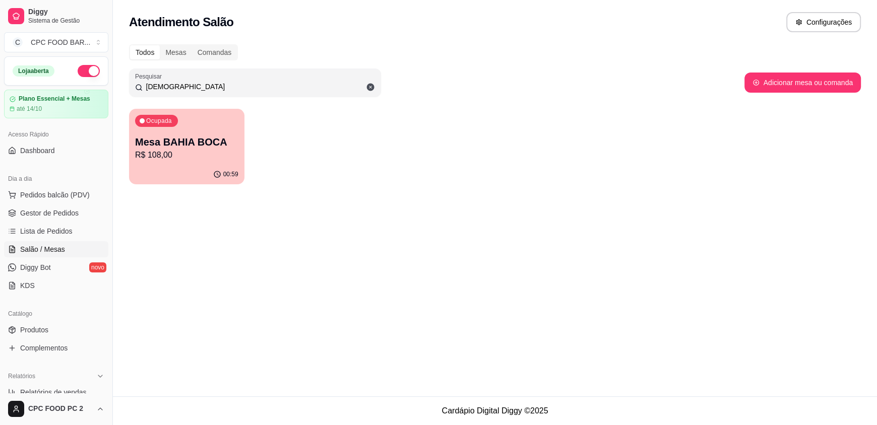
type input "BAHI"
click at [179, 152] on p "R$ 108,00" at bounding box center [187, 155] width 100 height 12
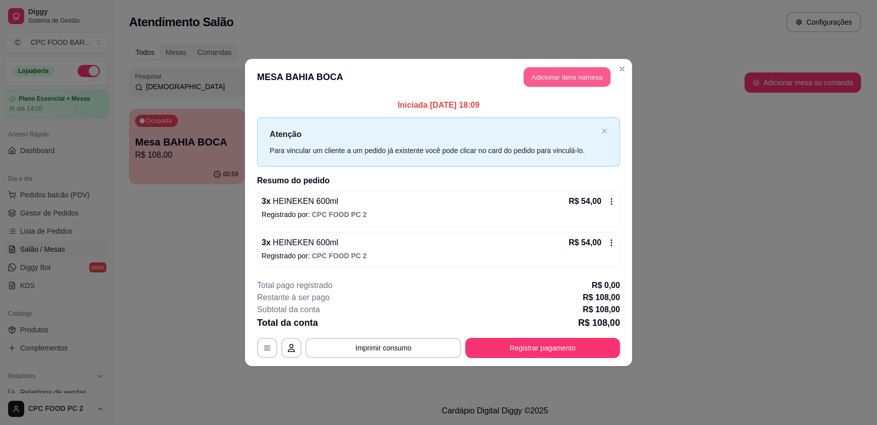
click at [560, 76] on button "Adicionar itens na mesa" at bounding box center [567, 78] width 87 height 20
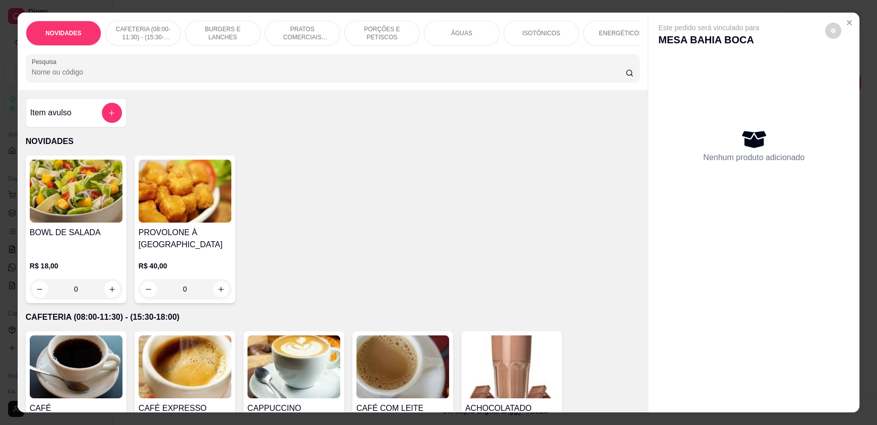
click at [556, 75] on input "Pesquisa" at bounding box center [329, 72] width 594 height 10
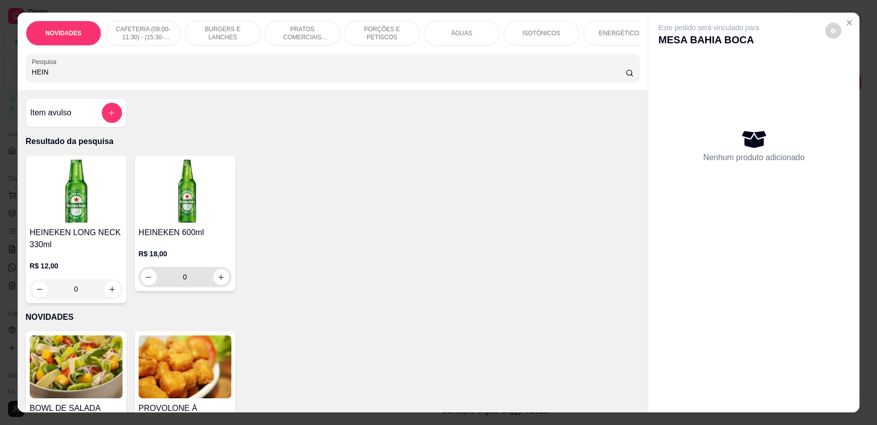
type input "HEIN"
click at [218, 281] on icon "increase-product-quantity" at bounding box center [222, 278] width 8 height 8
type input "1"
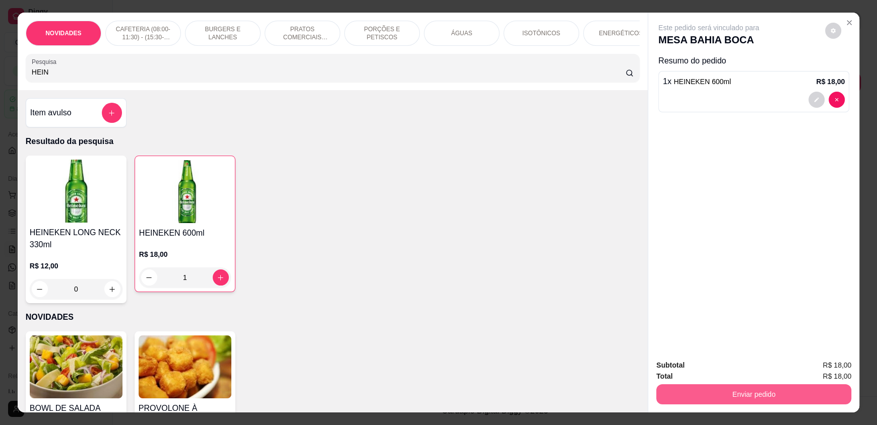
click at [786, 393] on button "Enviar pedido" at bounding box center [753, 395] width 195 height 20
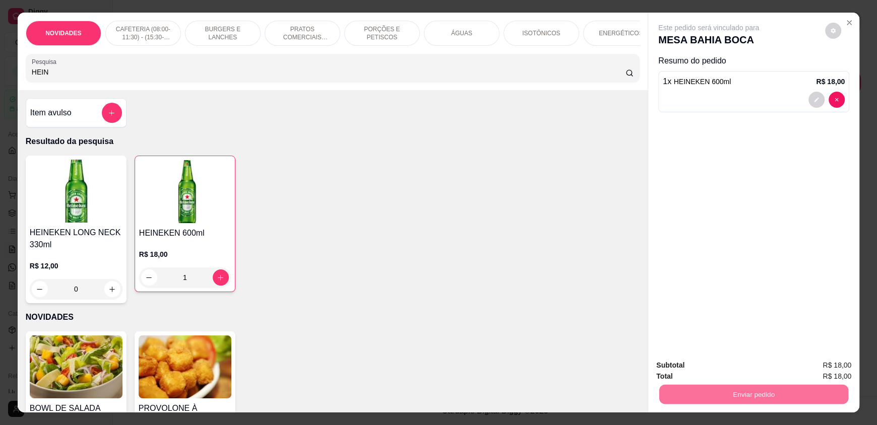
click at [820, 367] on button "Enviar pedido" at bounding box center [824, 369] width 55 height 19
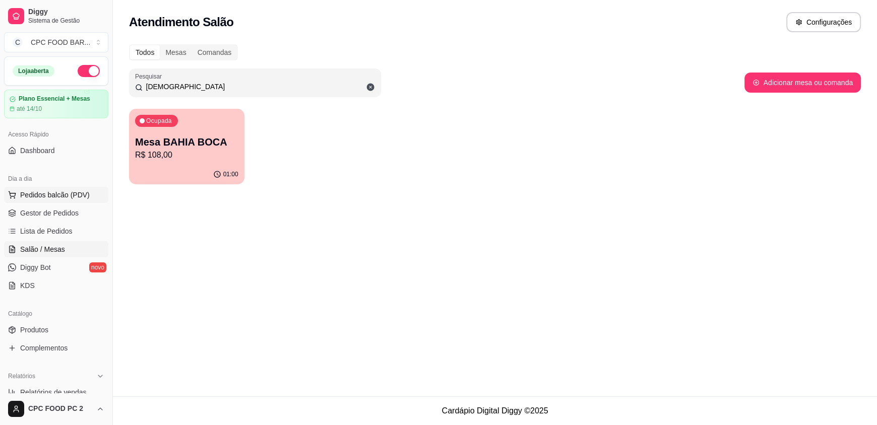
click at [74, 198] on span "Pedidos balcão (PDV)" at bounding box center [55, 195] width 70 height 10
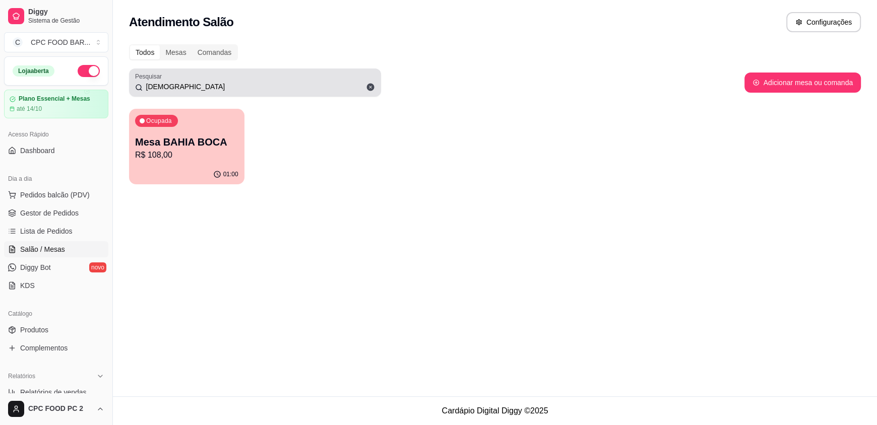
drag, startPoint x: 170, startPoint y: 95, endPoint x: 164, endPoint y: 89, distance: 8.6
click at [165, 92] on div "Pesquisar BAHI" at bounding box center [255, 83] width 252 height 28
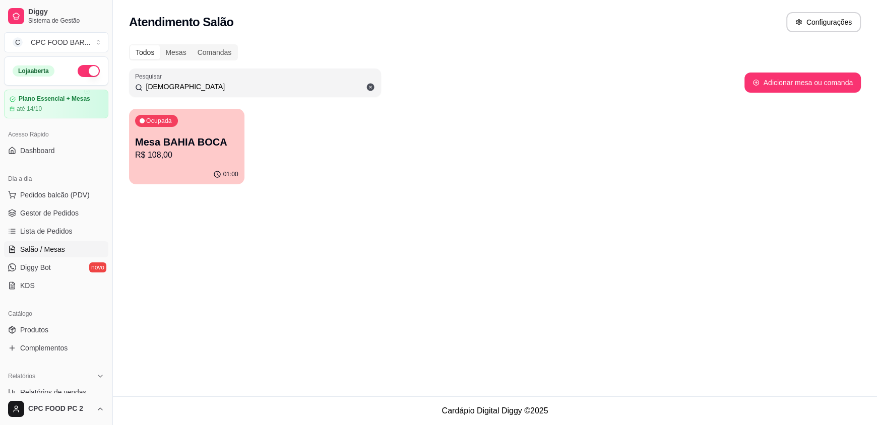
drag, startPoint x: 171, startPoint y: 85, endPoint x: 183, endPoint y: 15, distance: 71.6
click at [157, 39] on div "Todos Mesas Comandas Pesquisar BAHI Adicionar mesa ou comanda Ocupada Mesa BAHI…" at bounding box center [495, 117] width 764 height 158
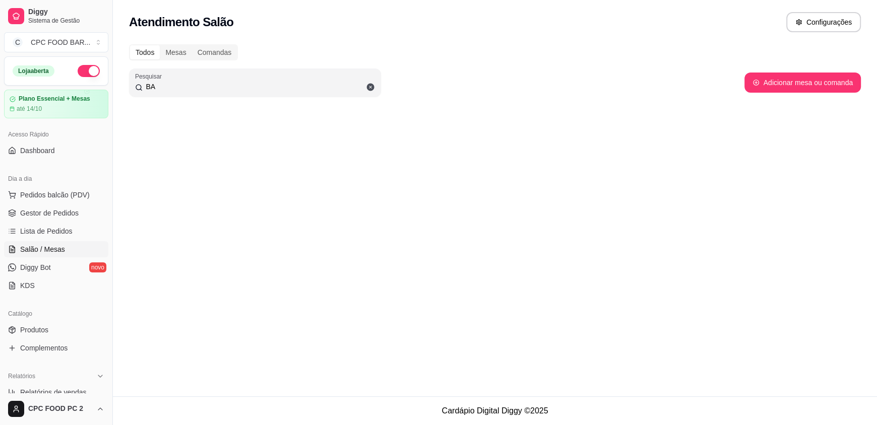
type input "B"
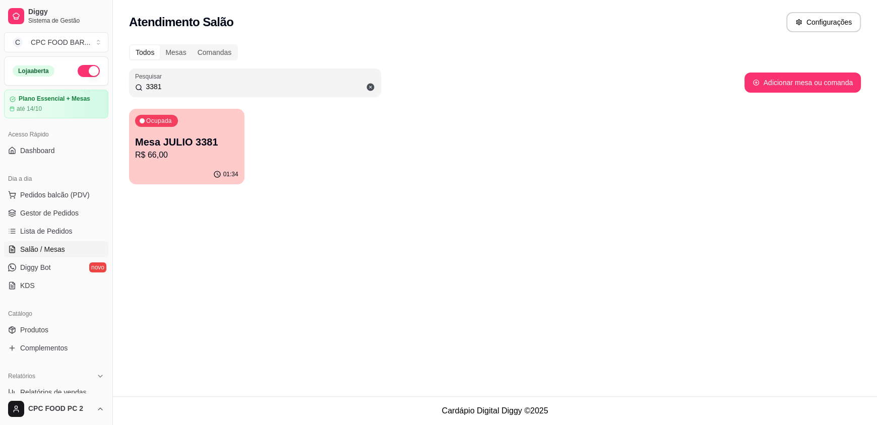
type input "3381"
click at [179, 155] on p "R$ 66,00" at bounding box center [186, 155] width 103 height 12
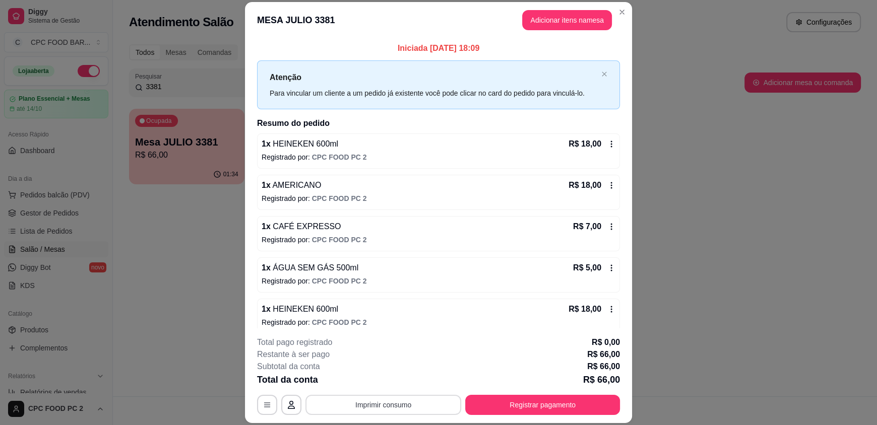
click at [369, 409] on button "Imprimir consumo" at bounding box center [383, 405] width 156 height 20
click at [396, 381] on button "IMPRESSORA" at bounding box center [382, 382] width 73 height 16
click at [571, 408] on button "Registrar pagamento" at bounding box center [543, 405] width 150 height 20
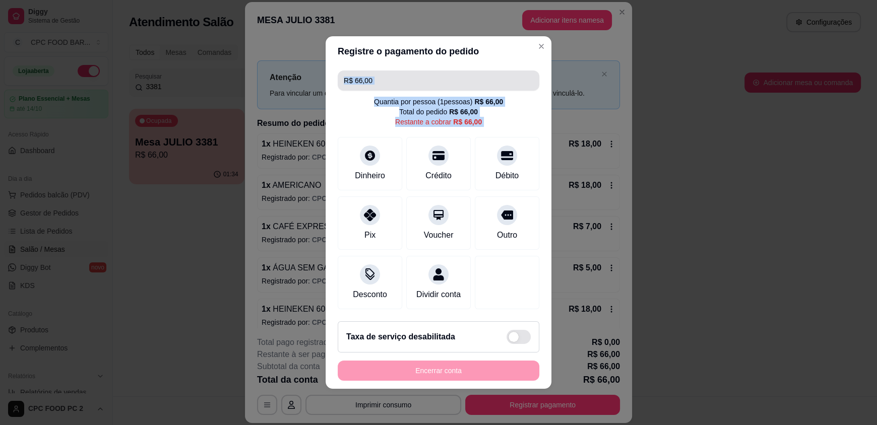
drag, startPoint x: 361, startPoint y: 158, endPoint x: 387, endPoint y: 69, distance: 92.8
click at [387, 69] on div "R$ 66,00 Quantia por pessoa ( 1 pessoas) R$ 66,00 Total do pedido R$ 66,00 Rest…" at bounding box center [439, 190] width 226 height 247
click at [385, 74] on input "R$ 66,00" at bounding box center [438, 81] width 189 height 20
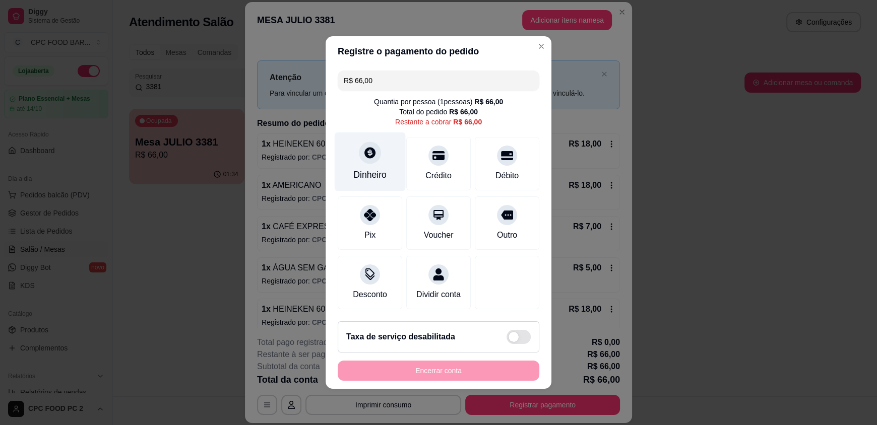
click at [363, 153] on icon at bounding box center [369, 152] width 13 height 13
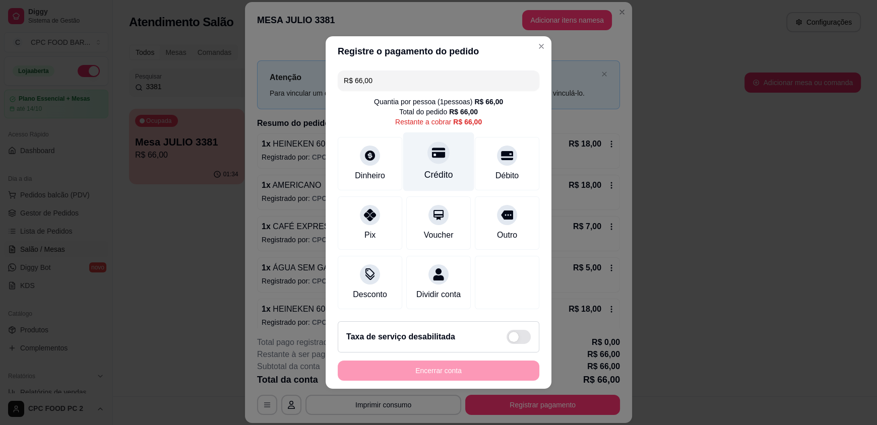
click at [423, 157] on div "Crédito" at bounding box center [438, 162] width 71 height 59
type input "R$ 0,00"
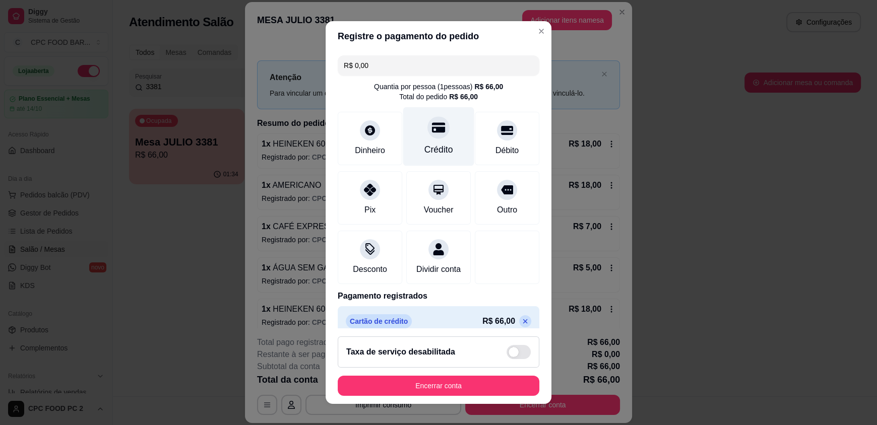
click at [424, 144] on div "Crédito" at bounding box center [438, 149] width 29 height 13
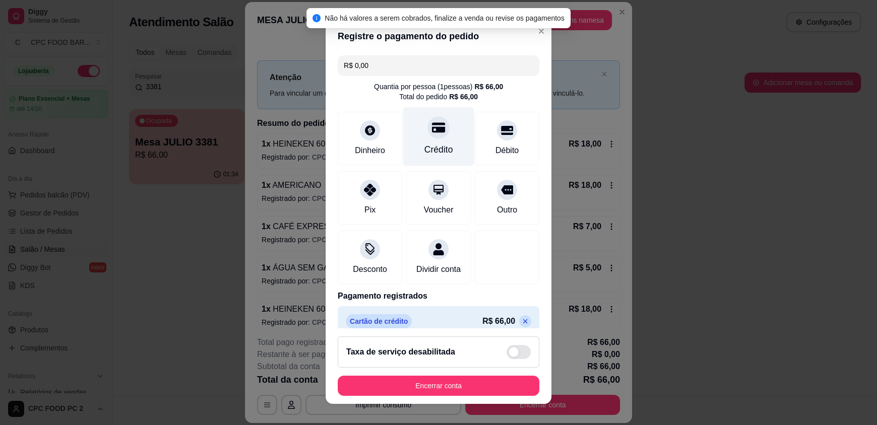
click at [428, 137] on div at bounding box center [438, 128] width 22 height 22
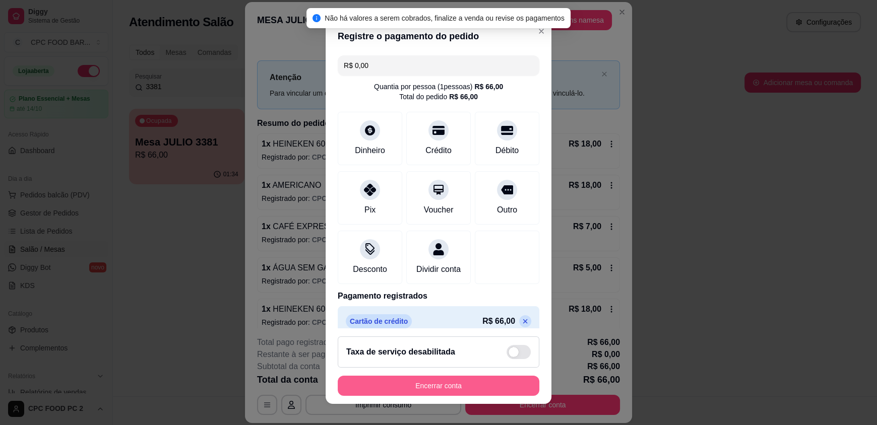
click at [444, 381] on button "Encerrar conta" at bounding box center [439, 386] width 202 height 20
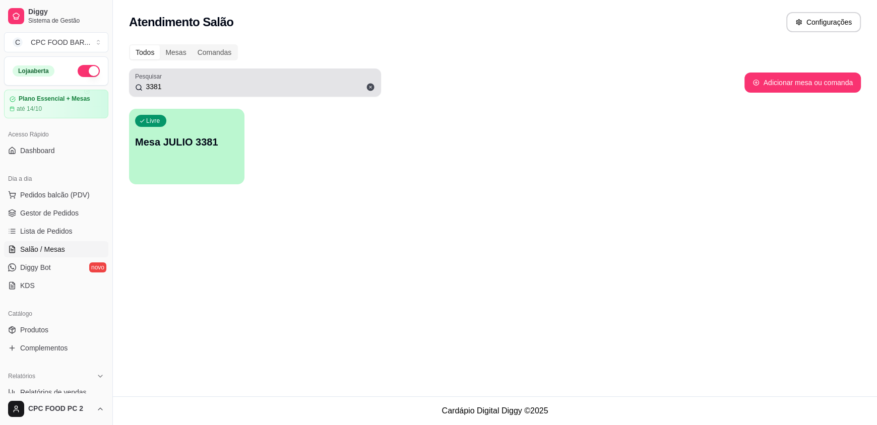
click at [367, 86] on icon at bounding box center [371, 88] width 8 height 8
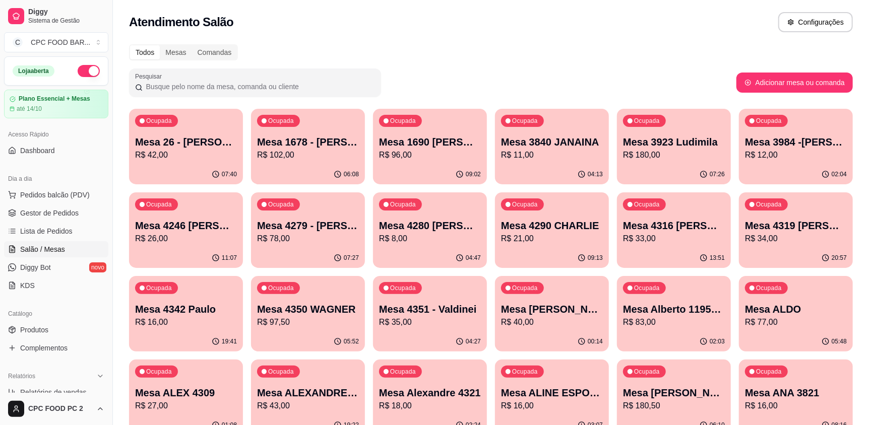
click at [217, 82] on input "Pesquisar" at bounding box center [259, 87] width 232 height 10
click at [295, 87] on input "Pesquisar" at bounding box center [259, 87] width 232 height 10
click at [183, 85] on input "Pesquisar" at bounding box center [259, 87] width 232 height 10
drag, startPoint x: 304, startPoint y: 86, endPoint x: 159, endPoint y: 82, distance: 144.7
click at [159, 85] on input "Pesquisar" at bounding box center [259, 87] width 232 height 10
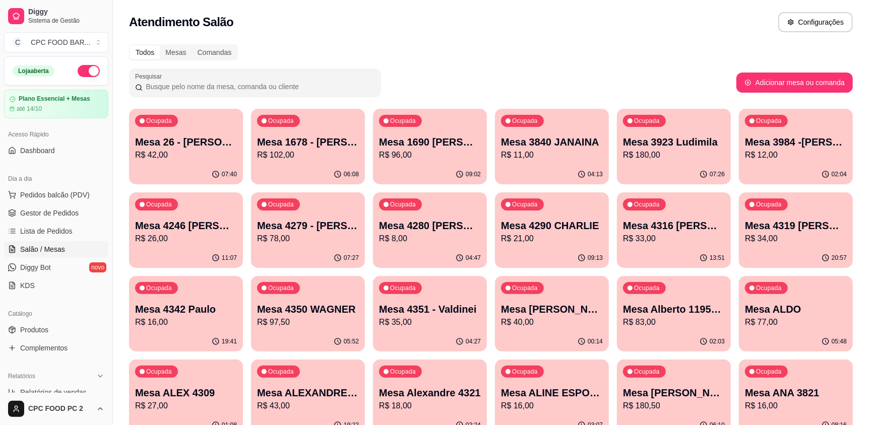
click at [158, 87] on input "Pesquisar" at bounding box center [259, 87] width 232 height 10
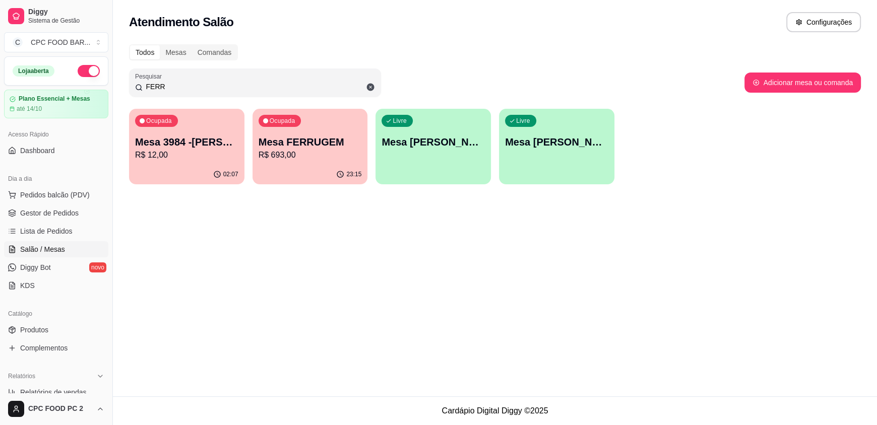
type input "FERR"
click at [316, 149] on p "R$ 693,00" at bounding box center [310, 155] width 100 height 12
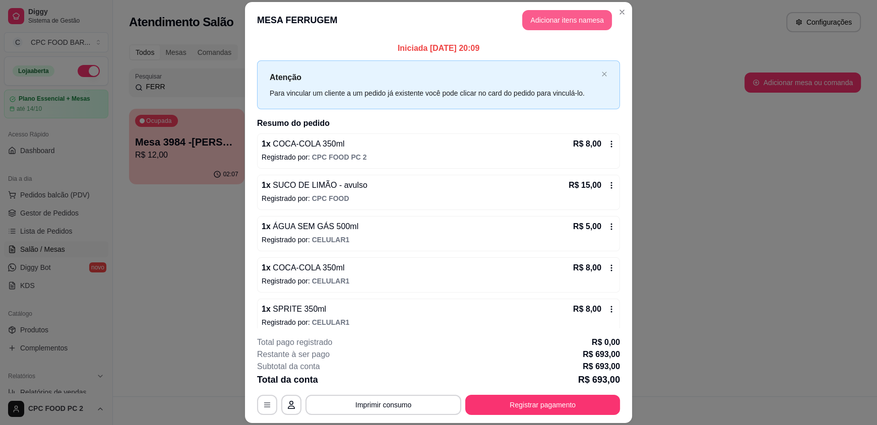
click at [540, 12] on button "Adicionar itens na mesa" at bounding box center [567, 20] width 90 height 20
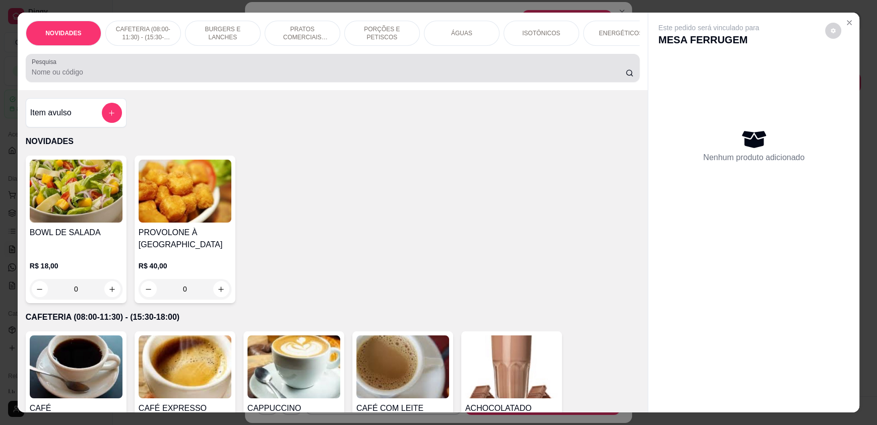
click at [349, 78] on div at bounding box center [333, 68] width 602 height 20
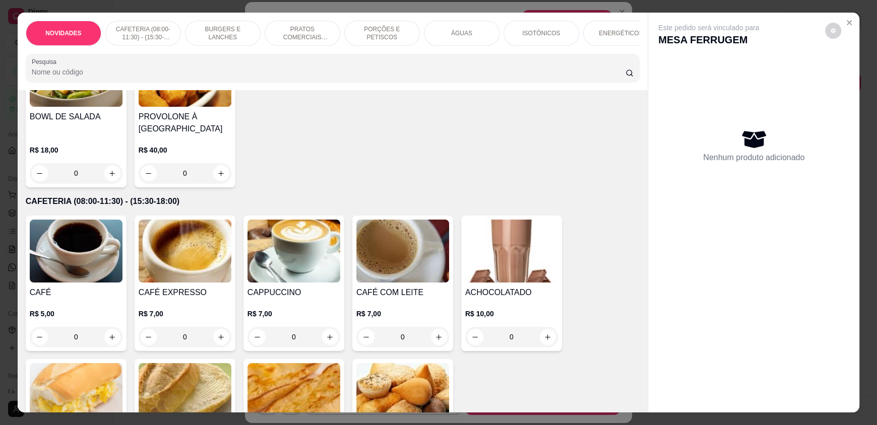
scroll to position [202, 0]
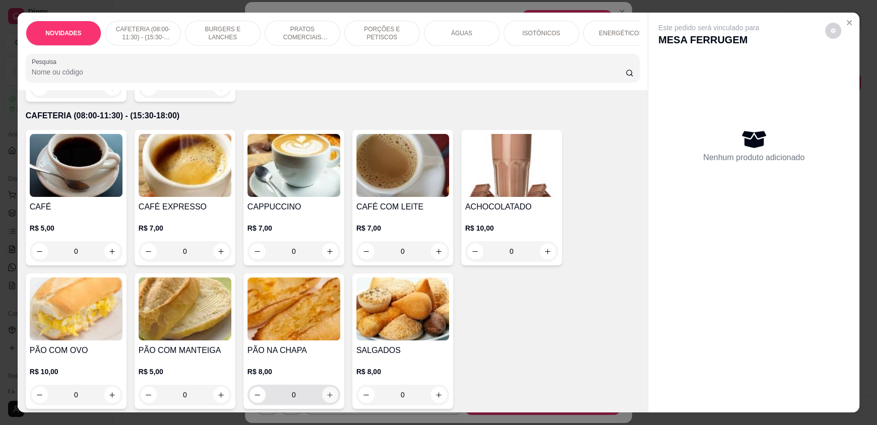
click at [327, 399] on icon "increase-product-quantity" at bounding box center [330, 396] width 8 height 8
type input "1"
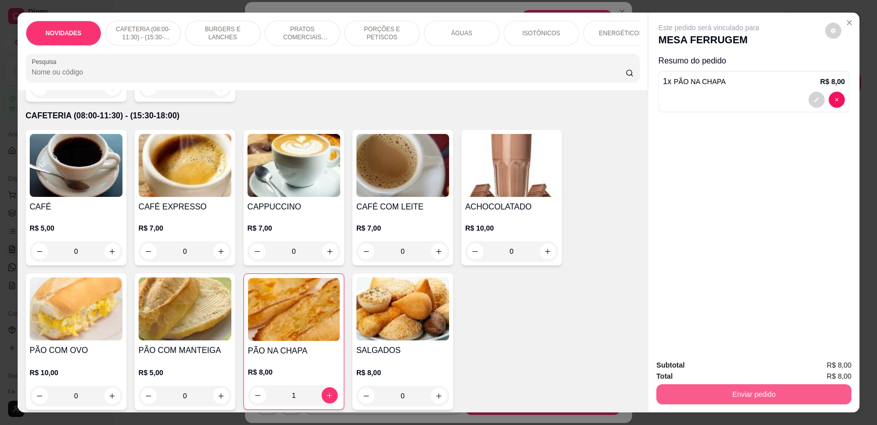
click at [719, 395] on button "Enviar pedido" at bounding box center [753, 395] width 195 height 20
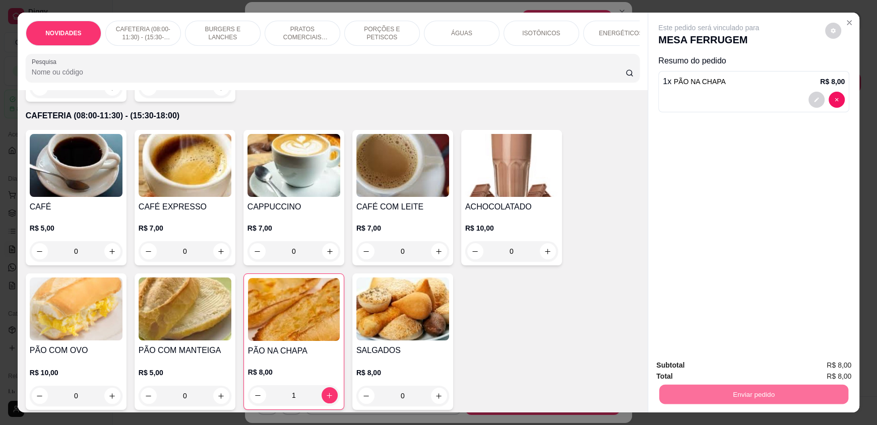
click at [820, 367] on button "Enviar pedido" at bounding box center [824, 369] width 55 height 19
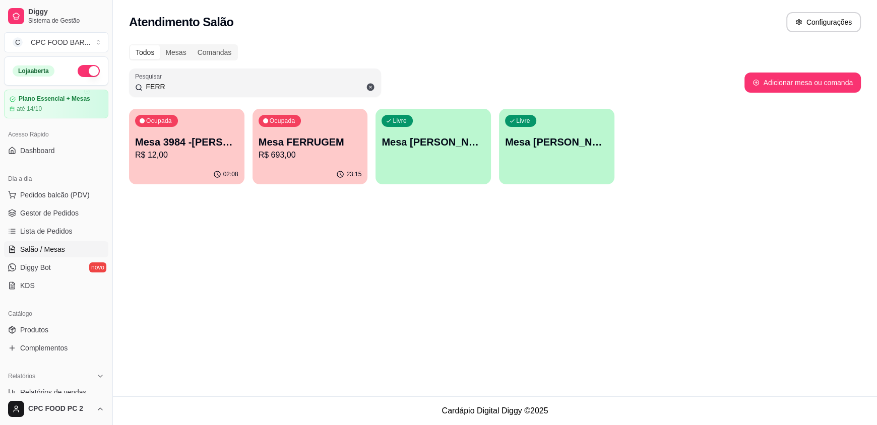
drag, startPoint x: 183, startPoint y: 83, endPoint x: 60, endPoint y: 75, distance: 123.2
click at [60, 76] on div "Diggy Sistema de Gestão C CPC FOOD BAR ... Loja aberta Plano Essencial + Mesas …" at bounding box center [438, 212] width 877 height 425
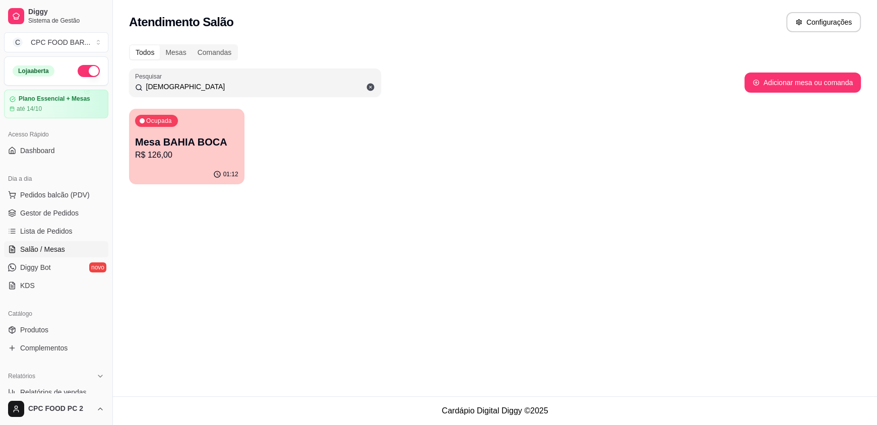
type input "BAHI"
click at [169, 121] on p "Ocupada" at bounding box center [159, 121] width 26 height 8
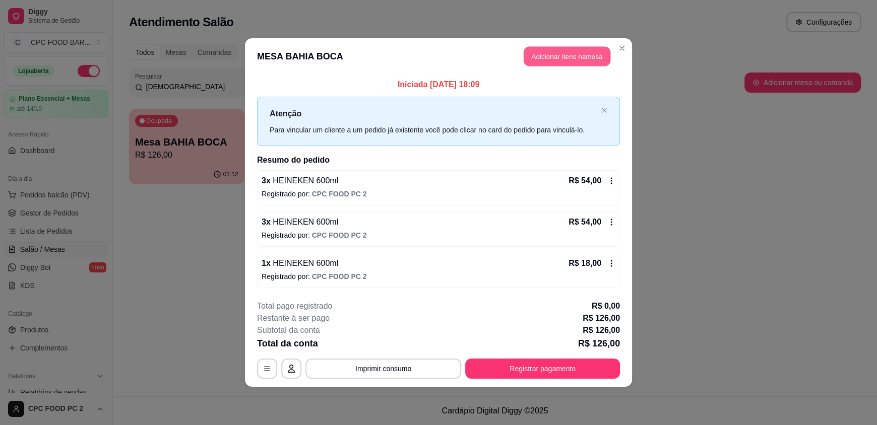
click at [557, 55] on button "Adicionar itens na mesa" at bounding box center [567, 57] width 87 height 20
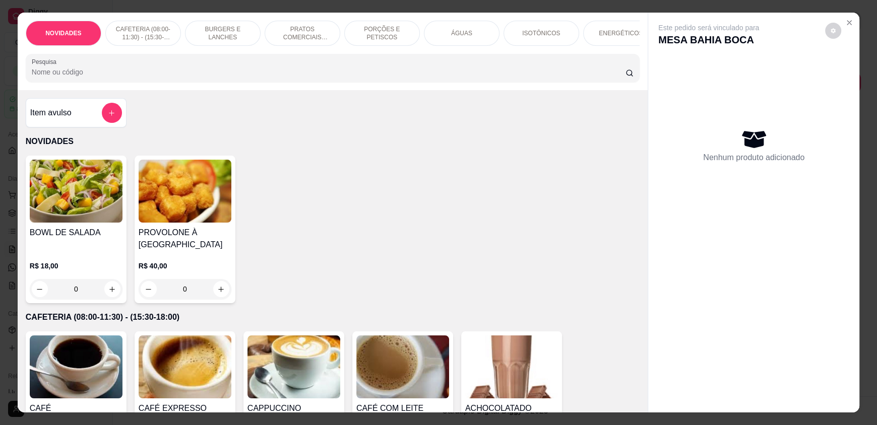
click at [443, 77] on input "Pesquisa" at bounding box center [329, 72] width 594 height 10
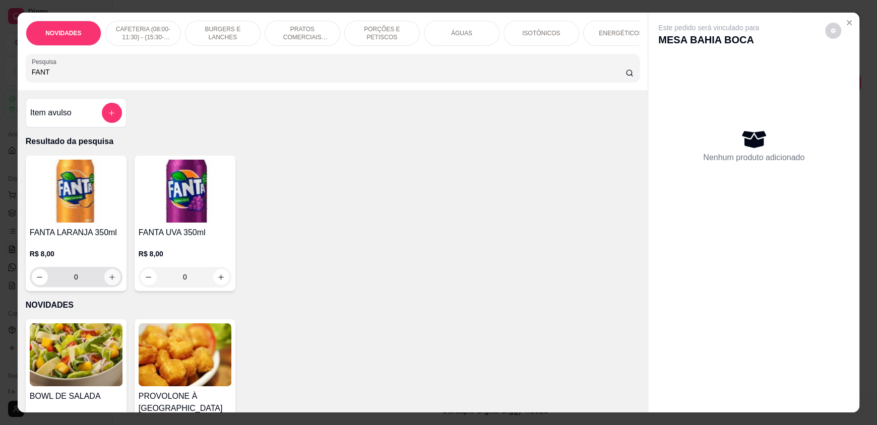
type input "FANT"
click at [108, 281] on icon "increase-product-quantity" at bounding box center [112, 278] width 8 height 8
type input "1"
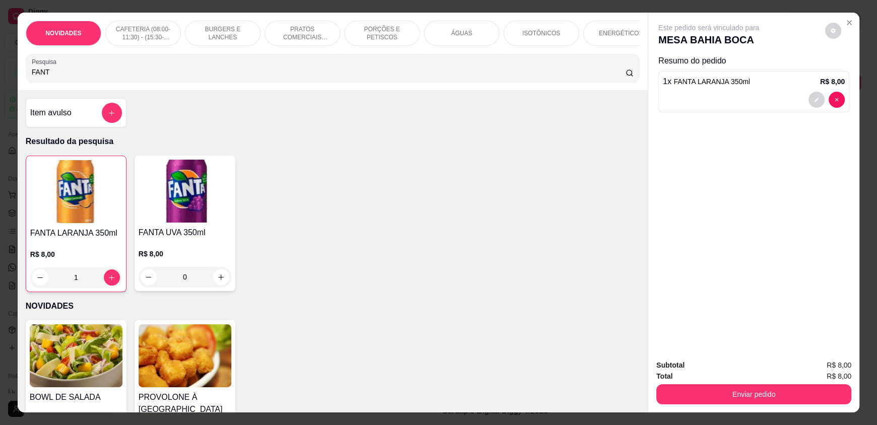
click at [0, 76] on div "NOVIDADES CAFETERIA (08:00-11:30) - (15:30-18:00) BURGERS E LANCHES PRATOS COME…" at bounding box center [438, 212] width 877 height 425
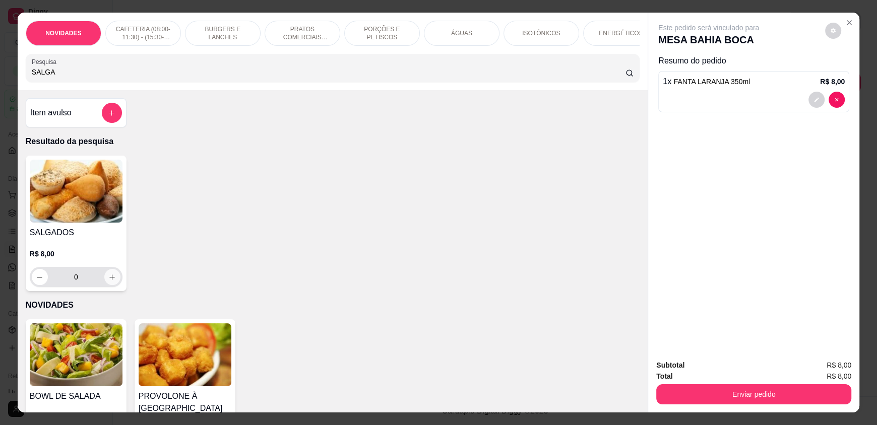
type input "SALGA"
click at [108, 281] on icon "increase-product-quantity" at bounding box center [112, 278] width 8 height 8
type input "1"
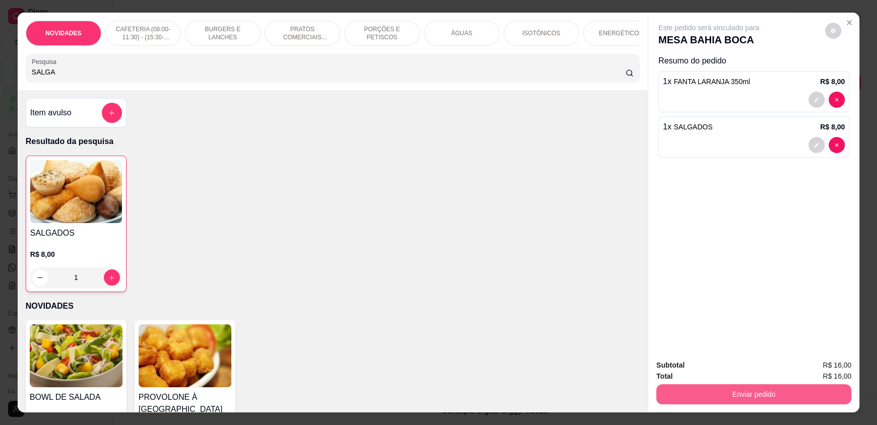
click at [712, 391] on button "Enviar pedido" at bounding box center [753, 395] width 195 height 20
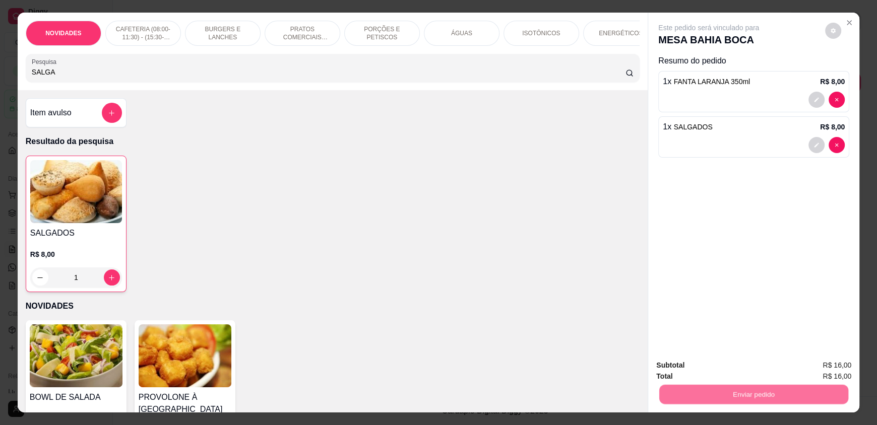
click at [814, 365] on button "Enviar pedido" at bounding box center [824, 369] width 55 height 19
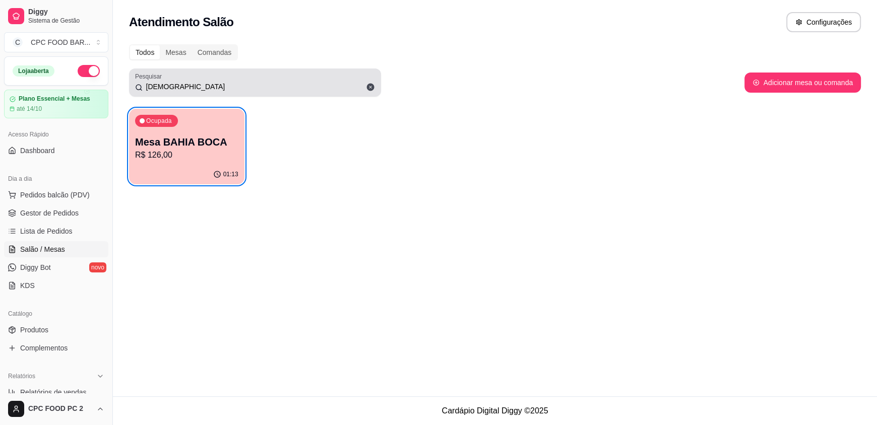
click at [367, 87] on icon at bounding box center [371, 88] width 8 height 8
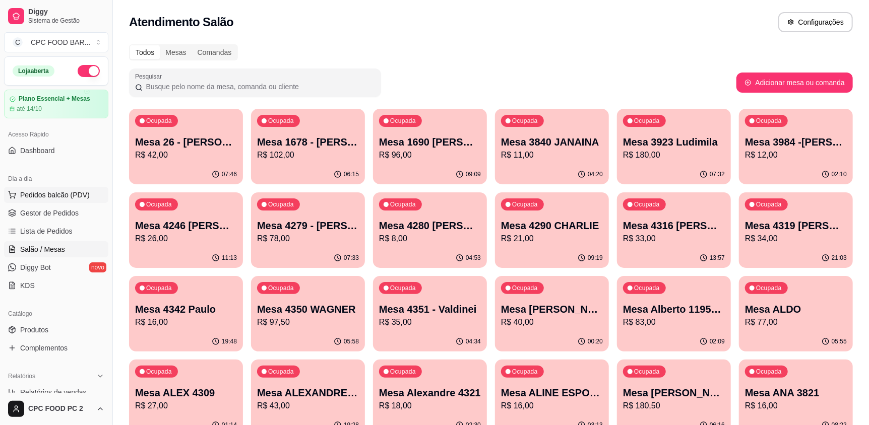
click at [59, 198] on span "Pedidos balcão (PDV)" at bounding box center [55, 195] width 70 height 10
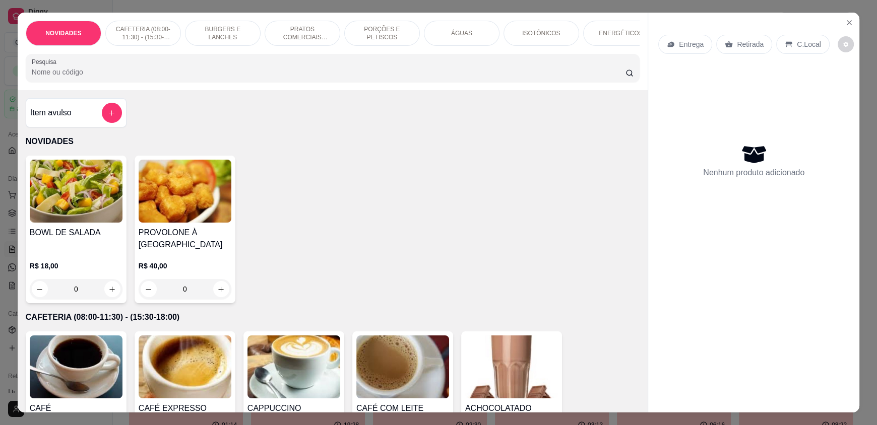
click at [132, 75] on input "Pesquisa" at bounding box center [329, 72] width 594 height 10
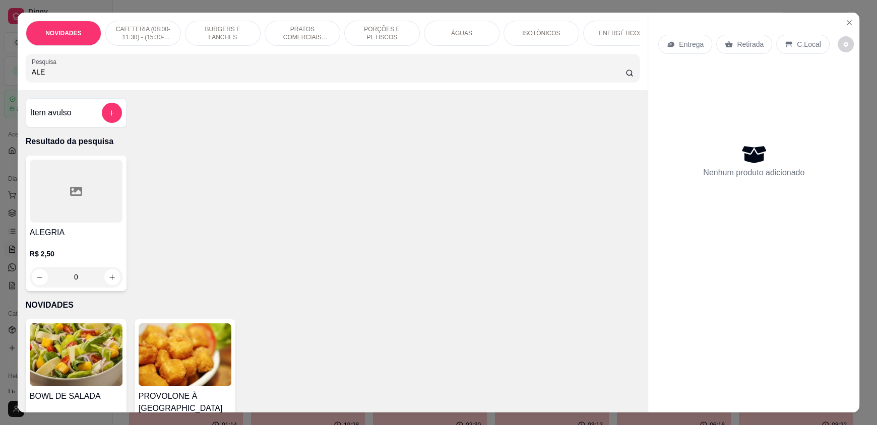
type input "ALEX"
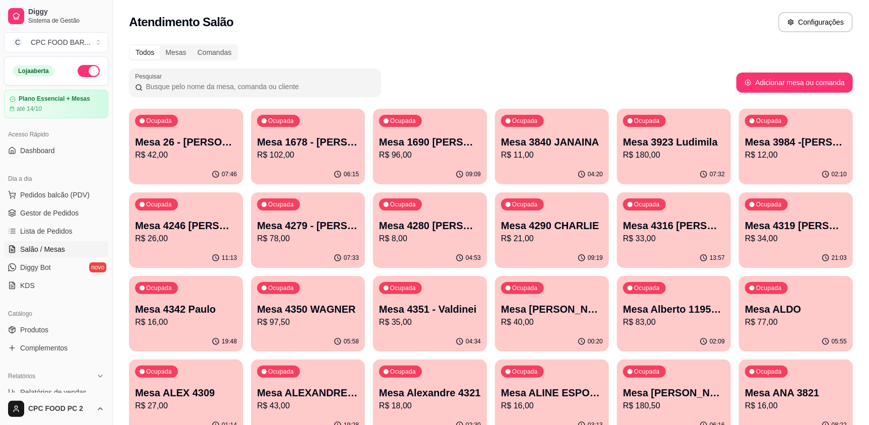
click at [170, 88] on input "Pesquisar" at bounding box center [259, 87] width 232 height 10
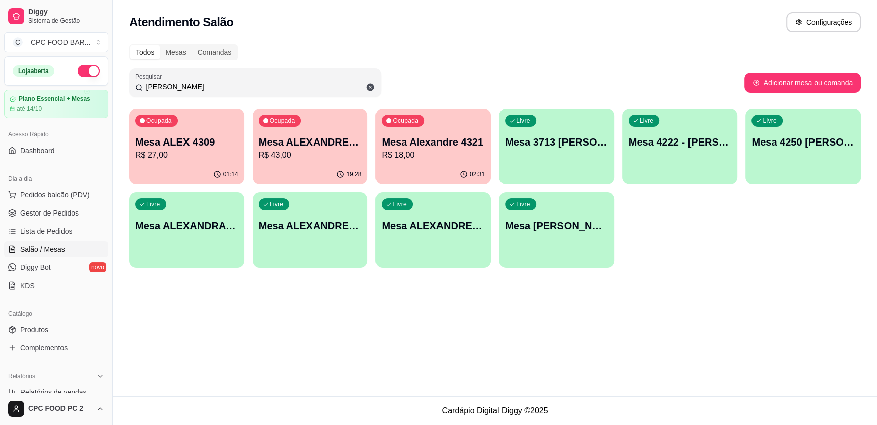
type input "ALEX"
click at [191, 135] on div "Ocupada Mesa ALEX 4309 R$ 27,00" at bounding box center [187, 137] width 112 height 54
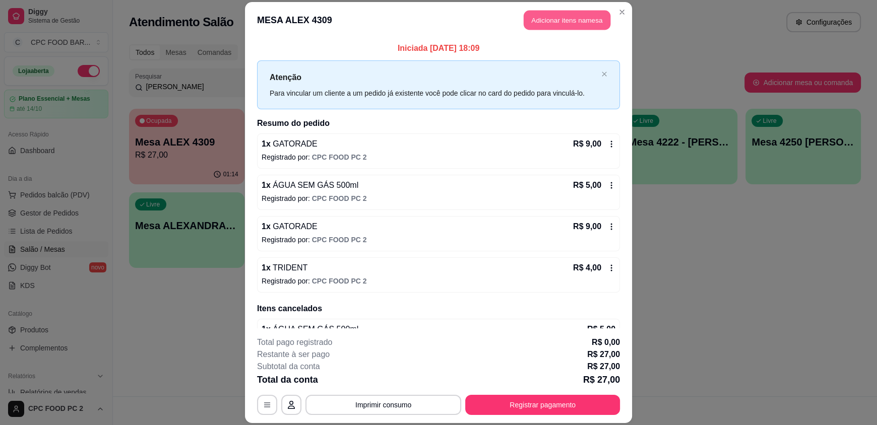
click at [541, 19] on button "Adicionar itens na mesa" at bounding box center [567, 21] width 87 height 20
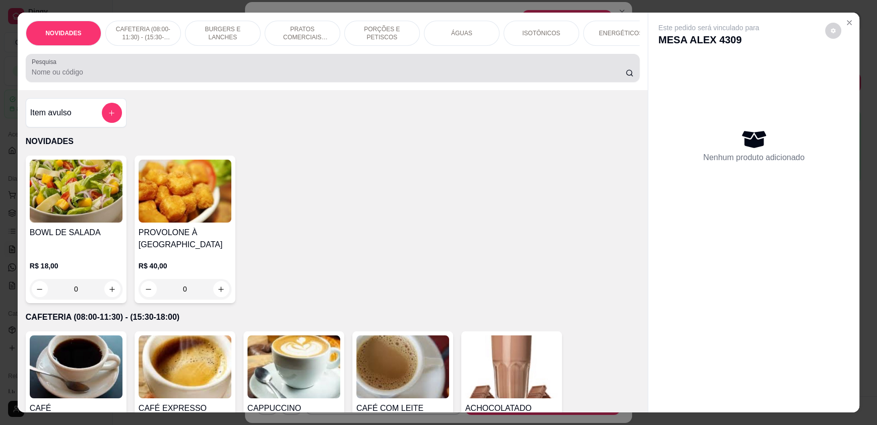
click at [345, 75] on input "Pesquisa" at bounding box center [329, 72] width 594 height 10
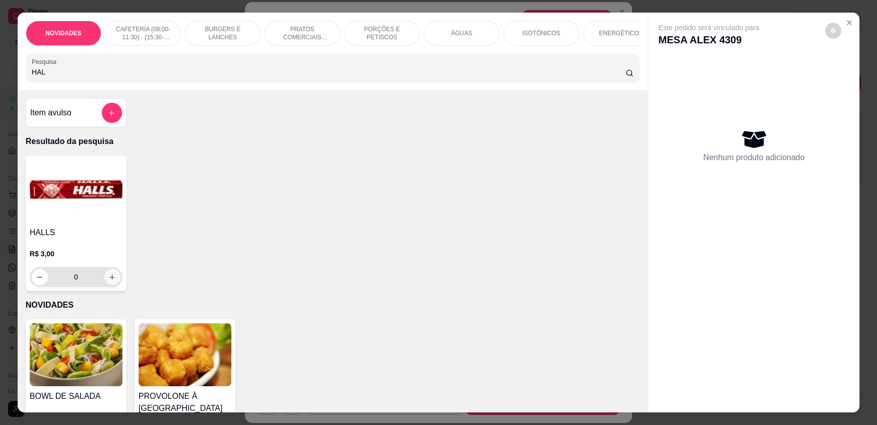
type input "HAL"
click at [108, 281] on icon "increase-product-quantity" at bounding box center [112, 278] width 8 height 8
type input "1"
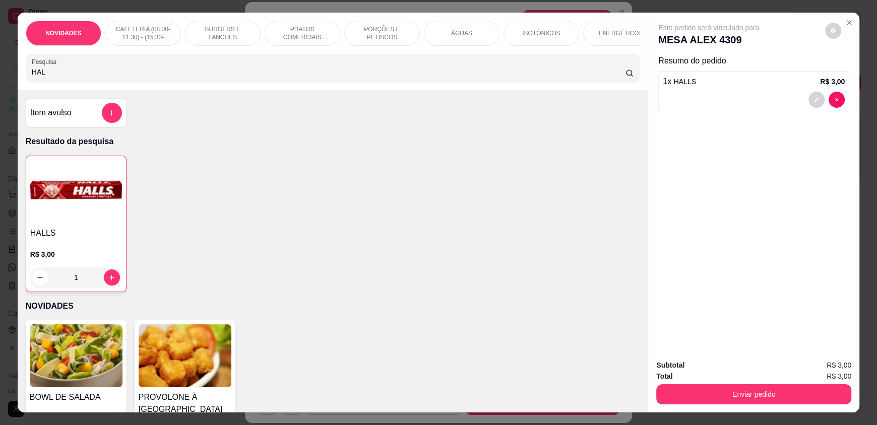
drag, startPoint x: 63, startPoint y: 86, endPoint x: 0, endPoint y: 86, distance: 63.0
click at [0, 86] on div "NOVIDADES CAFETERIA (08:00-11:30) - (15:30-18:00) BURGERS E LANCHES PRATOS COME…" at bounding box center [438, 212] width 877 height 425
drag, startPoint x: 48, startPoint y: 77, endPoint x: 14, endPoint y: 78, distance: 34.3
click at [18, 78] on div "NOVIDADES CAFETERIA (08:00-11:30) - (15:30-18:00) BURGERS E LANCHES PRATOS COME…" at bounding box center [333, 52] width 630 height 78
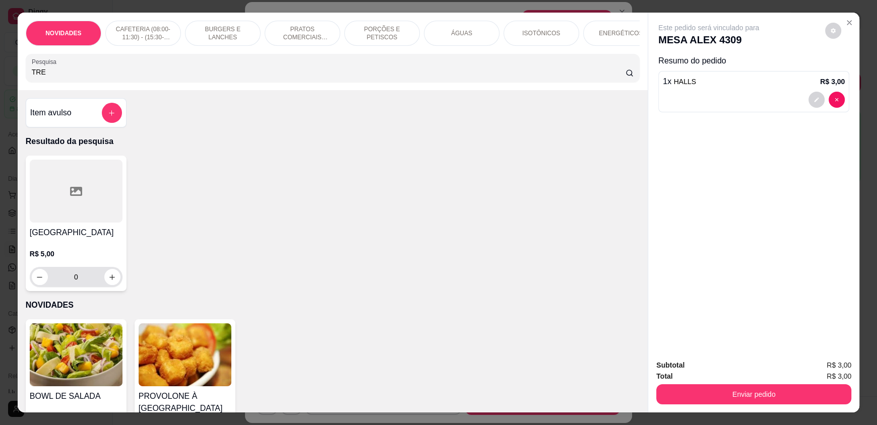
type input "TRE"
click at [109, 281] on icon "increase-product-quantity" at bounding box center [113, 278] width 8 height 8
type input "1"
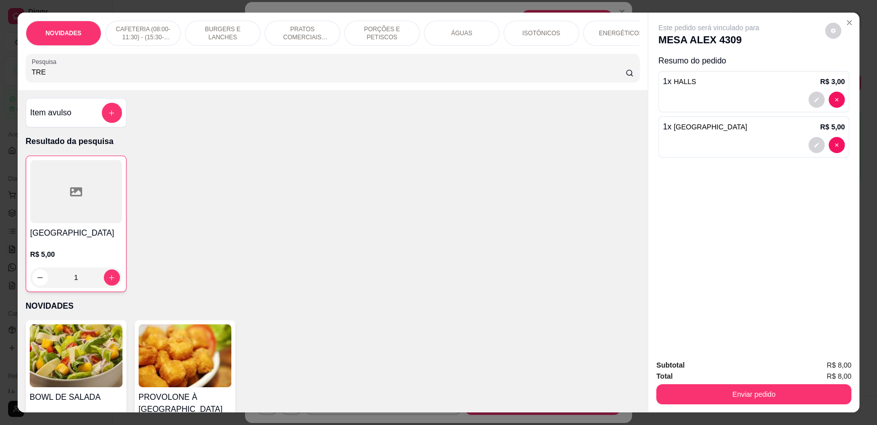
drag, startPoint x: 49, startPoint y: 79, endPoint x: 4, endPoint y: 79, distance: 45.4
click at [4, 79] on div "NOVIDADES CAFETERIA (08:00-11:30) - (15:30-18:00) BURGERS E LANCHES PRATOS COME…" at bounding box center [438, 212] width 877 height 425
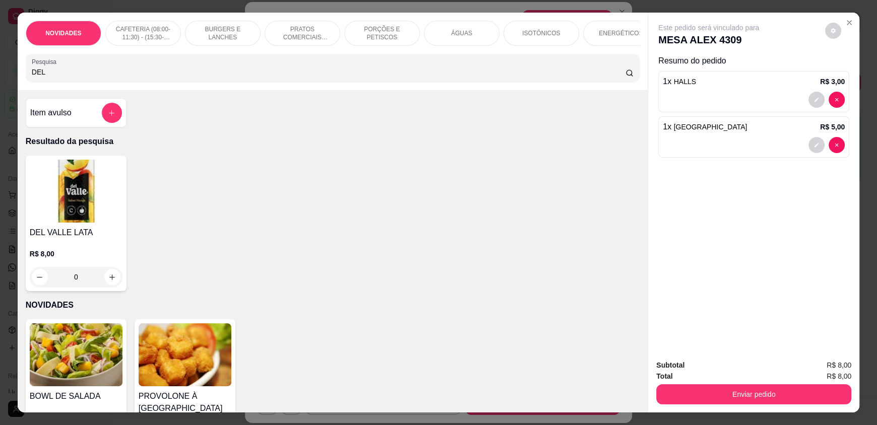
type input "DEL"
click at [104, 285] on div "0" at bounding box center [76, 277] width 93 height 20
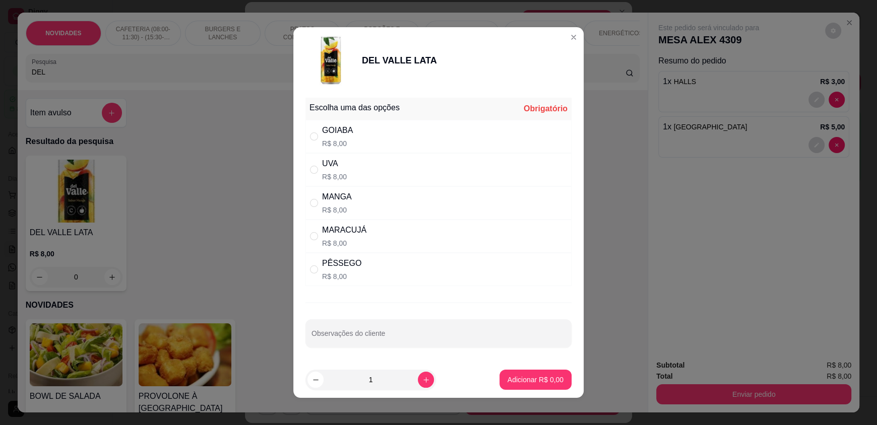
click at [410, 173] on div "UVA R$ 8,00" at bounding box center [438, 169] width 266 height 33
radio input "true"
click at [507, 379] on p "Adicionar R$ 8,00" at bounding box center [535, 380] width 56 height 10
type input "1"
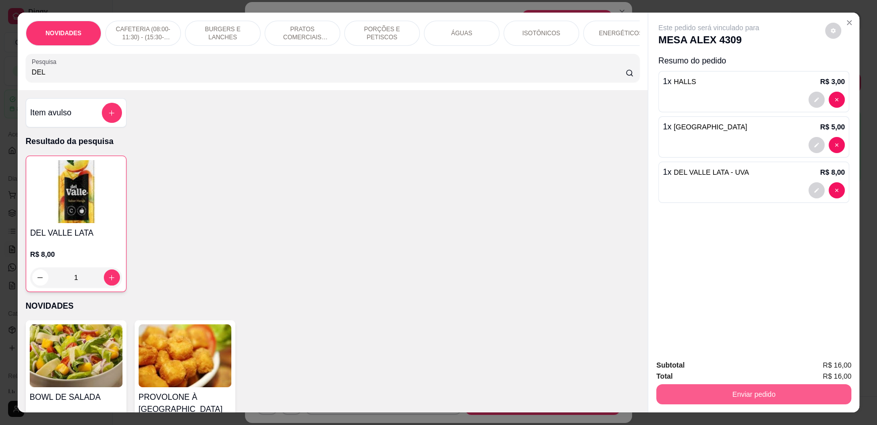
click at [754, 390] on button "Enviar pedido" at bounding box center [753, 395] width 195 height 20
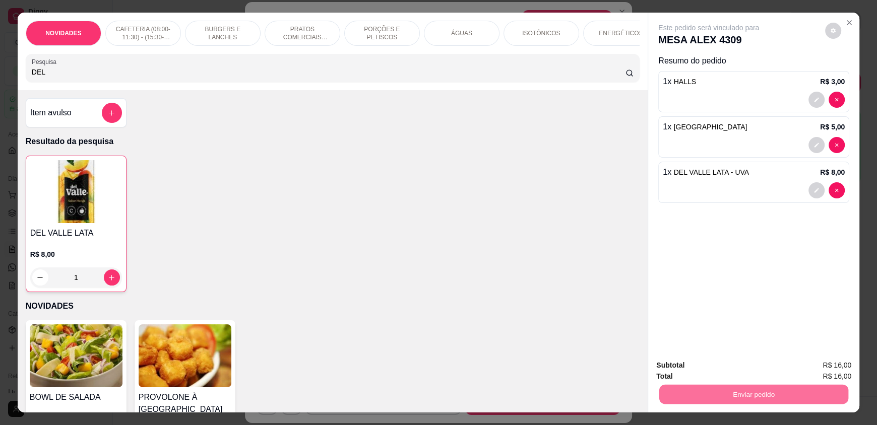
click at [820, 370] on button "Enviar pedido" at bounding box center [824, 369] width 55 height 19
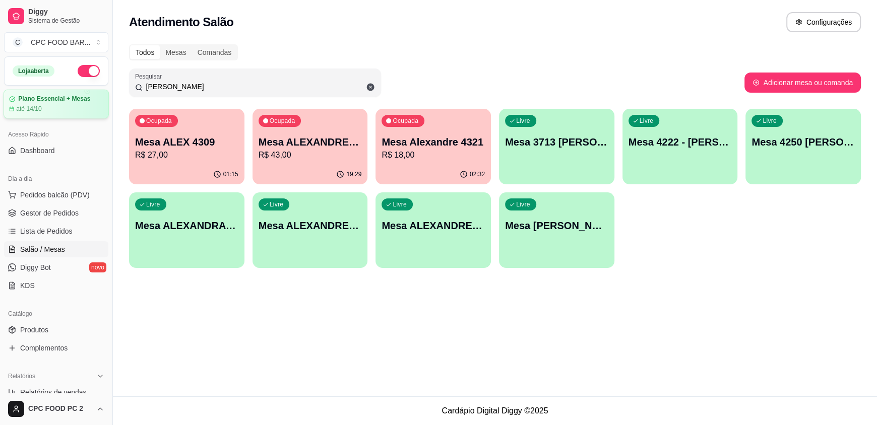
drag, startPoint x: 191, startPoint y: 87, endPoint x: 82, endPoint y: 91, distance: 108.9
click at [82, 91] on div "Diggy Sistema de Gestão C CPC FOOD BAR ... Loja aberta Plano Essencial + Mesas …" at bounding box center [438, 212] width 877 height 425
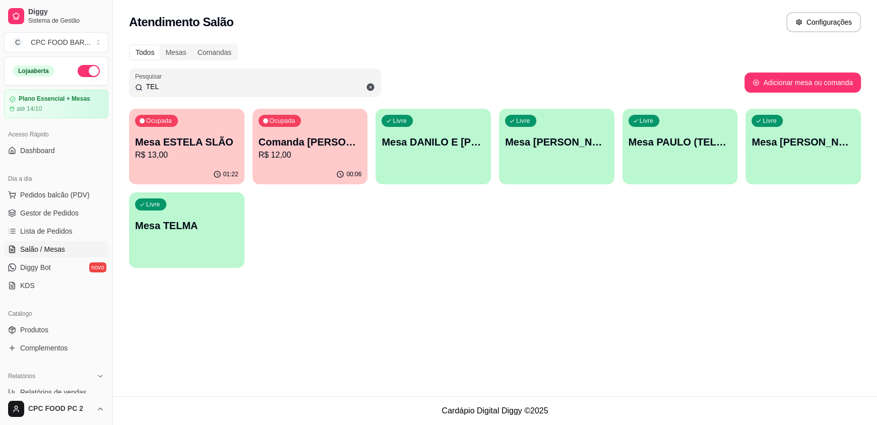
type input "TEL"
click at [782, 152] on div "Livre Mesa RODRIGO TELES" at bounding box center [803, 140] width 112 height 61
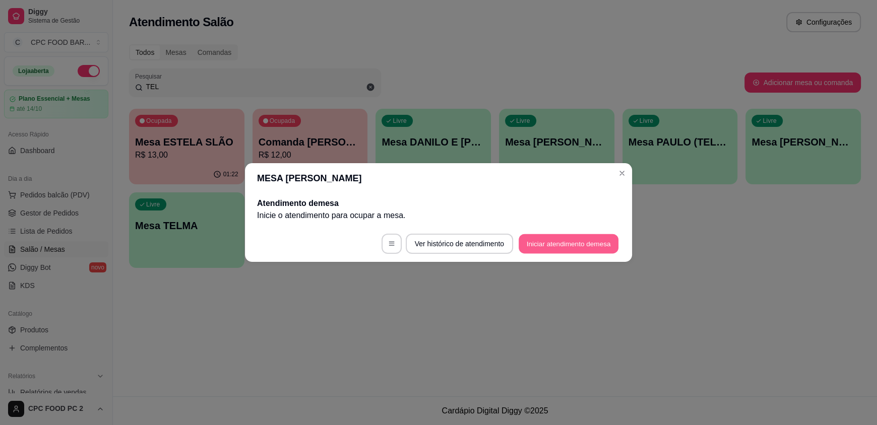
click at [578, 239] on button "Iniciar atendimento de mesa" at bounding box center [569, 244] width 100 height 20
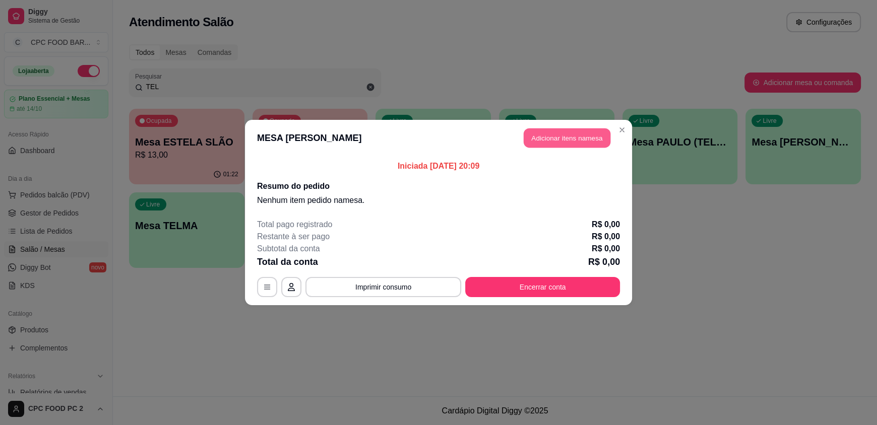
click at [554, 135] on button "Adicionar itens na mesa" at bounding box center [567, 139] width 87 height 20
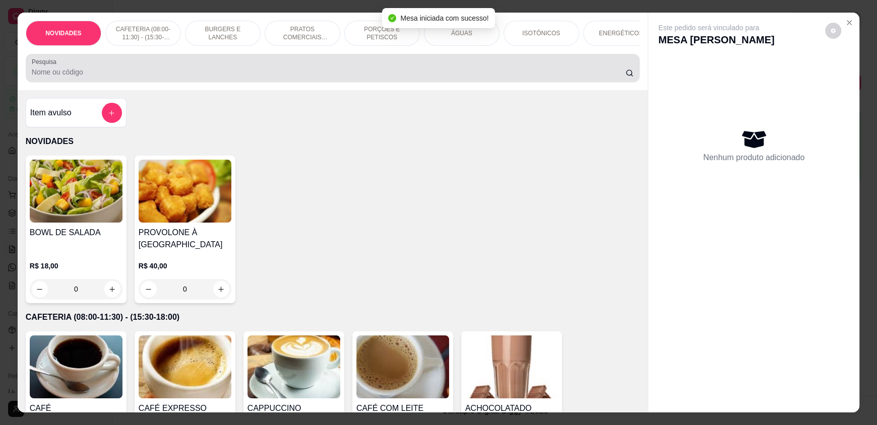
click at [259, 77] on input "Pesquisa" at bounding box center [329, 72] width 594 height 10
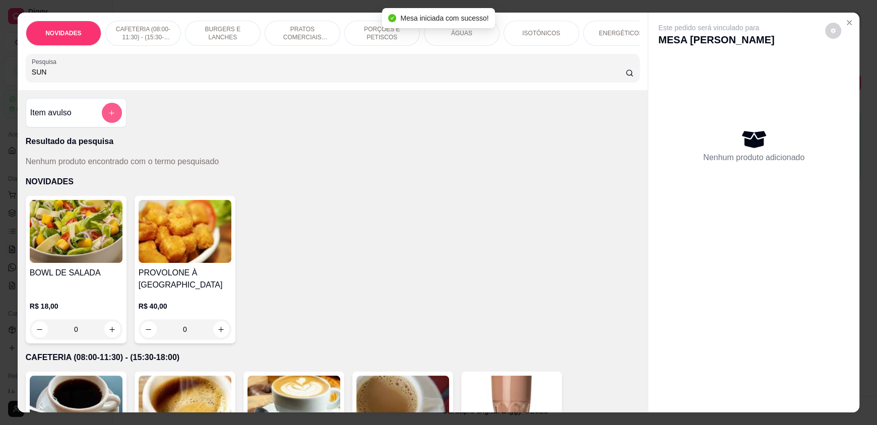
type input "SUN"
click at [108, 117] on icon "add-separate-item" at bounding box center [112, 113] width 8 height 8
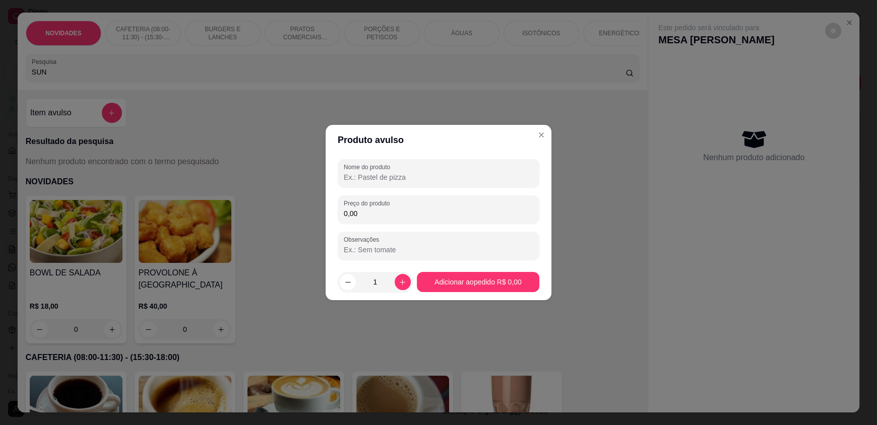
click at [372, 176] on input "Nome do produto" at bounding box center [438, 177] width 189 height 10
type input "SUNDAE"
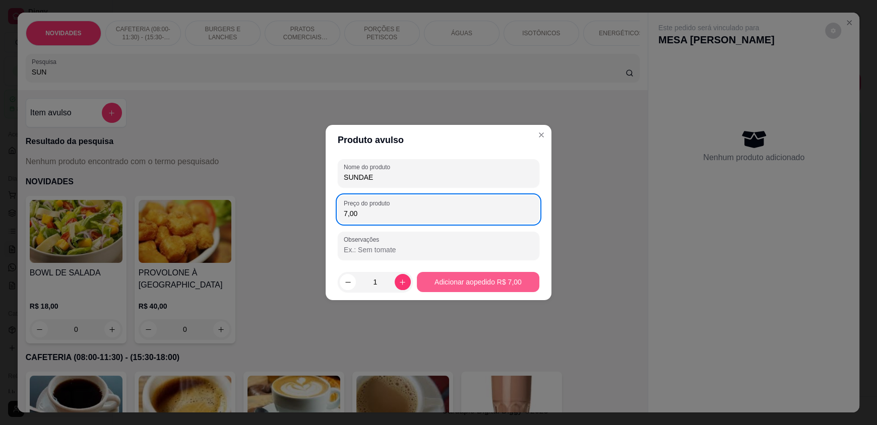
type input "7,00"
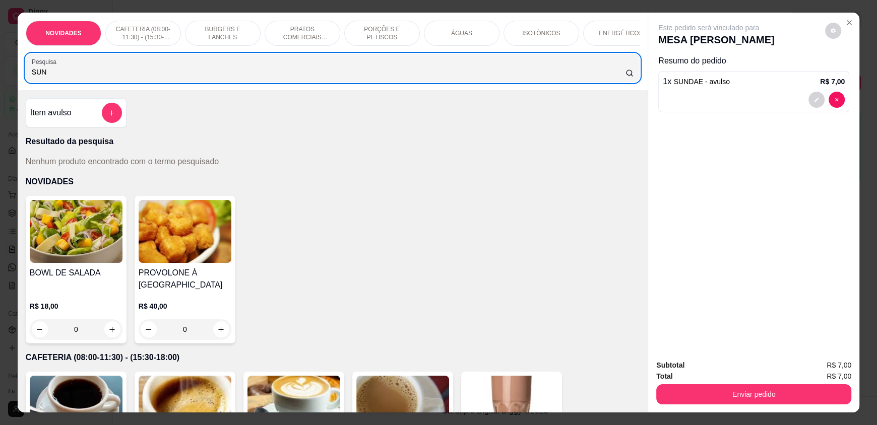
drag, startPoint x: 132, startPoint y: 85, endPoint x: 0, endPoint y: 84, distance: 132.0
click at [0, 84] on div "NOVIDADES CAFETERIA (08:00-11:30) - (15:30-18:00) BURGERS E LANCHES PRATOS COME…" at bounding box center [438, 212] width 877 height 425
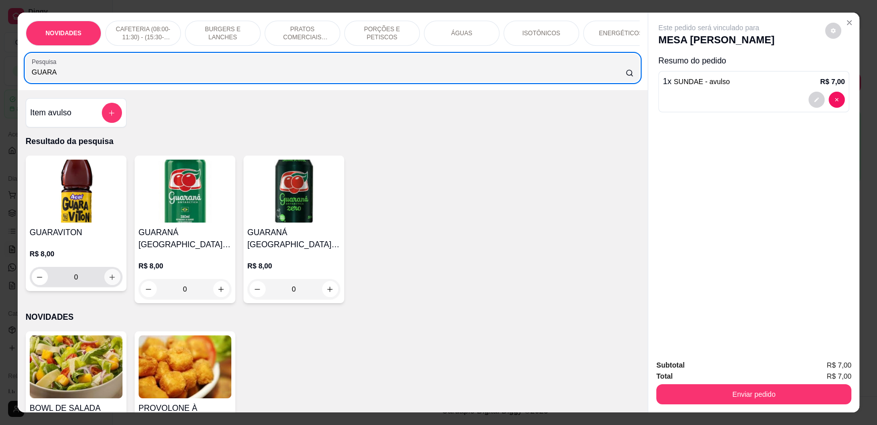
type input "GUARA"
click at [108, 281] on icon "increase-product-quantity" at bounding box center [112, 278] width 8 height 8
type input "1"
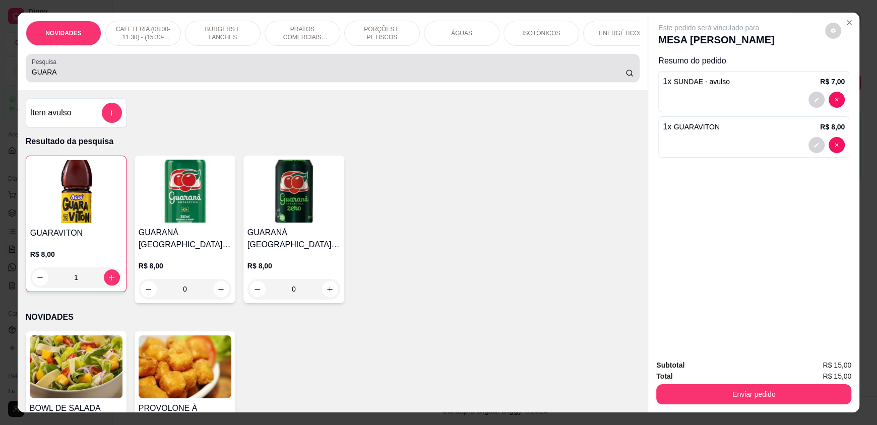
click at [53, 66] on label "Pesquisa" at bounding box center [46, 61] width 28 height 9
click at [53, 71] on input "GUARA" at bounding box center [329, 72] width 594 height 10
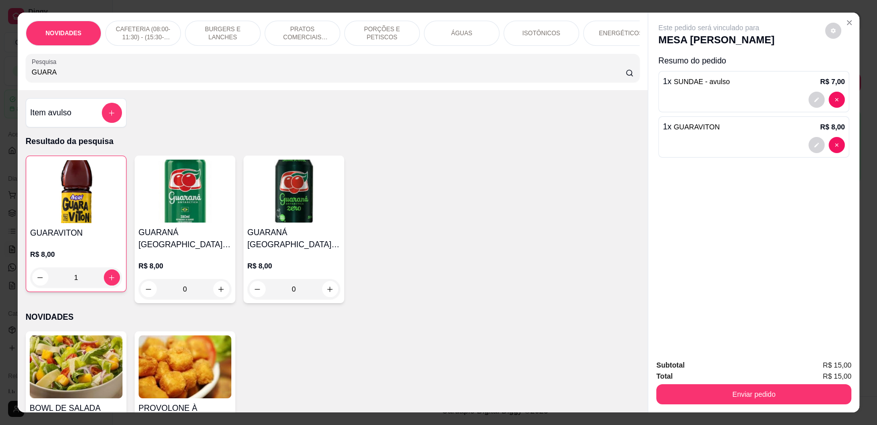
drag, startPoint x: 53, startPoint y: 76, endPoint x: 0, endPoint y: 80, distance: 53.6
click at [0, 80] on div "NOVIDADES CAFETERIA (08:00-11:30) - (15:30-18:00) BURGERS E LANCHES PRATOS COME…" at bounding box center [438, 212] width 877 height 425
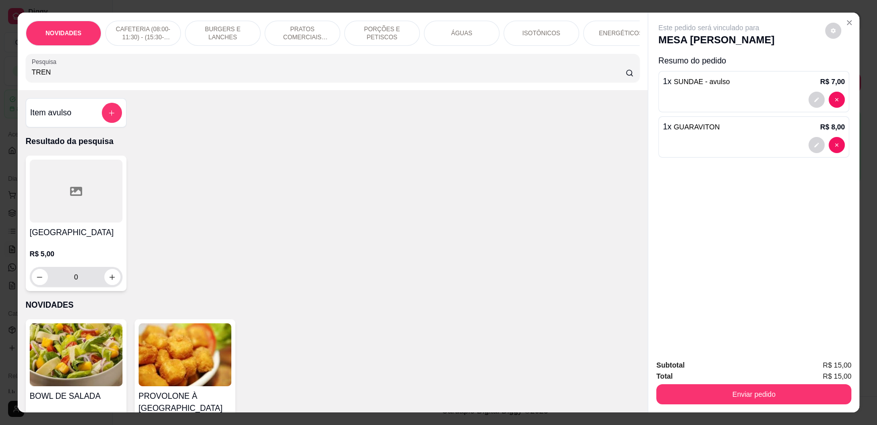
type input "TREN"
click at [114, 282] on button "increase-product-quantity" at bounding box center [112, 278] width 16 height 16
type input "1"
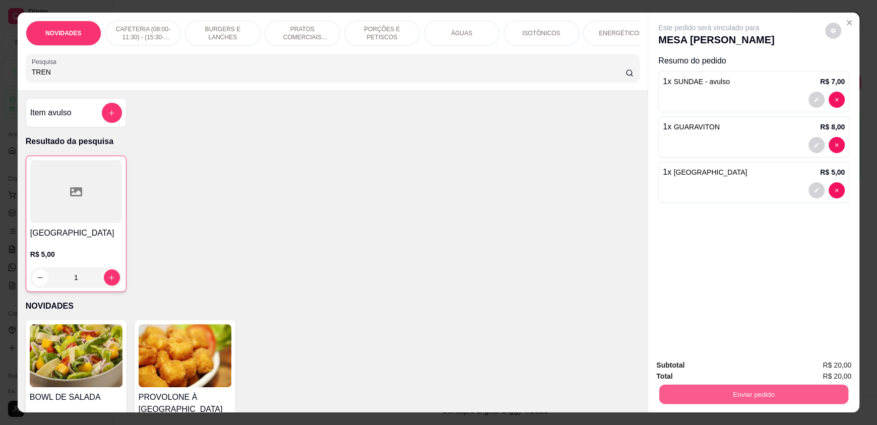
click at [708, 392] on button "Enviar pedido" at bounding box center [753, 395] width 189 height 20
click at [853, 367] on button "Enviar pedido" at bounding box center [824, 369] width 55 height 19
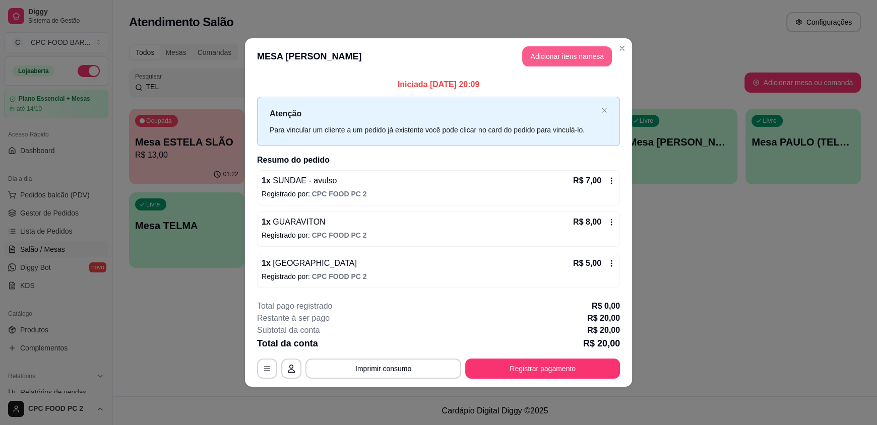
click at [566, 48] on button "Adicionar itens na mesa" at bounding box center [567, 56] width 90 height 20
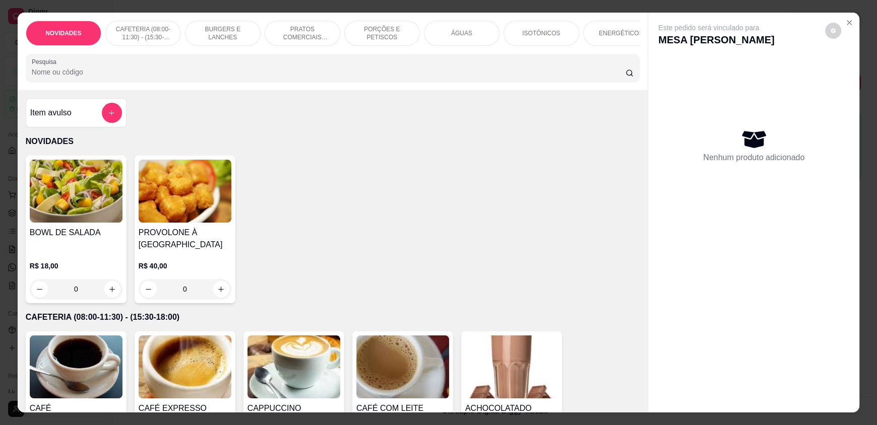
click at [460, 77] on input "Pesquisa" at bounding box center [329, 72] width 594 height 10
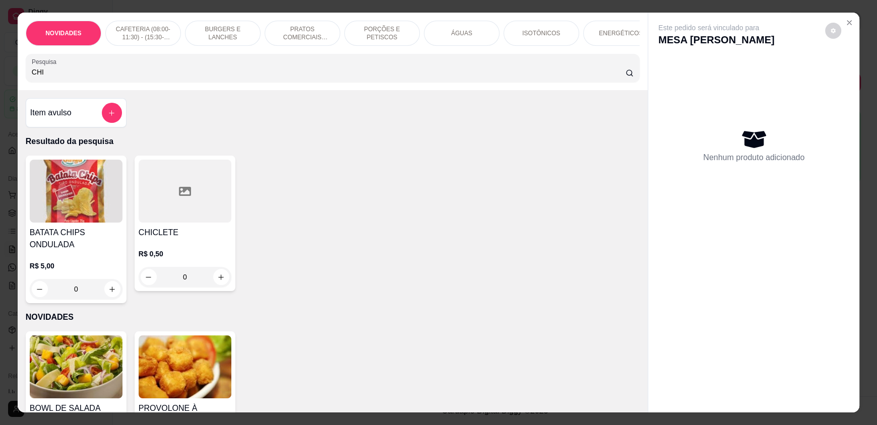
type input "CHI"
click at [109, 293] on icon "increase-product-quantity" at bounding box center [113, 290] width 8 height 8
type input "1"
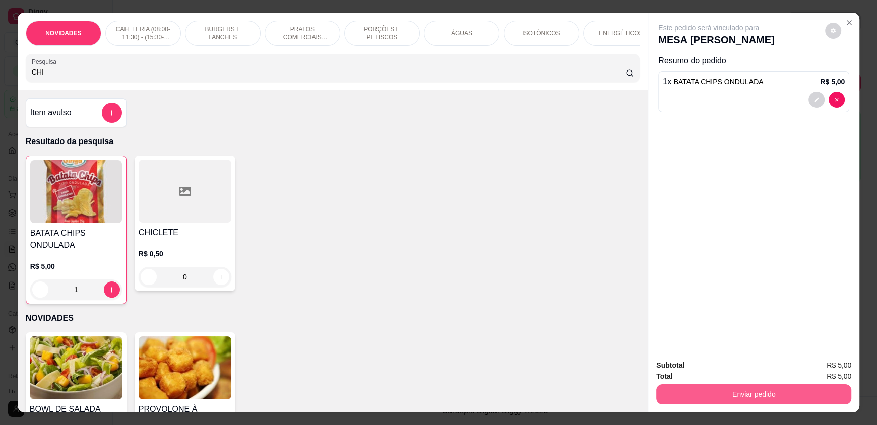
click at [688, 390] on button "Enviar pedido" at bounding box center [753, 395] width 195 height 20
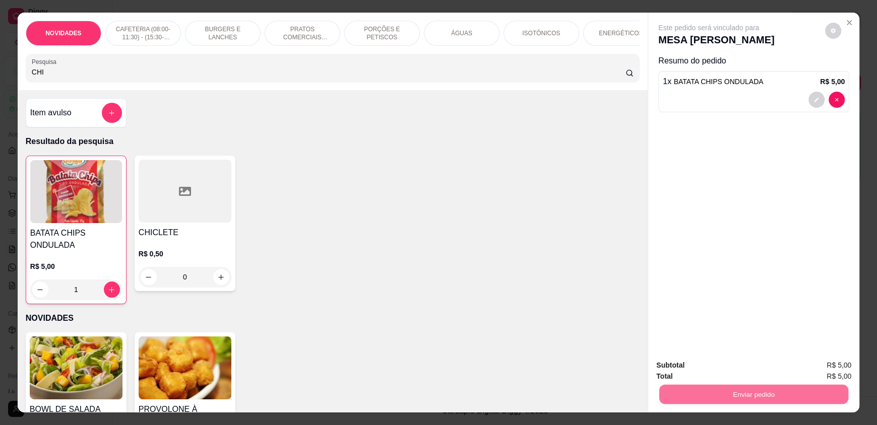
click at [810, 367] on button "Enviar pedido" at bounding box center [824, 369] width 57 height 19
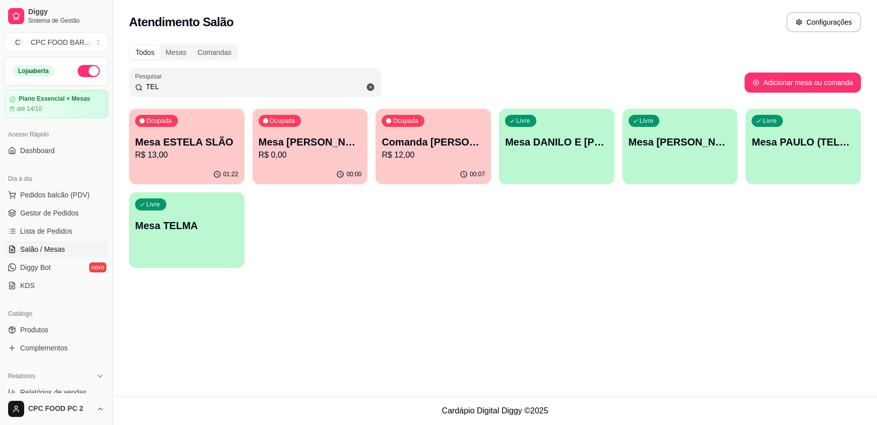
drag, startPoint x: 187, startPoint y: 82, endPoint x: 135, endPoint y: 79, distance: 52.0
click at [135, 78] on div "Pesquisar TEL" at bounding box center [255, 83] width 252 height 28
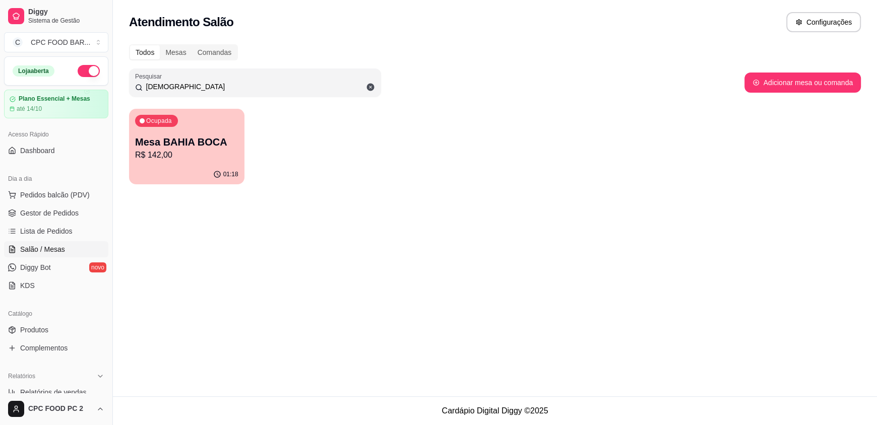
type input "BAHI"
click at [211, 136] on p "Mesa BAHIA BOCA" at bounding box center [187, 143] width 100 height 14
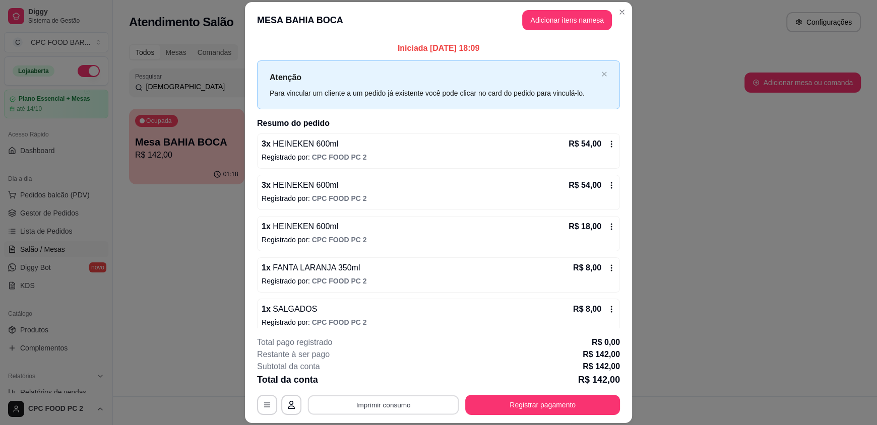
click at [347, 403] on button "Imprimir consumo" at bounding box center [383, 405] width 151 height 20
click at [389, 378] on button "IMPRESSORA" at bounding box center [382, 382] width 71 height 16
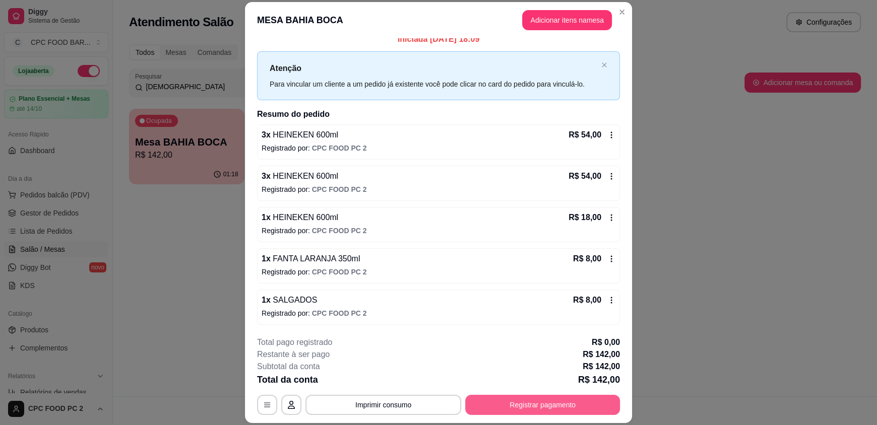
click at [518, 404] on button "Registrar pagamento" at bounding box center [542, 405] width 155 height 20
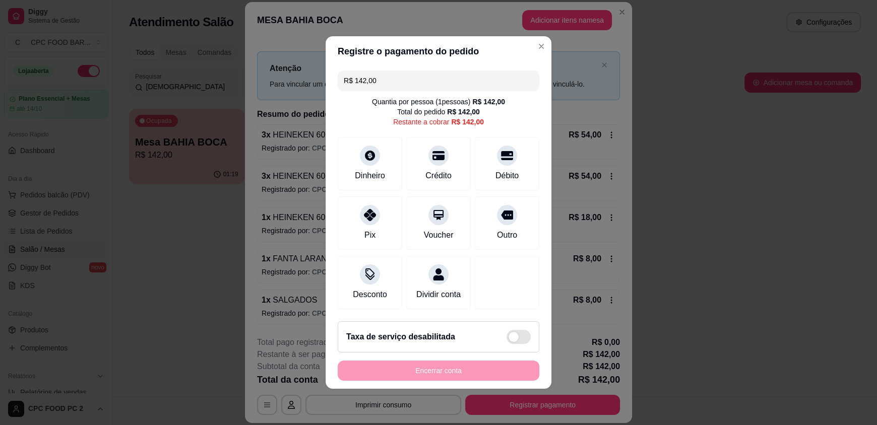
drag, startPoint x: 375, startPoint y: 76, endPoint x: 335, endPoint y: 69, distance: 40.9
click at [338, 71] on div "R$ 142,00" at bounding box center [439, 81] width 202 height 20
click at [430, 168] on div "Crédito" at bounding box center [438, 174] width 29 height 13
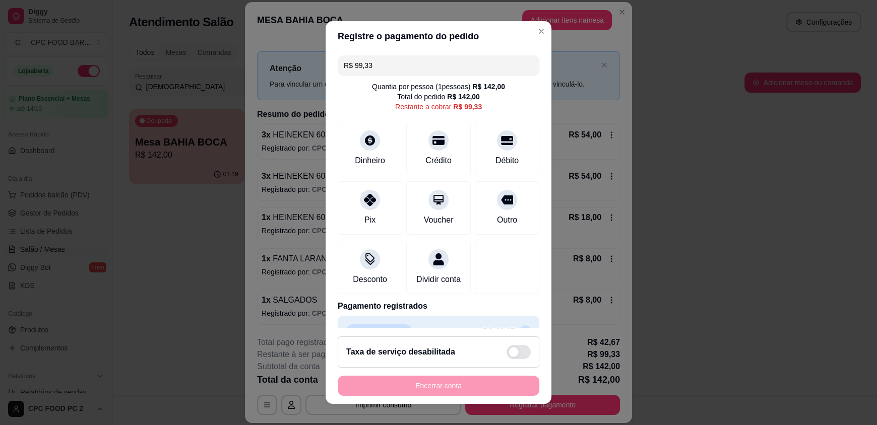
drag, startPoint x: 377, startPoint y: 64, endPoint x: 324, endPoint y: 59, distance: 53.7
click at [326, 59] on div "R$ 99,33 Quantia por pessoa ( 1 pessoas) R$ 142,00 Total do pedido R$ 142,00 Re…" at bounding box center [439, 189] width 226 height 277
click at [424, 155] on div "Crédito" at bounding box center [438, 159] width 29 height 13
click at [488, 150] on div "Débito" at bounding box center [507, 146] width 71 height 59
type input "R$ 0,00"
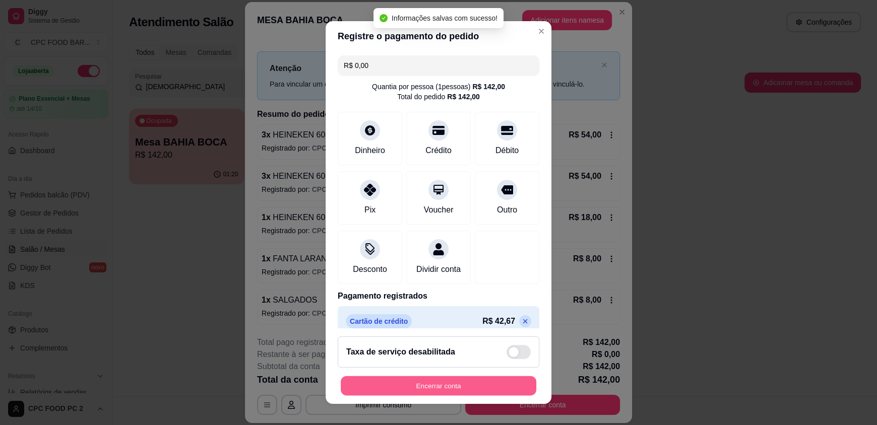
click at [387, 381] on button "Encerrar conta" at bounding box center [439, 386] width 196 height 20
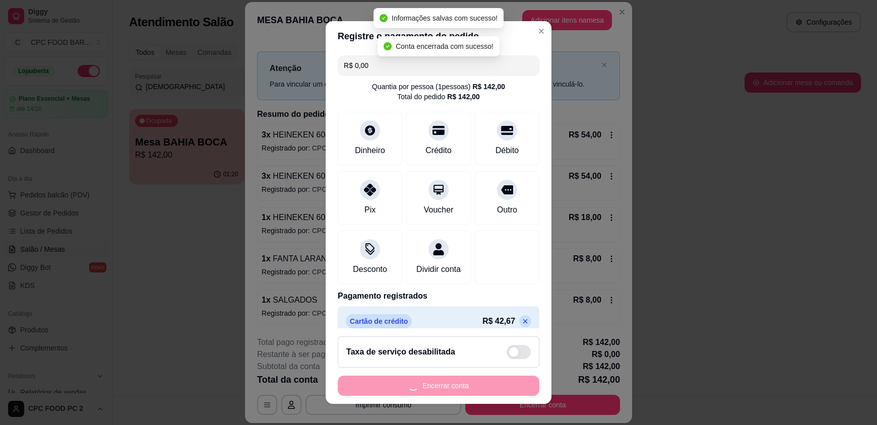
scroll to position [0, 0]
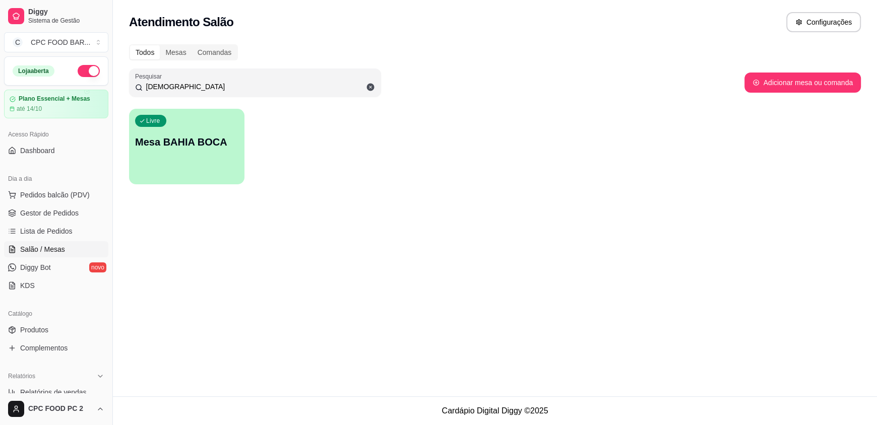
drag, startPoint x: 212, startPoint y: 84, endPoint x: 0, endPoint y: 53, distance: 214.4
click at [0, 53] on div "Diggy Sistema de Gestão C CPC FOOD BAR ... Loja aberta Plano Essencial + Mesas …" at bounding box center [438, 212] width 877 height 425
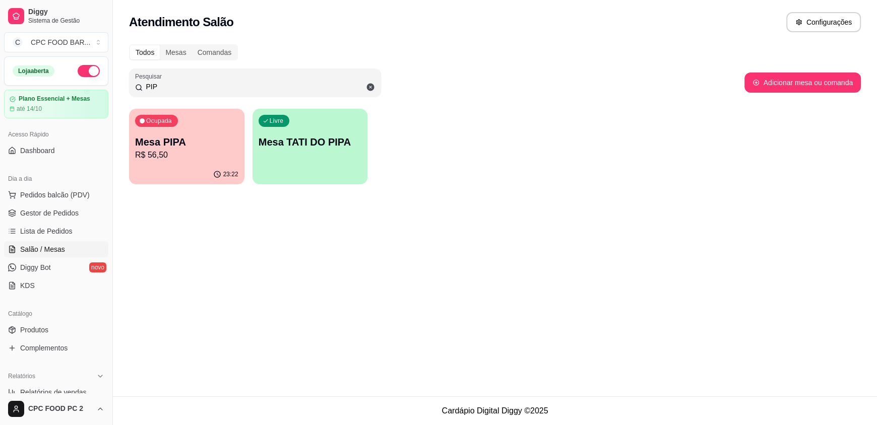
type input "PIP"
click at [153, 142] on p "Mesa PIPA" at bounding box center [187, 143] width 100 height 14
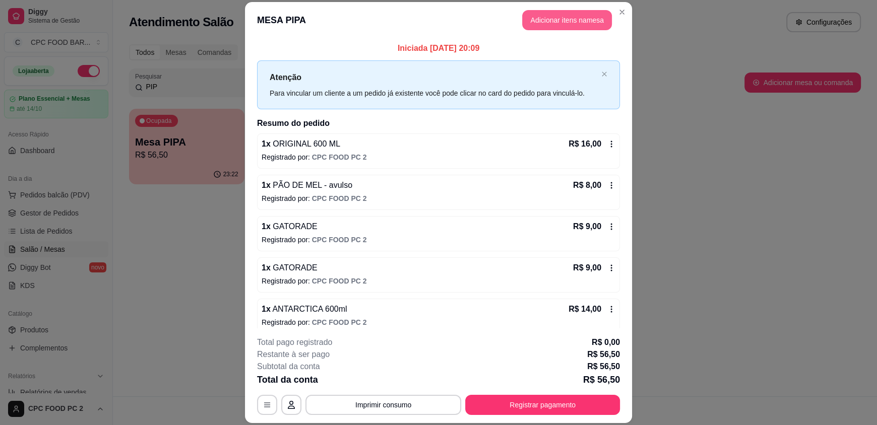
click at [569, 17] on button "Adicionar itens na mesa" at bounding box center [567, 20] width 90 height 20
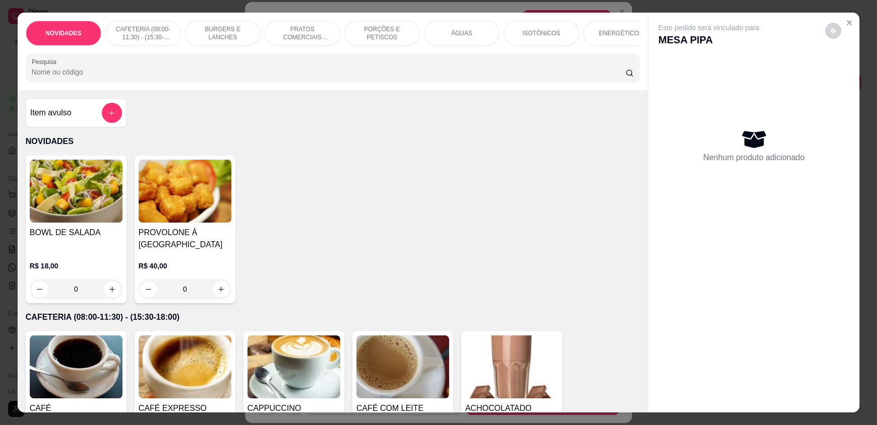
click at [393, 77] on input "Pesquisa" at bounding box center [329, 72] width 594 height 10
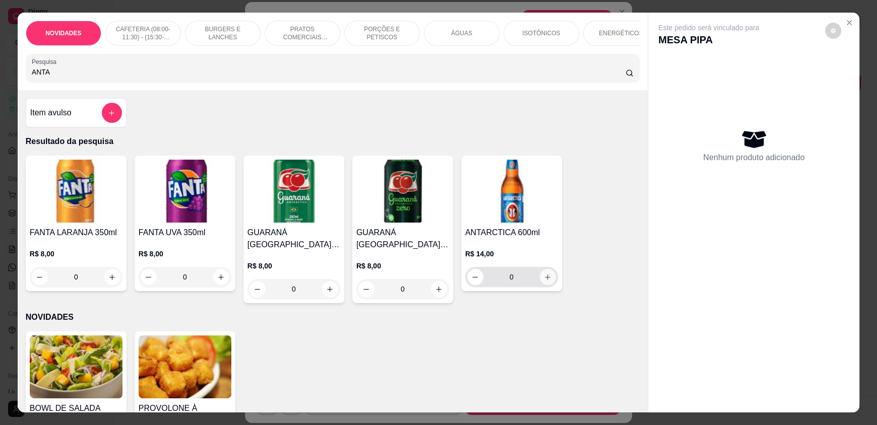
type input "ANTA"
click at [544, 281] on icon "increase-product-quantity" at bounding box center [548, 278] width 8 height 8
type input "1"
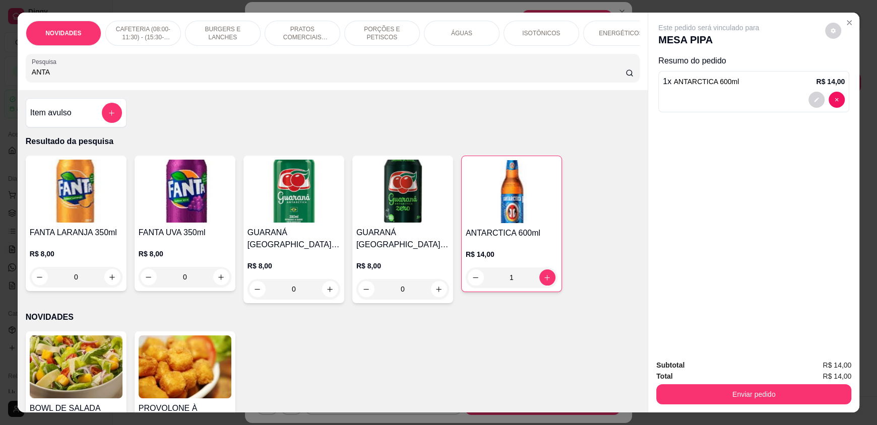
click at [715, 387] on button "Enviar pedido" at bounding box center [753, 395] width 195 height 20
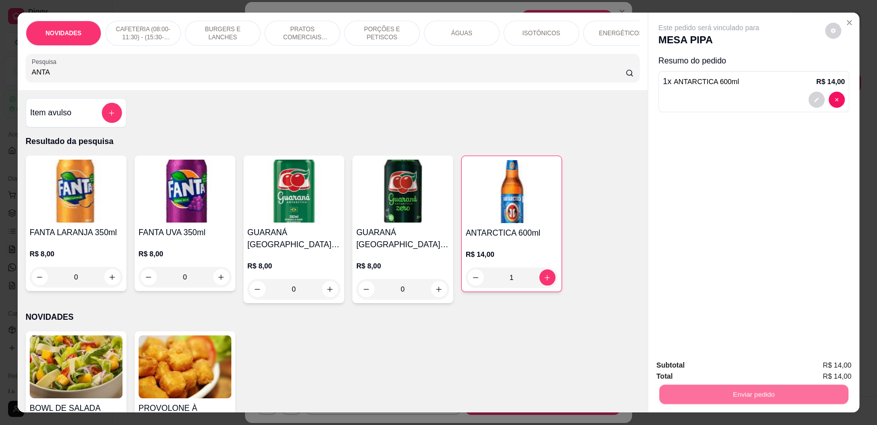
click at [813, 363] on button "Enviar pedido" at bounding box center [824, 369] width 57 height 19
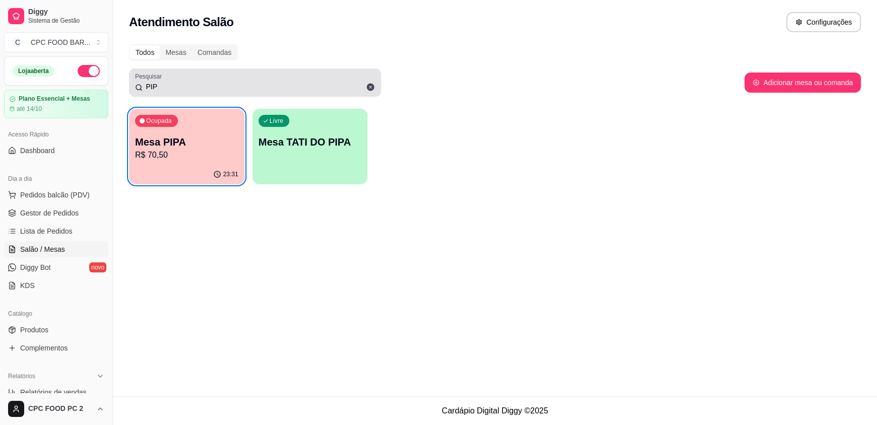
click at [188, 82] on input "PIP" at bounding box center [259, 87] width 232 height 10
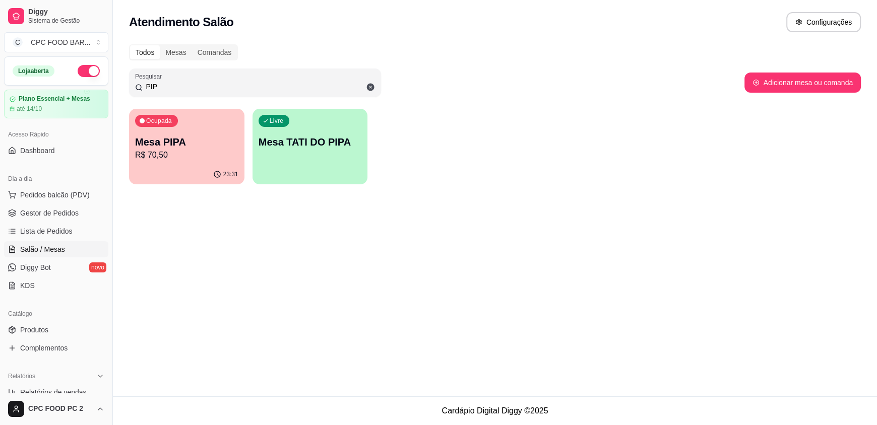
click at [185, 87] on input "PIP" at bounding box center [259, 87] width 232 height 10
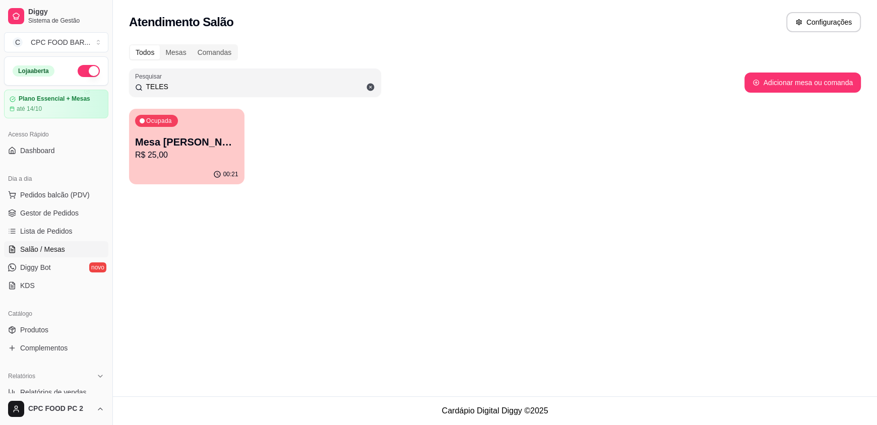
type input "TELES"
click at [139, 162] on div "Ocupada Mesa RODRIGO TELES R$ 25,00" at bounding box center [187, 137] width 112 height 54
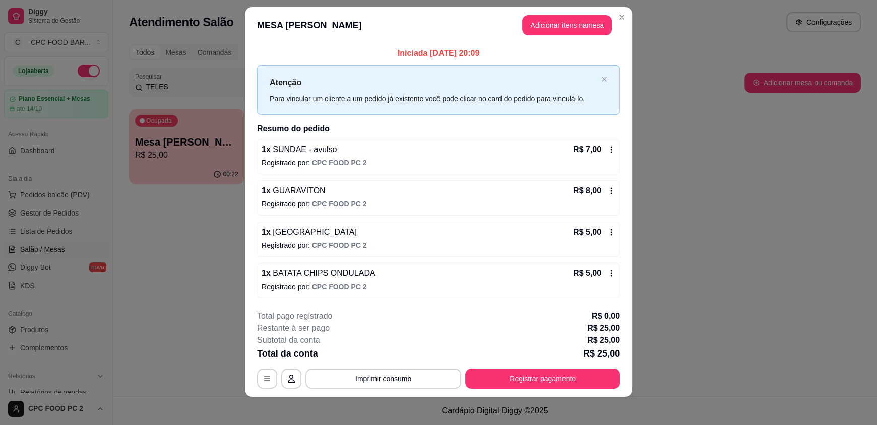
scroll to position [14, 0]
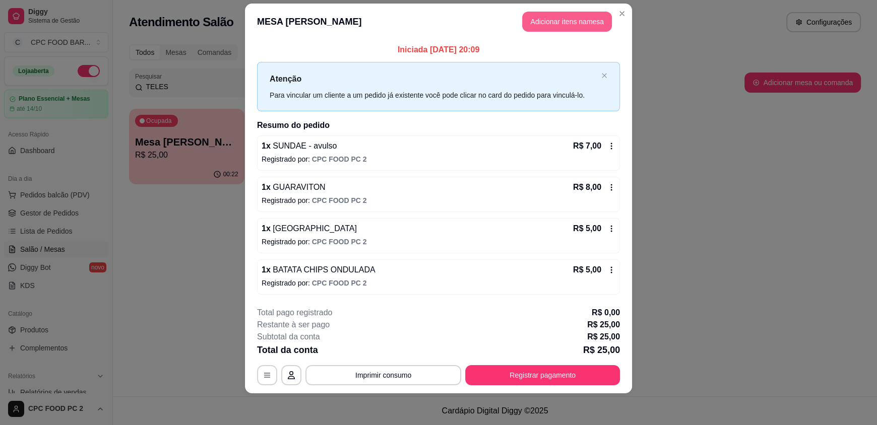
click at [549, 21] on button "Adicionar itens na mesa" at bounding box center [567, 22] width 90 height 20
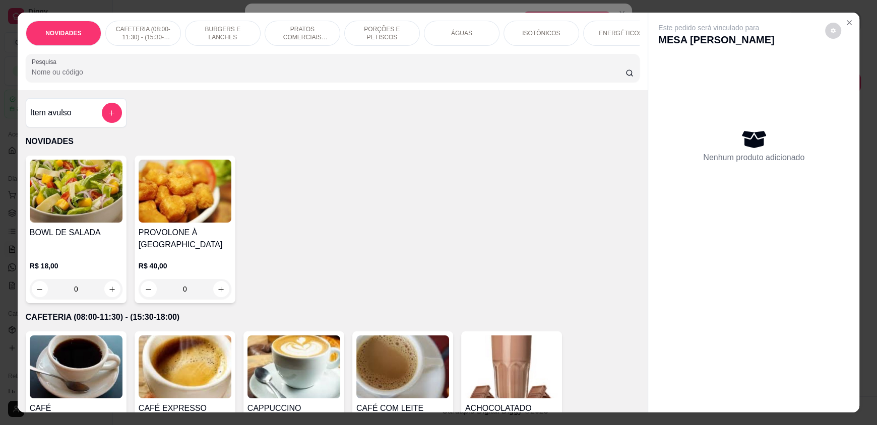
click at [432, 90] on div "NOVIDADES CAFETERIA (08:00-11:30) - (15:30-18:00) BURGERS E LANCHES PRATOS COME…" at bounding box center [333, 52] width 630 height 78
click at [438, 77] on input "Pesquisa" at bounding box center [329, 72] width 594 height 10
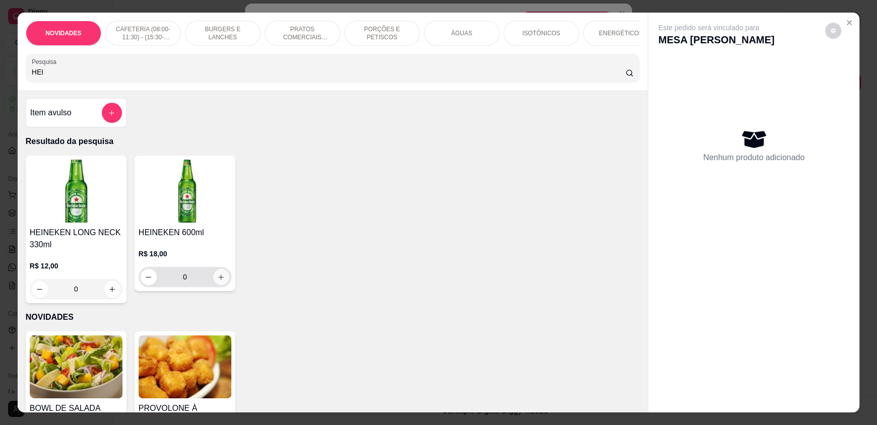
type input "HEI"
click at [218, 281] on icon "increase-product-quantity" at bounding box center [222, 278] width 8 height 8
type input "1"
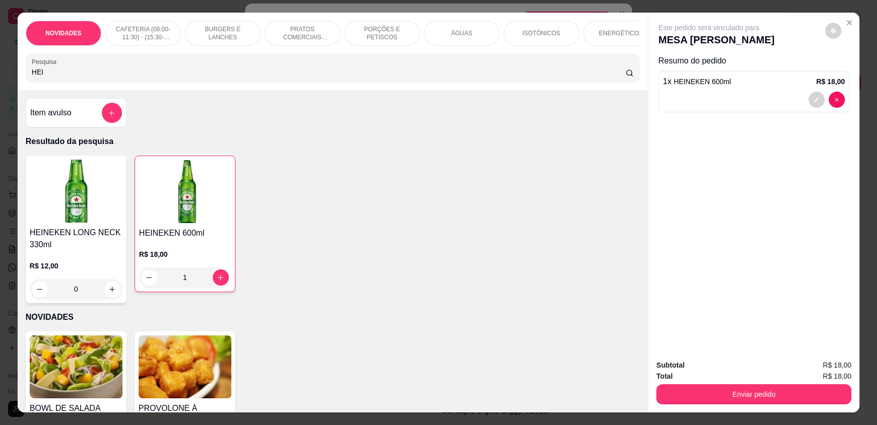
click at [710, 105] on div at bounding box center [754, 100] width 182 height 16
type input "0"
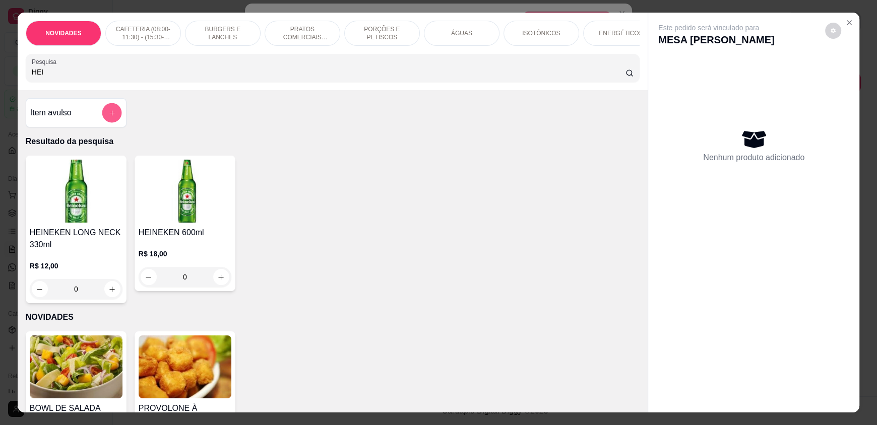
click at [108, 117] on icon "add-separate-item" at bounding box center [112, 113] width 8 height 8
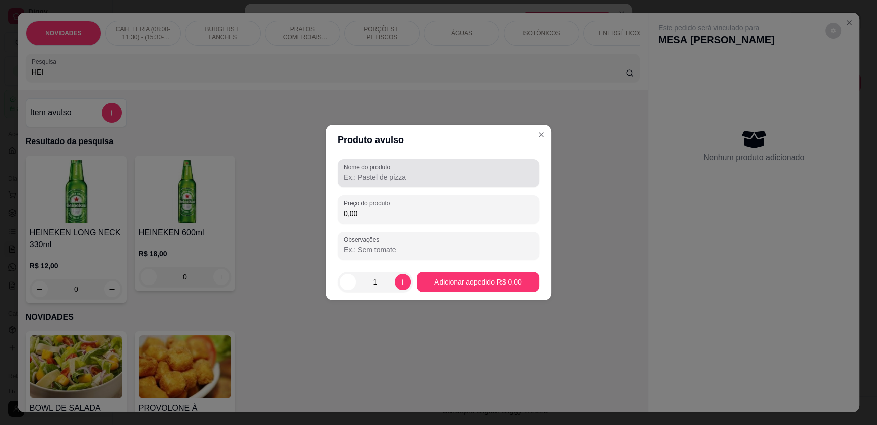
click at [425, 178] on input "Nome do produto" at bounding box center [438, 177] width 189 height 10
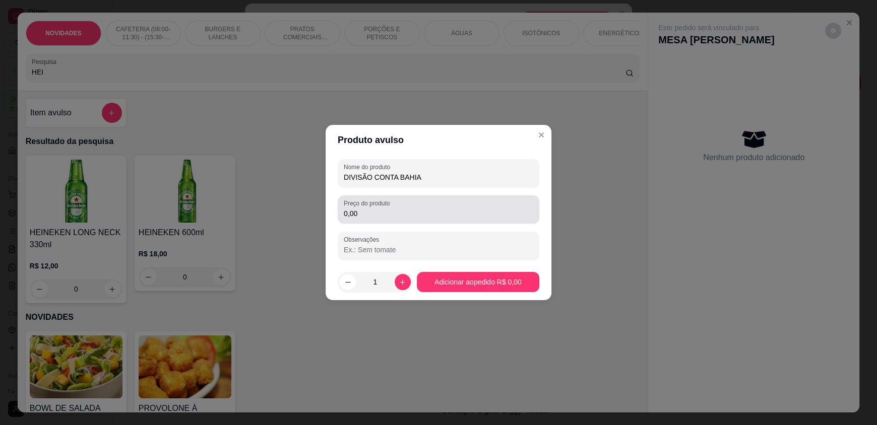
type input "DIVISÃO CONTA BAHIA"
click at [408, 213] on input "0,00" at bounding box center [438, 214] width 189 height 10
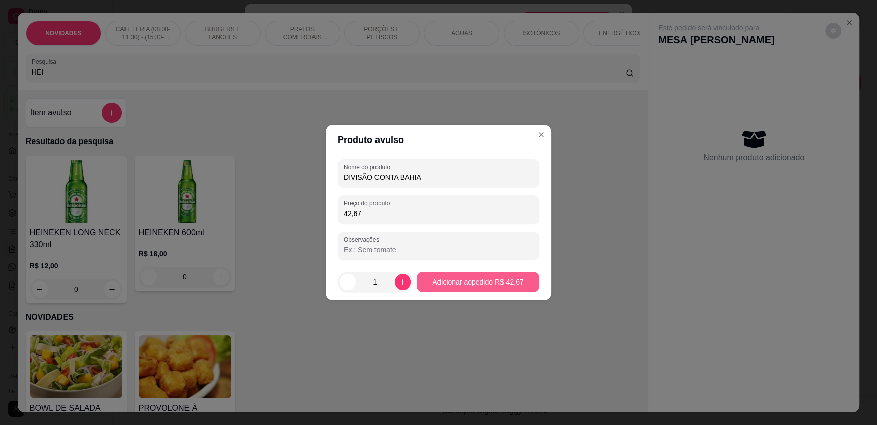
type input "42,67"
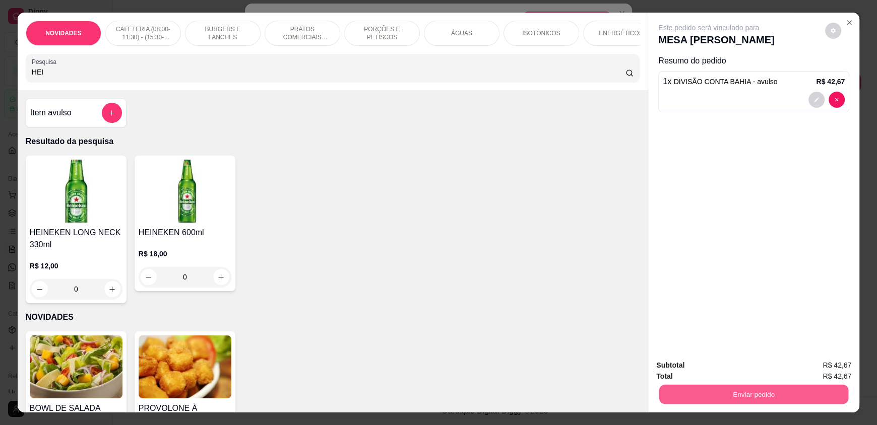
click at [782, 399] on button "Enviar pedido" at bounding box center [753, 395] width 189 height 20
click at [841, 370] on button "Enviar pedido" at bounding box center [824, 369] width 57 height 19
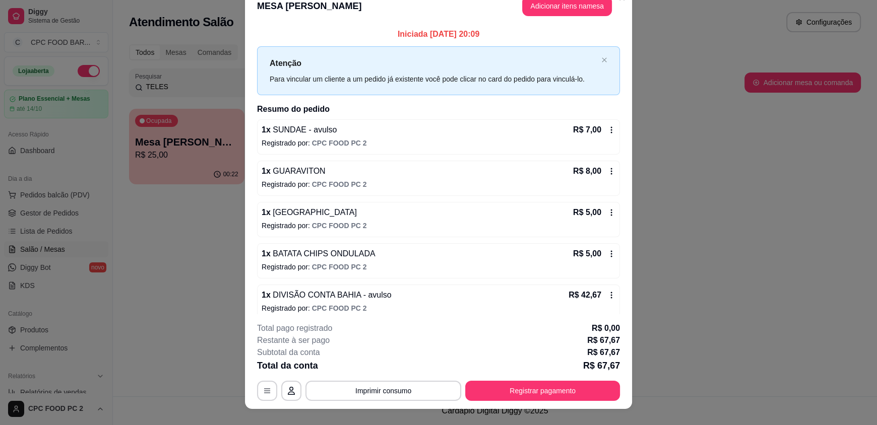
scroll to position [0, 0]
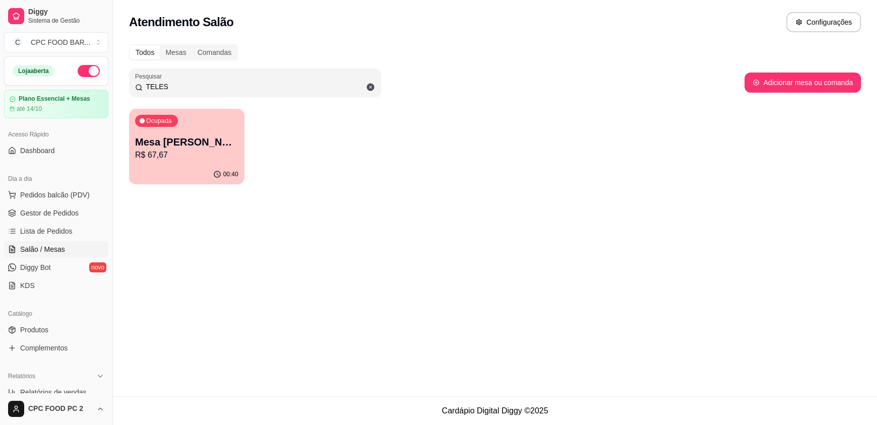
drag, startPoint x: 227, startPoint y: 85, endPoint x: 122, endPoint y: 78, distance: 104.6
click at [122, 78] on div "Todos Mesas Comandas Pesquisar TELES Adicionar mesa ou comanda Ocupada Mesa ROD…" at bounding box center [495, 117] width 764 height 158
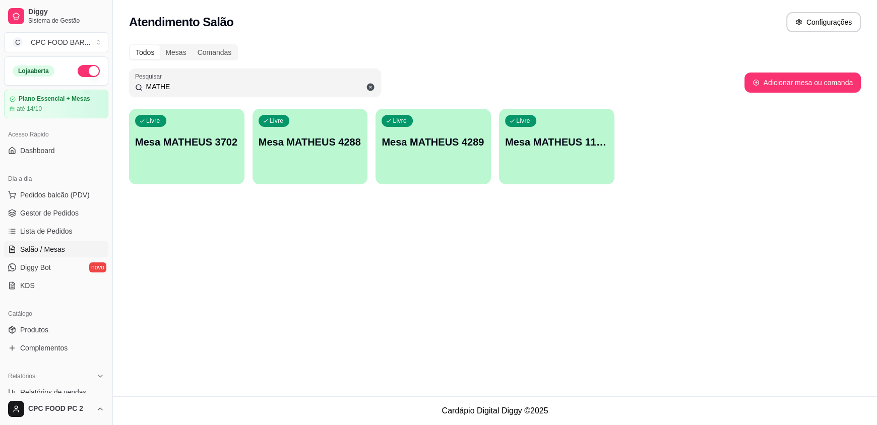
type input "MATHE"
click at [313, 144] on p "Mesa MATHEUS 4288" at bounding box center [310, 143] width 100 height 14
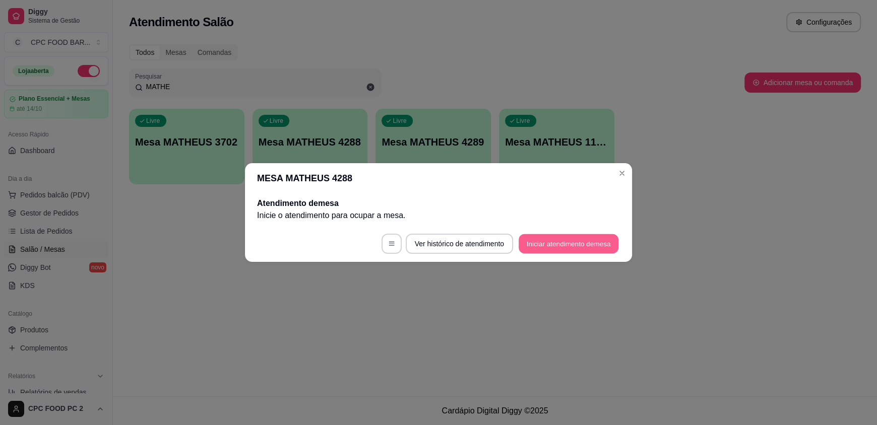
click at [572, 241] on button "Iniciar atendimento de mesa" at bounding box center [569, 244] width 100 height 20
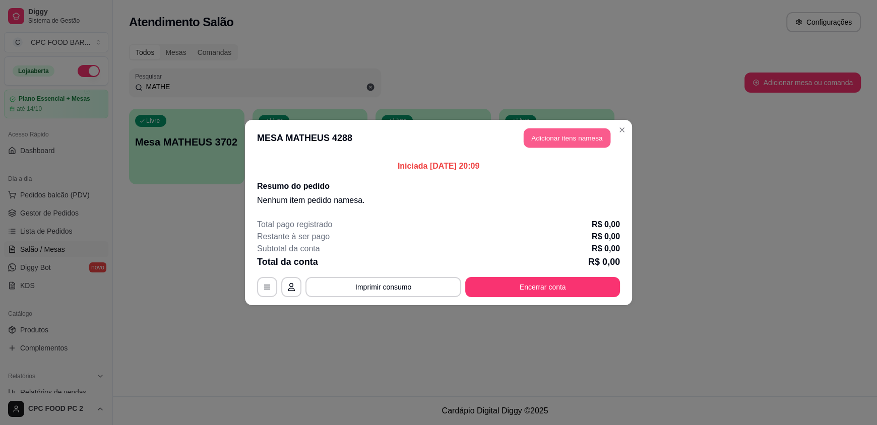
click at [568, 139] on button "Adicionar itens na mesa" at bounding box center [567, 139] width 87 height 20
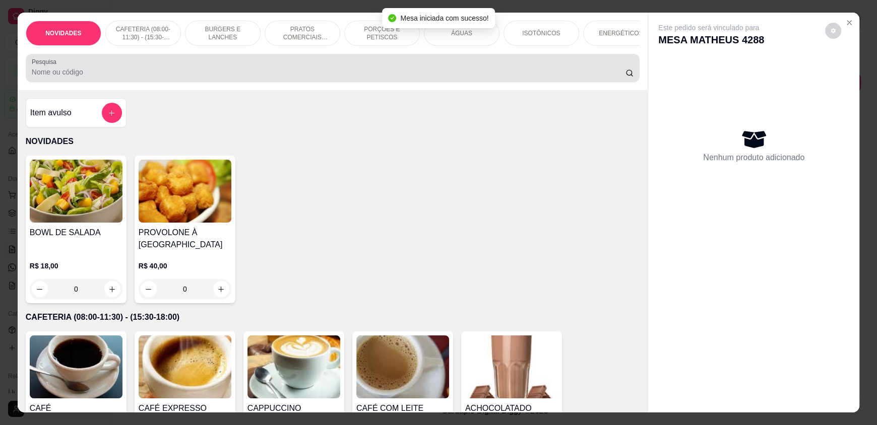
click at [261, 82] on div "Pesquisa" at bounding box center [333, 68] width 614 height 28
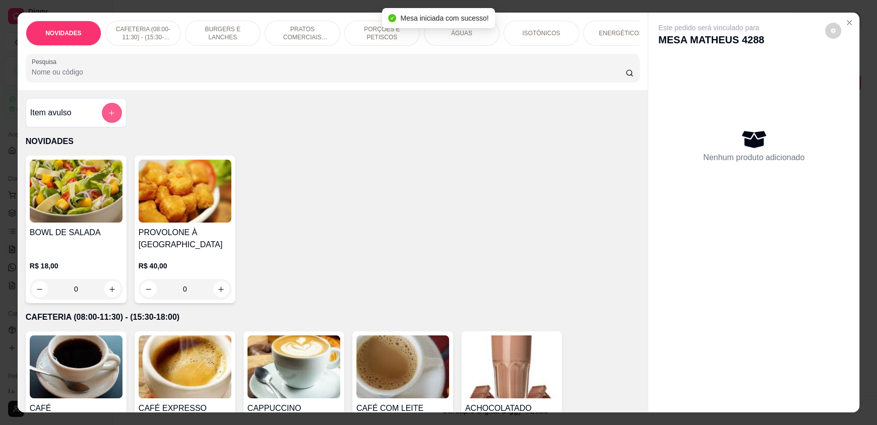
click at [108, 117] on icon "add-separate-item" at bounding box center [112, 113] width 8 height 8
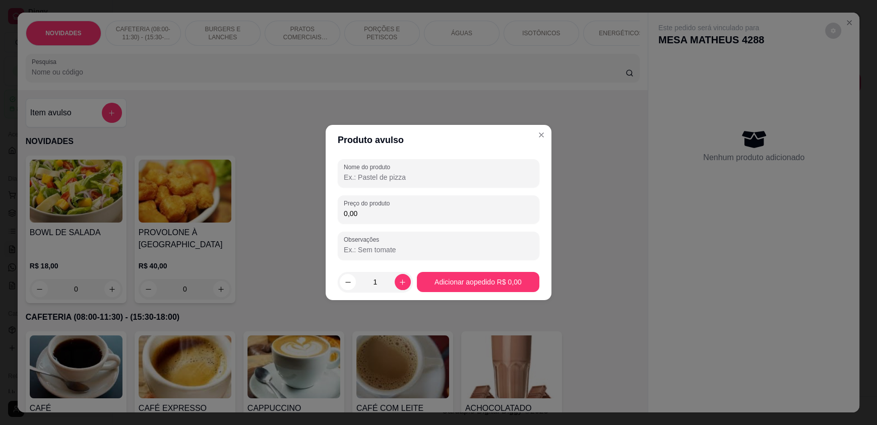
click at [364, 172] on input "Nome do produto" at bounding box center [438, 177] width 189 height 10
type input "SUNDAE"
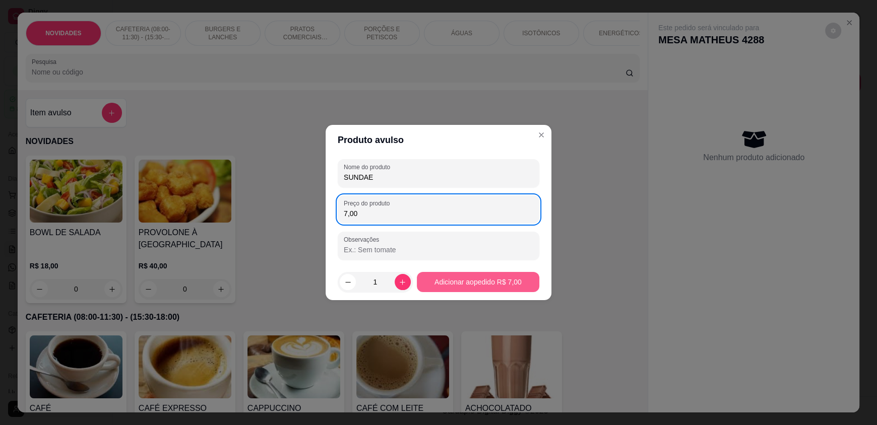
type input "7,00"
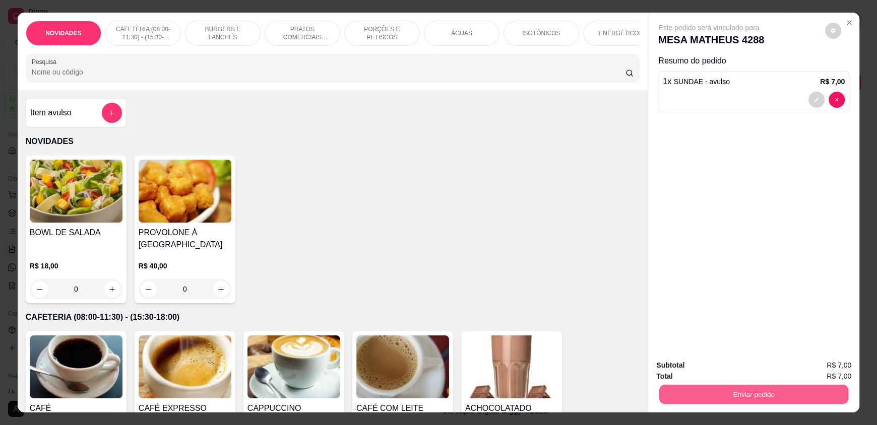
click at [762, 397] on button "Enviar pedido" at bounding box center [753, 395] width 189 height 20
click at [827, 371] on button "Enviar pedido" at bounding box center [824, 369] width 55 height 19
